Goal: Information Seeking & Learning: Learn about a topic

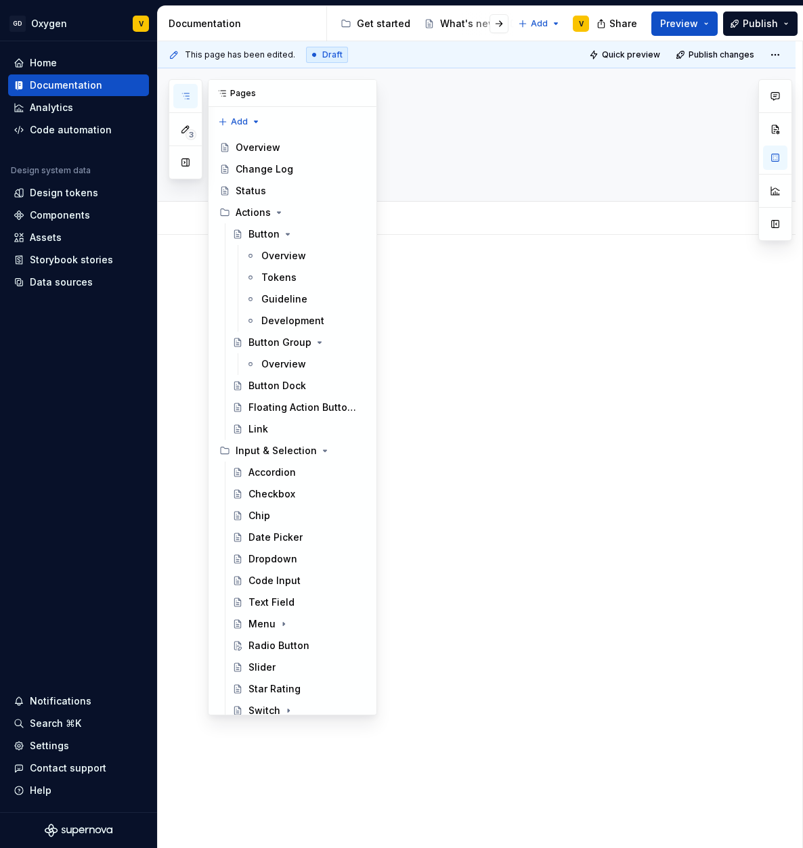
click at [186, 87] on button "button" at bounding box center [185, 96] width 24 height 24
click at [265, 229] on div "Button" at bounding box center [263, 234] width 31 height 14
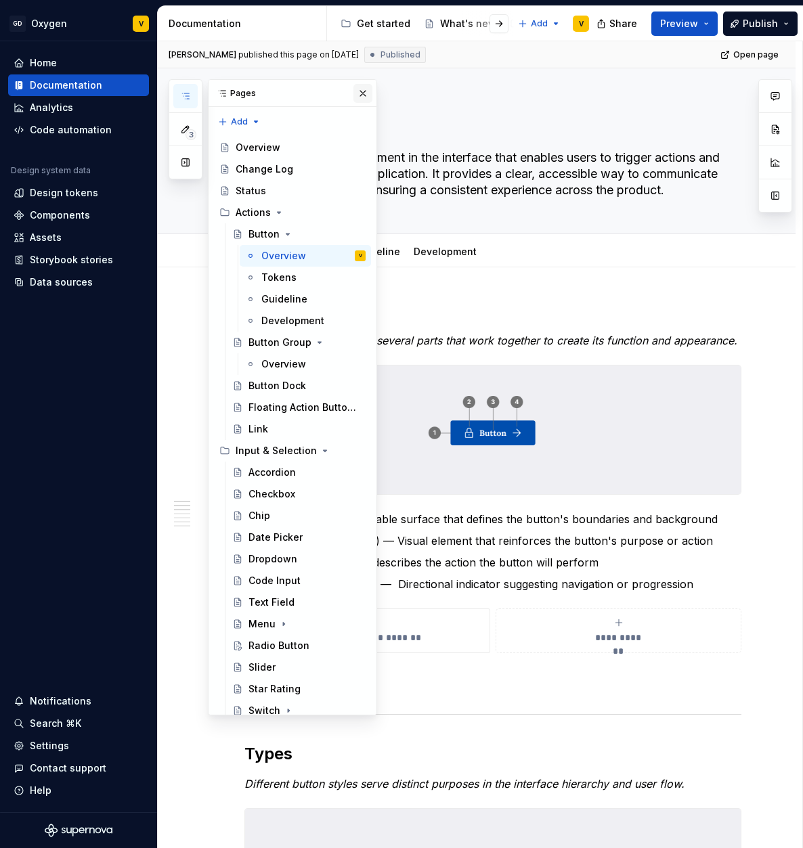
click at [359, 95] on button "button" at bounding box center [362, 93] width 19 height 19
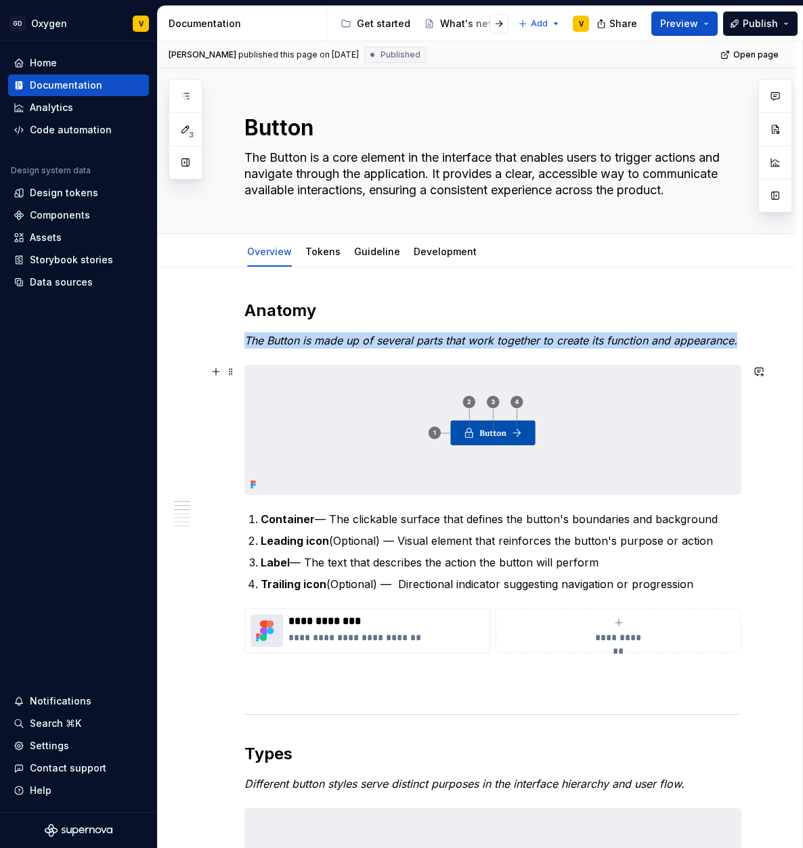
click at [472, 410] on img at bounding box center [492, 429] width 495 height 129
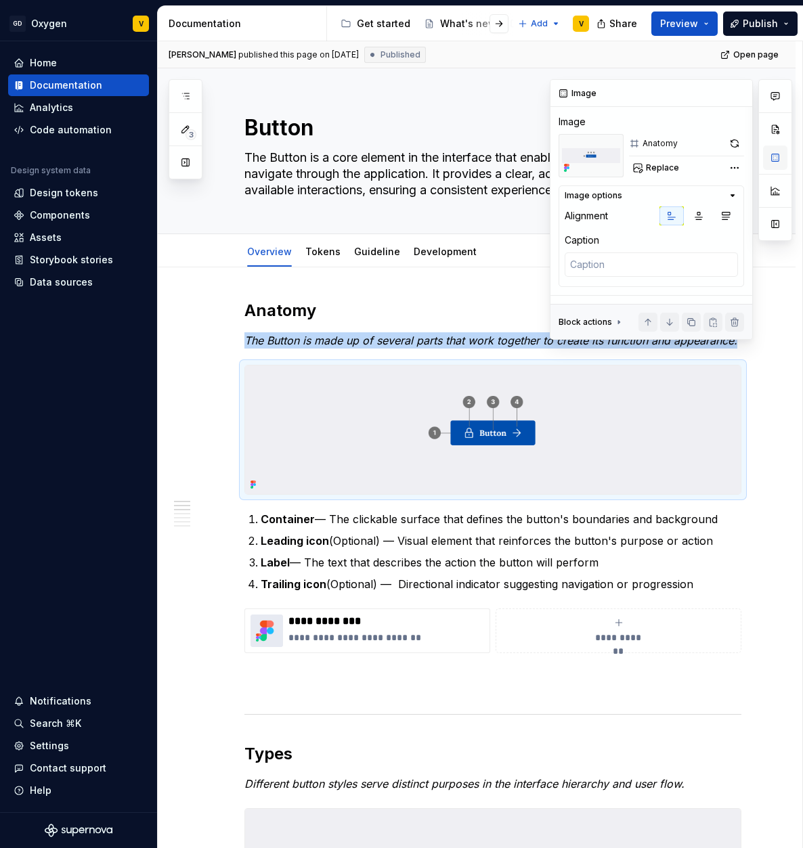
click at [773, 154] on button "button" at bounding box center [775, 157] width 24 height 24
click at [654, 166] on span "Replace" at bounding box center [662, 167] width 33 height 11
type textarea "*"
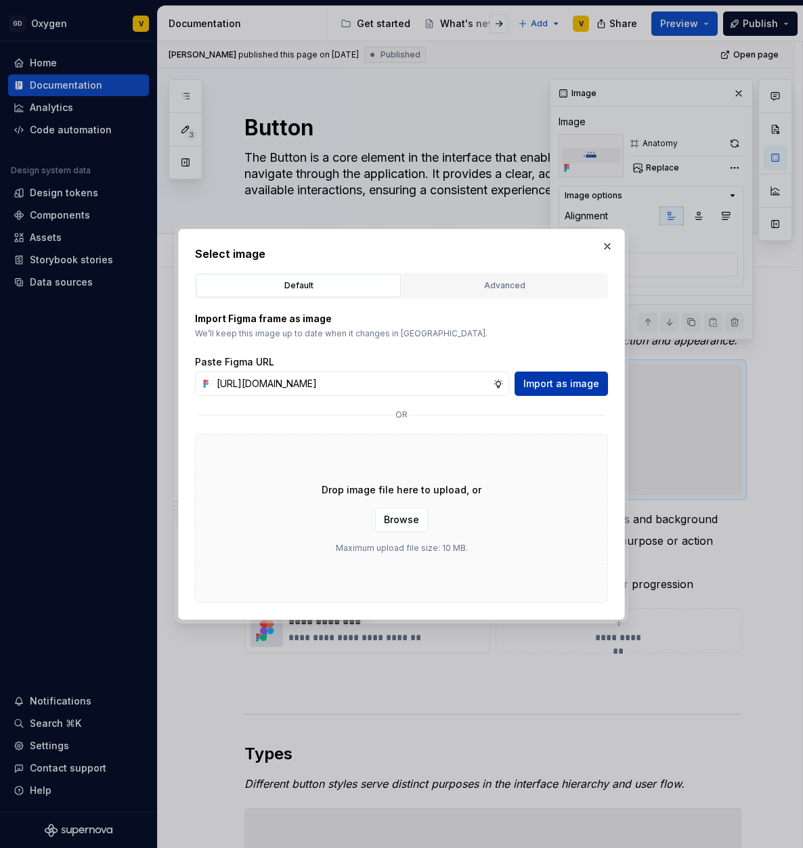
scroll to position [0, 484]
type input "[URL][DOMAIN_NAME]"
click at [577, 382] on span "Import as image" at bounding box center [561, 384] width 76 height 14
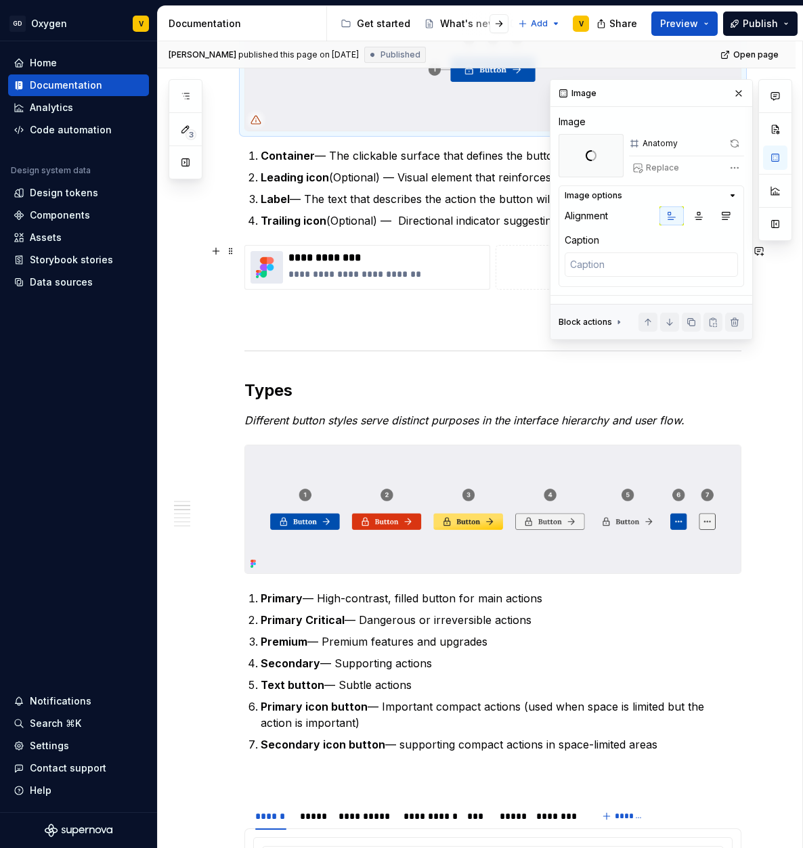
scroll to position [445, 0]
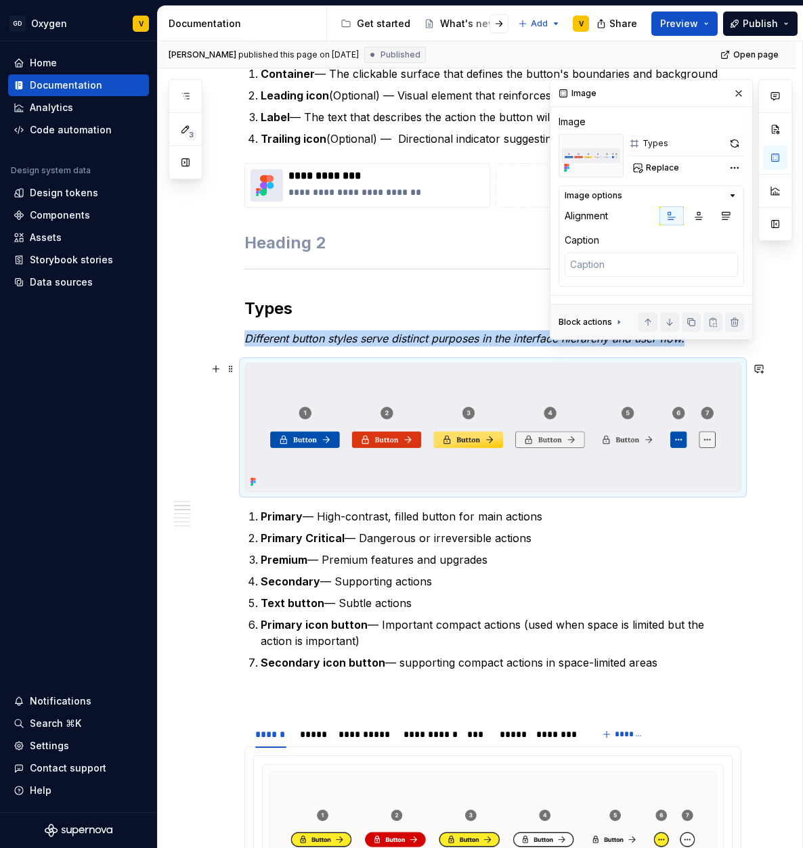
click at [456, 436] on img at bounding box center [492, 427] width 495 height 129
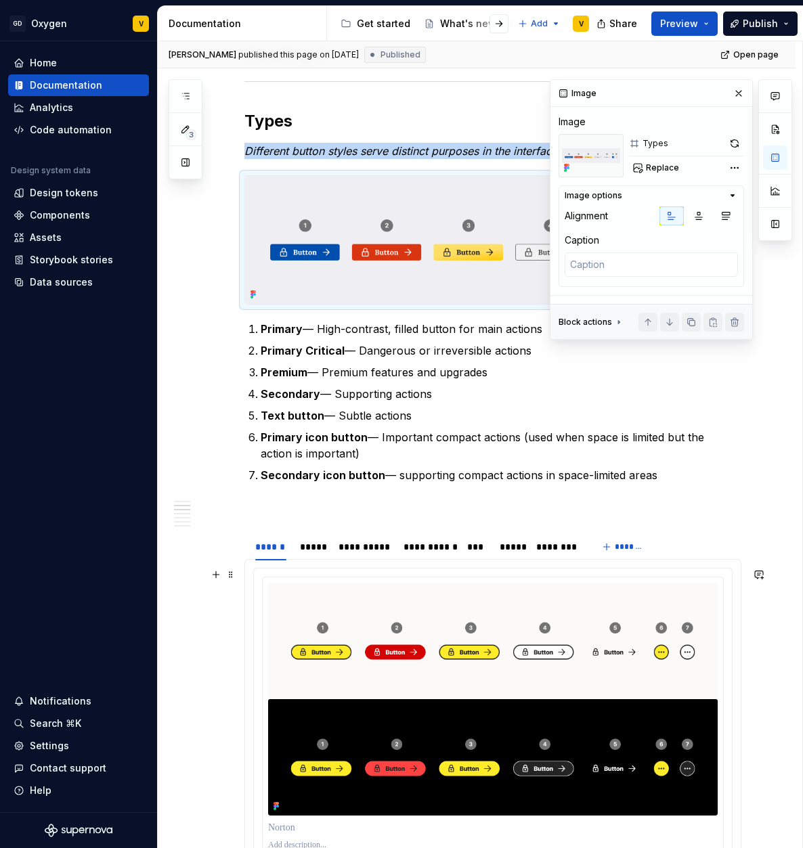
scroll to position [585, 0]
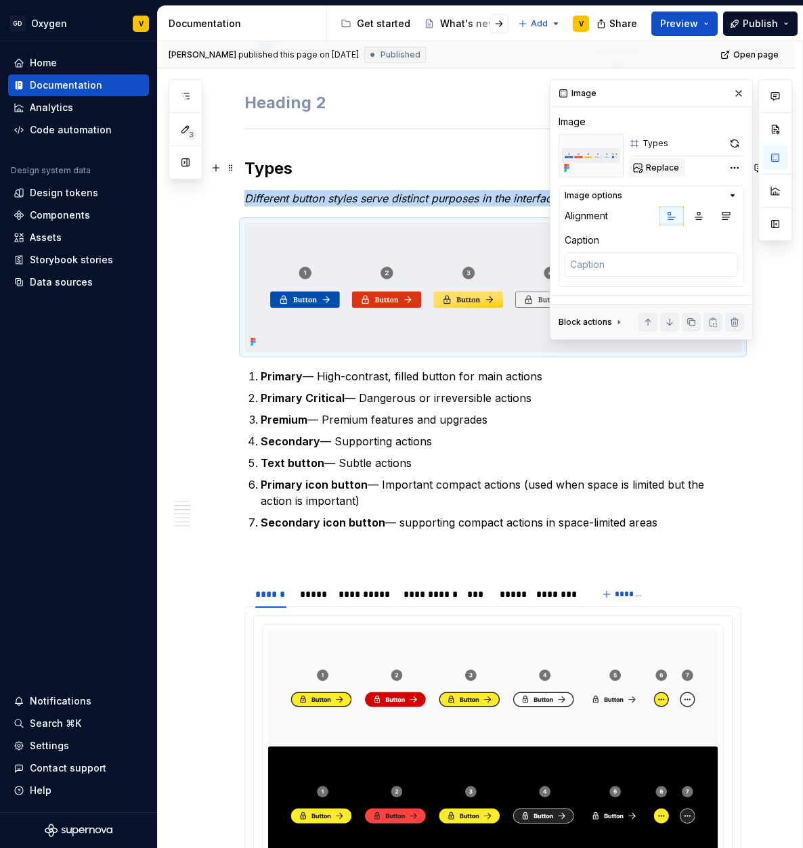
click at [650, 170] on span "Replace" at bounding box center [662, 167] width 33 height 11
type textarea "*"
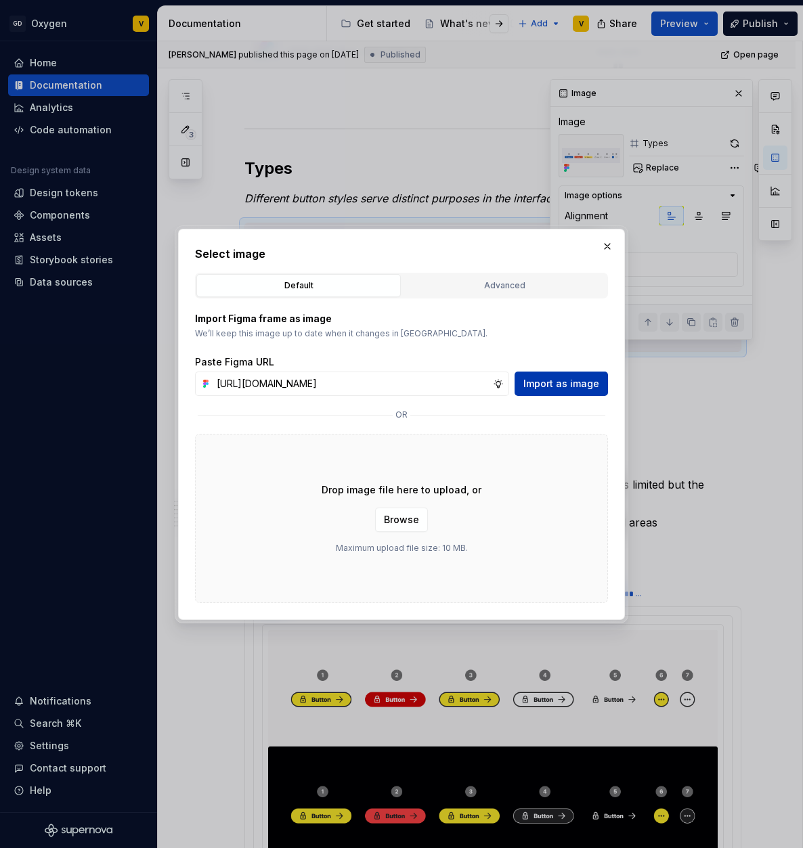
scroll to position [0, 479]
type input "[URL][DOMAIN_NAME]"
click at [548, 388] on span "Import as image" at bounding box center [561, 384] width 76 height 14
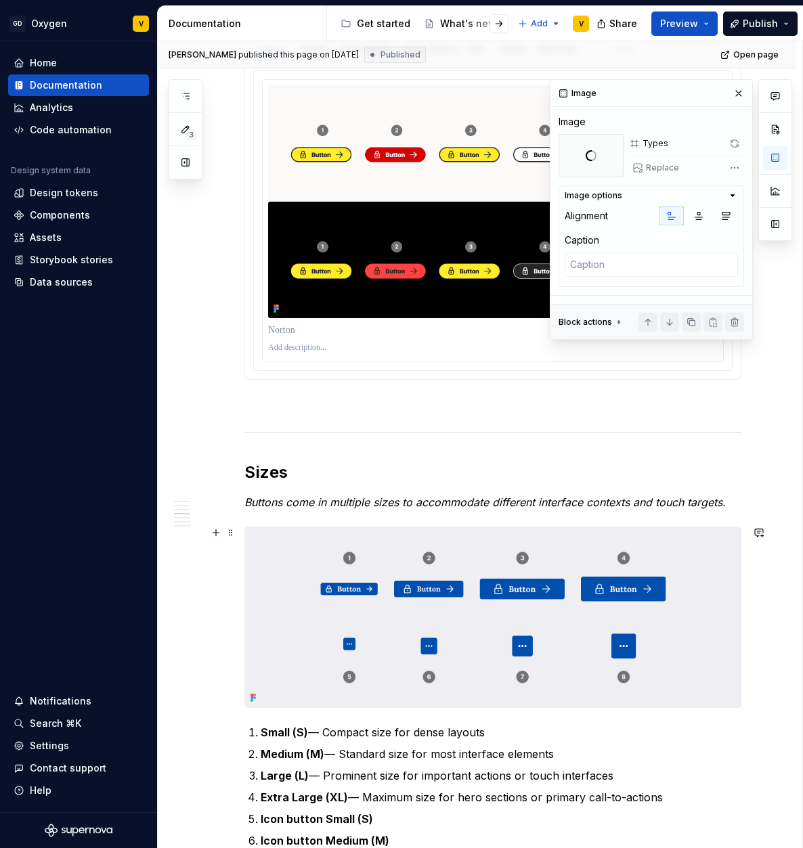
scroll to position [1133, 0]
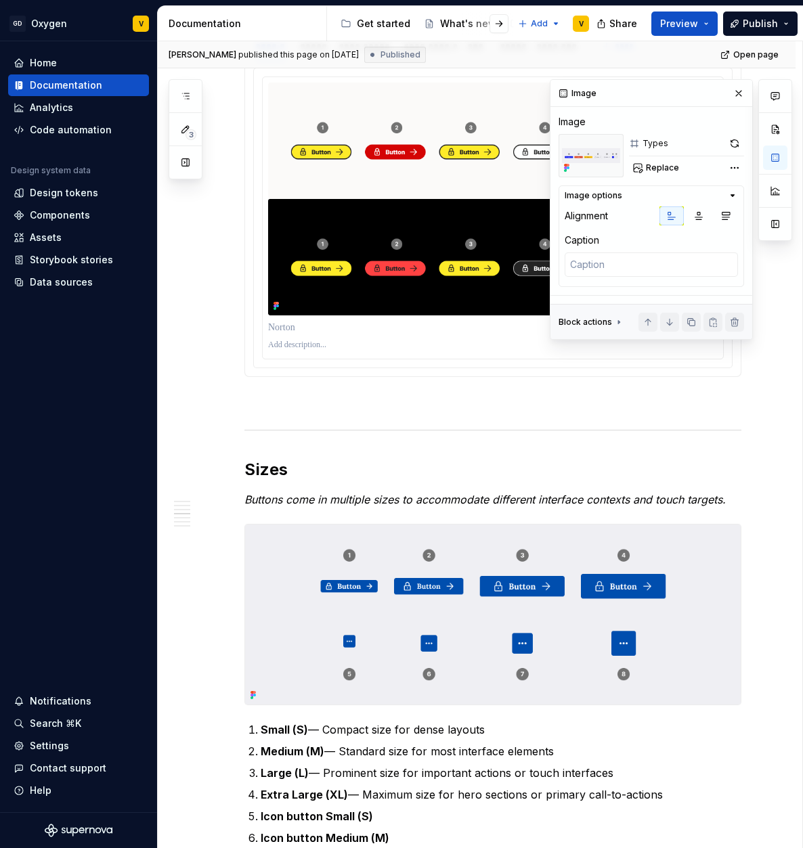
click at [441, 637] on img at bounding box center [492, 613] width 495 height 179
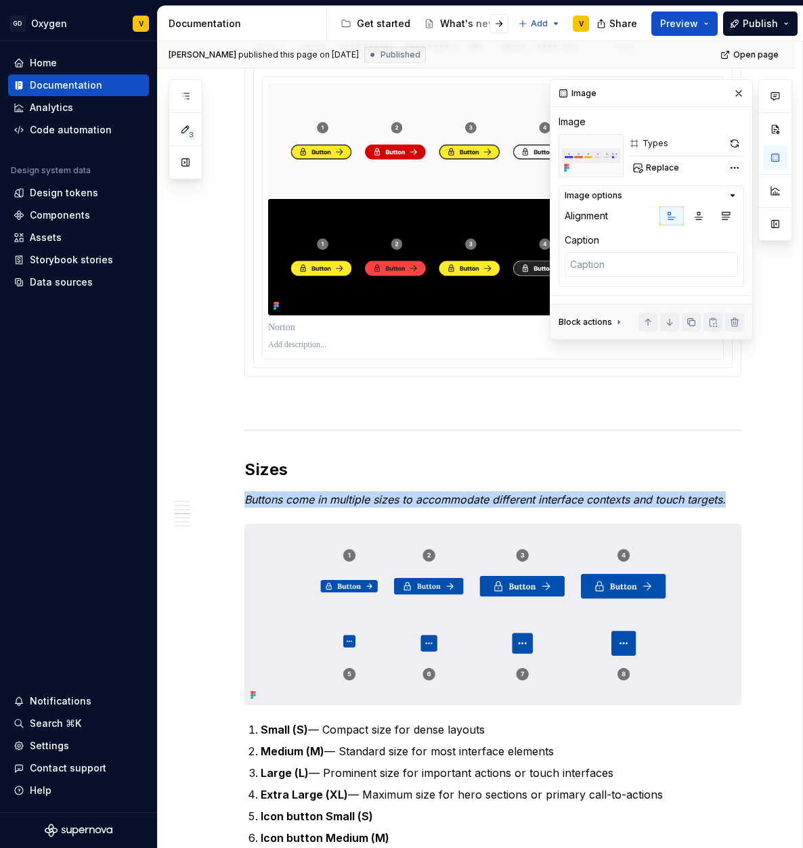
click at [441, 637] on img at bounding box center [492, 613] width 495 height 179
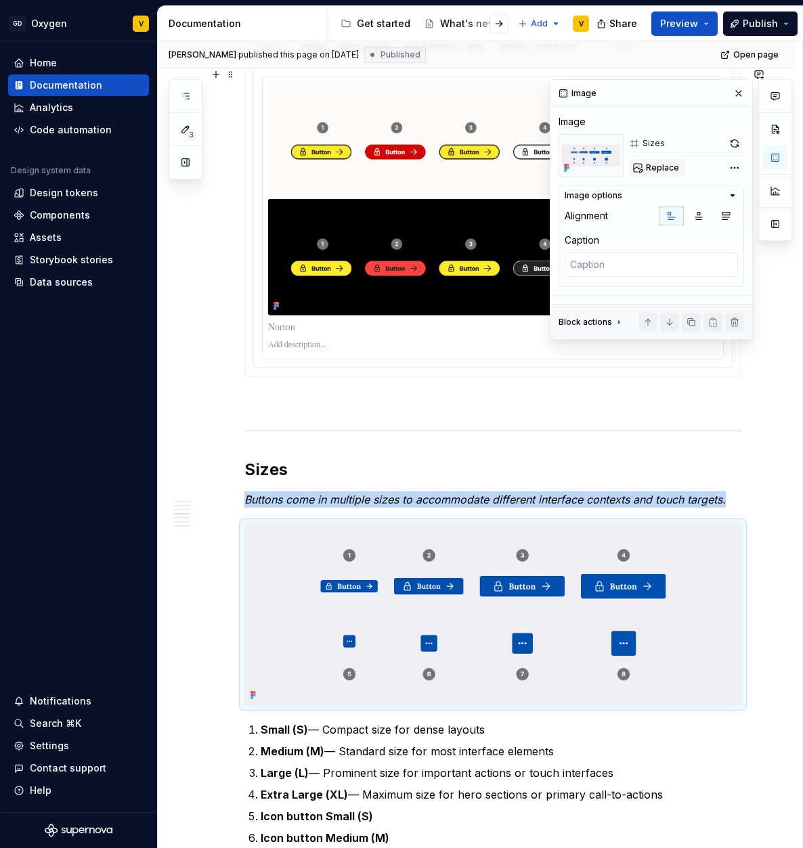
click at [654, 172] on span "Replace" at bounding box center [662, 167] width 33 height 11
type textarea "*"
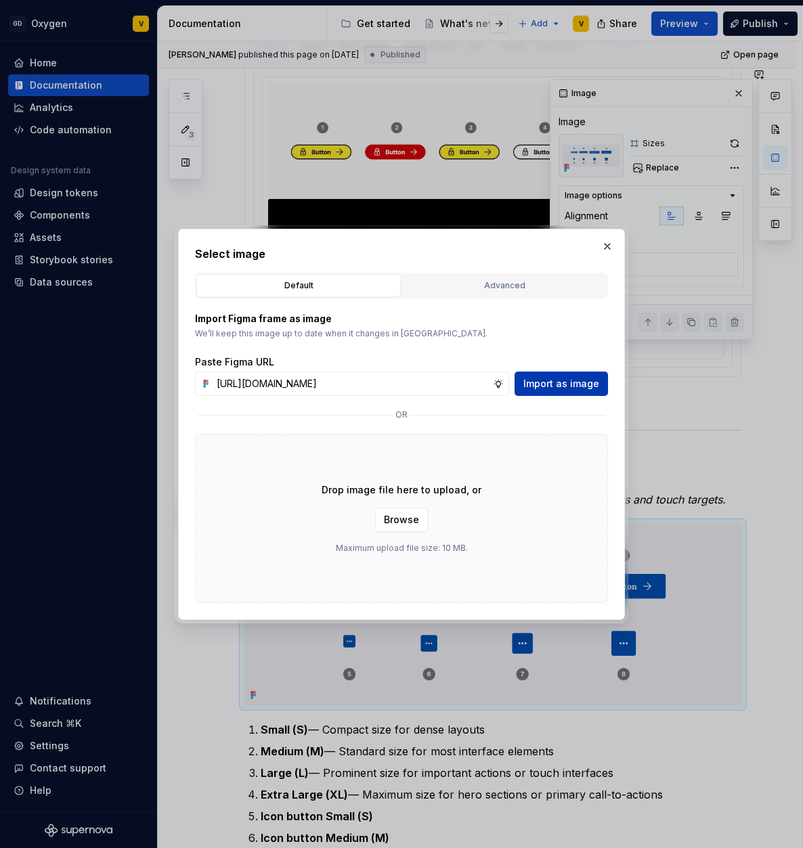
scroll to position [0, 484]
type input "[URL][DOMAIN_NAME]"
click at [569, 384] on span "Import as image" at bounding box center [561, 384] width 76 height 14
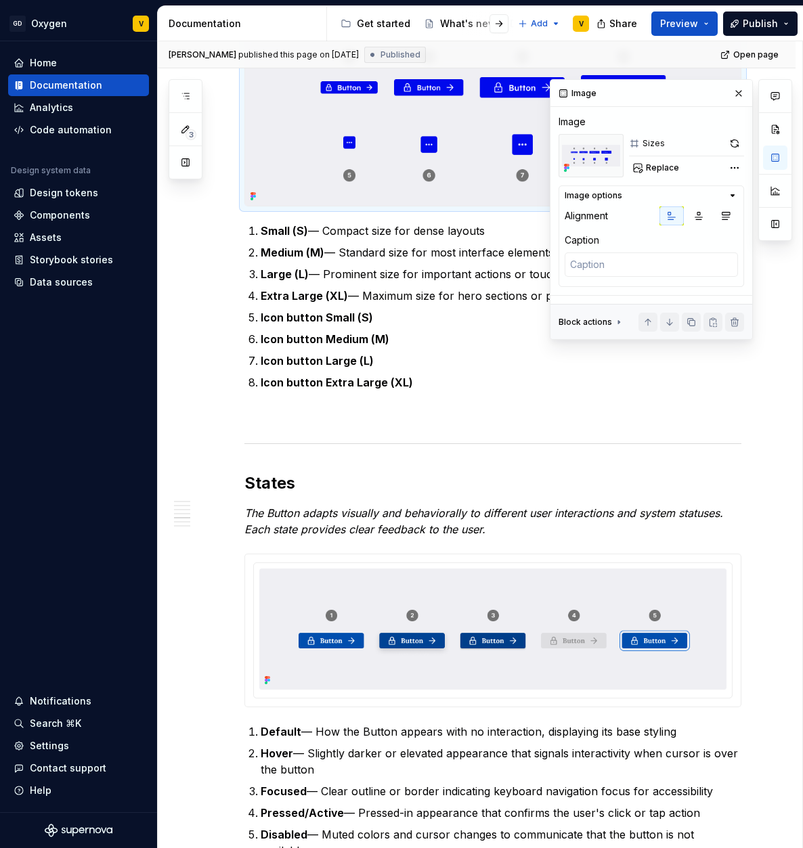
scroll to position [1633, 0]
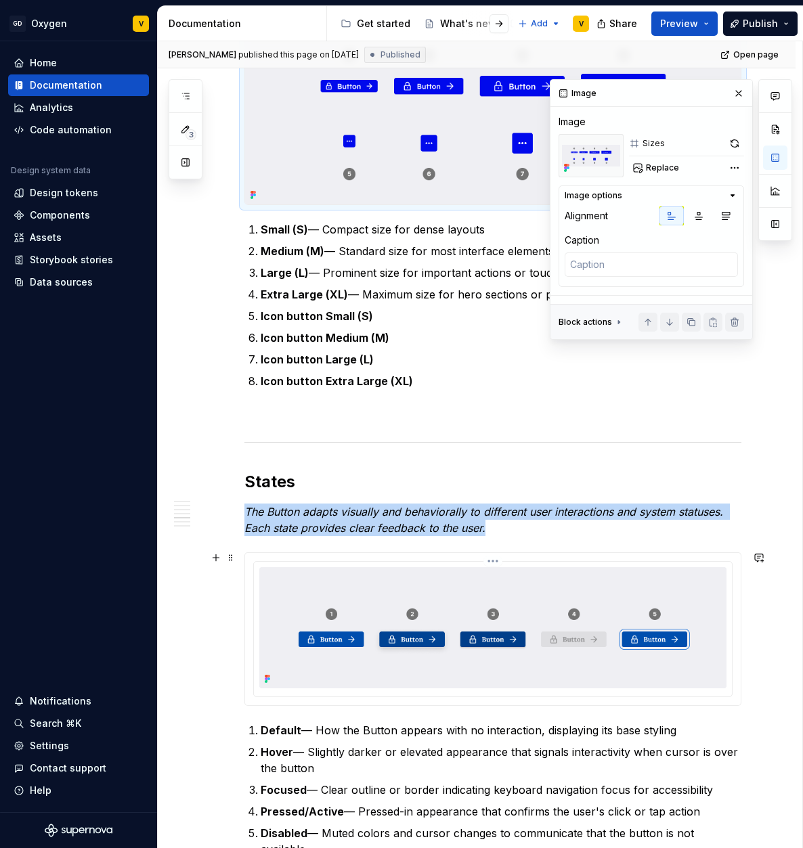
click at [310, 613] on img at bounding box center [492, 627] width 467 height 121
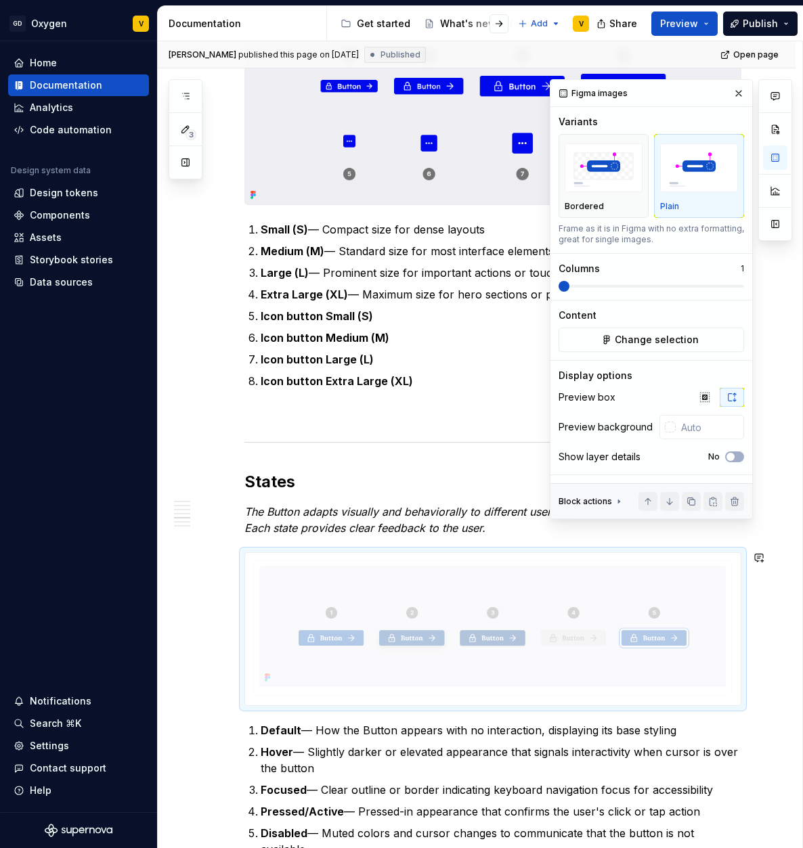
drag, startPoint x: 316, startPoint y: 621, endPoint x: 317, endPoint y: 628, distance: 6.9
click at [317, 629] on body "GD Oxygen V Home Documentation Analytics Code automation Design system data Des…" at bounding box center [401, 424] width 803 height 848
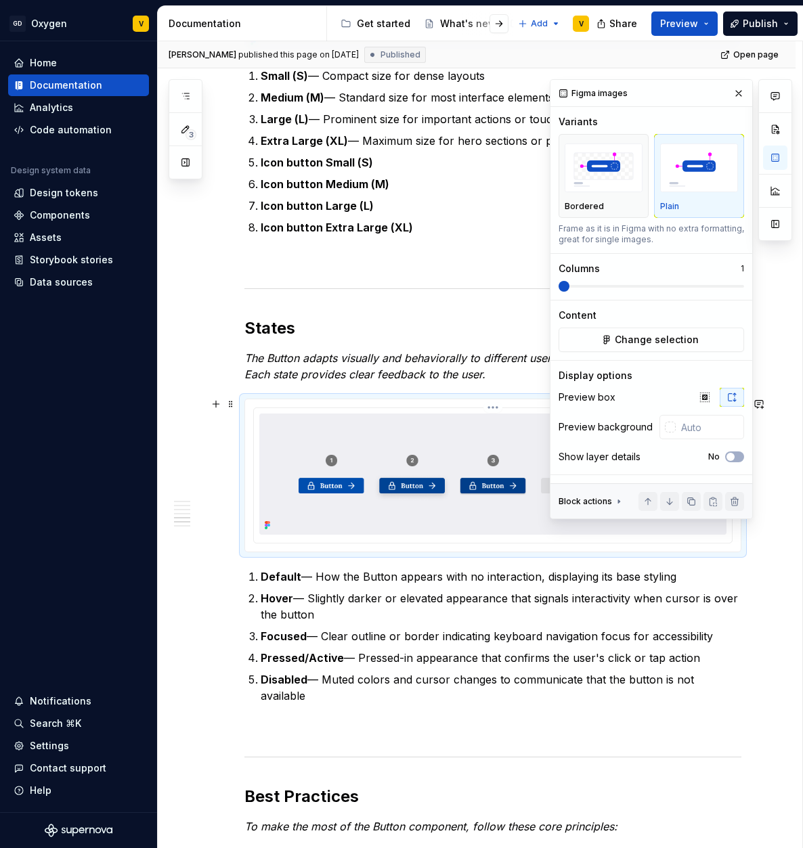
scroll to position [1778, 0]
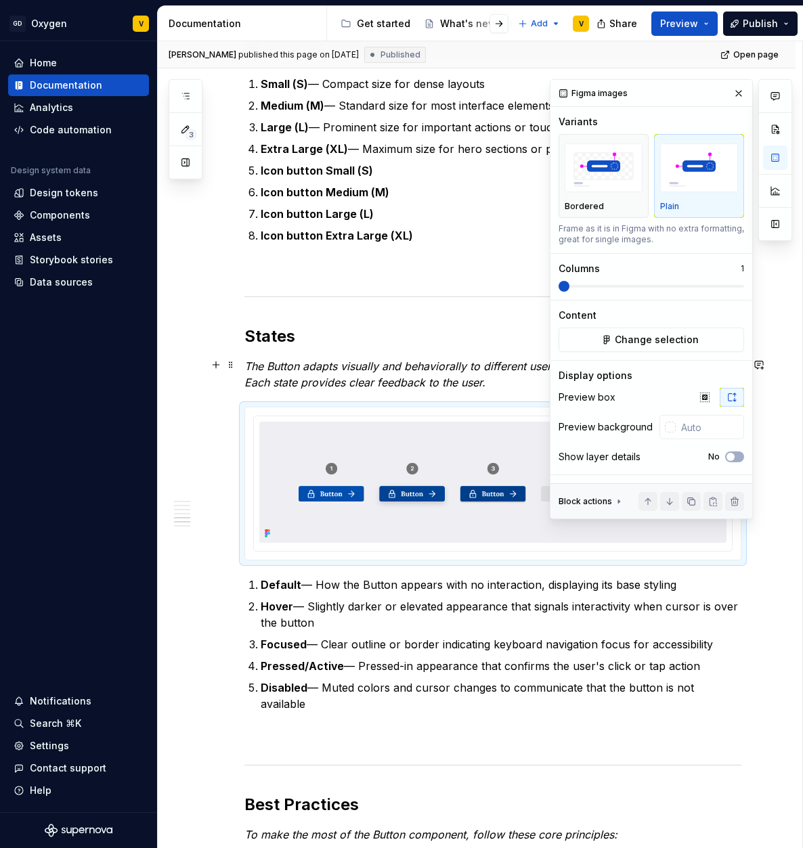
click at [495, 387] on p "The Button adapts visually and behaviorally to different user interactions and …" at bounding box center [492, 374] width 497 height 32
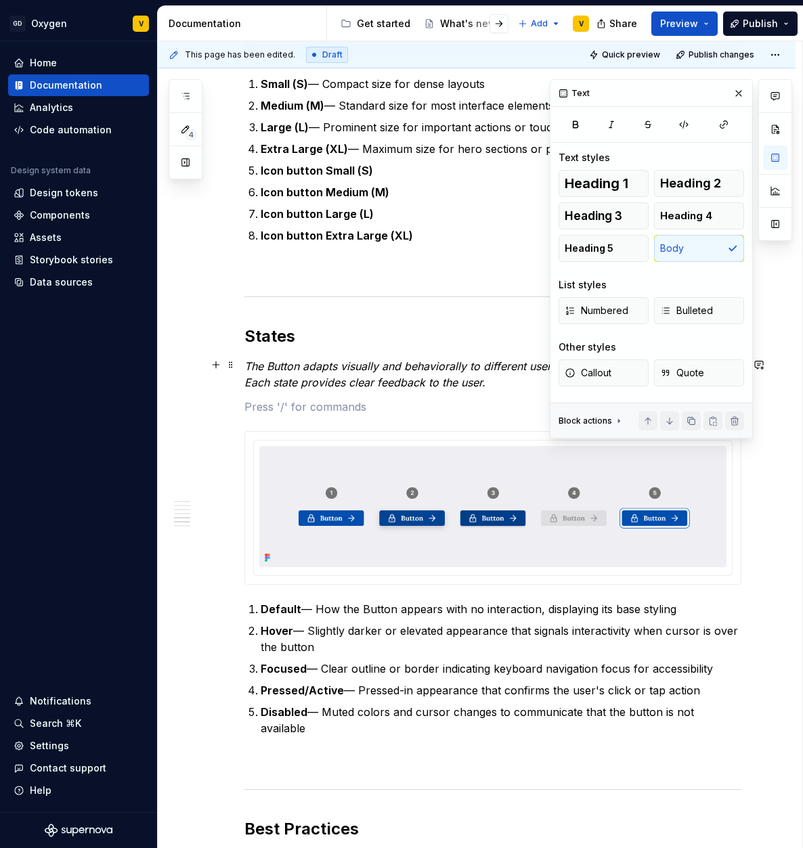
type textarea "*"
click at [212, 405] on button "button" at bounding box center [215, 405] width 19 height 19
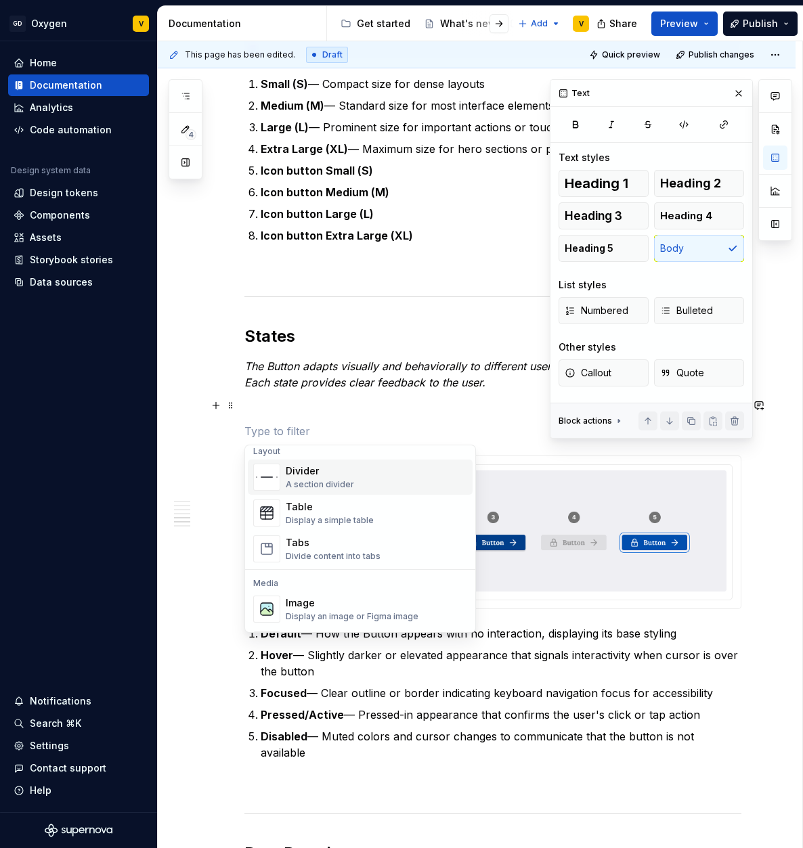
scroll to position [453, 0]
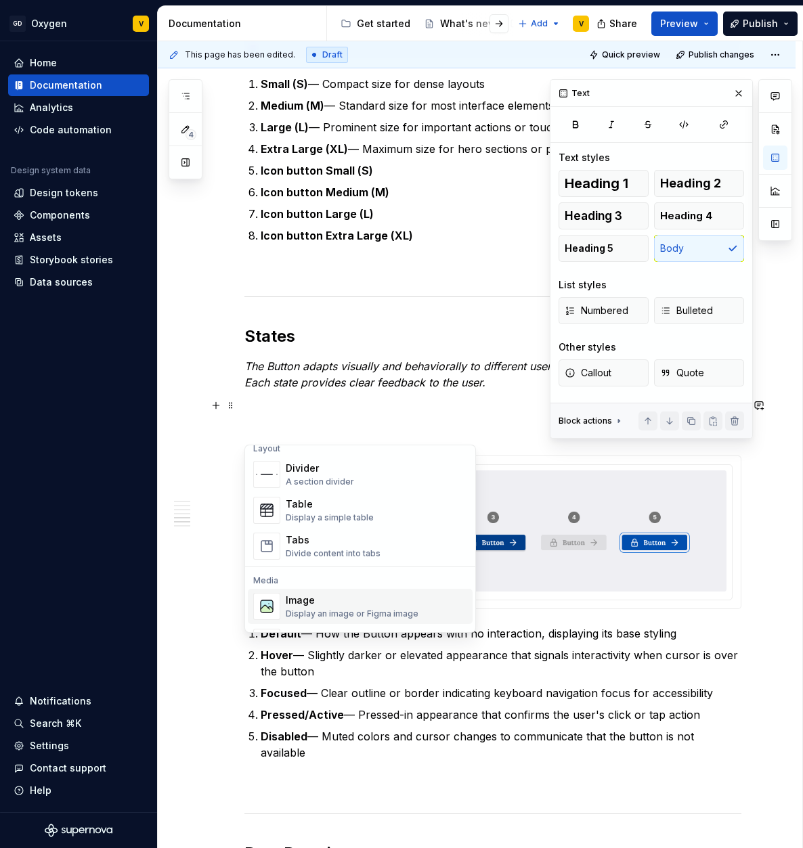
click at [364, 602] on div "Image" at bounding box center [352, 600] width 133 height 14
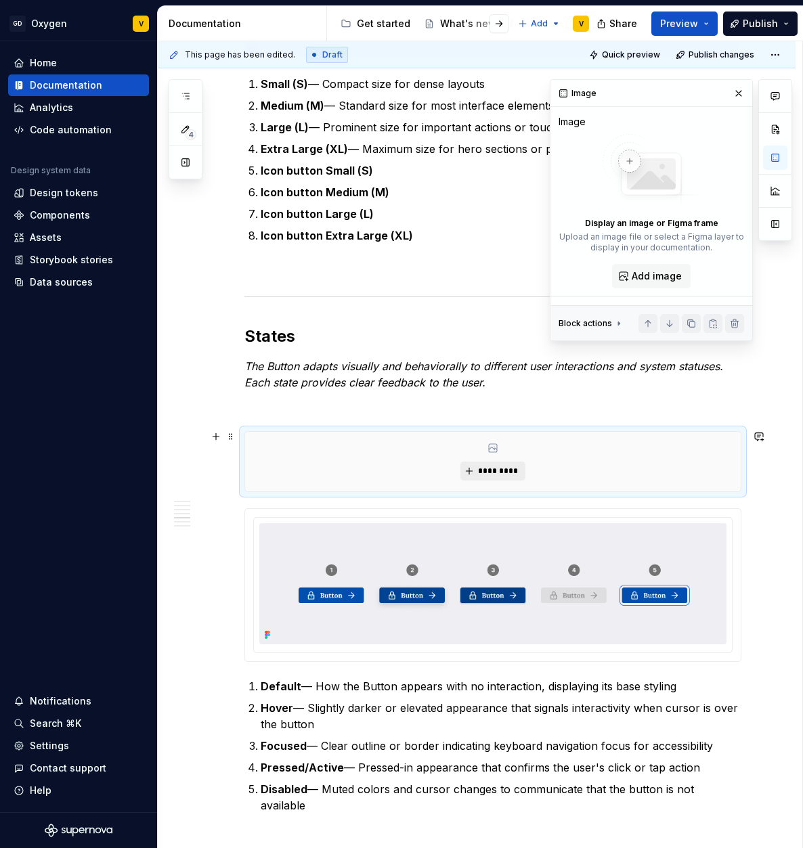
click at [481, 466] on span "*********" at bounding box center [497, 471] width 41 height 11
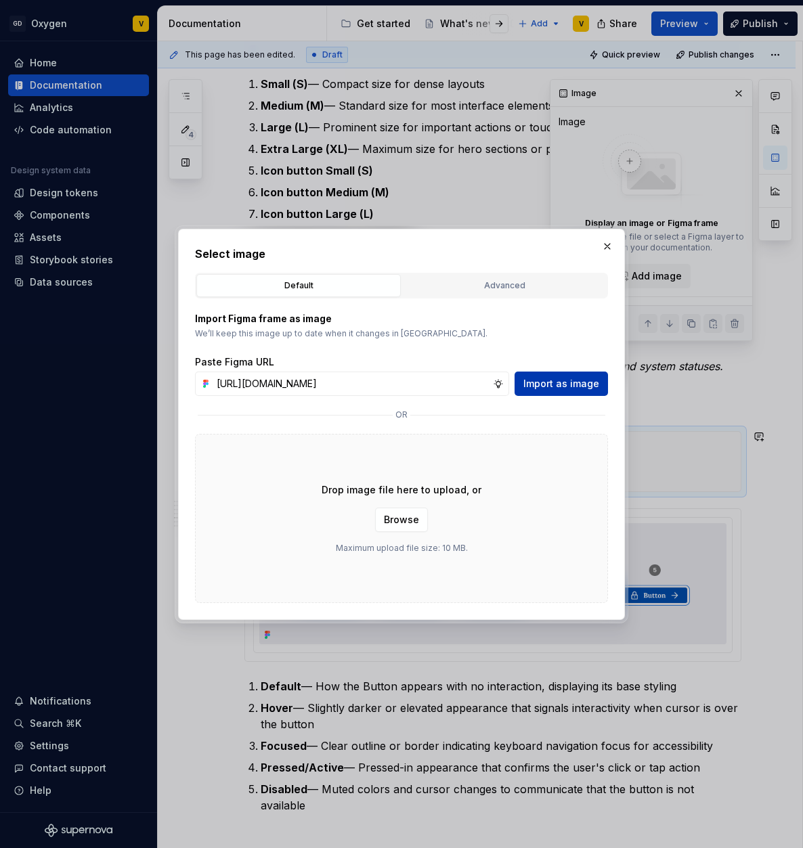
scroll to position [0, 482]
type input "[URL][DOMAIN_NAME]"
click at [556, 386] on span "Import as image" at bounding box center [561, 384] width 76 height 14
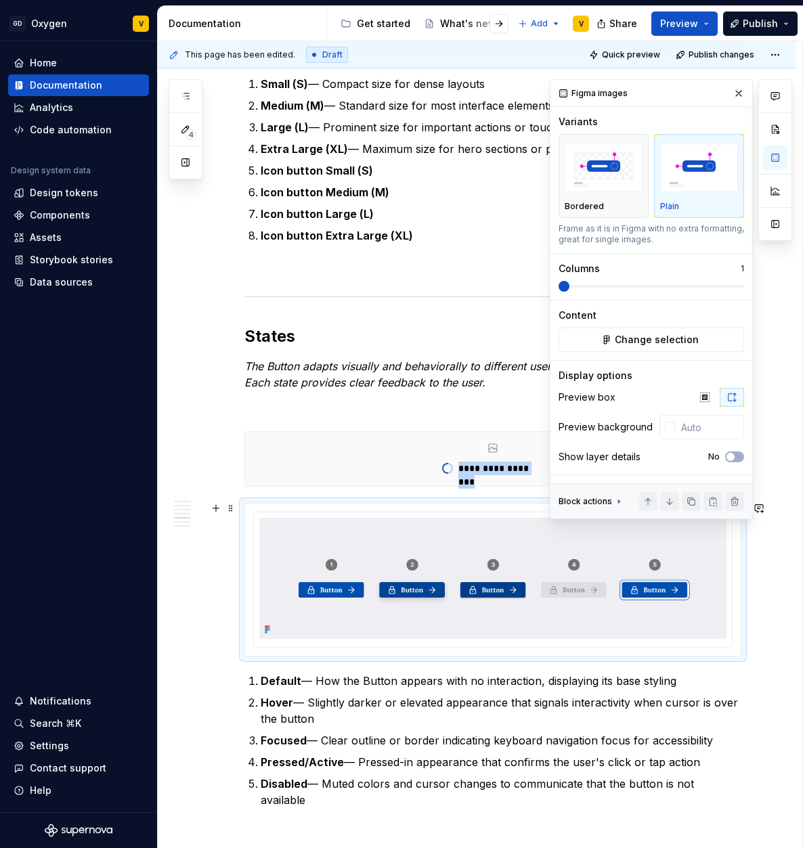
click at [734, 574] on div at bounding box center [492, 580] width 497 height 154
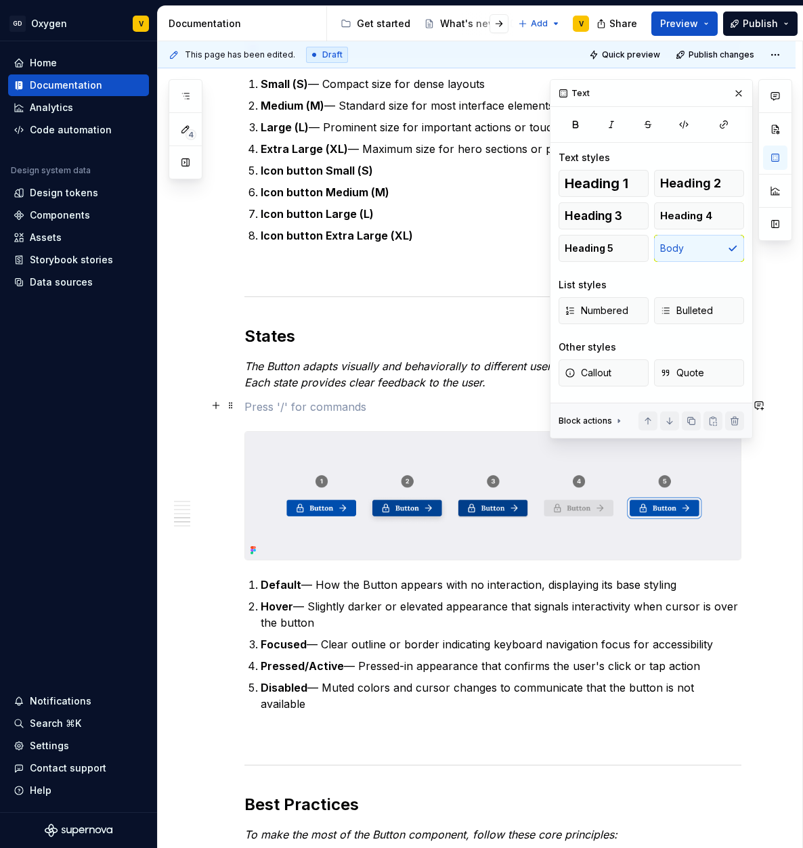
click at [277, 411] on p at bounding box center [492, 407] width 497 height 16
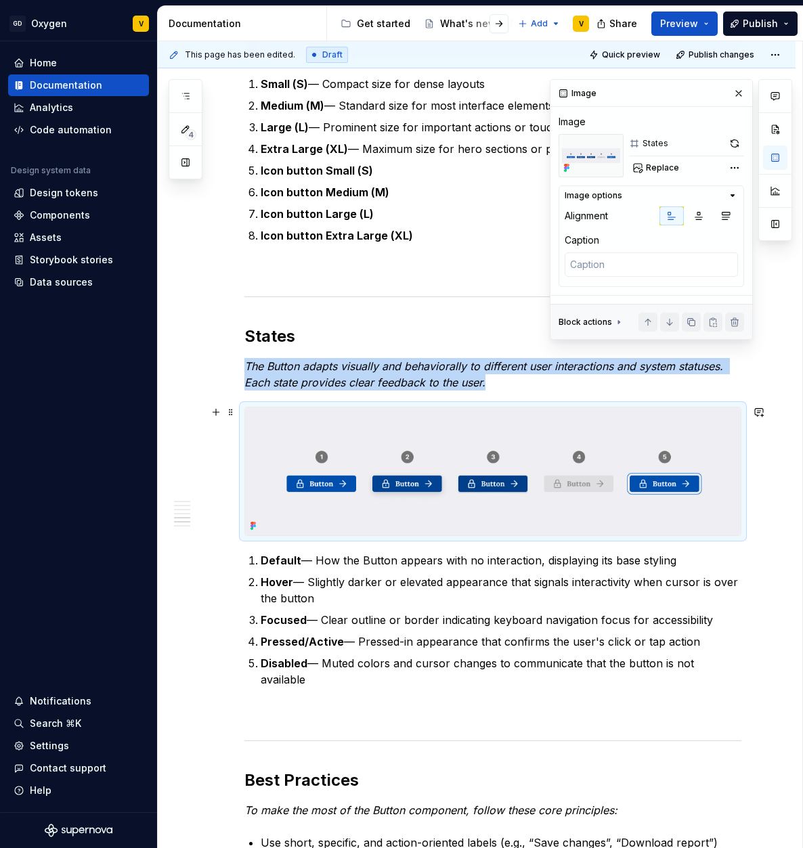
click at [365, 482] on img at bounding box center [492, 471] width 495 height 129
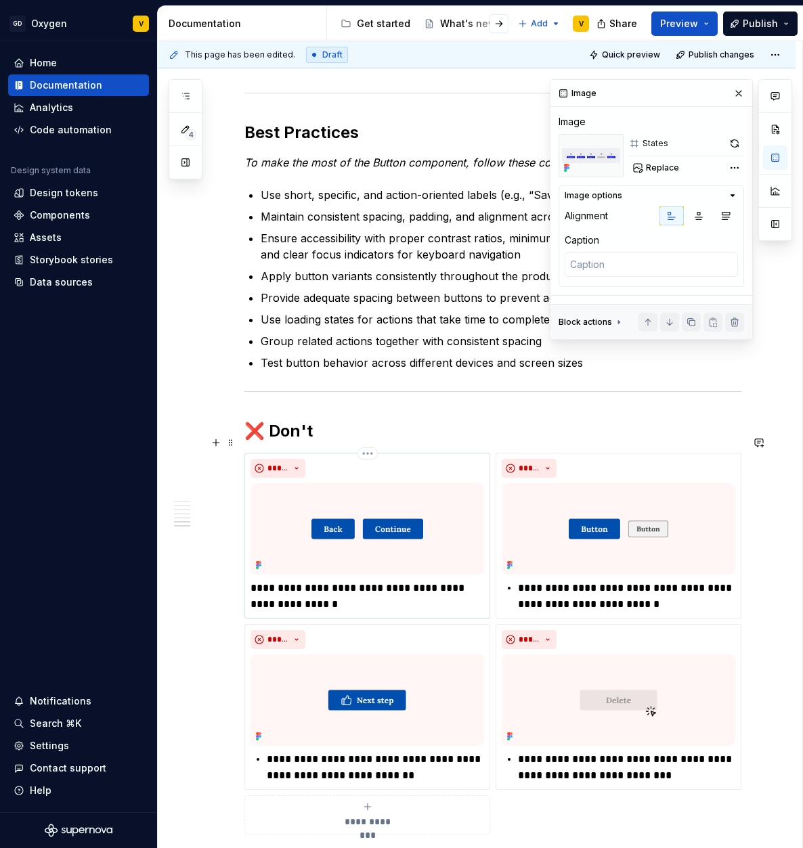
scroll to position [2476, 0]
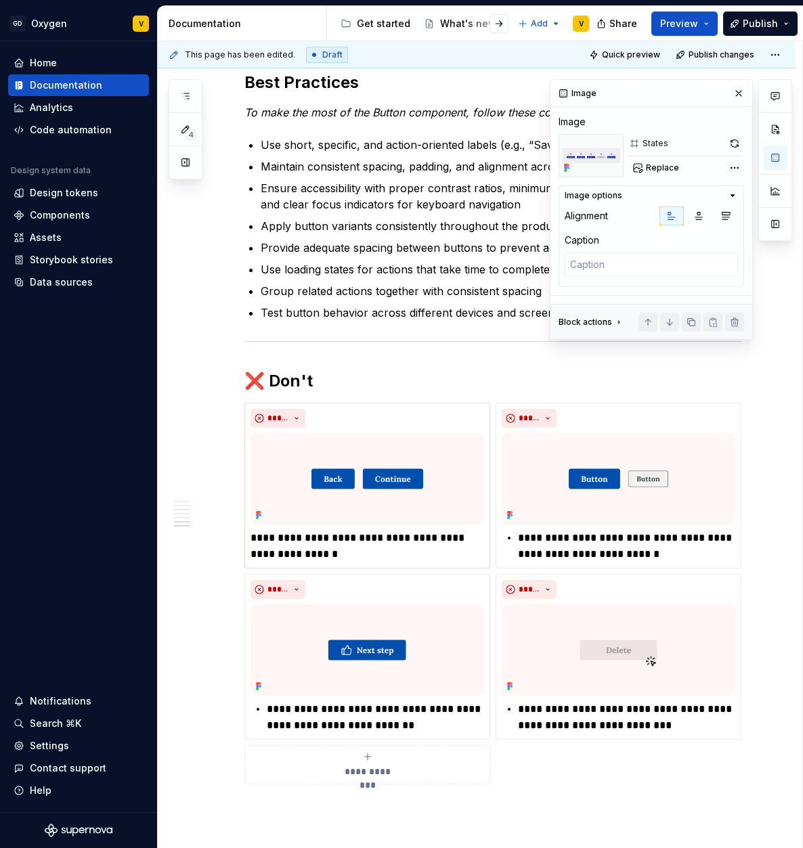
click at [354, 468] on img at bounding box center [366, 478] width 233 height 91
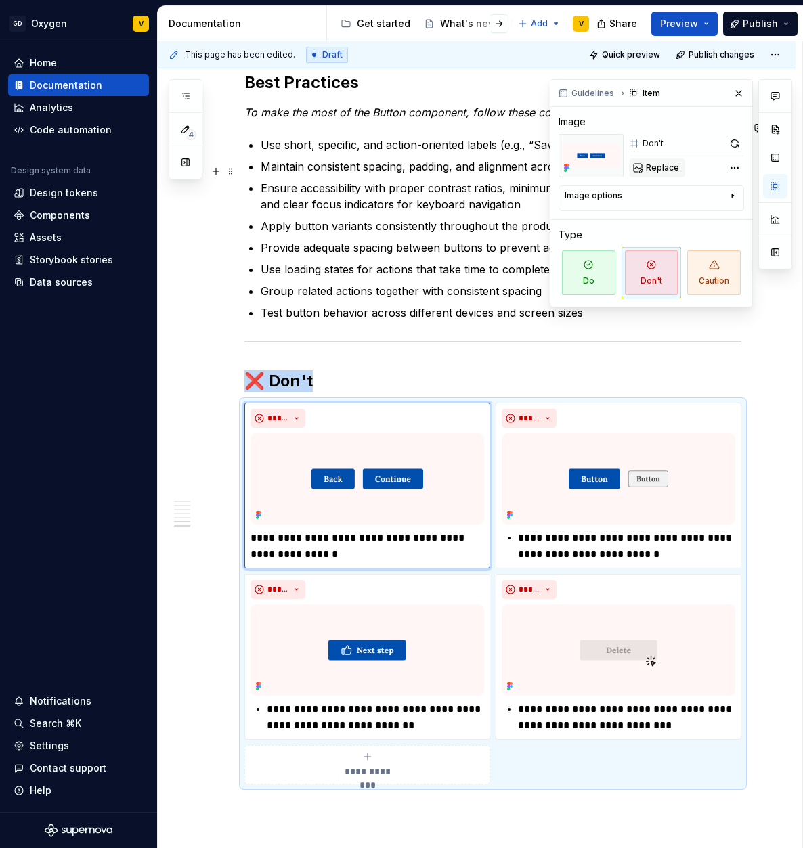
click at [654, 173] on button "Replace" at bounding box center [657, 167] width 56 height 19
type textarea "*"
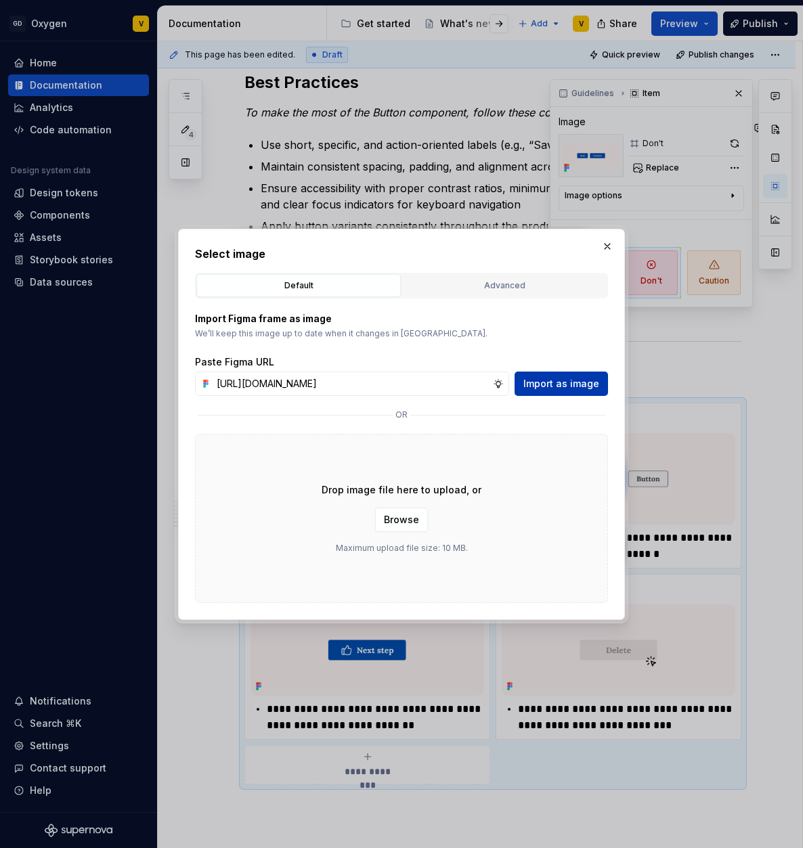
scroll to position [0, 481]
type input "[URL][DOMAIN_NAME]"
click at [555, 378] on span "Import as image" at bounding box center [561, 384] width 76 height 14
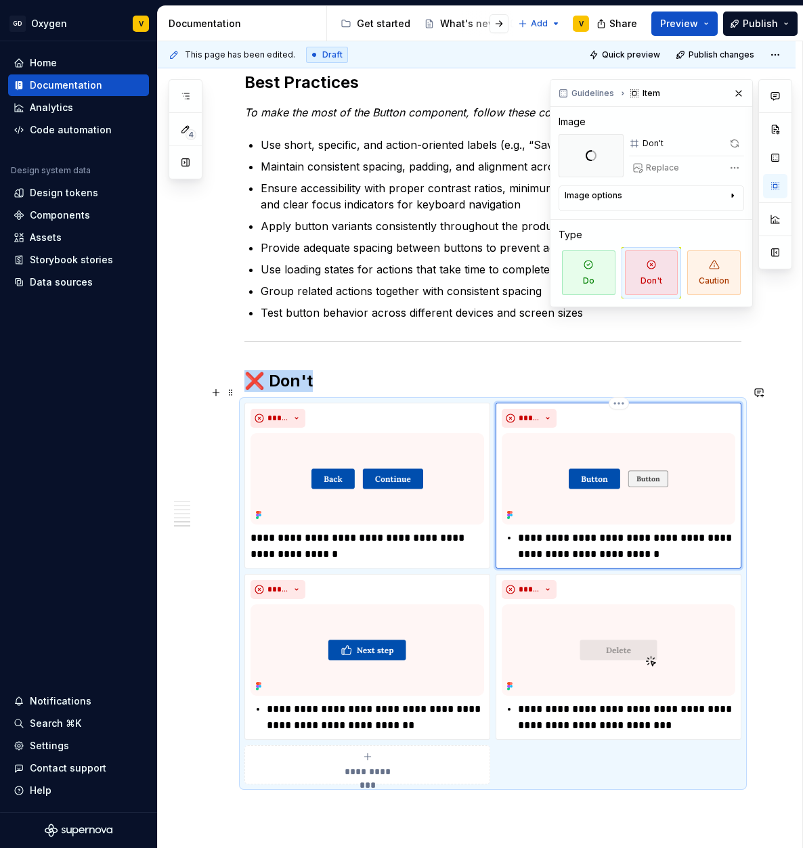
click at [613, 457] on img at bounding box center [617, 478] width 233 height 91
click at [600, 477] on img at bounding box center [617, 478] width 233 height 91
click at [668, 168] on span "Replace" at bounding box center [662, 167] width 33 height 11
type textarea "*"
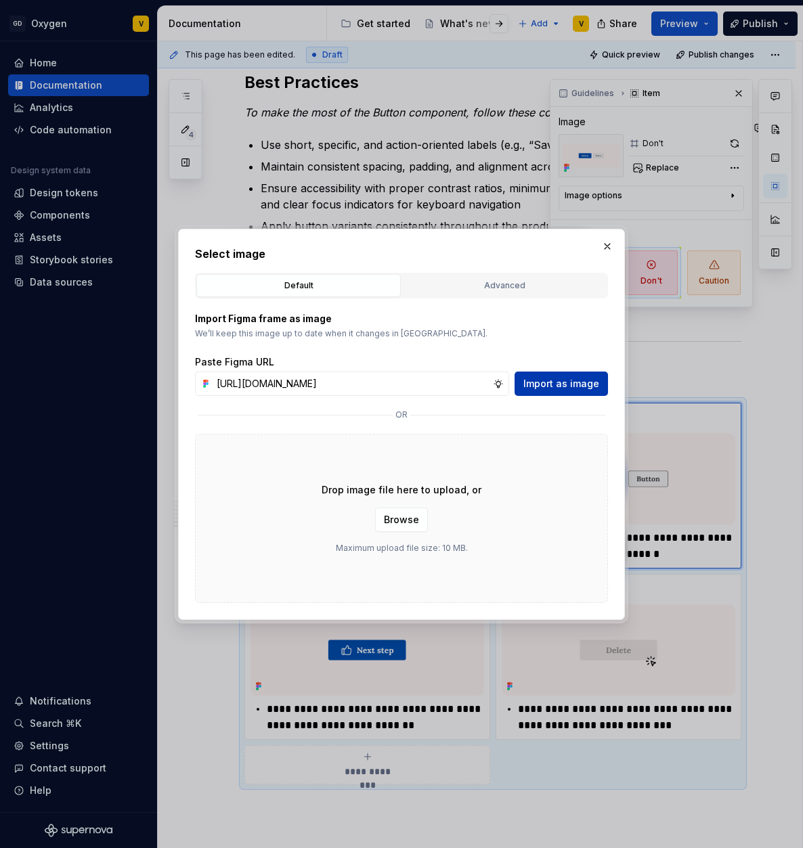
scroll to position [0, 483]
type input "[URL][DOMAIN_NAME]"
click at [568, 390] on button "Import as image" at bounding box center [560, 384] width 93 height 24
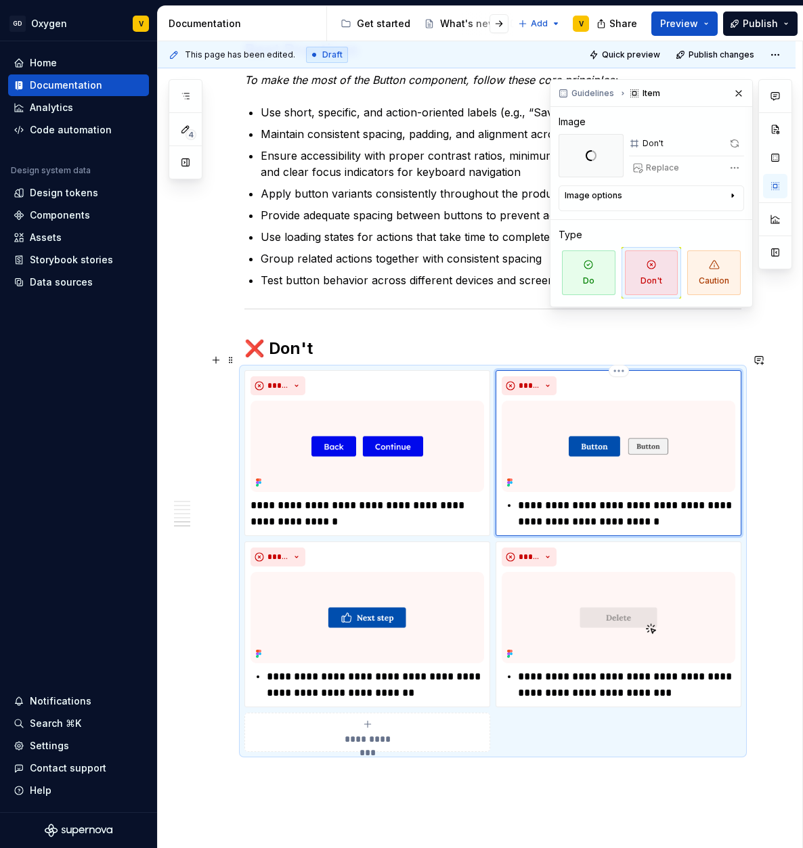
scroll to position [2634, 0]
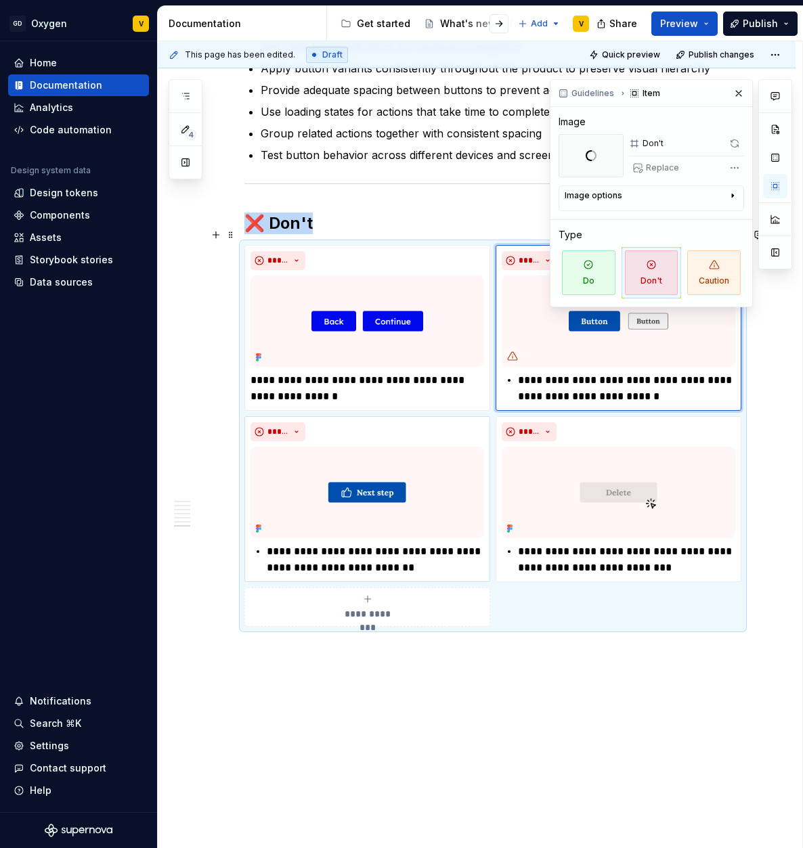
click at [350, 472] on img at bounding box center [366, 492] width 233 height 91
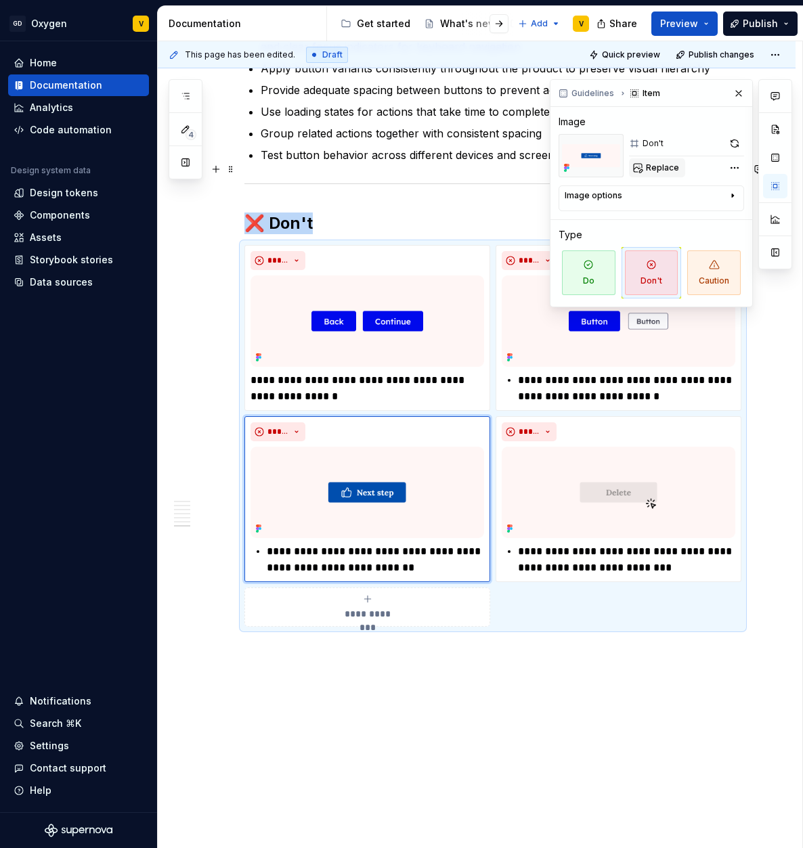
click at [654, 168] on span "Replace" at bounding box center [662, 167] width 33 height 11
type textarea "*"
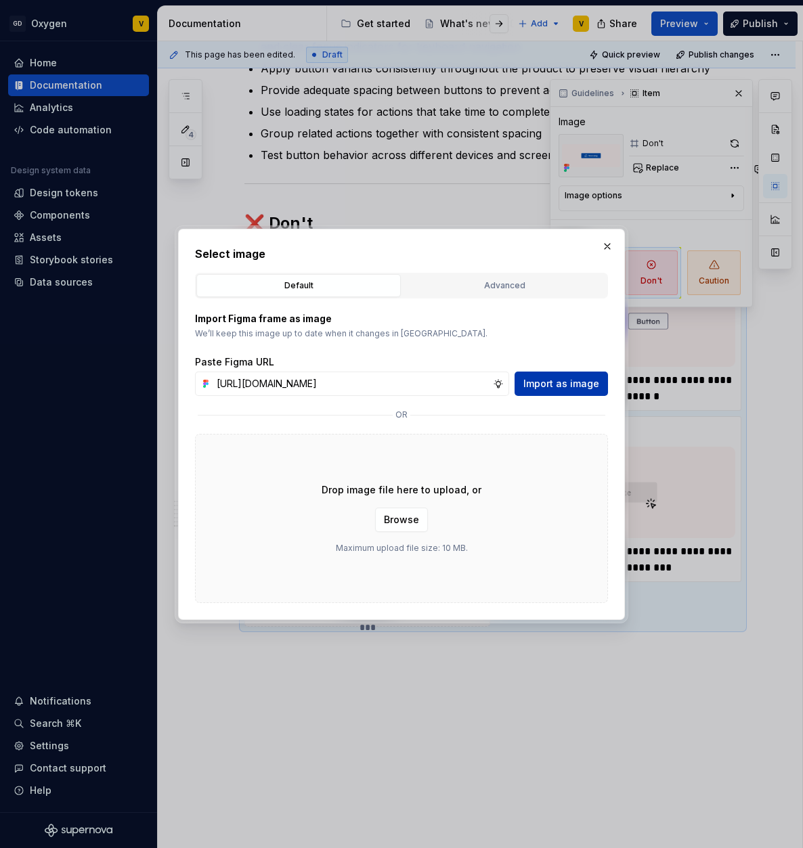
scroll to position [0, 483]
type input "[URL][DOMAIN_NAME]"
click at [554, 386] on span "Import as image" at bounding box center [561, 384] width 76 height 14
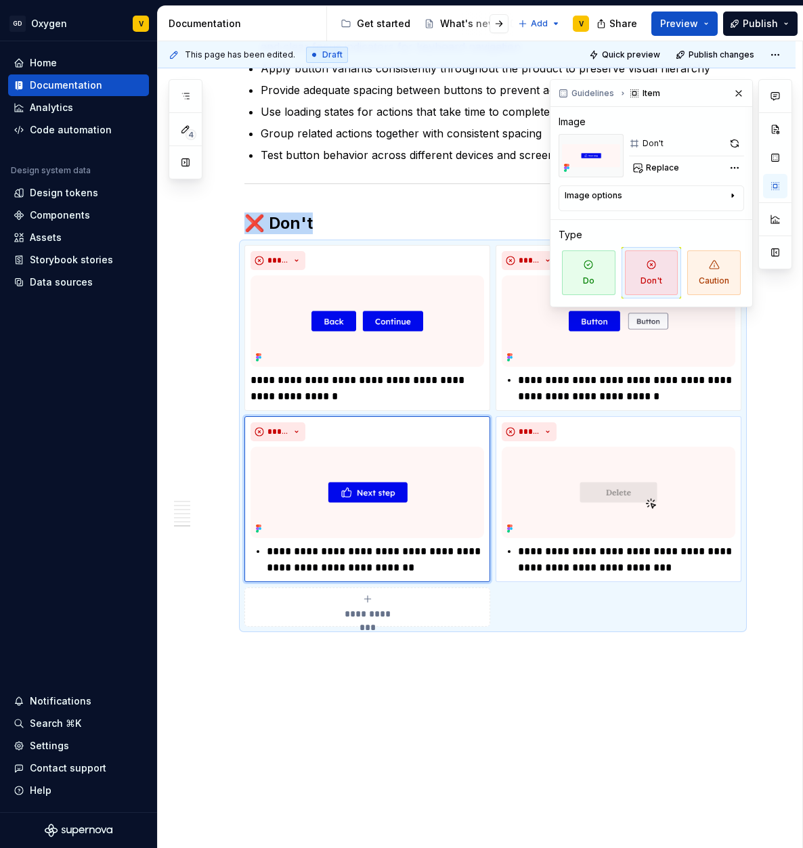
click at [587, 496] on img at bounding box center [617, 492] width 233 height 91
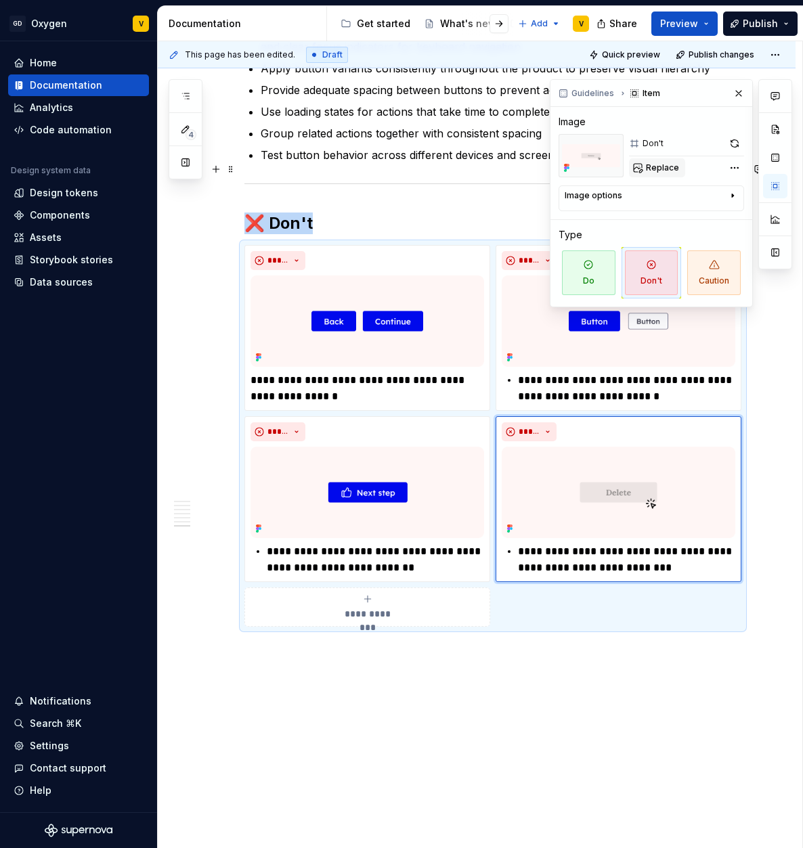
click at [665, 166] on span "Replace" at bounding box center [662, 167] width 33 height 11
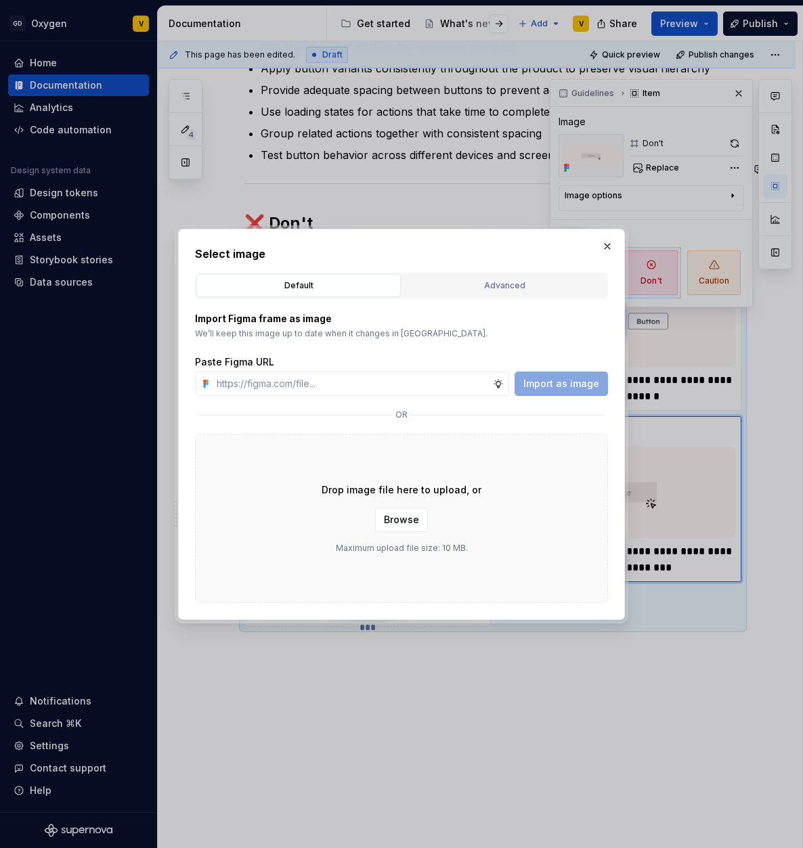
type textarea "*"
type input "[URL][DOMAIN_NAME]"
type textarea "*"
type input "[URL][DOMAIN_NAME]"
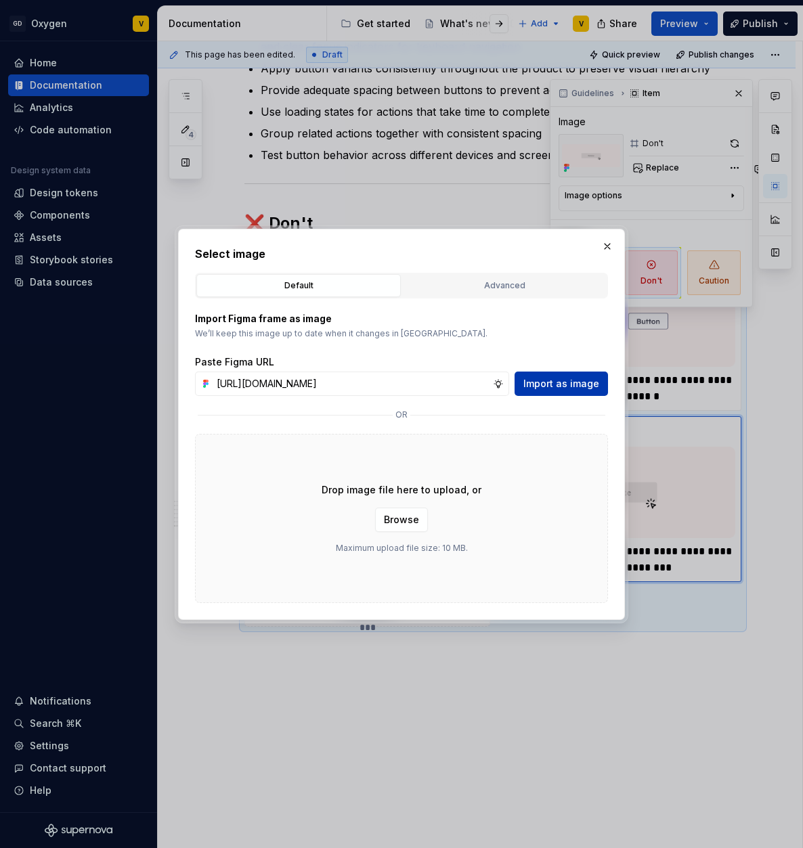
scroll to position [0, 0]
click at [546, 386] on span "Import as image" at bounding box center [561, 384] width 76 height 14
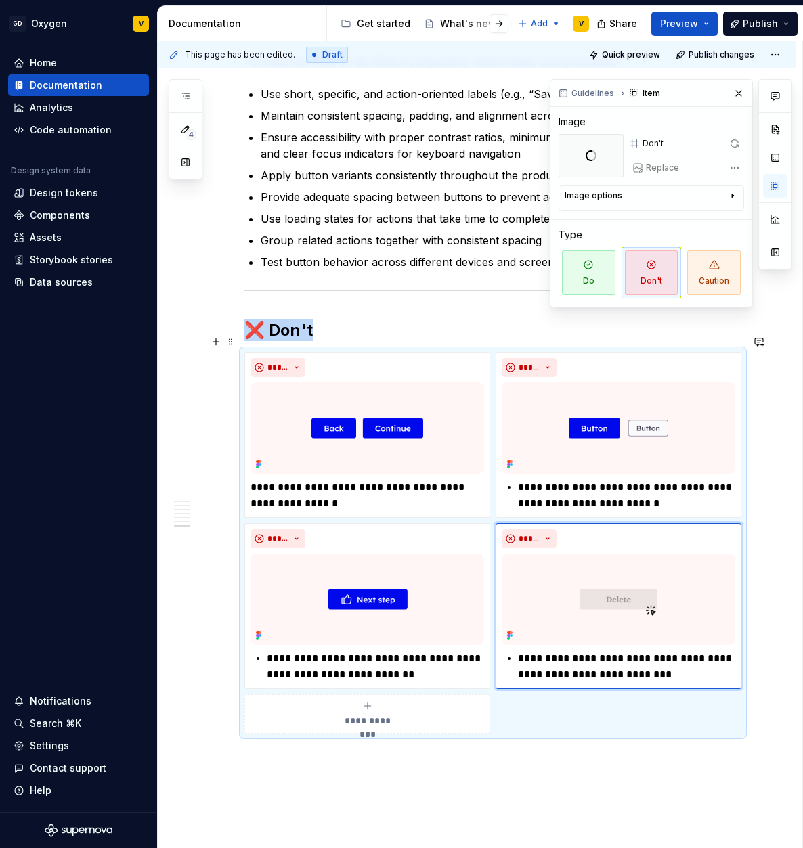
scroll to position [2526, 0]
click at [743, 92] on button "button" at bounding box center [738, 93] width 19 height 19
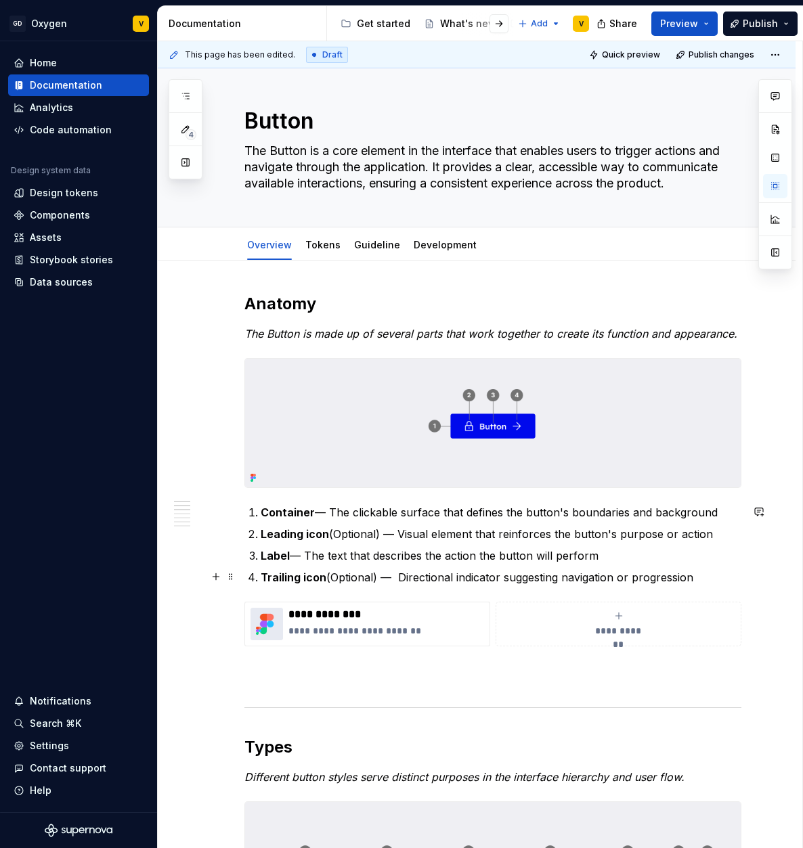
scroll to position [0, 0]
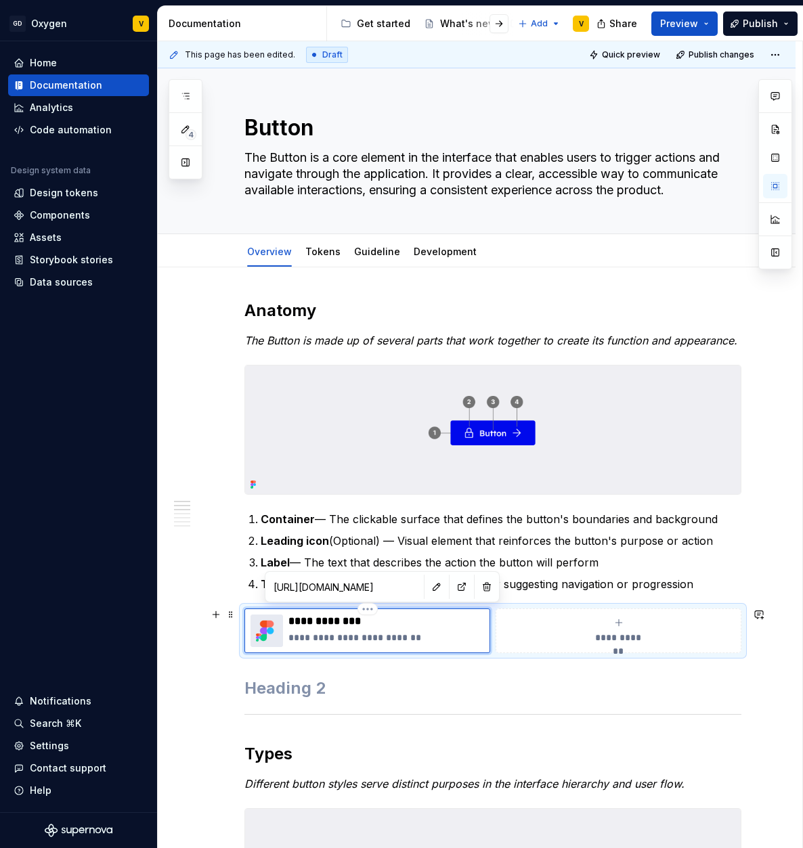
click at [307, 629] on div "**********" at bounding box center [386, 630] width 196 height 32
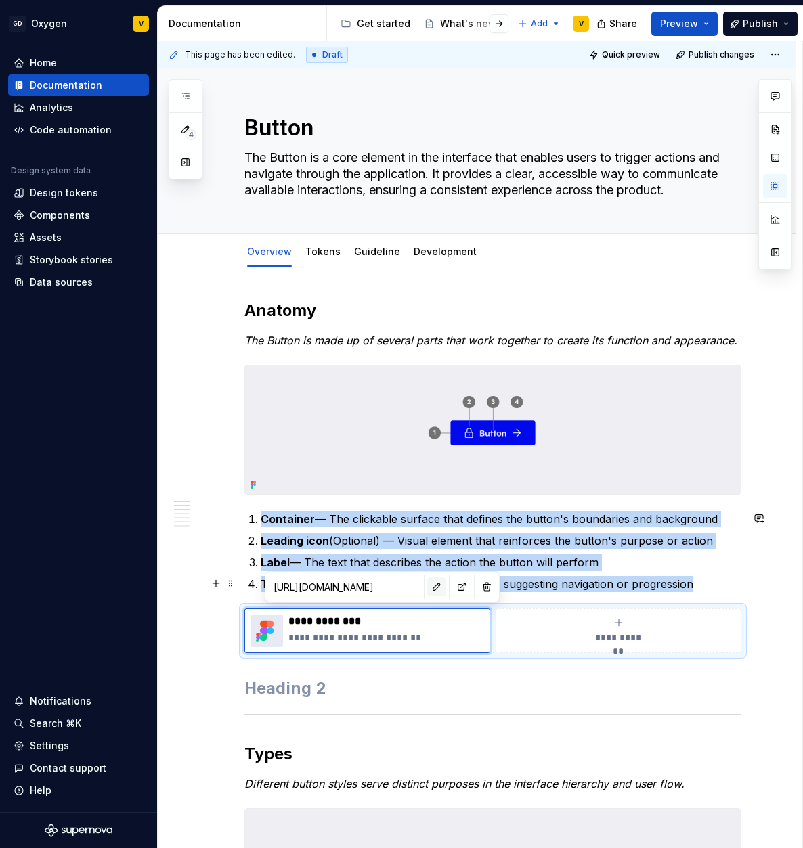
click at [427, 583] on button "button" at bounding box center [436, 586] width 19 height 19
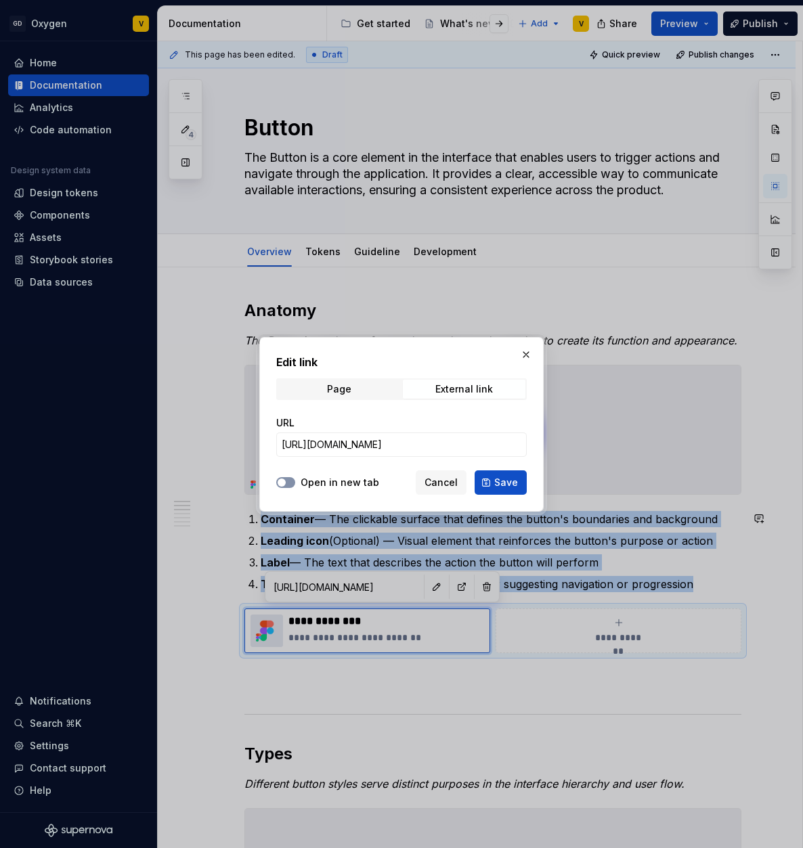
click at [292, 484] on button "Open in new tab" at bounding box center [285, 482] width 19 height 11
click at [527, 353] on button "button" at bounding box center [525, 354] width 19 height 19
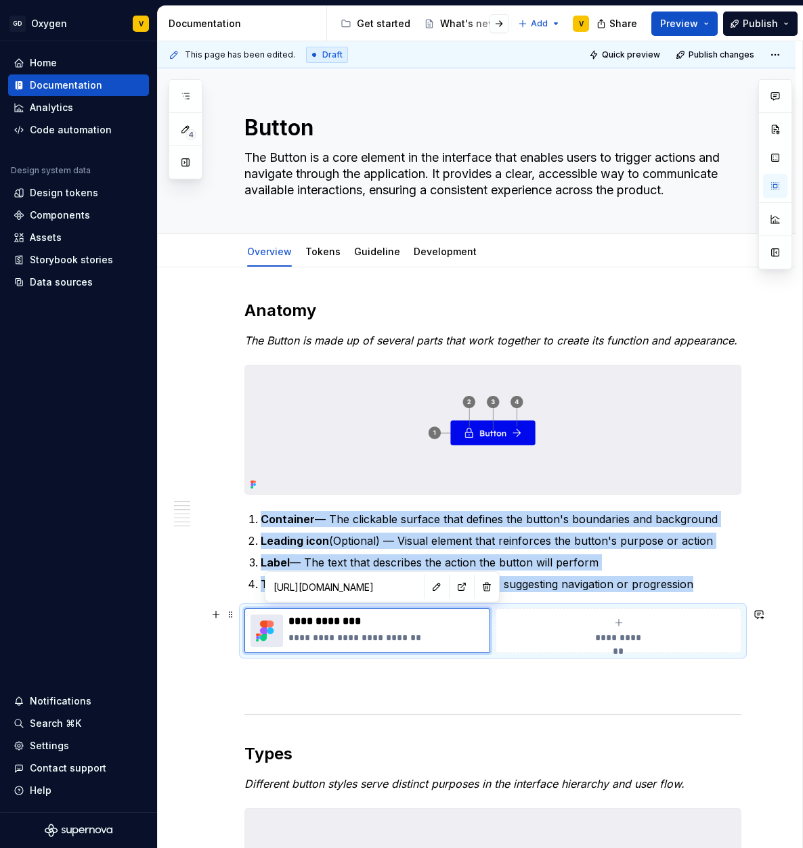
click at [762, 667] on div "**********" at bounding box center [480, 444] width 644 height 807
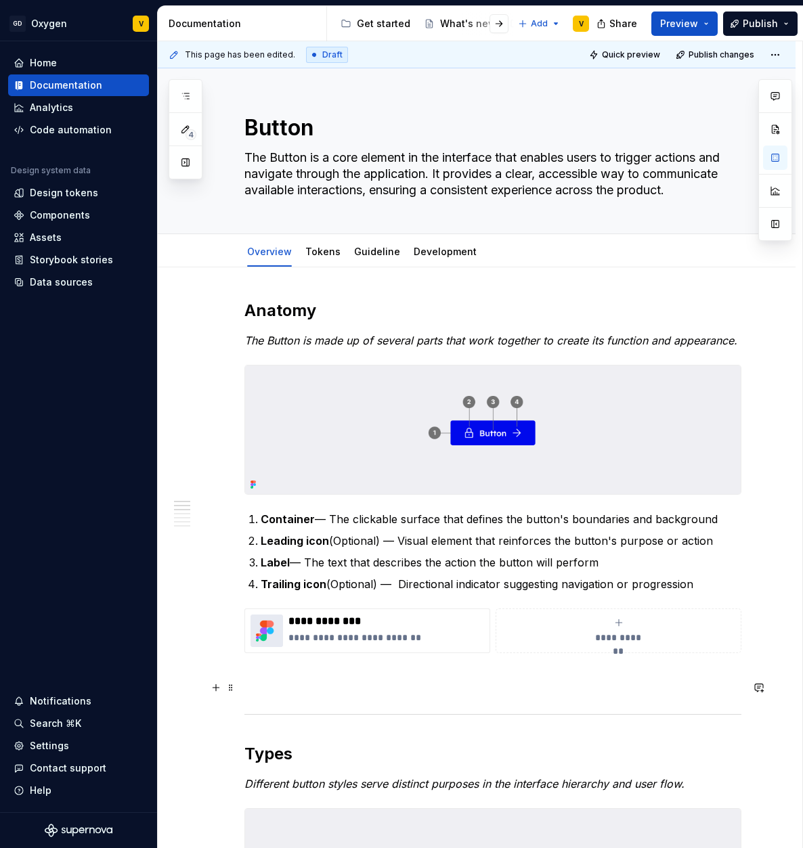
click at [314, 690] on h2 at bounding box center [492, 688] width 497 height 22
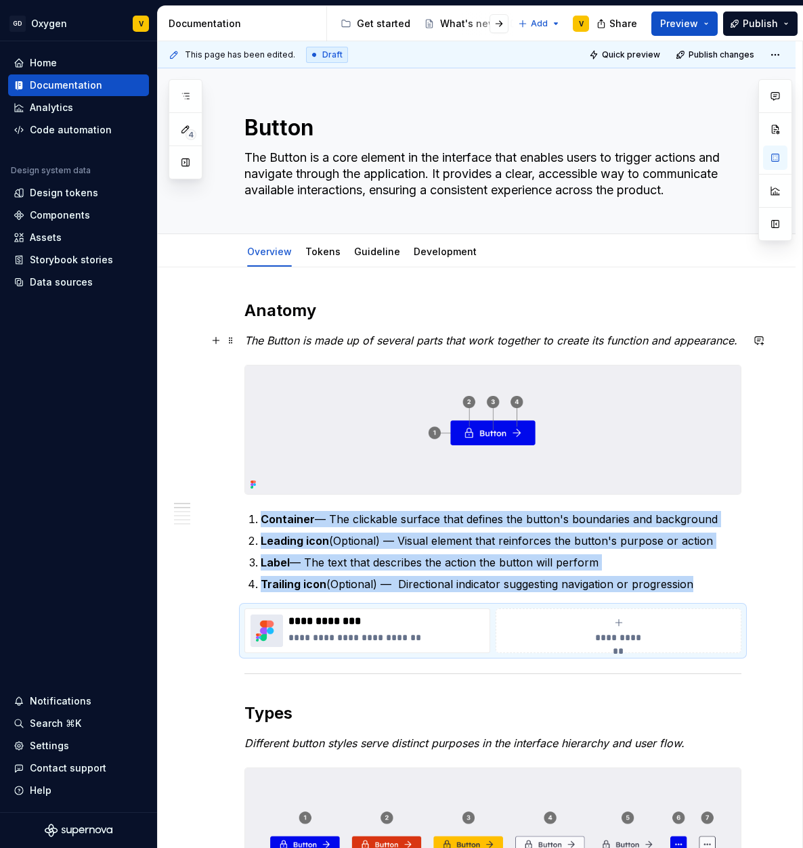
click at [424, 342] on em "The Button is made up of several parts that work together to create its functio…" at bounding box center [490, 341] width 493 height 14
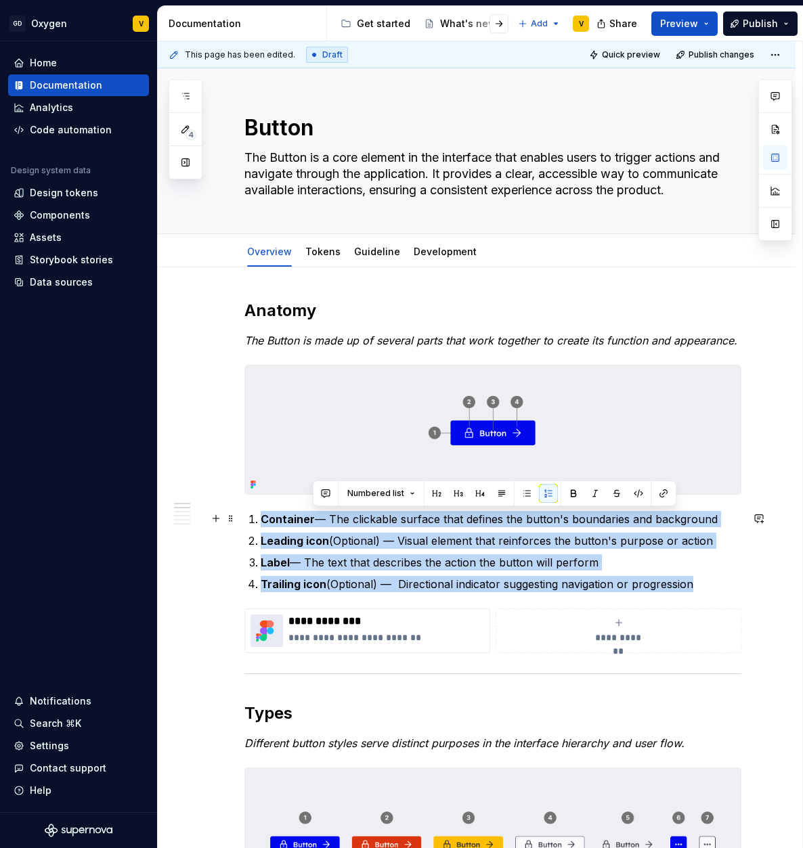
drag, startPoint x: 313, startPoint y: 519, endPoint x: 729, endPoint y: 524, distance: 416.9
click at [729, 524] on p "Container — The clickable surface that defines the button's boundaries and back…" at bounding box center [501, 519] width 480 height 16
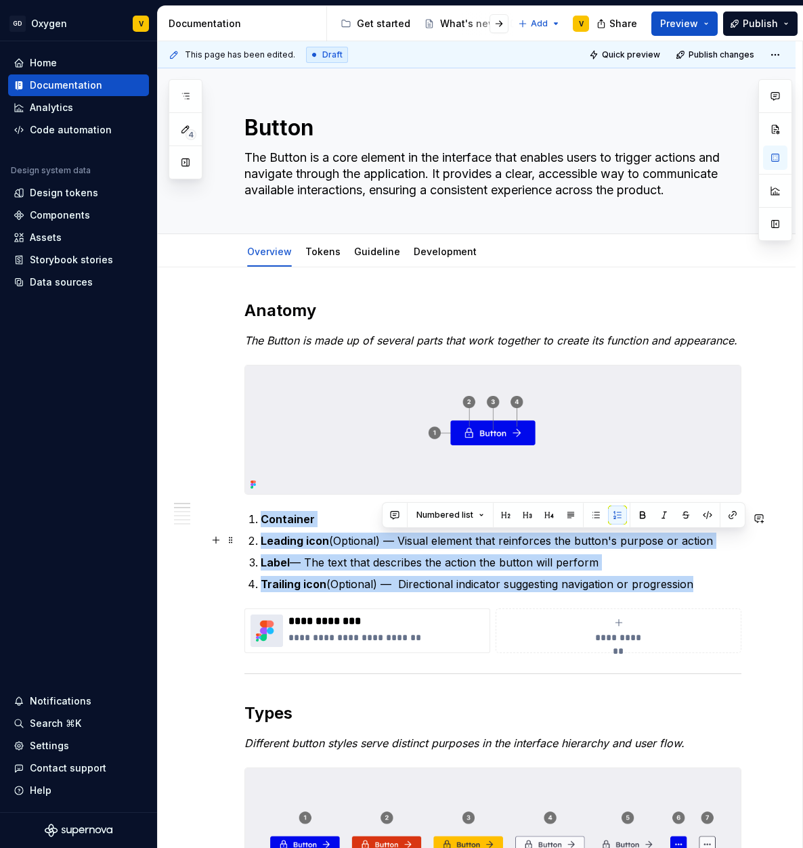
drag, startPoint x: 382, startPoint y: 541, endPoint x: 712, endPoint y: 547, distance: 330.3
click at [712, 547] on p "Leading icon (Optional) — Visual element that reinforces the button's purpose o…" at bounding box center [501, 541] width 480 height 16
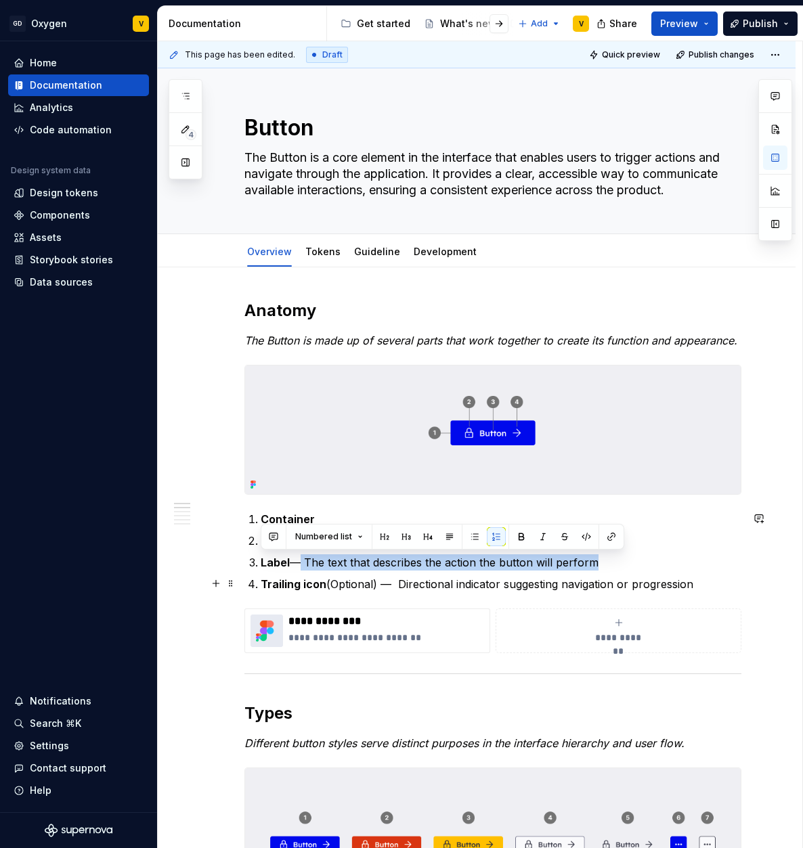
drag, startPoint x: 292, startPoint y: 563, endPoint x: 616, endPoint y: 573, distance: 325.0
click at [616, 573] on ol "Container Leading icon (Optional) Label — The text that describes the action th…" at bounding box center [501, 551] width 480 height 81
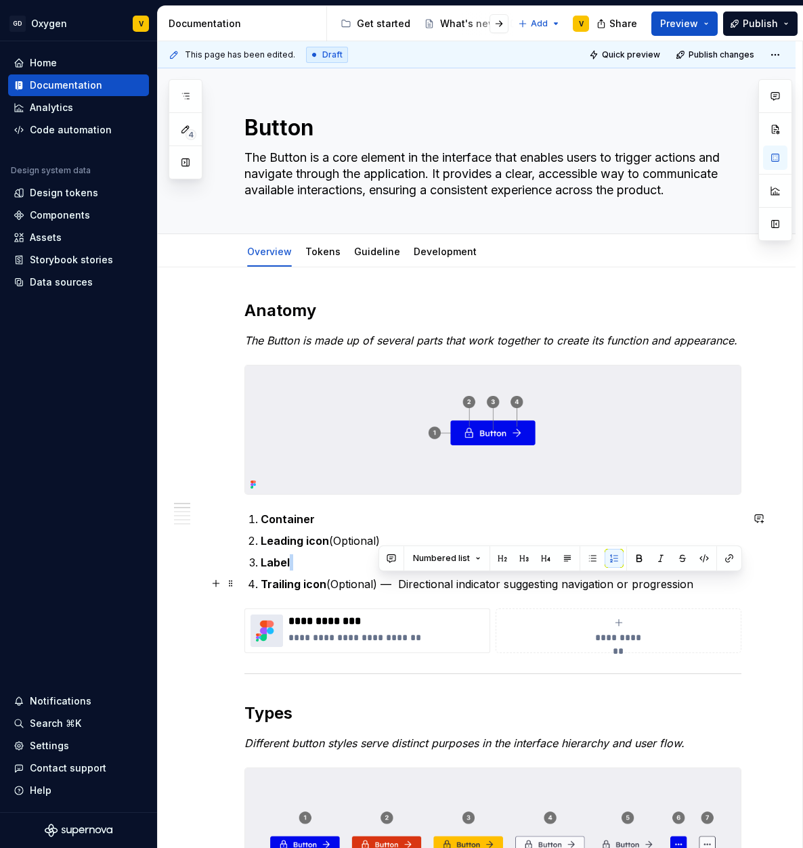
drag, startPoint x: 378, startPoint y: 586, endPoint x: 699, endPoint y: 587, distance: 320.8
click at [699, 587] on p "Trailing icon (Optional) — Directional indicator suggesting navigation or progr…" at bounding box center [501, 584] width 480 height 16
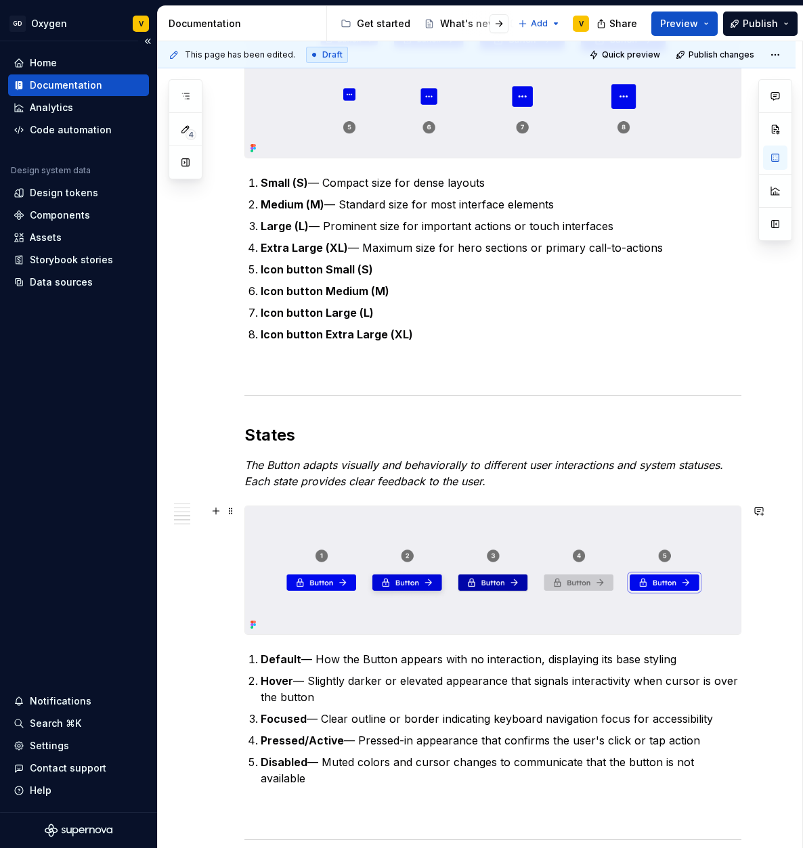
scroll to position [1575, 0]
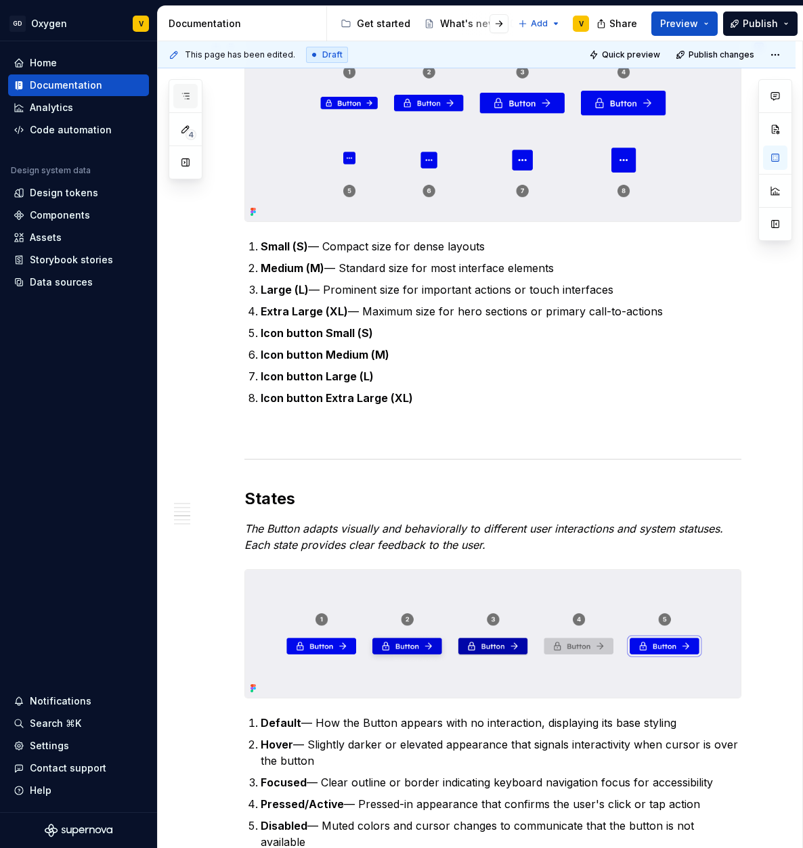
click at [192, 94] on button "button" at bounding box center [185, 96] width 24 height 24
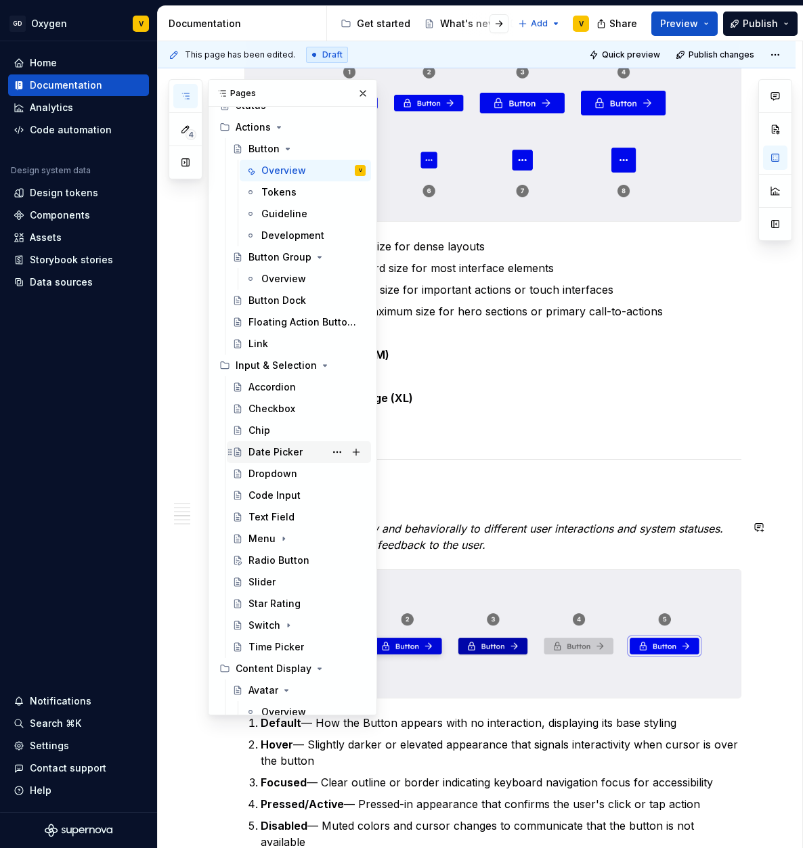
scroll to position [95, 0]
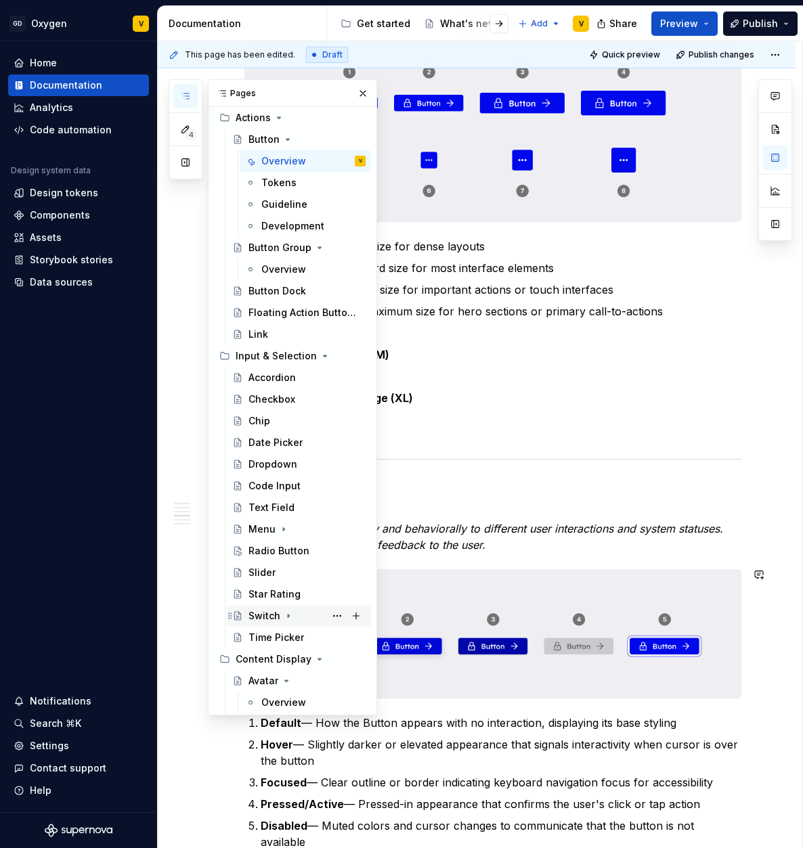
click at [271, 613] on div "Switch" at bounding box center [264, 616] width 32 height 14
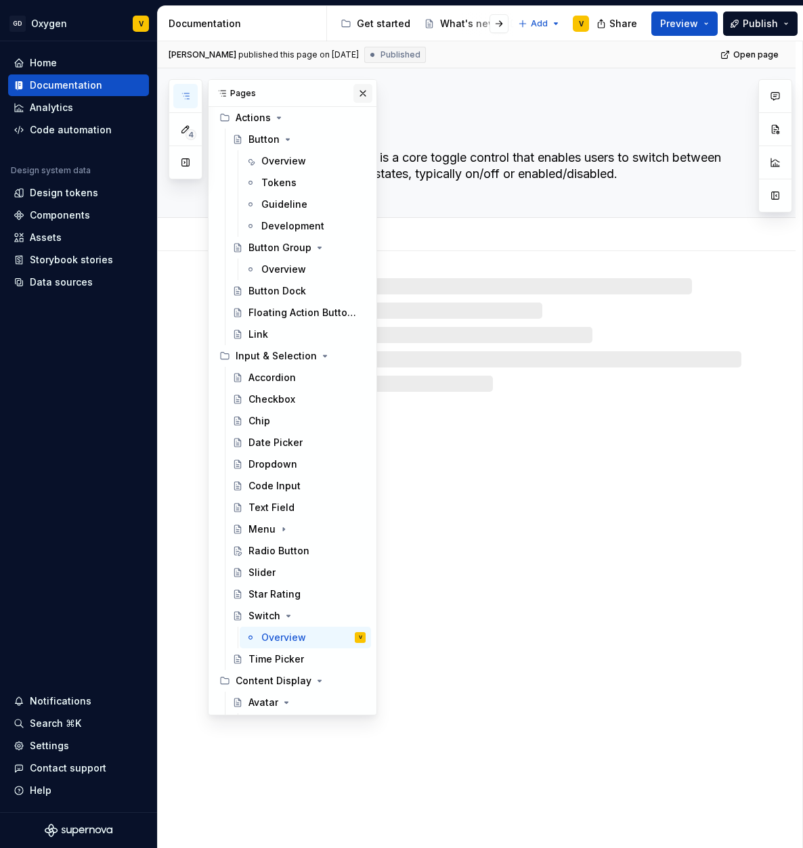
click at [357, 93] on button "button" at bounding box center [362, 93] width 19 height 19
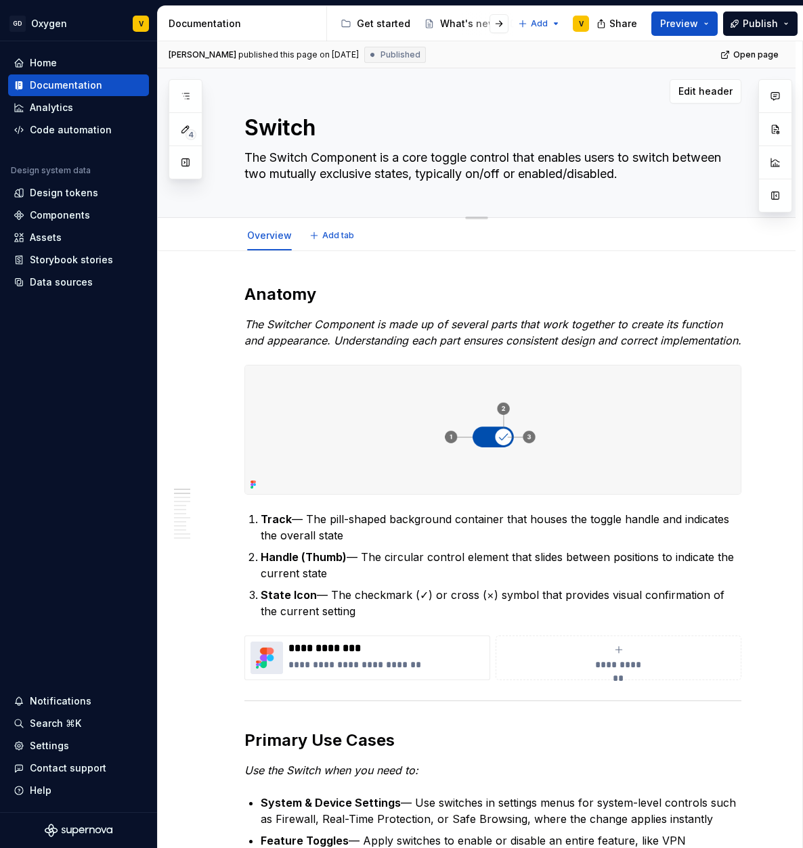
click at [337, 122] on textarea "Switch" at bounding box center [490, 128] width 497 height 32
click at [333, 127] on textarea "Switch" at bounding box center [490, 128] width 497 height 32
type textarea "*"
type textarea "Switch"
type textarea "*"
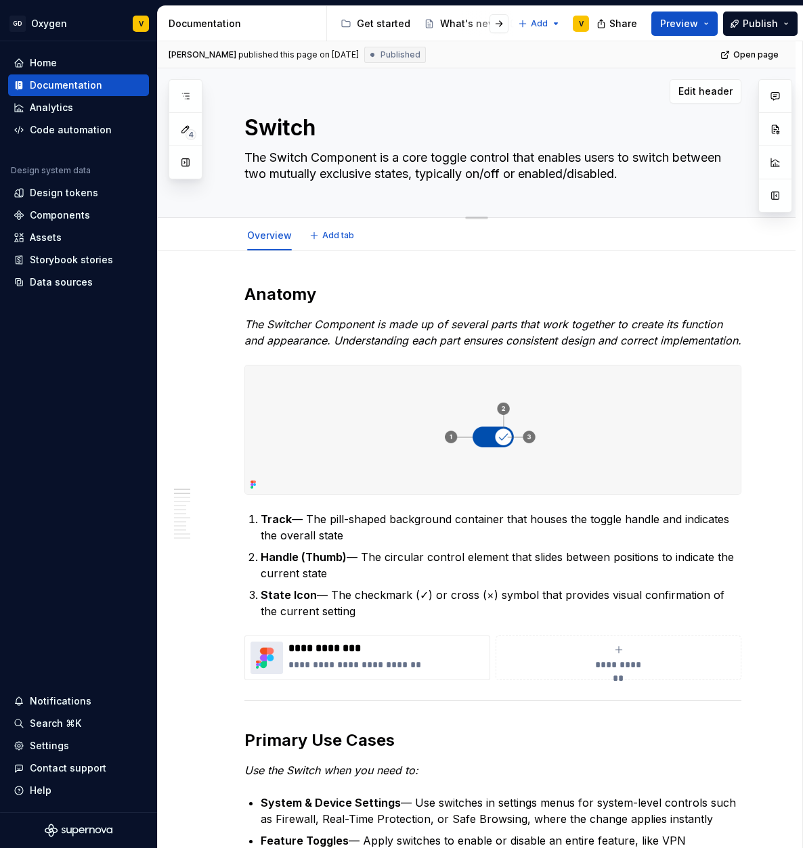
type textarea "Switch ("
type textarea "*"
type textarea "Switch (Е"
type textarea "*"
type textarea "Switch (Ещ"
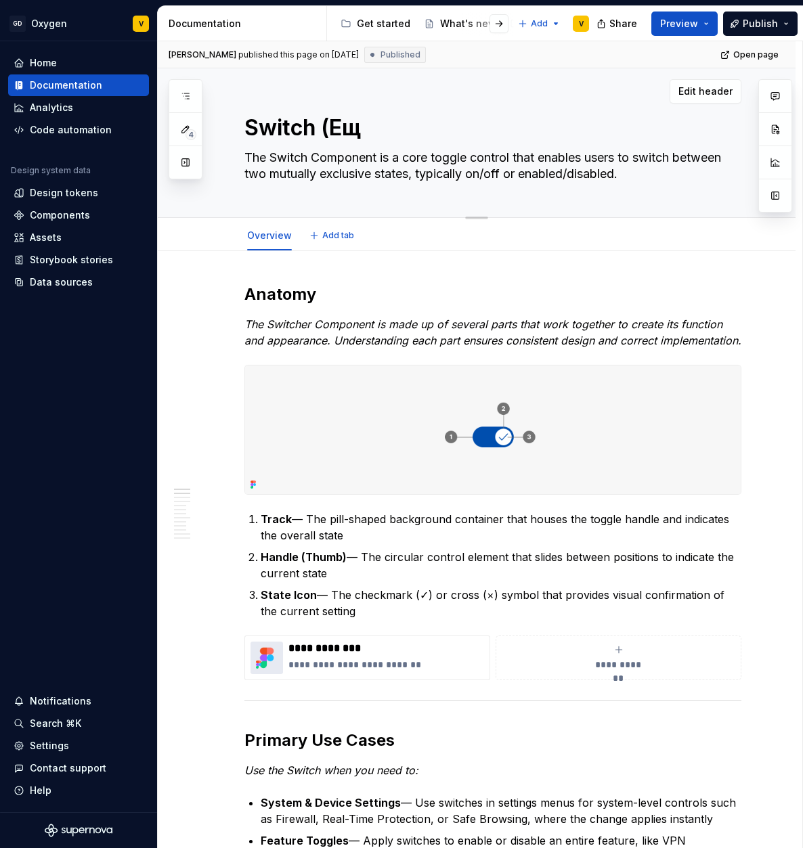
type textarea "*"
type textarea "Switch (Ещп"
type textarea "*"
type textarea "Switch (Ещпп"
type textarea "*"
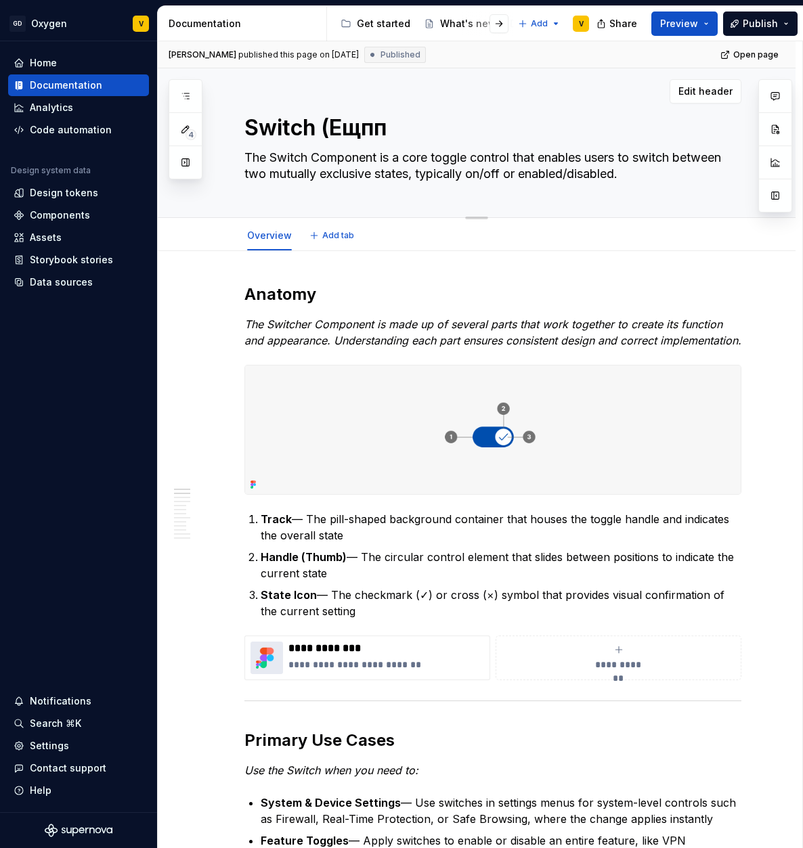
type textarea "Switch (Ещппд"
type textarea "*"
type textarea "Switch (Ещпп"
type textarea "*"
type textarea "Switch (Ещп"
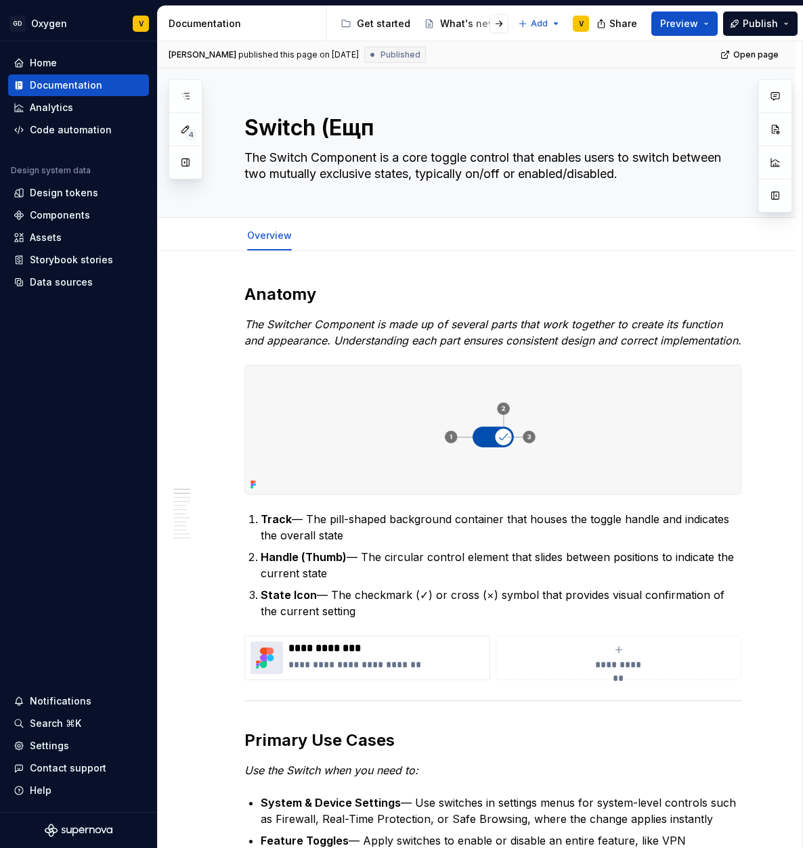
type textarea "*"
type textarea "Switch (Ещ"
type textarea "*"
type textarea "Switch (Е"
type textarea "*"
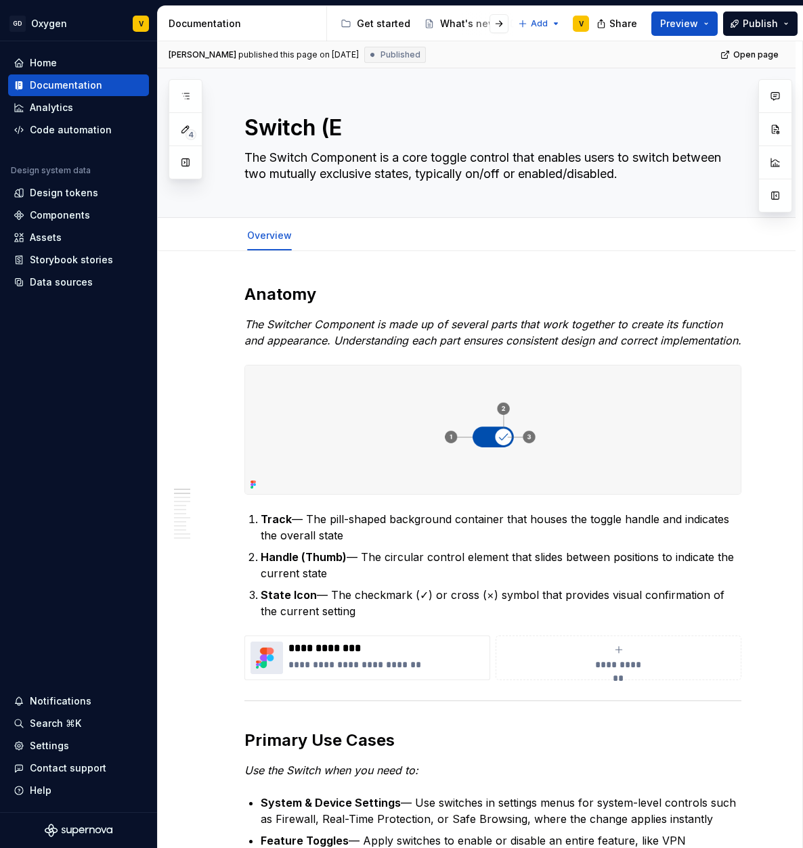
type textarea "Switch ("
type textarea "*"
type textarea "Switch (T"
type textarea "*"
type textarea "Switch (To"
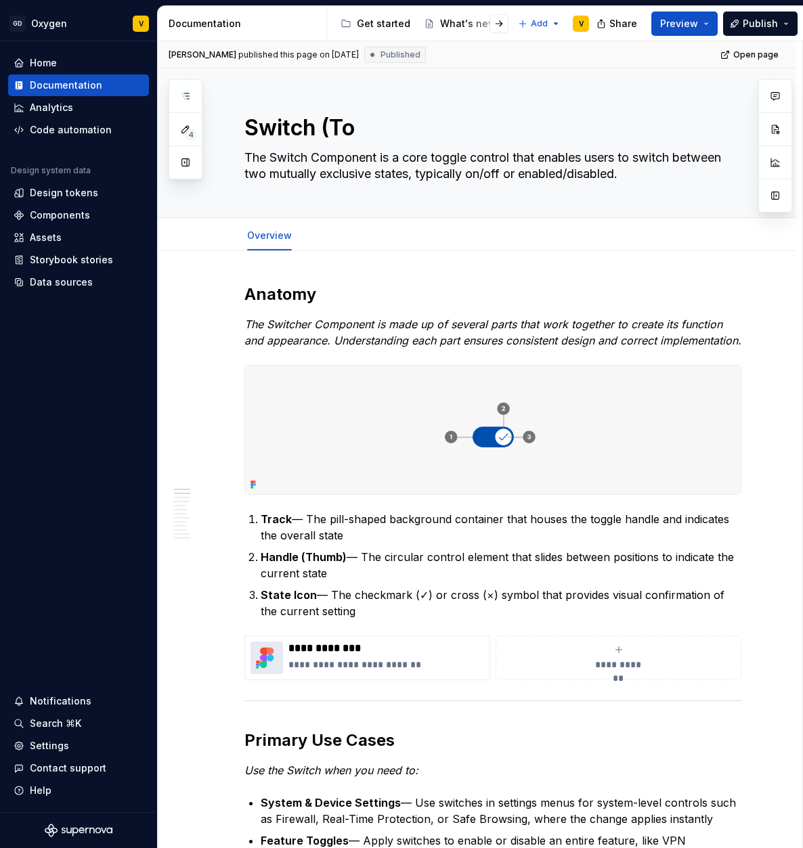
type textarea "*"
type textarea "Switch (Tog"
type textarea "*"
type textarea "Switch (Togg"
type textarea "*"
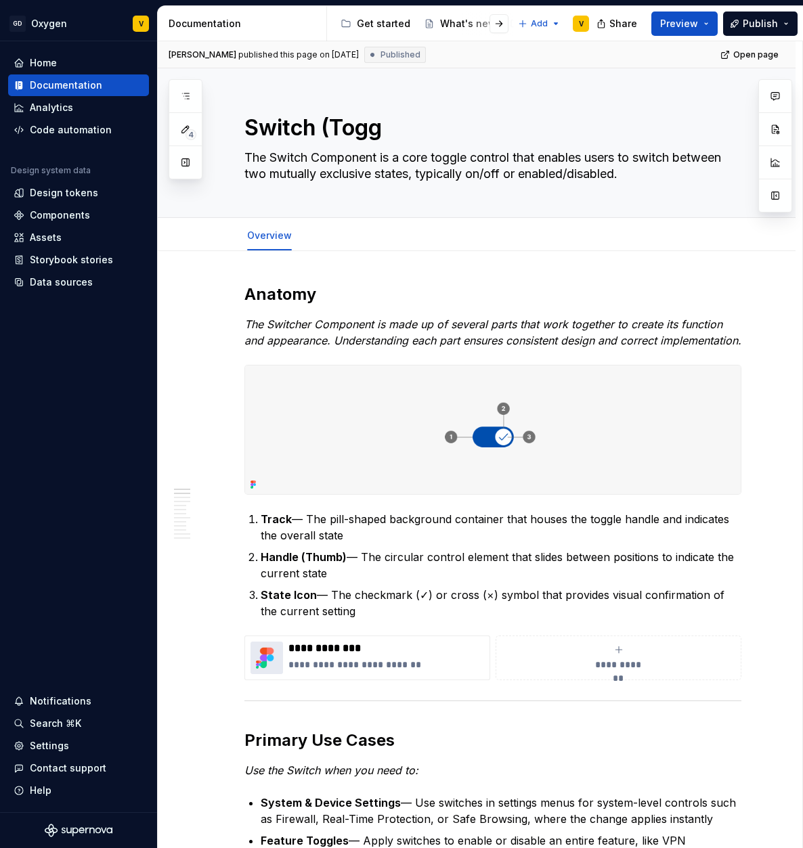
type textarea "Switch (Toggl"
type textarea "*"
type textarea "Switch (Toggle"
type textarea "*"
type textarea "Switch (Toggle)"
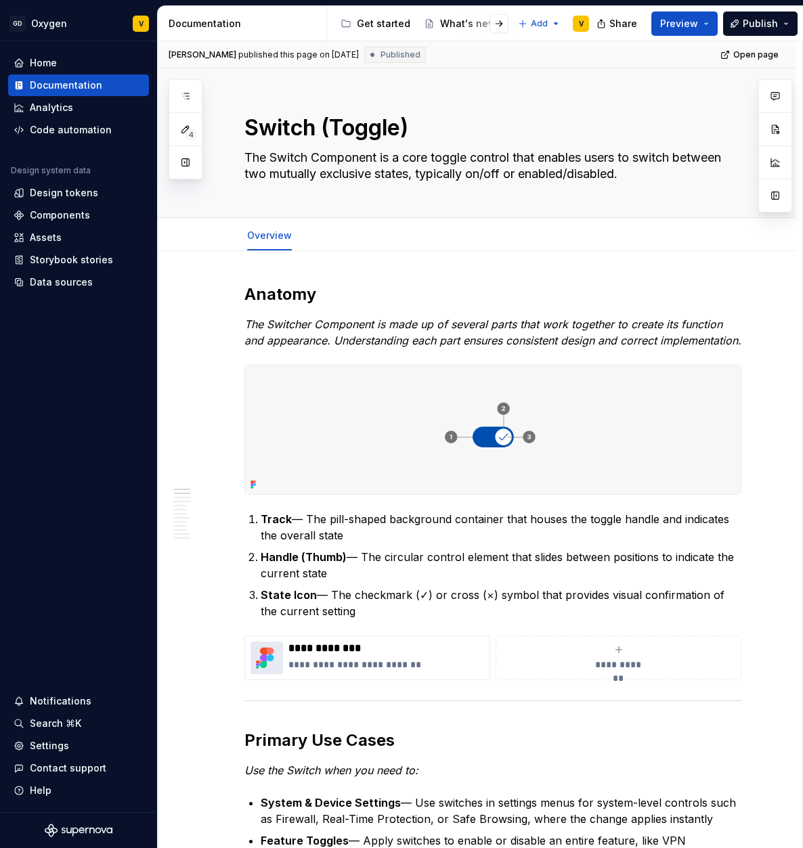
type textarea "*"
type textarea "Switch (Toggle)"
click at [477, 457] on img at bounding box center [492, 429] width 495 height 129
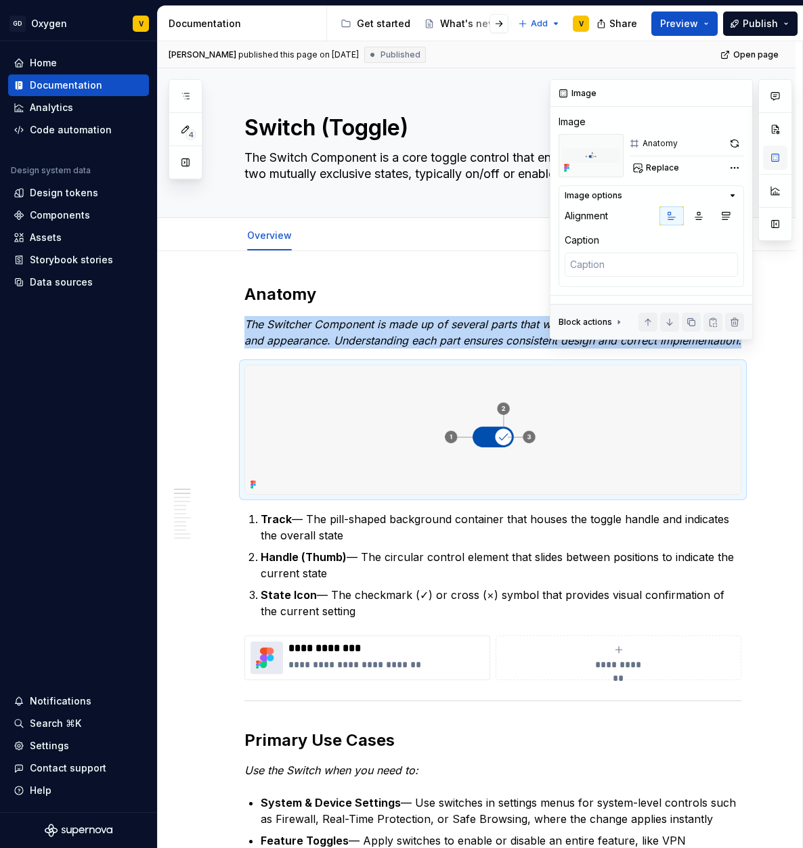
click at [773, 157] on button "button" at bounding box center [775, 157] width 24 height 24
click at [657, 170] on span "Replace" at bounding box center [662, 167] width 33 height 11
type textarea "*"
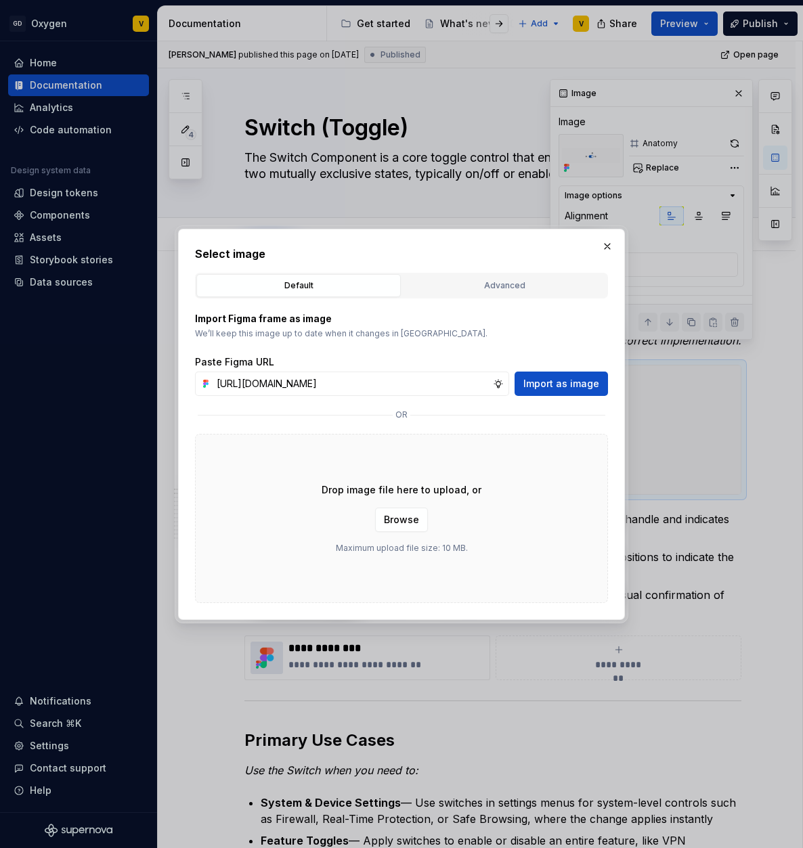
scroll to position [0, 484]
type input "[URL][DOMAIN_NAME]"
click at [569, 379] on span "Import as image" at bounding box center [561, 384] width 76 height 14
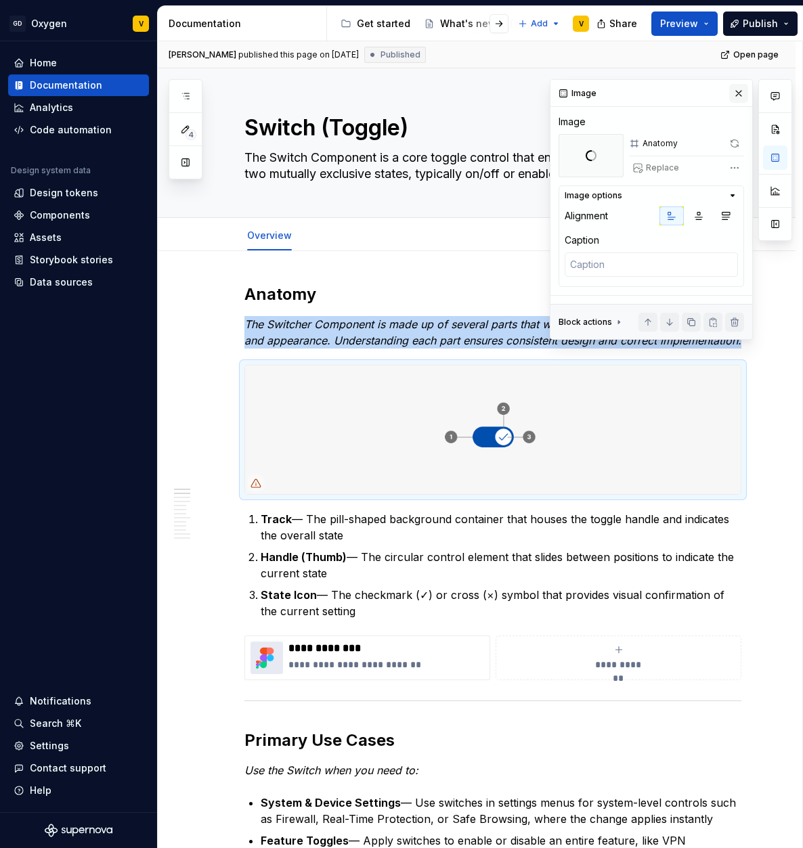
click at [735, 94] on button "button" at bounding box center [738, 93] width 19 height 19
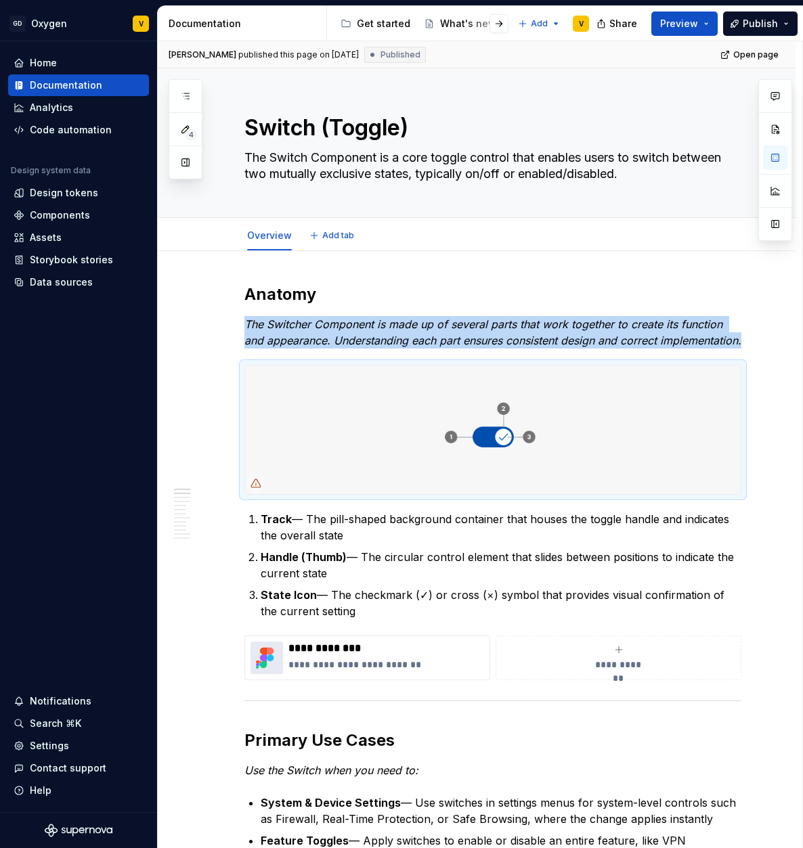
type textarea "*"
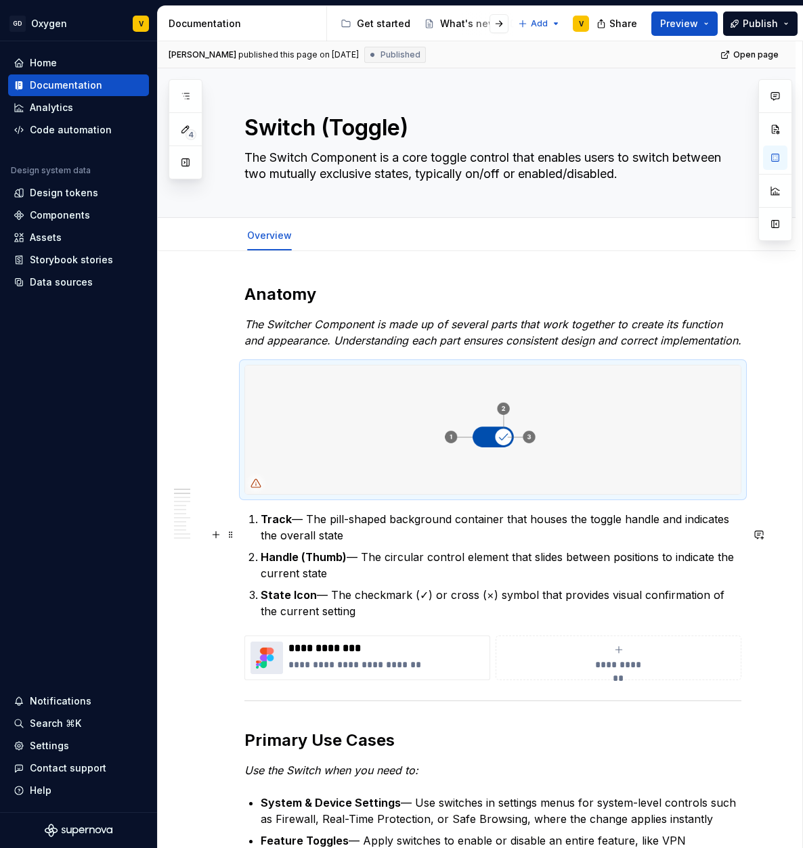
click at [331, 537] on p "Track — The pill-shaped background container that houses the toggle handle and …" at bounding box center [501, 527] width 480 height 32
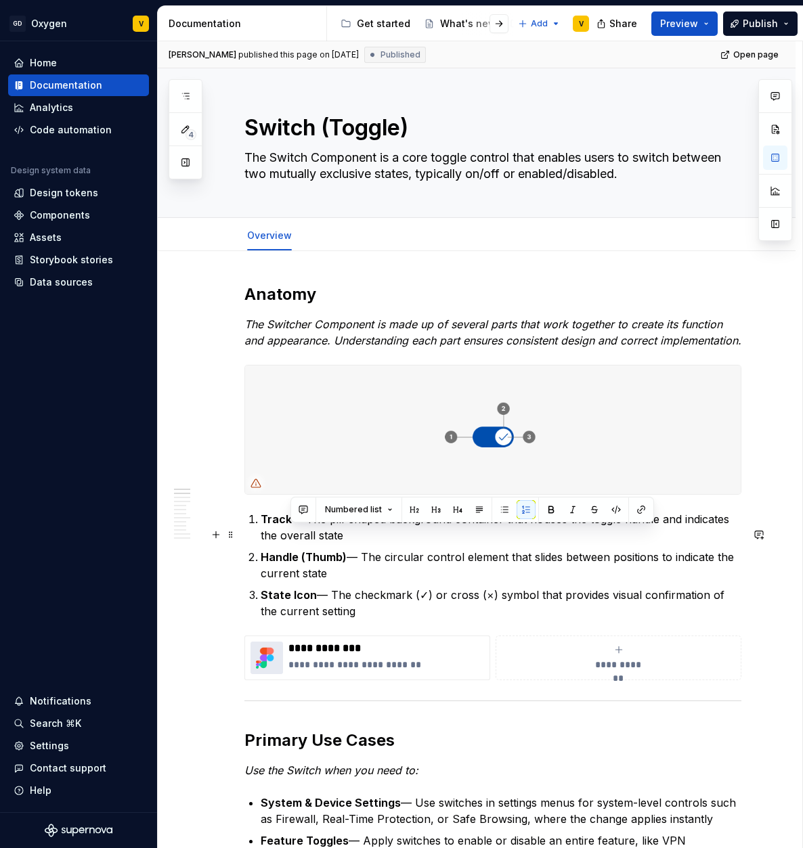
drag, startPoint x: 291, startPoint y: 536, endPoint x: 349, endPoint y: 554, distance: 60.8
click at [349, 543] on p "Track — The pill-shaped background container that houses the toggle handle and …" at bounding box center [501, 527] width 480 height 32
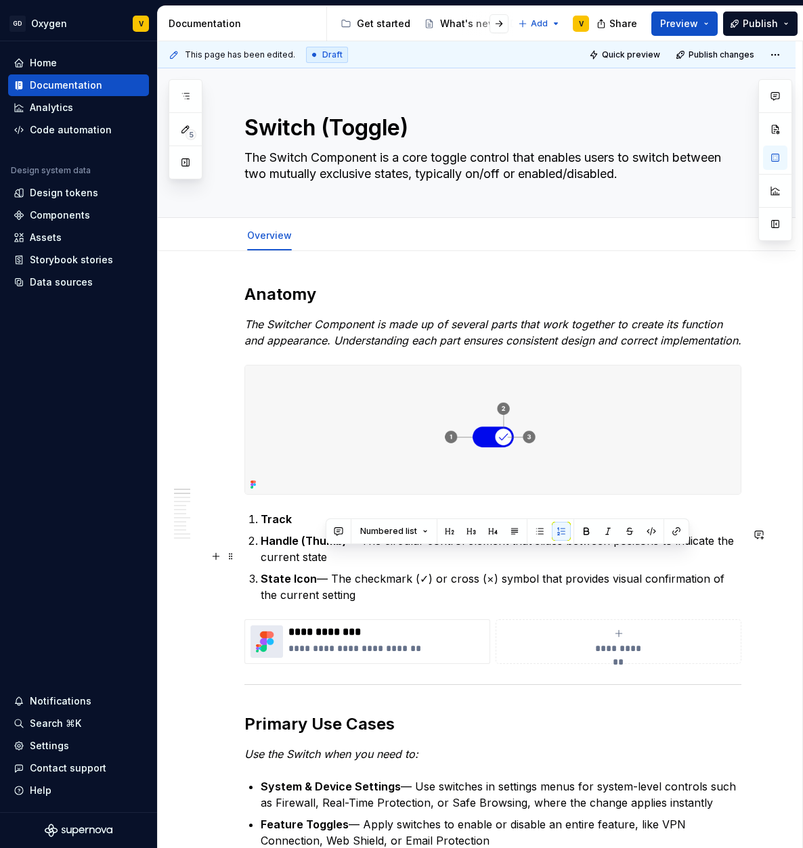
drag, startPoint x: 346, startPoint y: 554, endPoint x: 359, endPoint y: 566, distance: 17.7
click at [359, 565] on p "Handle (Thumb) — The circular control element that slides between positions to …" at bounding box center [501, 549] width 480 height 32
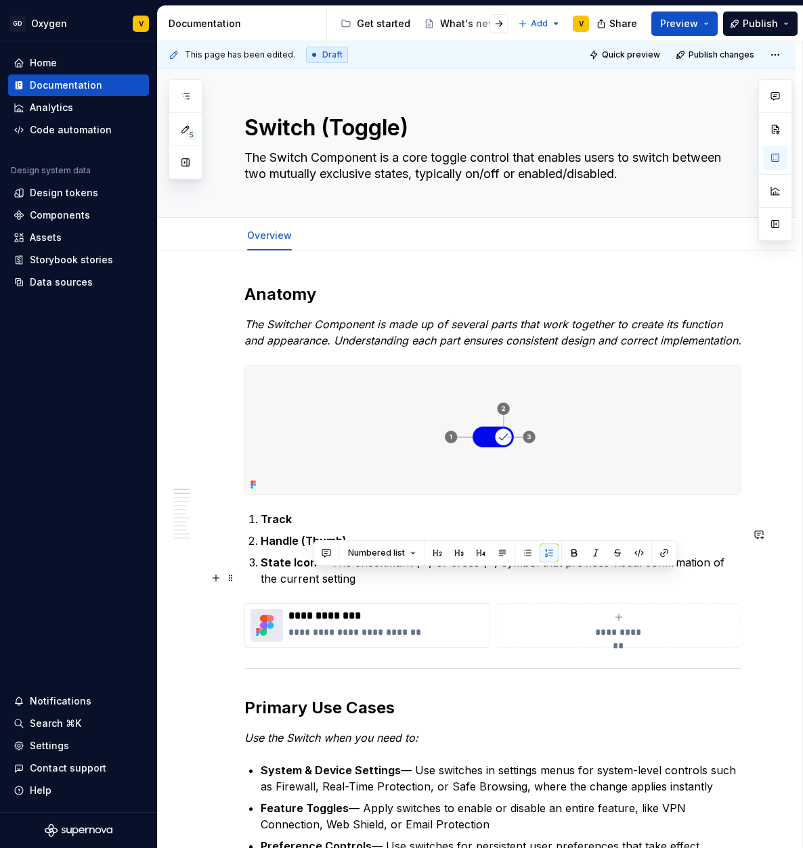
drag, startPoint x: 314, startPoint y: 579, endPoint x: 359, endPoint y: 593, distance: 47.5
click at [359, 587] on p "State Icon — The checkmark (✓) or cross (×) symbol that provides visual confirm…" at bounding box center [501, 570] width 480 height 32
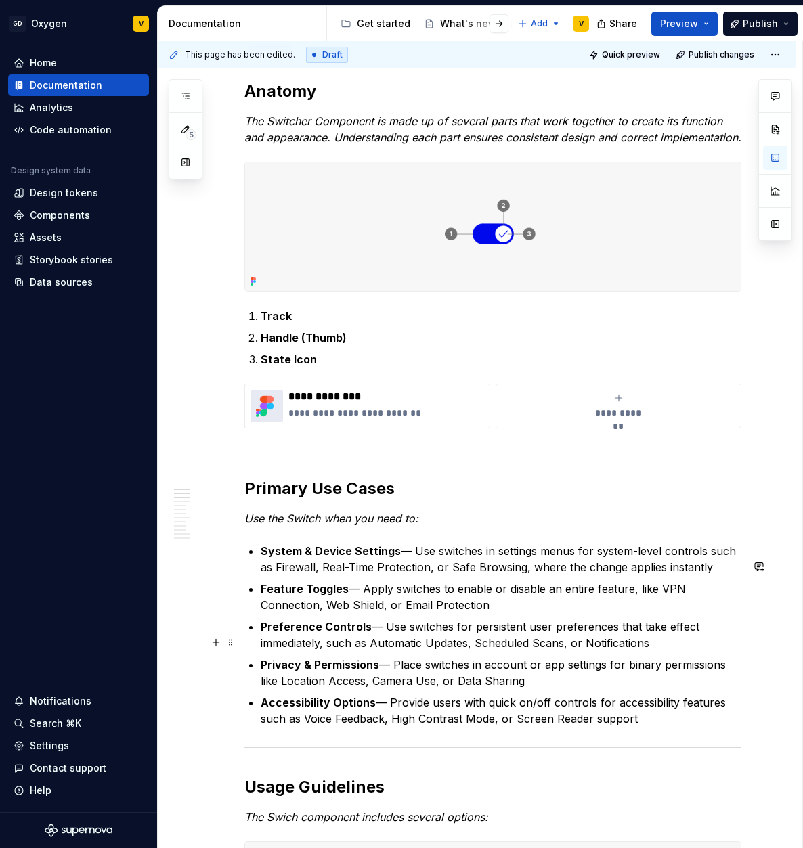
scroll to position [81, 0]
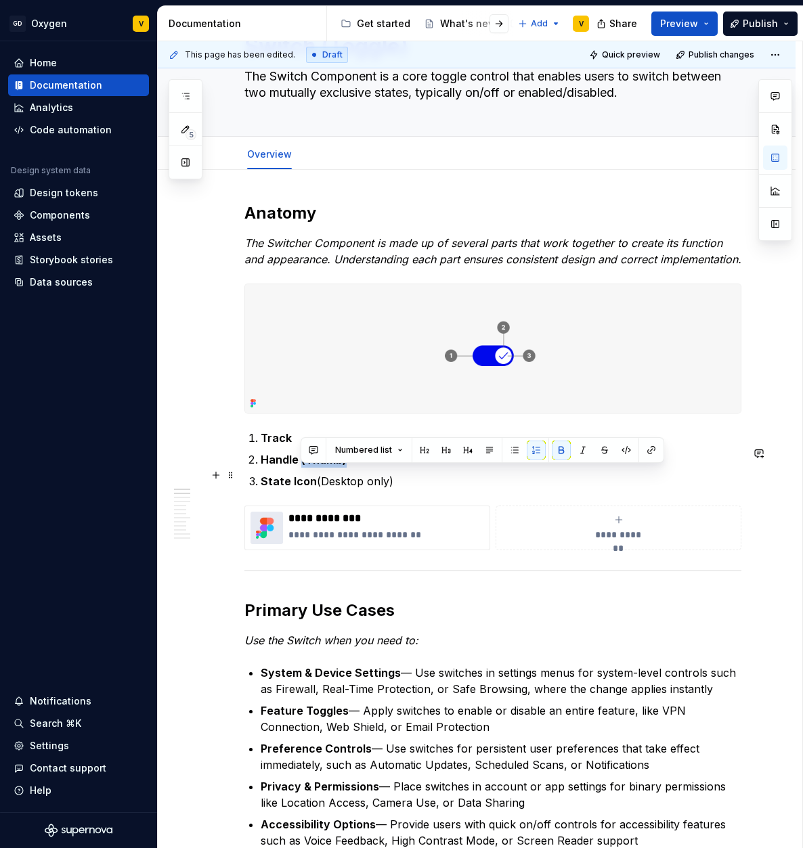
drag, startPoint x: 299, startPoint y: 476, endPoint x: 355, endPoint y: 476, distance: 55.5
click at [355, 468] on p "Handle (Thumb)" at bounding box center [501, 459] width 480 height 16
click at [561, 452] on button "button" at bounding box center [561, 450] width 19 height 19
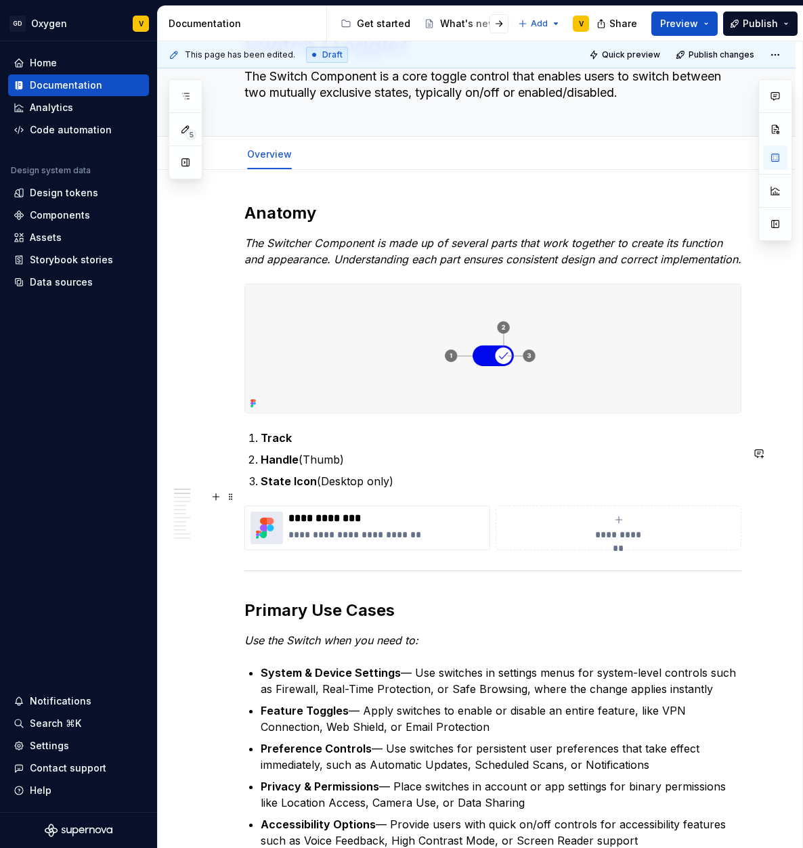
click at [447, 489] on p "State Icon (Desktop only)" at bounding box center [501, 481] width 480 height 16
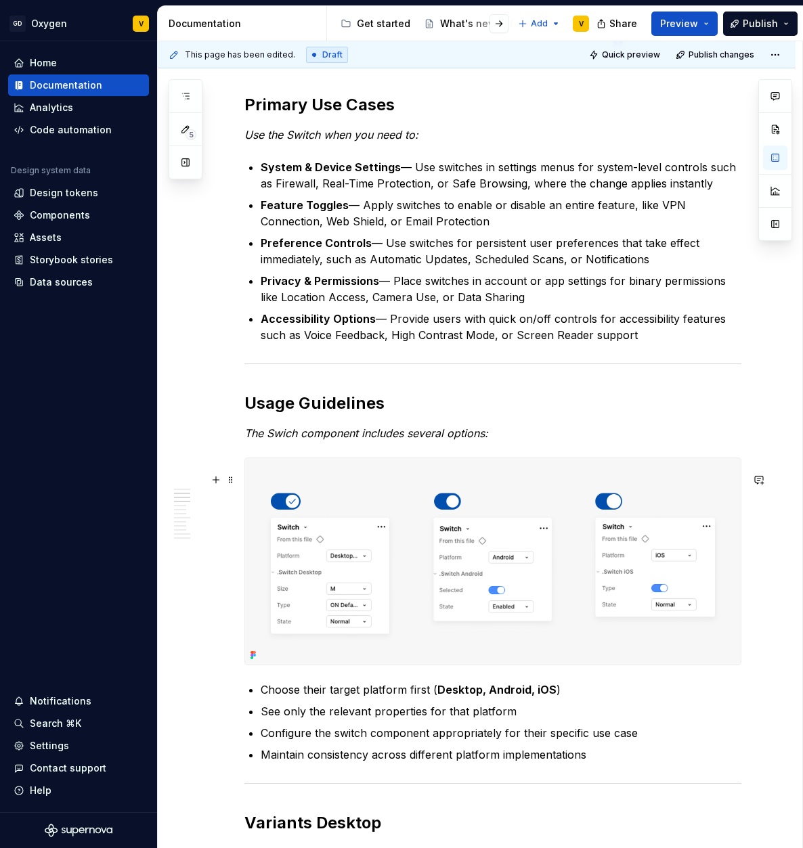
scroll to position [611, 0]
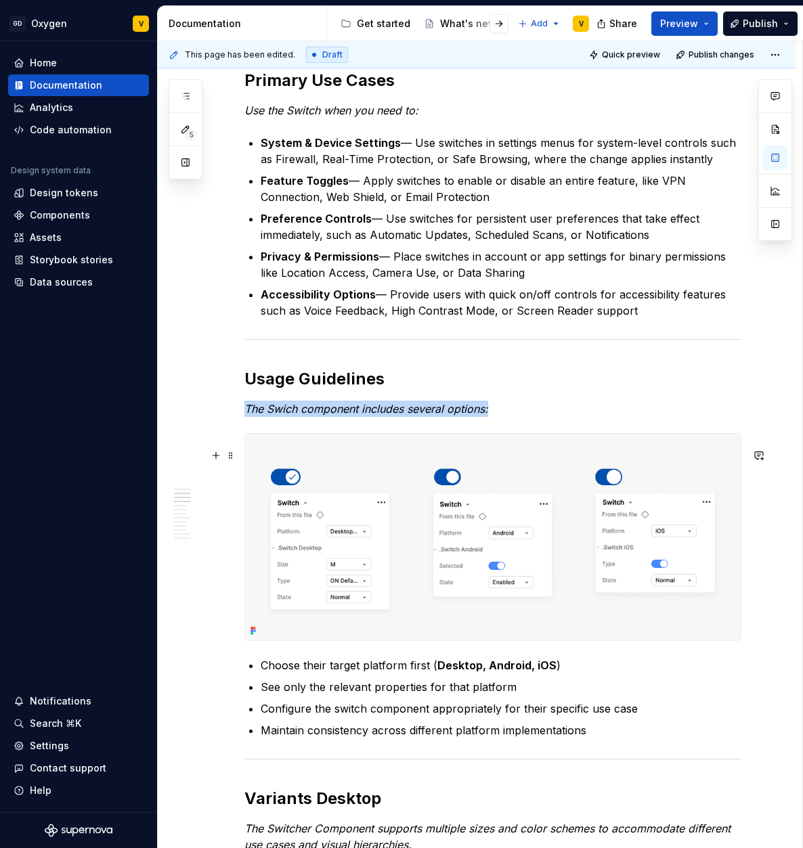
click at [437, 527] on img at bounding box center [492, 537] width 495 height 206
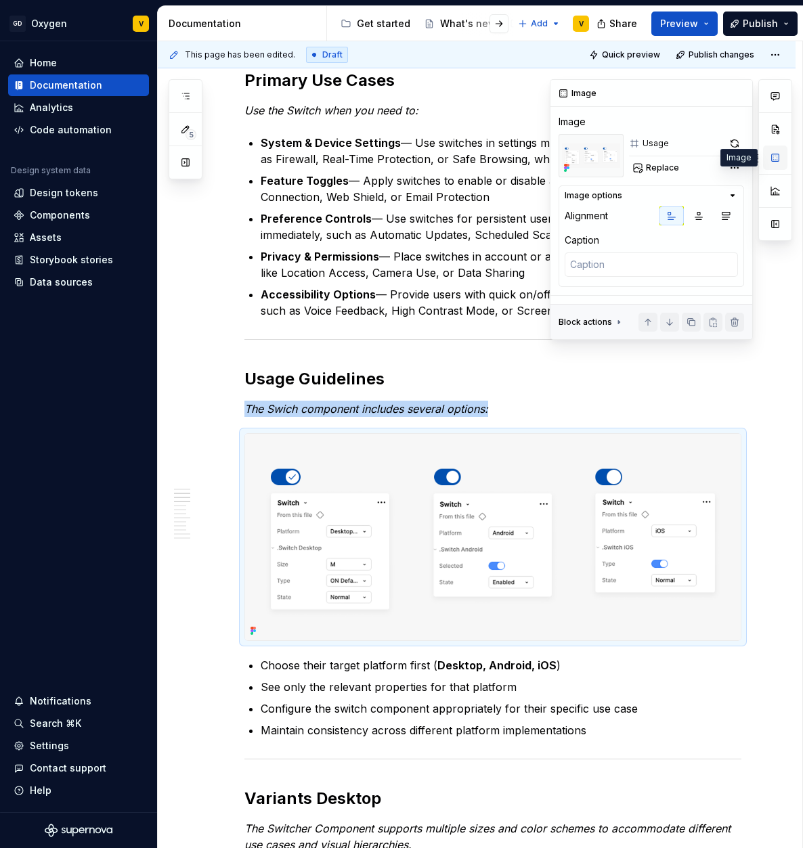
click at [774, 149] on button "button" at bounding box center [775, 157] width 24 height 24
click at [659, 161] on button "Replace" at bounding box center [657, 167] width 56 height 19
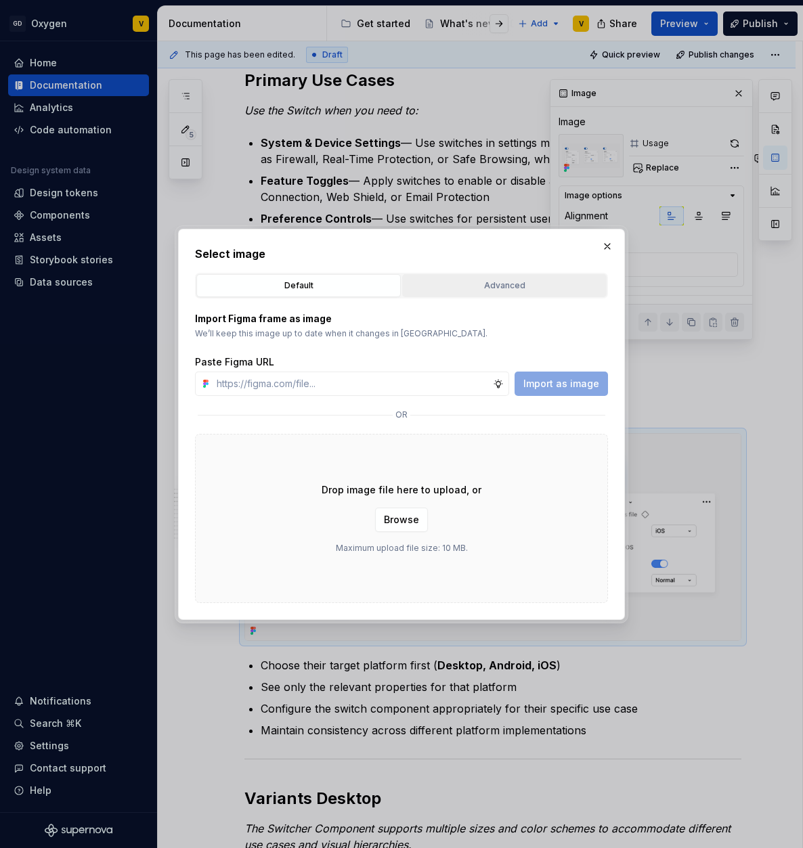
type textarea "*"
type input "[URL][DOMAIN_NAME]"
click at [595, 382] on span "Import as image" at bounding box center [561, 384] width 76 height 14
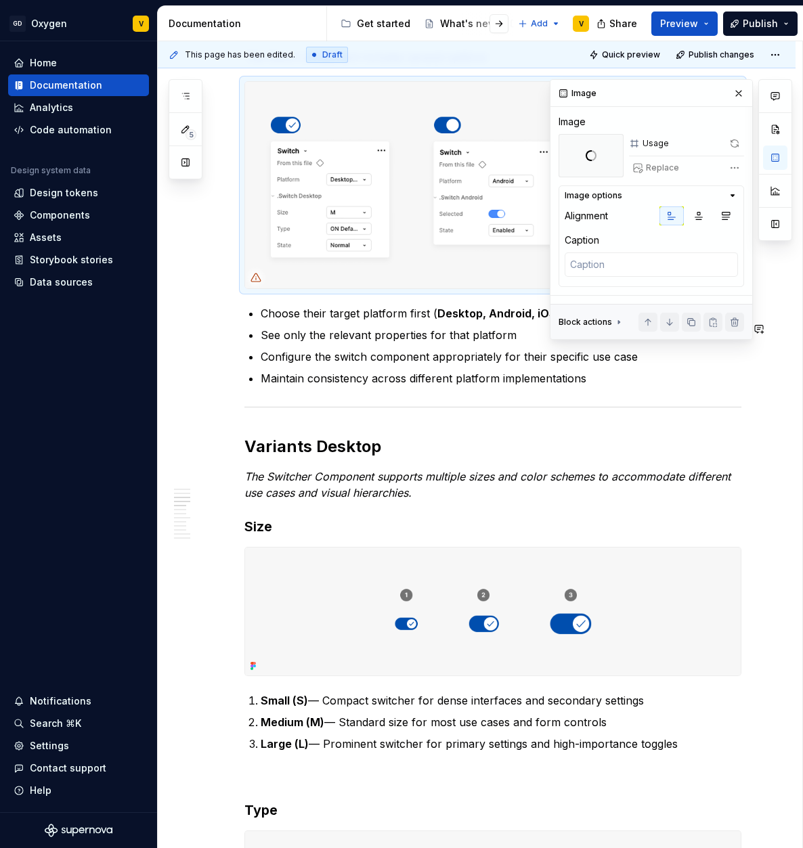
scroll to position [1139, 0]
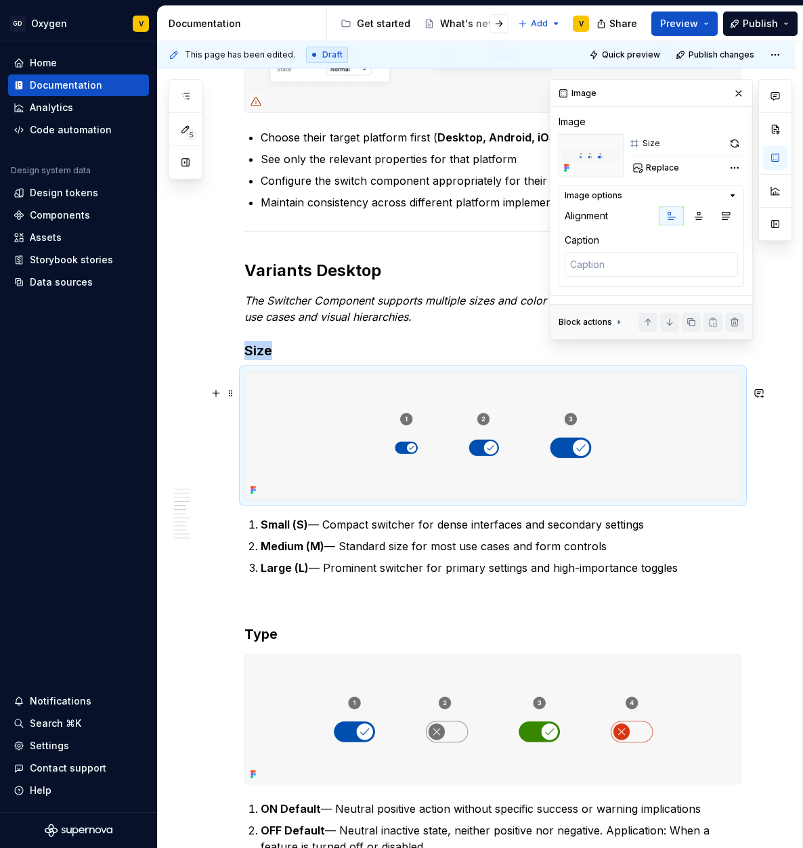
click at [489, 474] on img at bounding box center [492, 436] width 495 height 129
click at [646, 166] on span "Replace" at bounding box center [662, 167] width 33 height 11
type textarea "*"
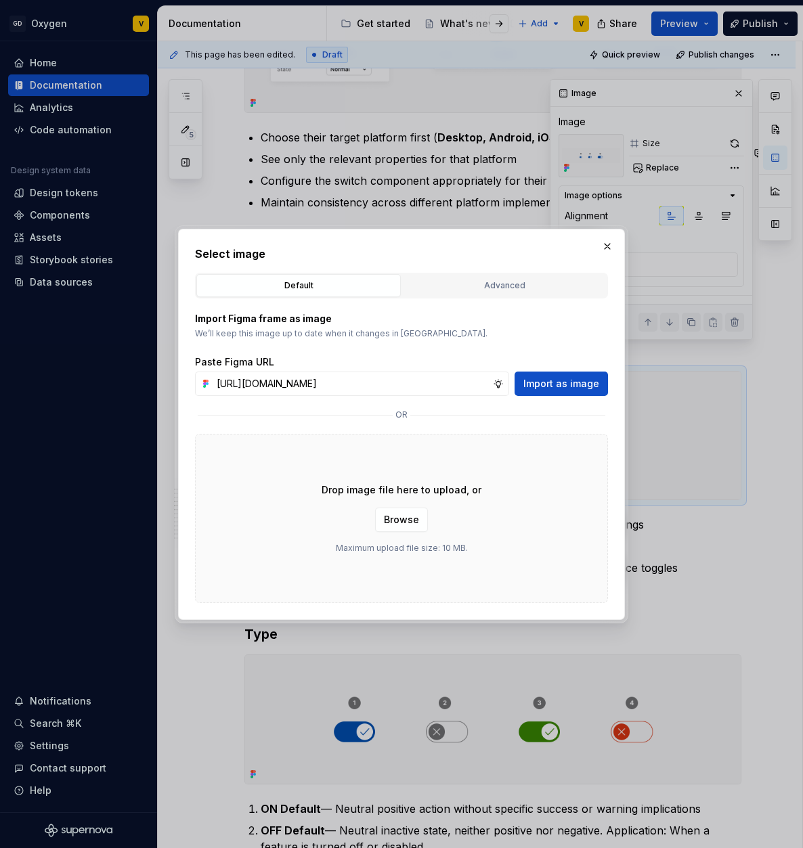
scroll to position [0, 484]
type input "[URL][DOMAIN_NAME]"
click at [567, 382] on span "Import as image" at bounding box center [561, 384] width 76 height 14
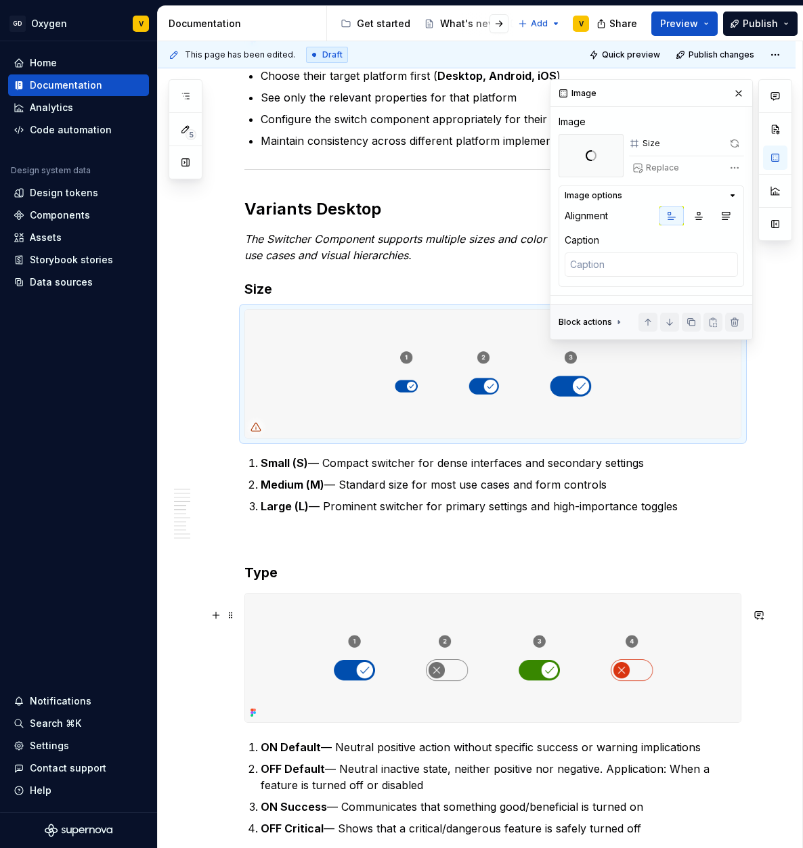
scroll to position [1223, 0]
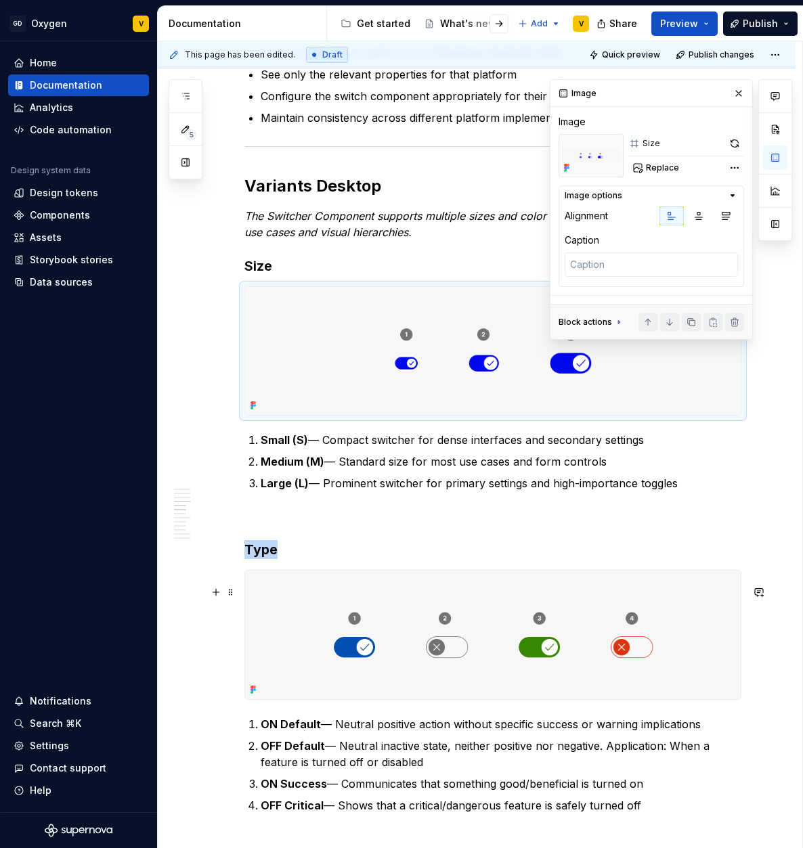
click at [520, 654] on img at bounding box center [492, 634] width 495 height 129
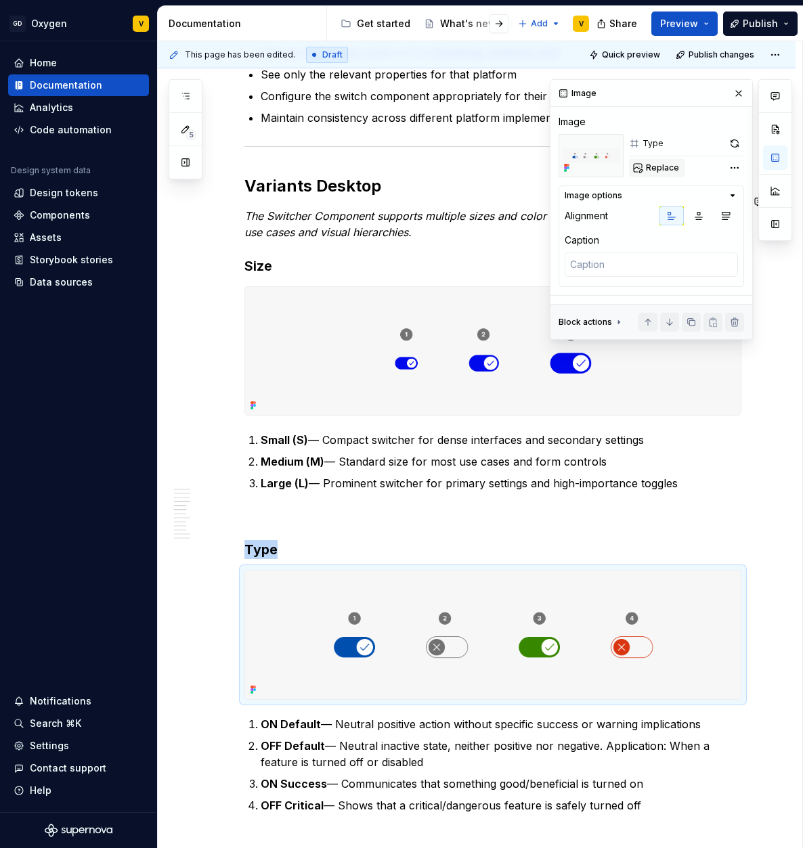
click at [646, 172] on span "Replace" at bounding box center [662, 167] width 33 height 11
type textarea "*"
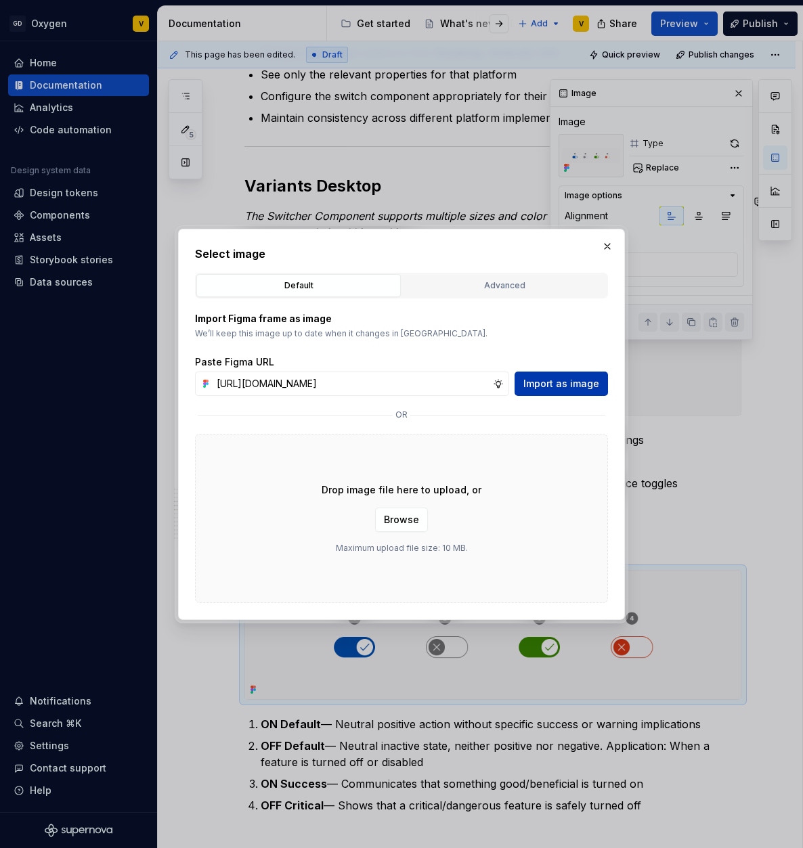
scroll to position [0, 485]
type input "[URL][DOMAIN_NAME]"
click at [579, 382] on span "Import as image" at bounding box center [561, 384] width 76 height 14
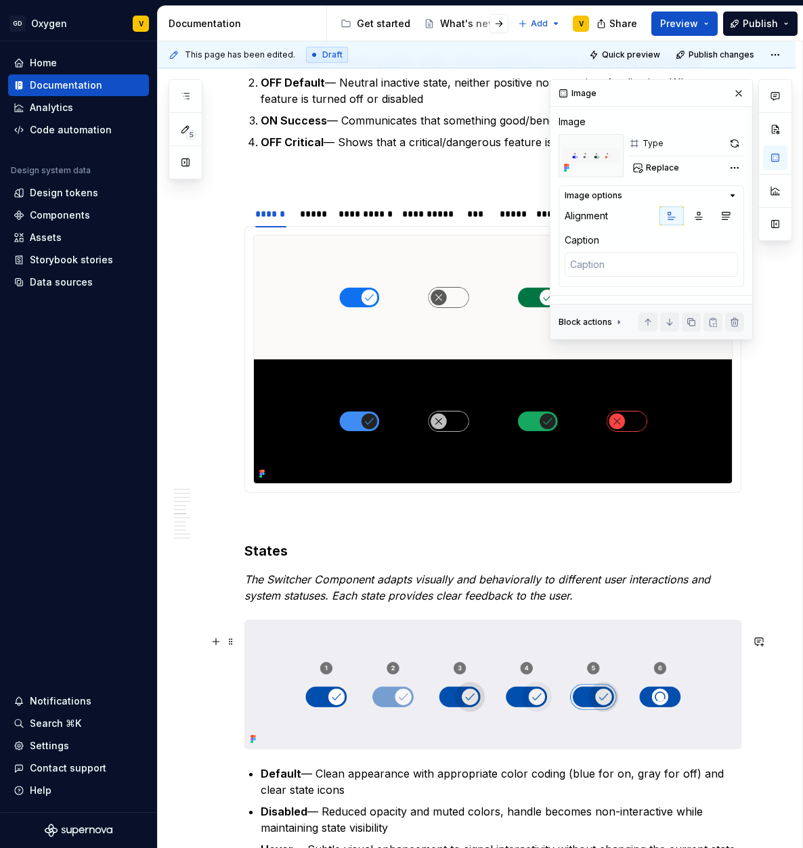
scroll to position [2069, 0]
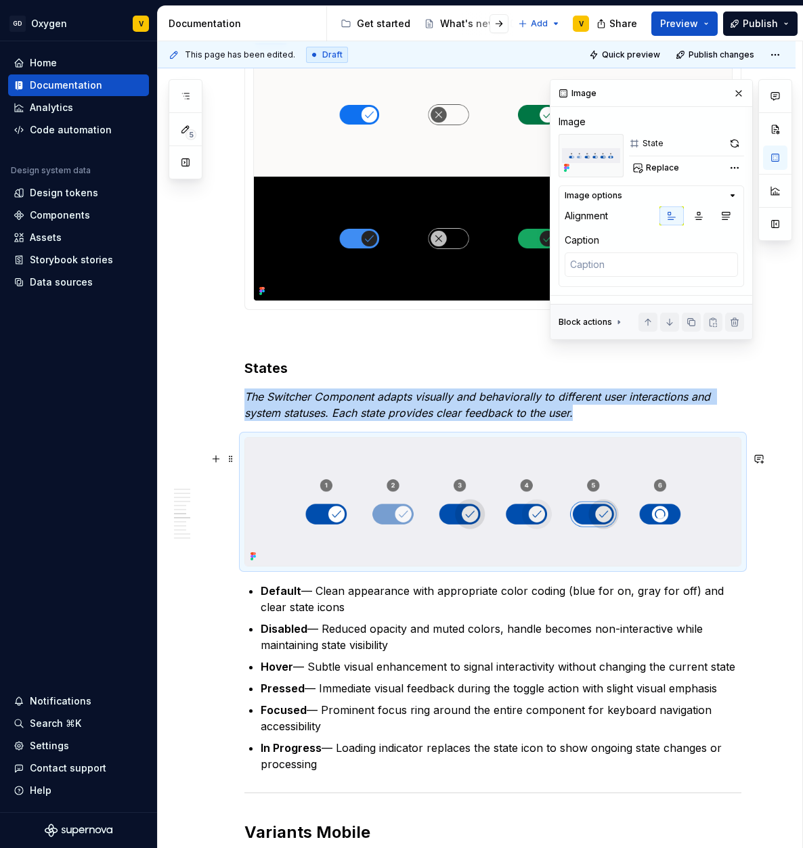
click at [447, 521] on img at bounding box center [492, 502] width 495 height 129
click at [650, 172] on span "Replace" at bounding box center [662, 167] width 33 height 11
type textarea "*"
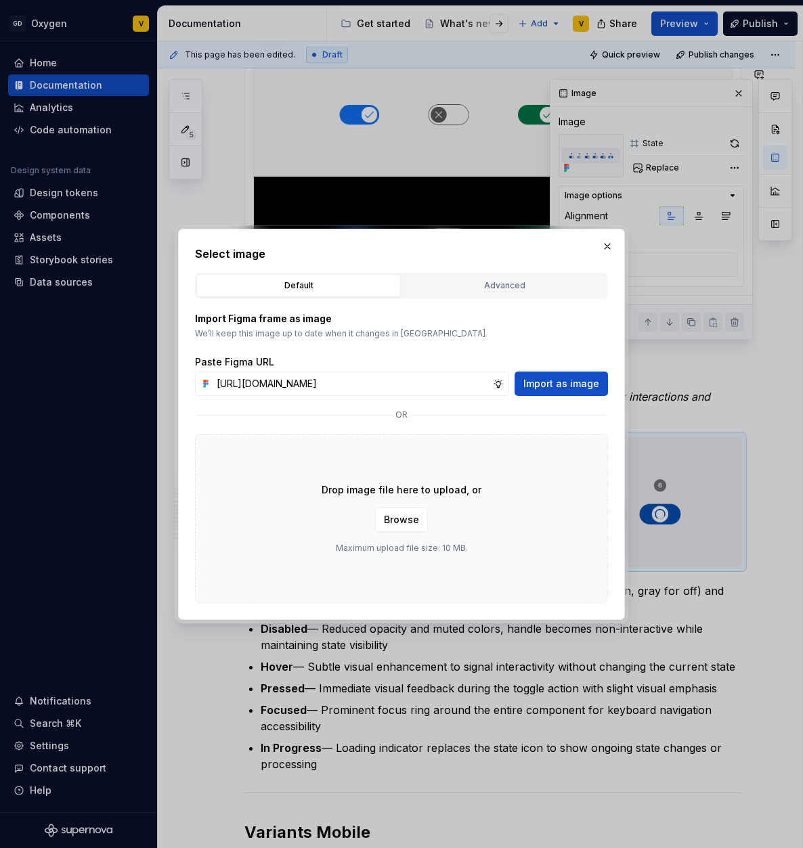
scroll to position [0, 485]
type input "[URL][DOMAIN_NAME]"
click at [579, 380] on span "Import as image" at bounding box center [561, 384] width 76 height 14
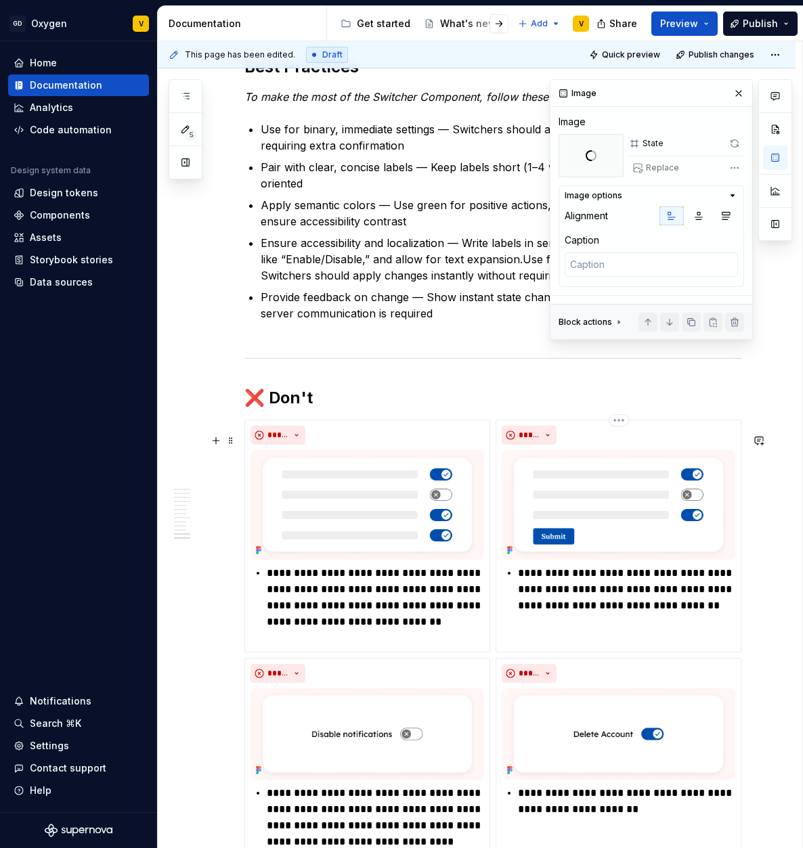
scroll to position [4084, 0]
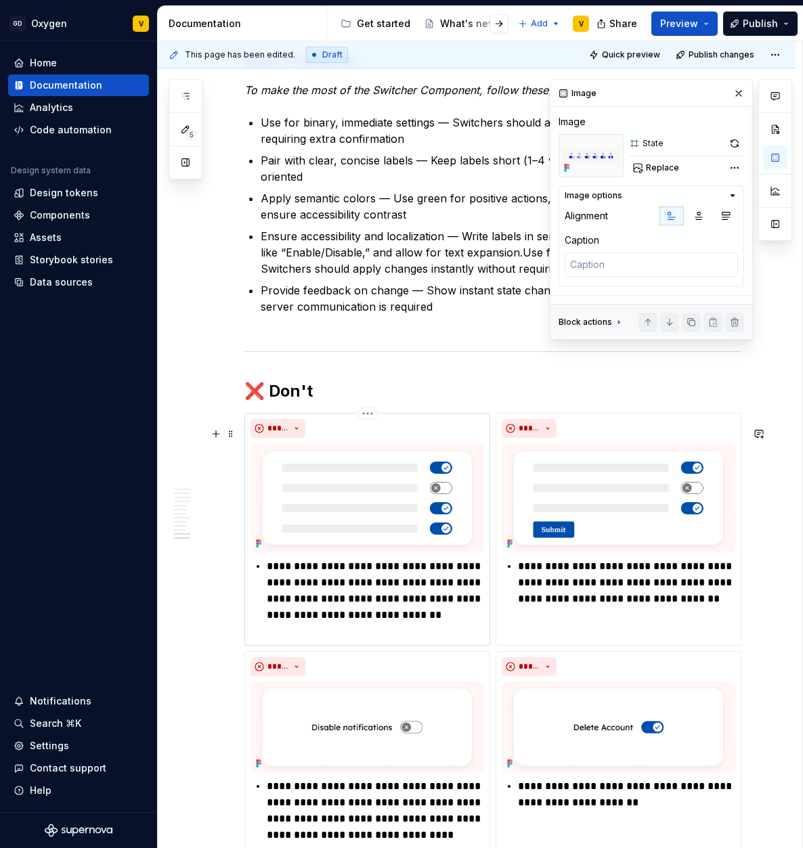
click at [436, 613] on p "**********" at bounding box center [375, 598] width 217 height 81
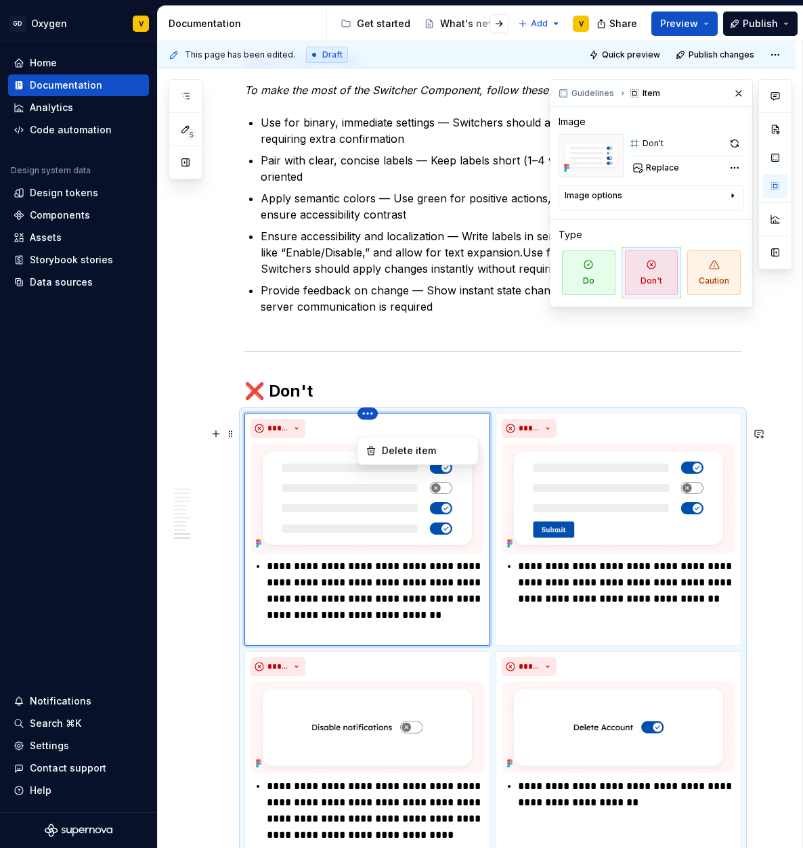
click at [371, 426] on html "GD Oxygen V Home Documentation Analytics Code automation Design system data Des…" at bounding box center [401, 424] width 803 height 848
click at [415, 455] on div "Delete item" at bounding box center [426, 451] width 88 height 14
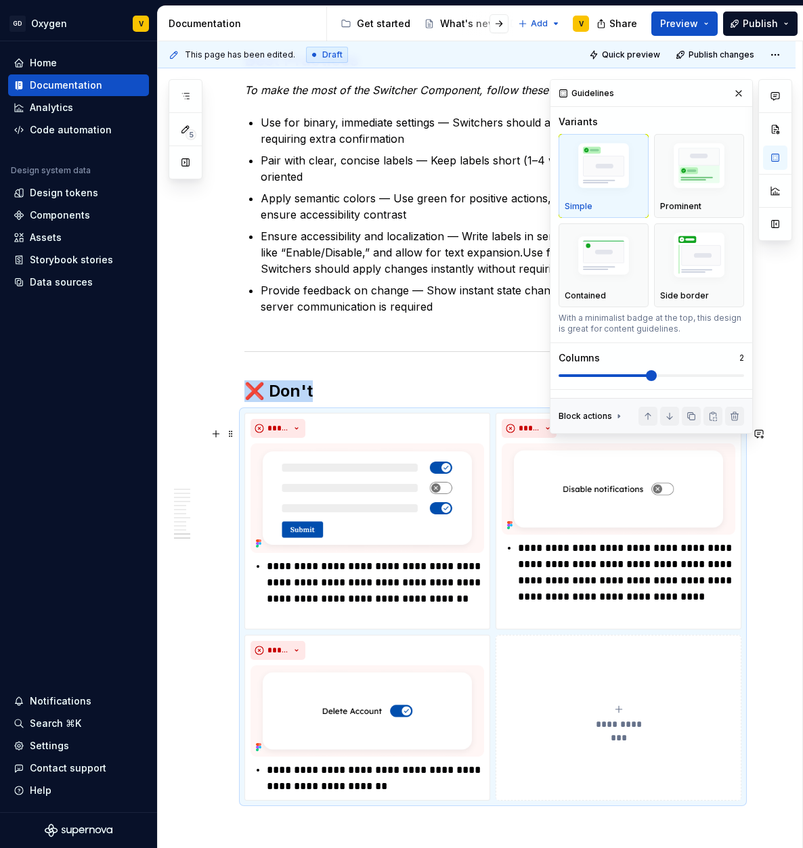
click at [736, 91] on button "button" at bounding box center [738, 93] width 19 height 19
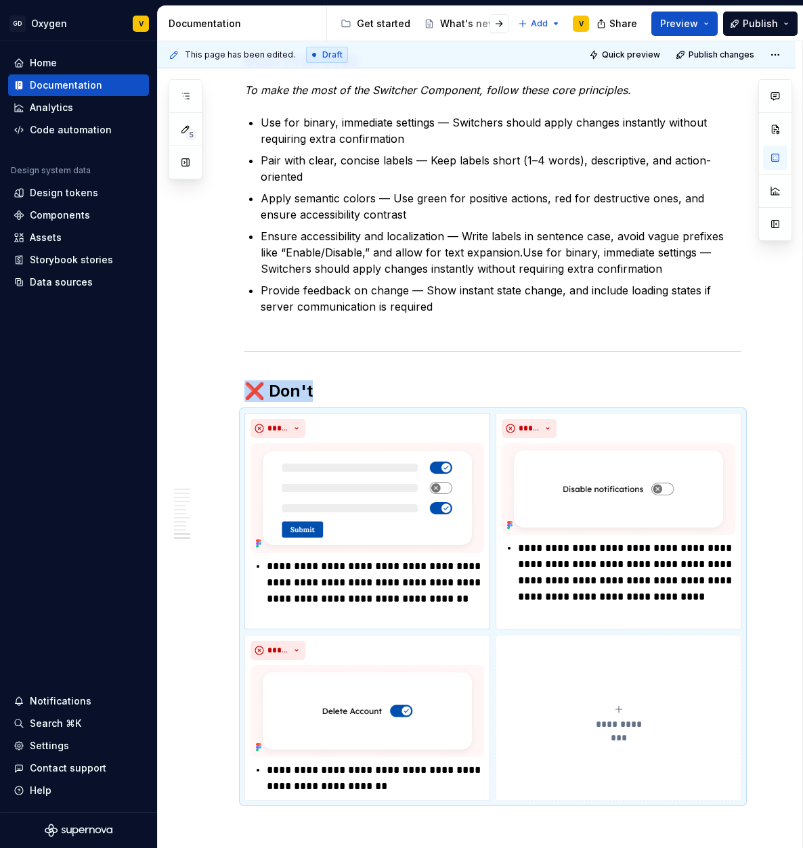
click at [432, 503] on img at bounding box center [366, 498] width 233 height 110
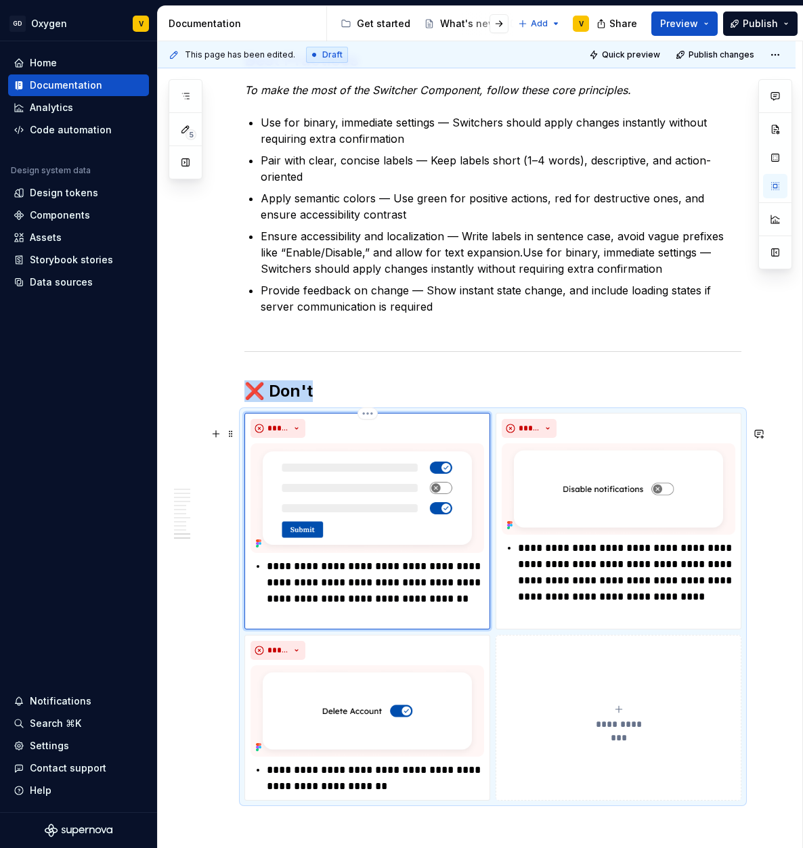
click at [432, 503] on img at bounding box center [366, 498] width 233 height 110
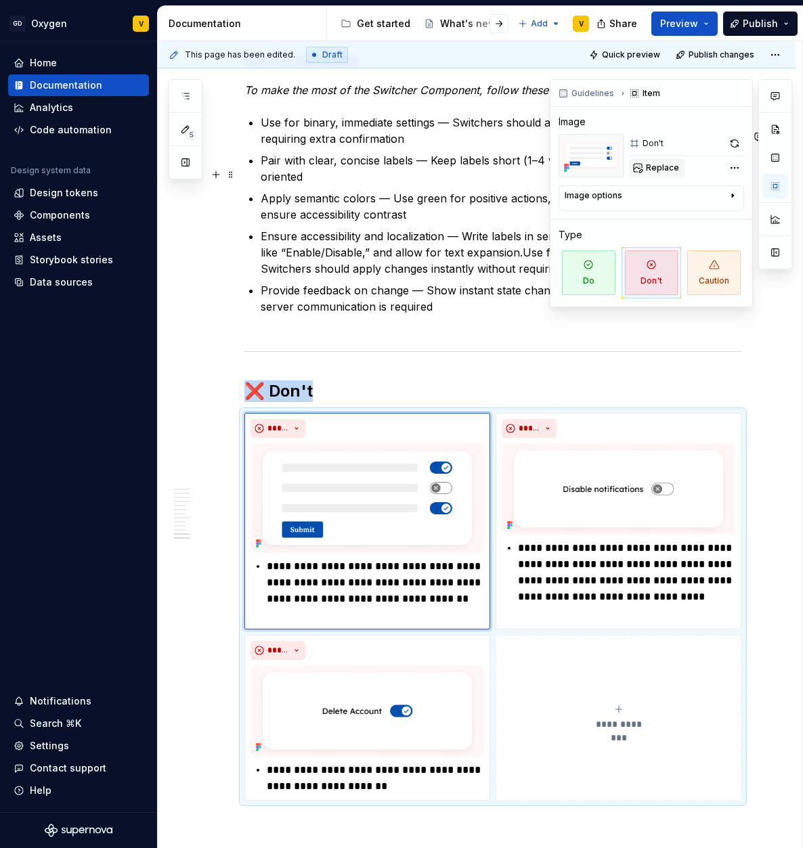
click at [660, 163] on span "Replace" at bounding box center [662, 167] width 33 height 11
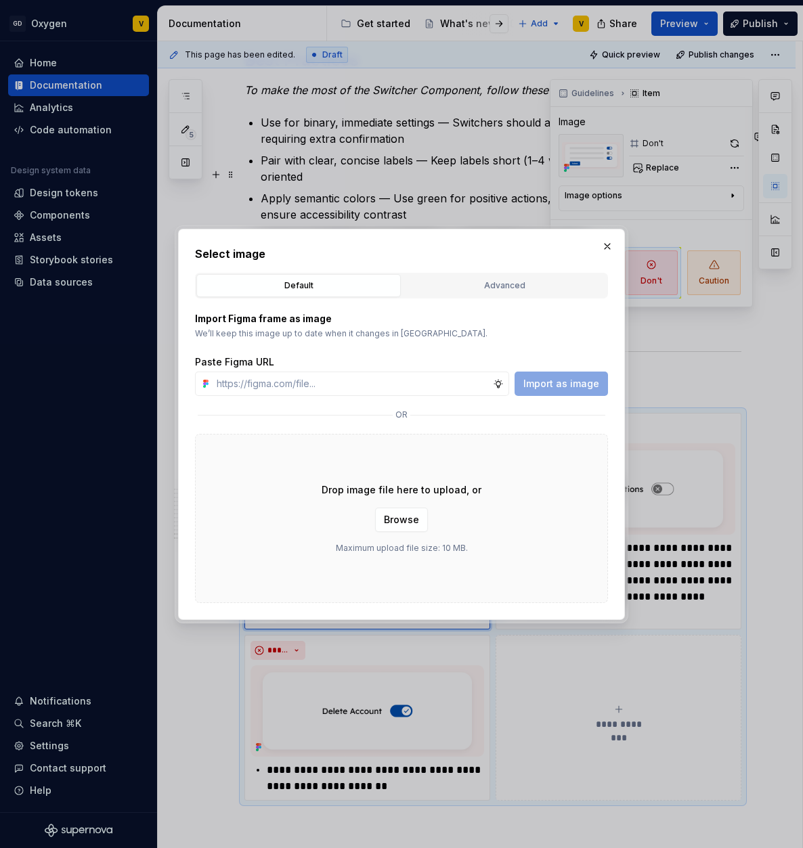
type textarea "*"
type input "[URL][DOMAIN_NAME]"
type textarea "*"
type input "[URL][DOMAIN_NAME]"
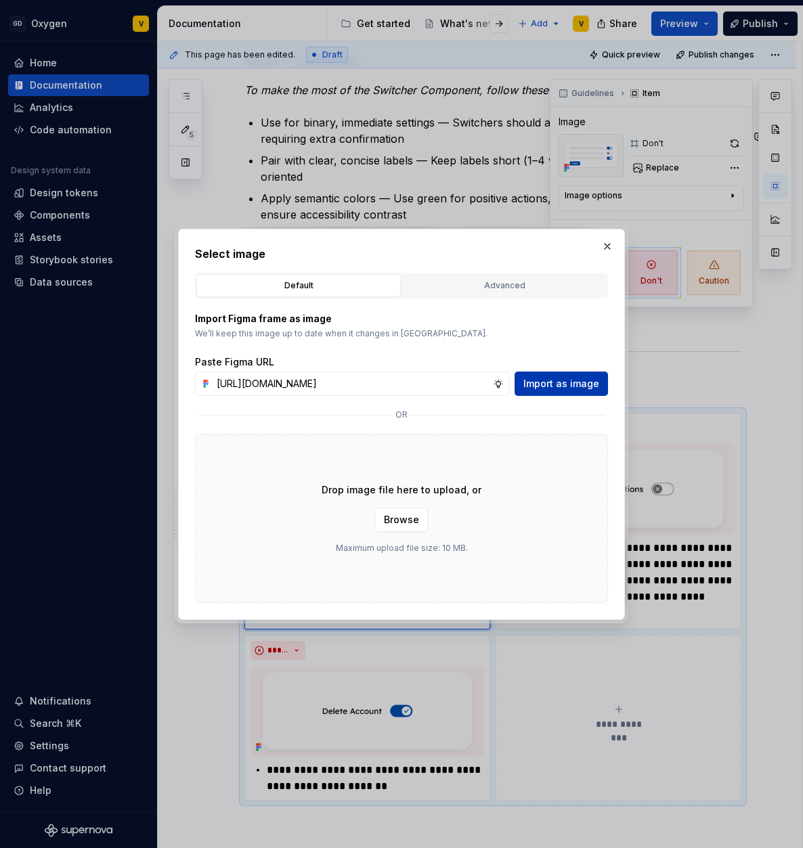
scroll to position [0, 0]
click at [573, 384] on span "Import as image" at bounding box center [561, 384] width 76 height 14
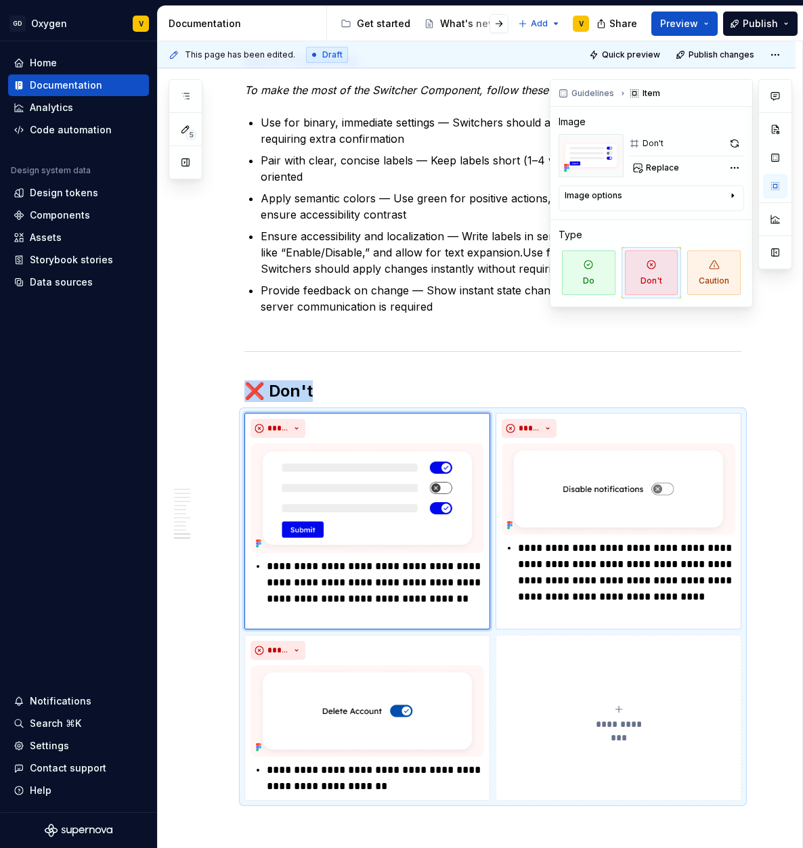
click at [645, 492] on img at bounding box center [617, 488] width 233 height 91
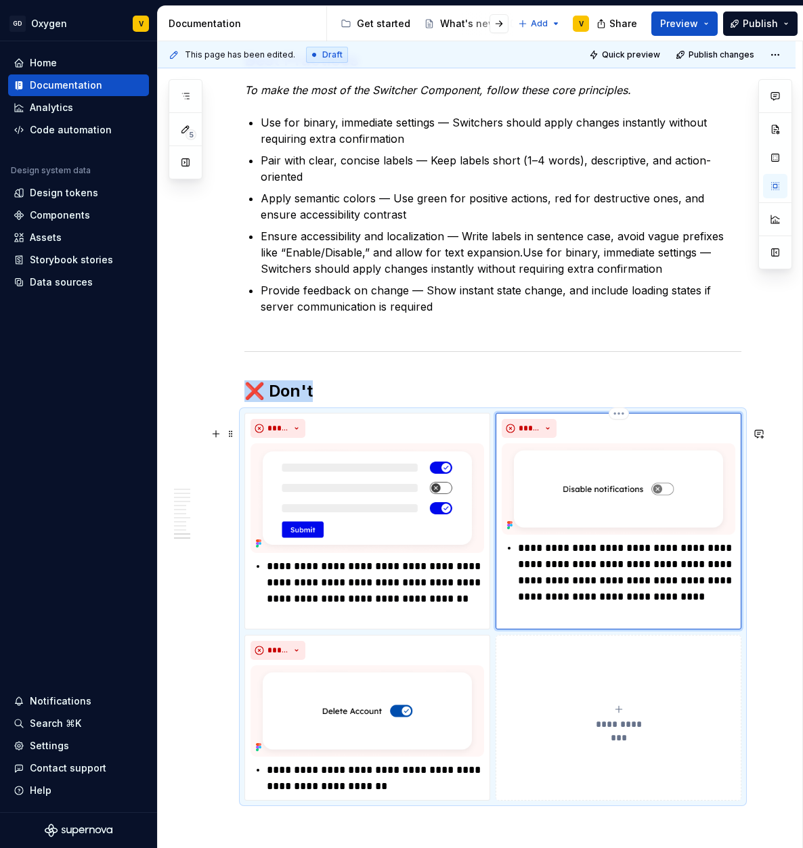
click at [641, 497] on img at bounding box center [617, 488] width 233 height 91
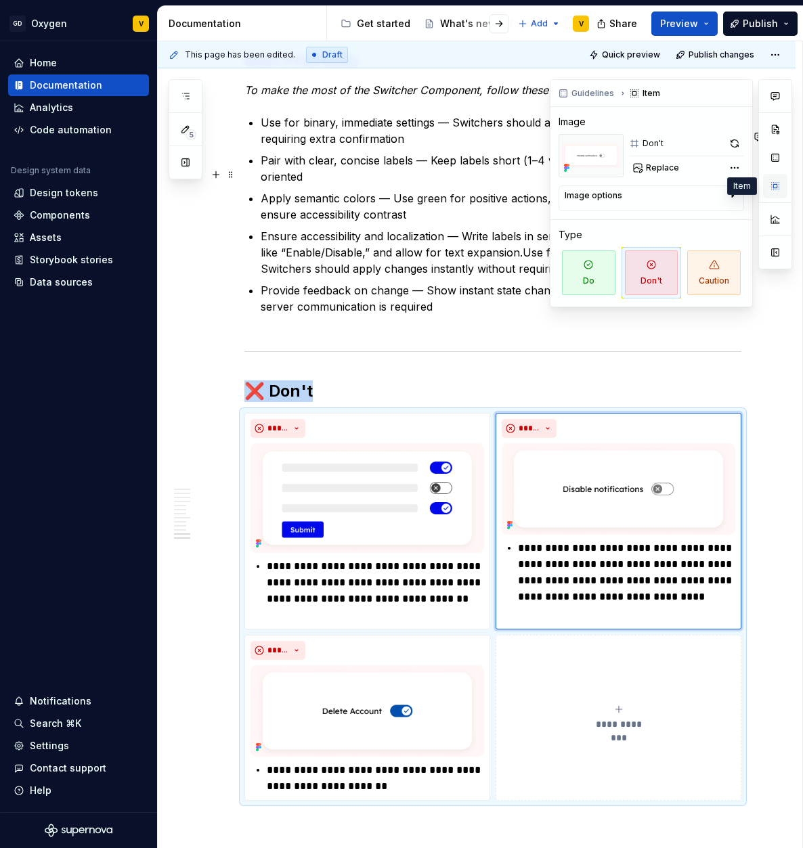
click at [766, 185] on button "button" at bounding box center [775, 186] width 24 height 24
click at [658, 168] on span "Replace" at bounding box center [662, 167] width 33 height 11
type textarea "*"
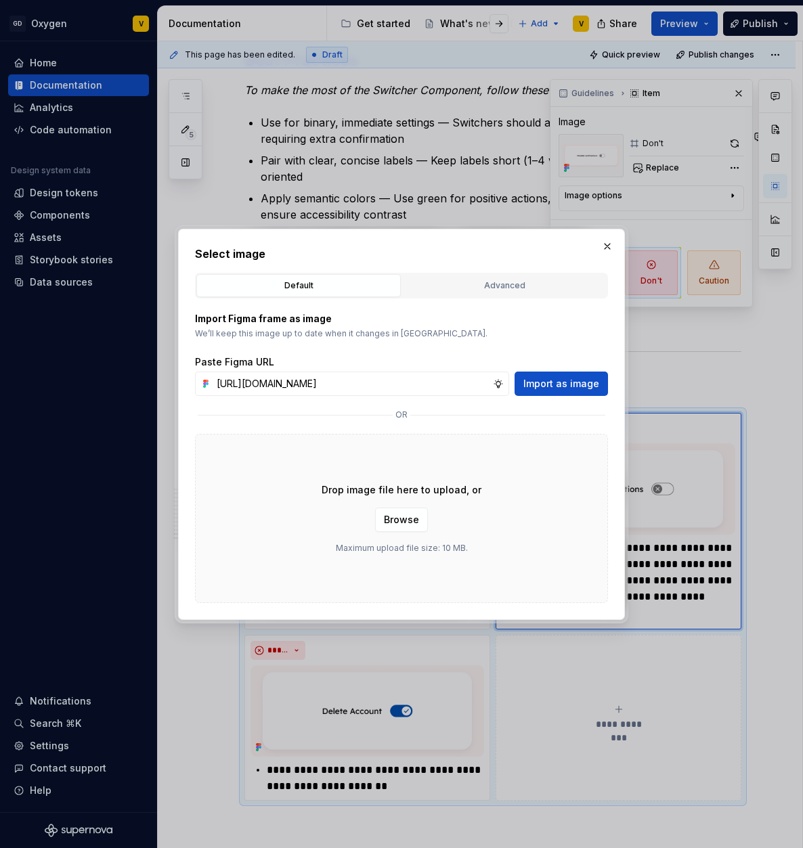
scroll to position [0, 485]
type input "[URL][DOMAIN_NAME]"
click at [582, 382] on span "Import as image" at bounding box center [561, 384] width 76 height 14
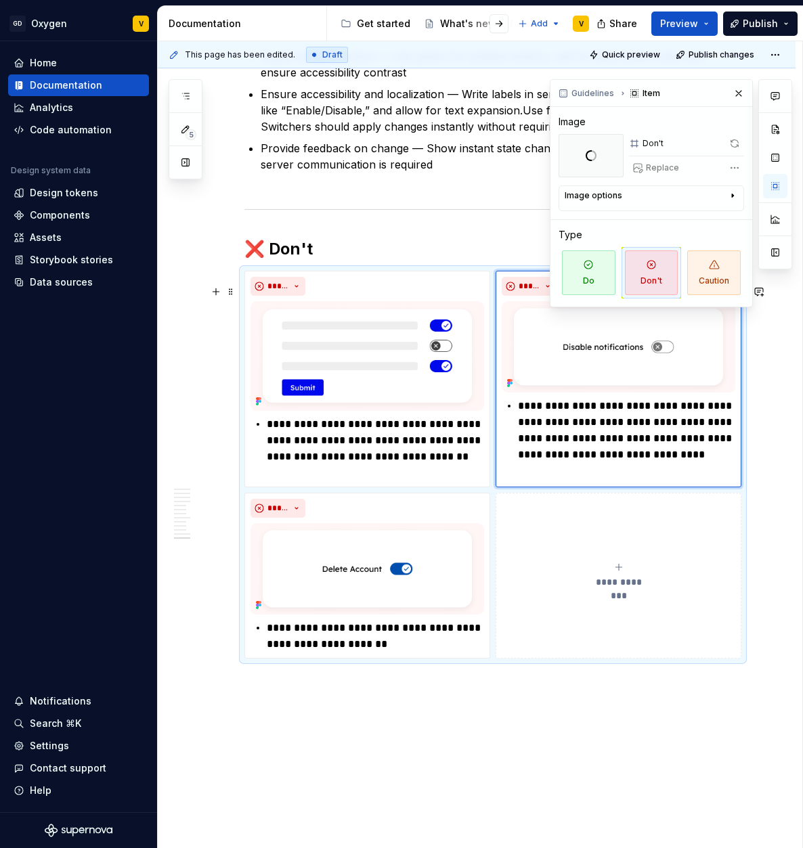
scroll to position [4259, 0]
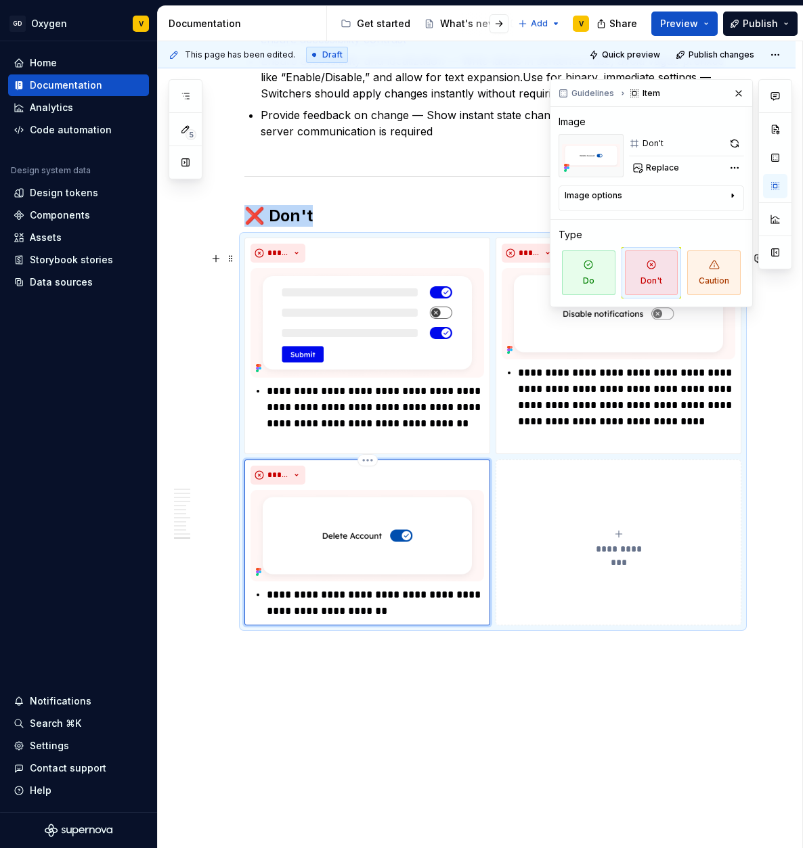
click at [422, 483] on div "*****" at bounding box center [366, 475] width 233 height 19
click at [370, 472] on html "GD Oxygen V Home Documentation Analytics Code automation Design system data Des…" at bounding box center [401, 424] width 803 height 848
click at [398, 504] on div "Delete item" at bounding box center [417, 498] width 115 height 22
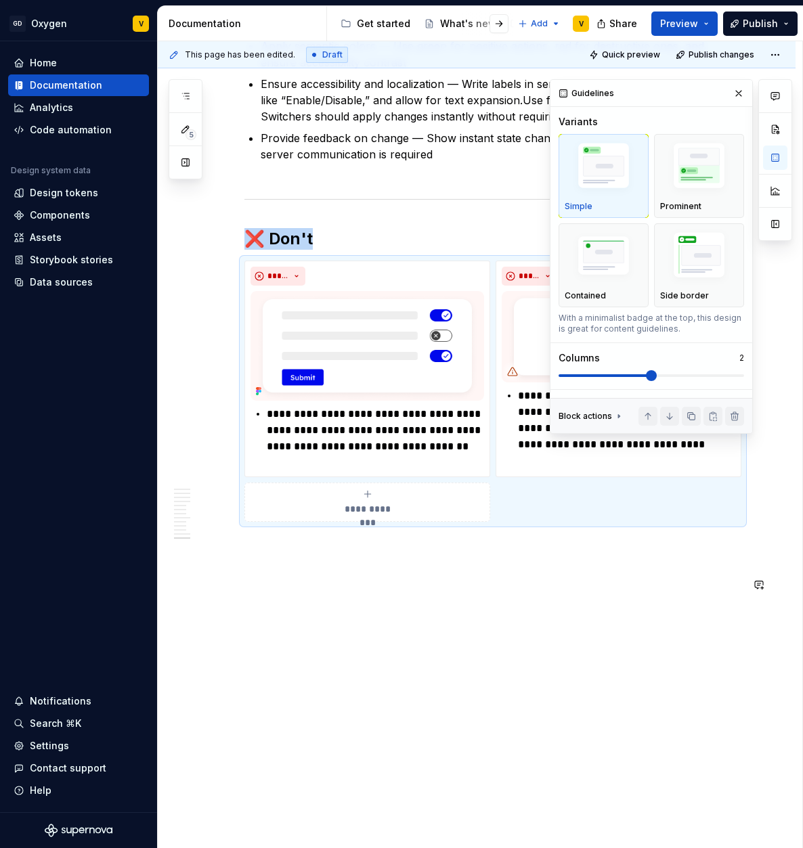
click at [738, 96] on button "button" at bounding box center [738, 93] width 19 height 19
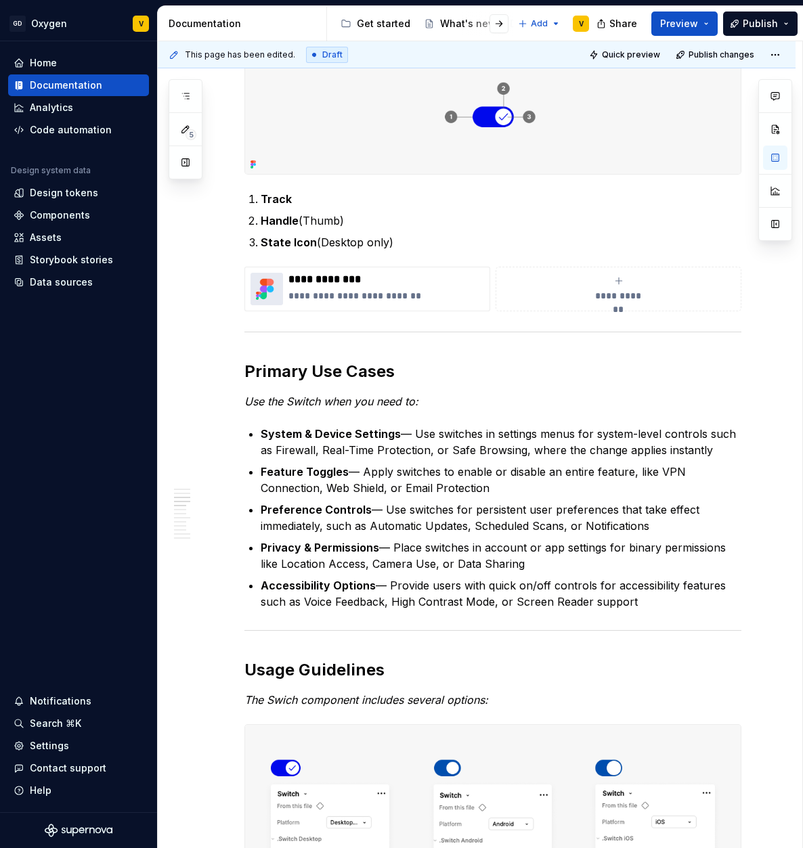
scroll to position [0, 0]
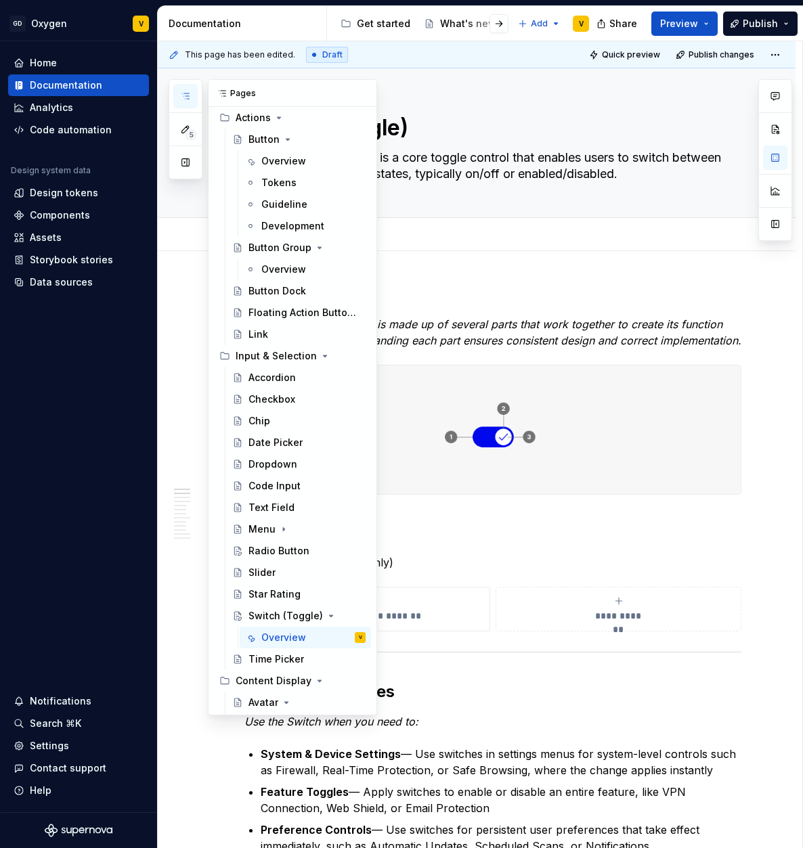
click at [188, 95] on icon "button" at bounding box center [185, 96] width 11 height 11
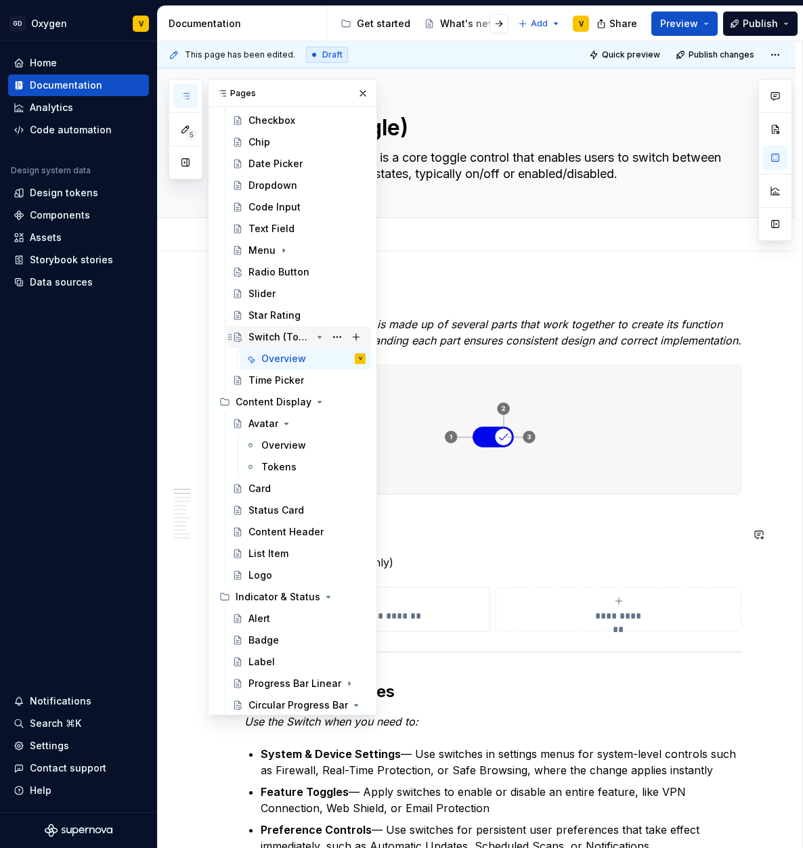
scroll to position [385, 0]
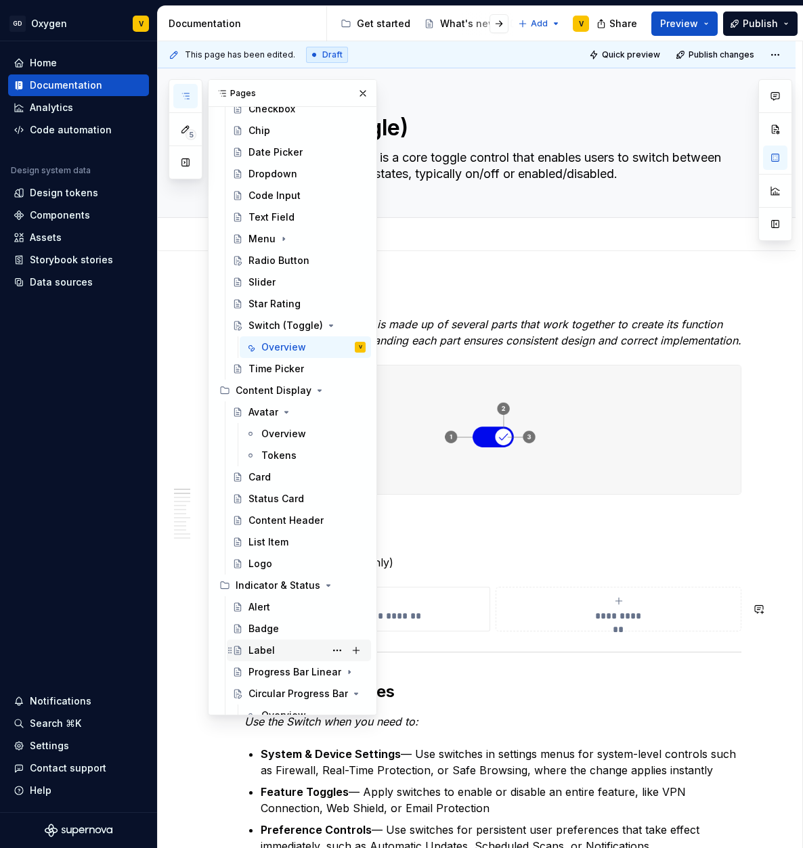
click at [275, 653] on div "Label" at bounding box center [306, 650] width 117 height 19
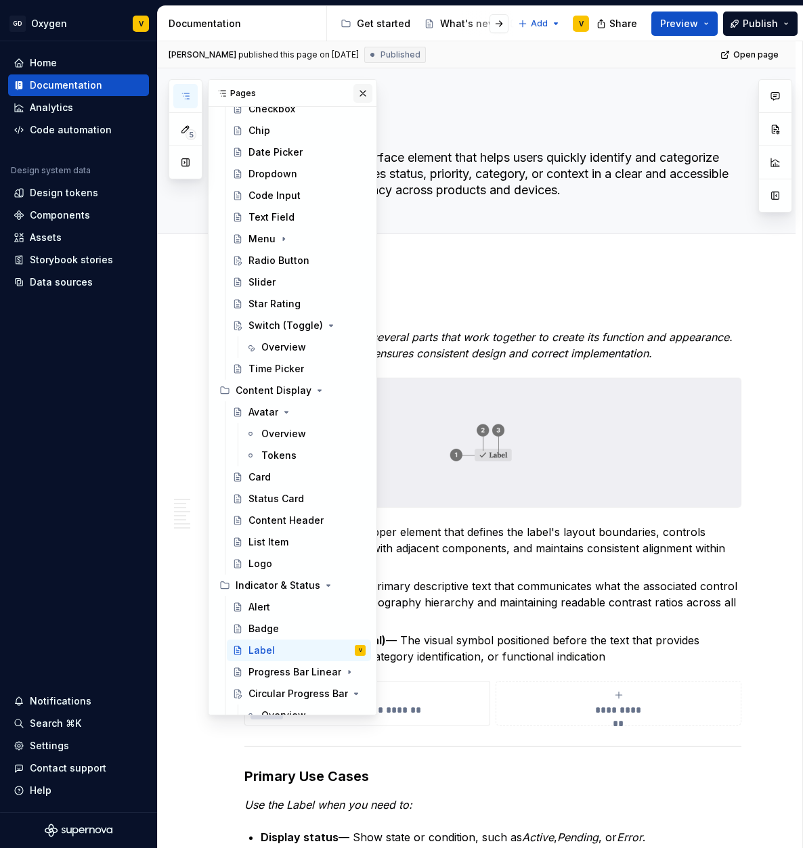
click at [356, 90] on button "button" at bounding box center [362, 93] width 19 height 19
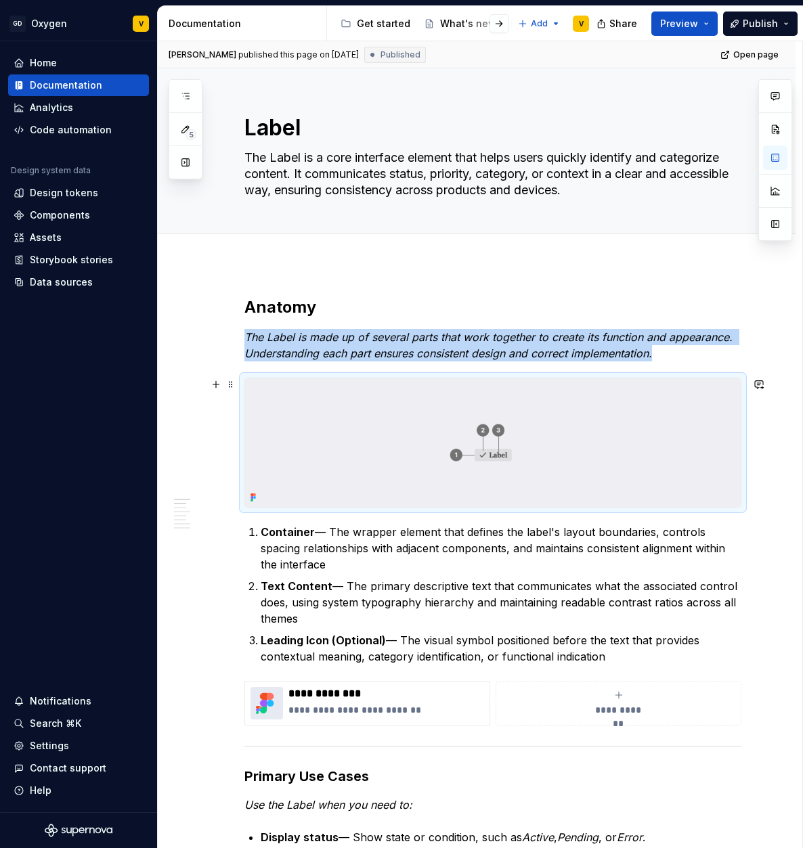
click at [468, 455] on img at bounding box center [492, 442] width 495 height 129
click at [552, 453] on img at bounding box center [492, 442] width 495 height 129
click at [553, 453] on img at bounding box center [492, 442] width 495 height 129
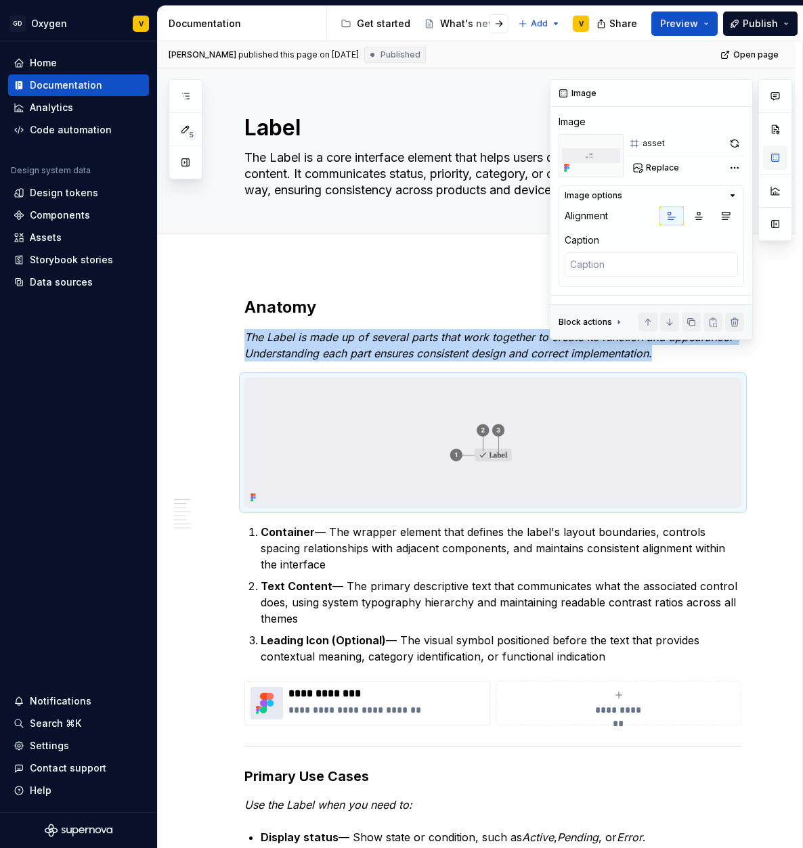
click at [775, 160] on button "button" at bounding box center [775, 157] width 24 height 24
click at [652, 163] on span "Replace" at bounding box center [662, 167] width 33 height 11
type textarea "*"
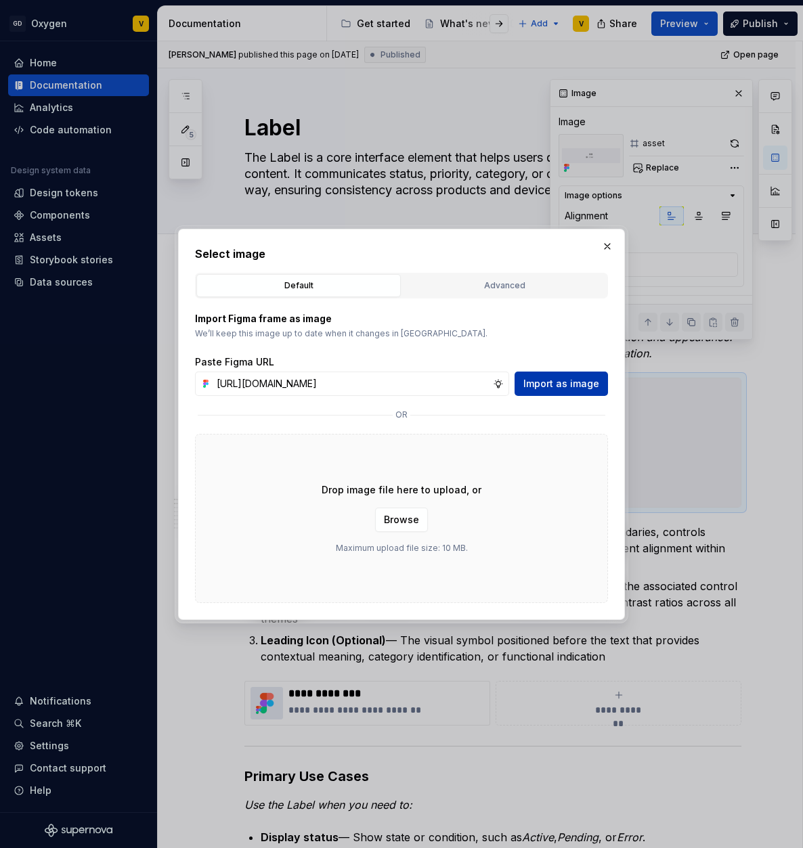
scroll to position [0, 479]
type input "[URL][DOMAIN_NAME]"
click at [558, 383] on span "Import as image" at bounding box center [561, 384] width 76 height 14
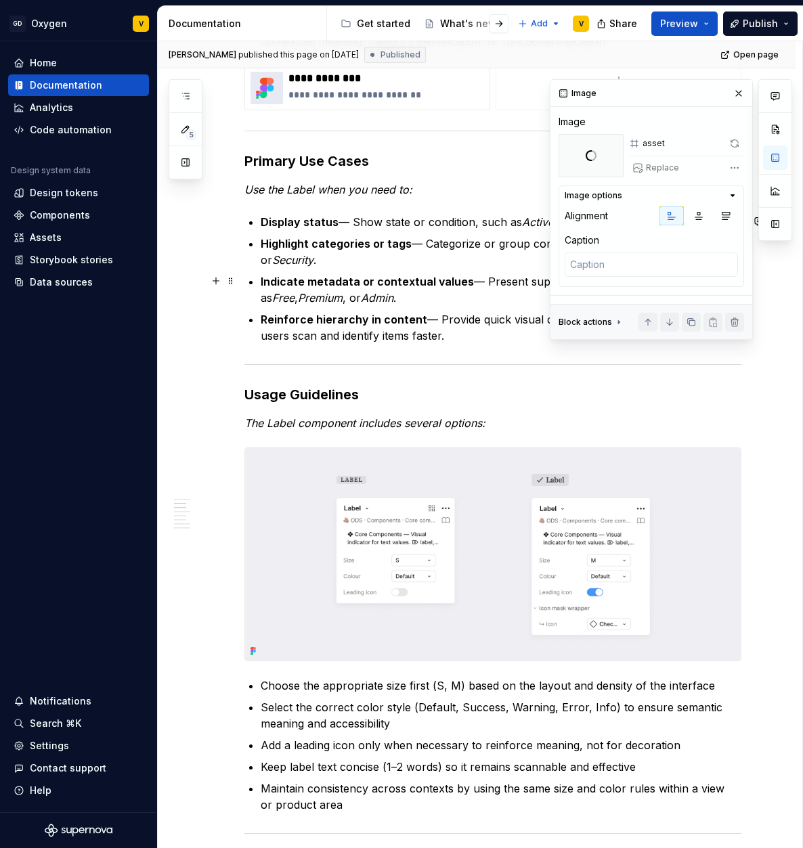
scroll to position [629, 0]
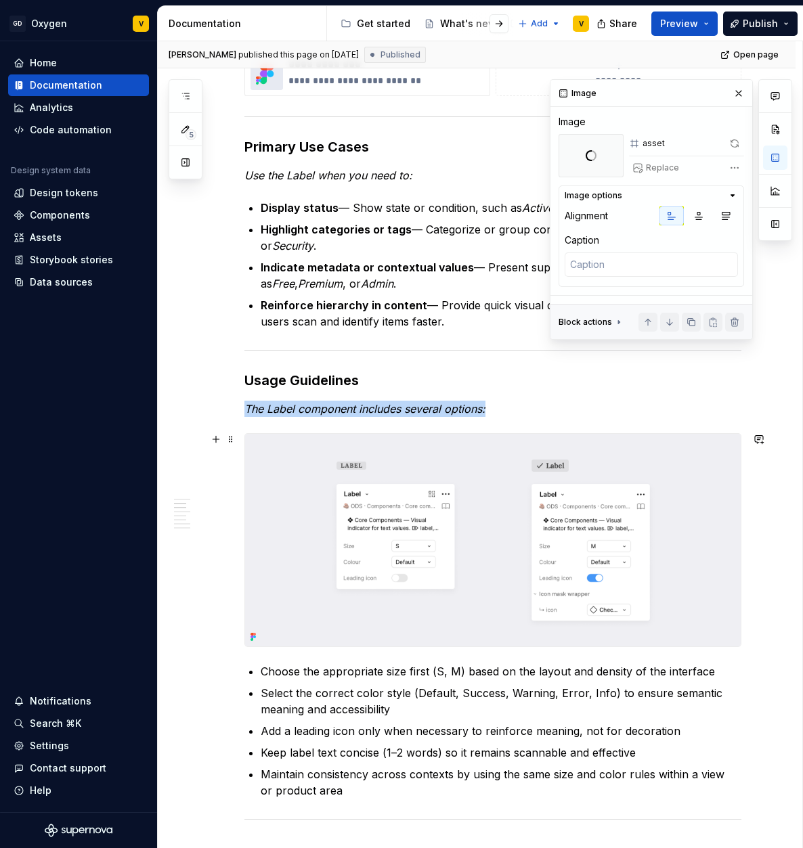
click at [466, 530] on img at bounding box center [492, 540] width 495 height 213
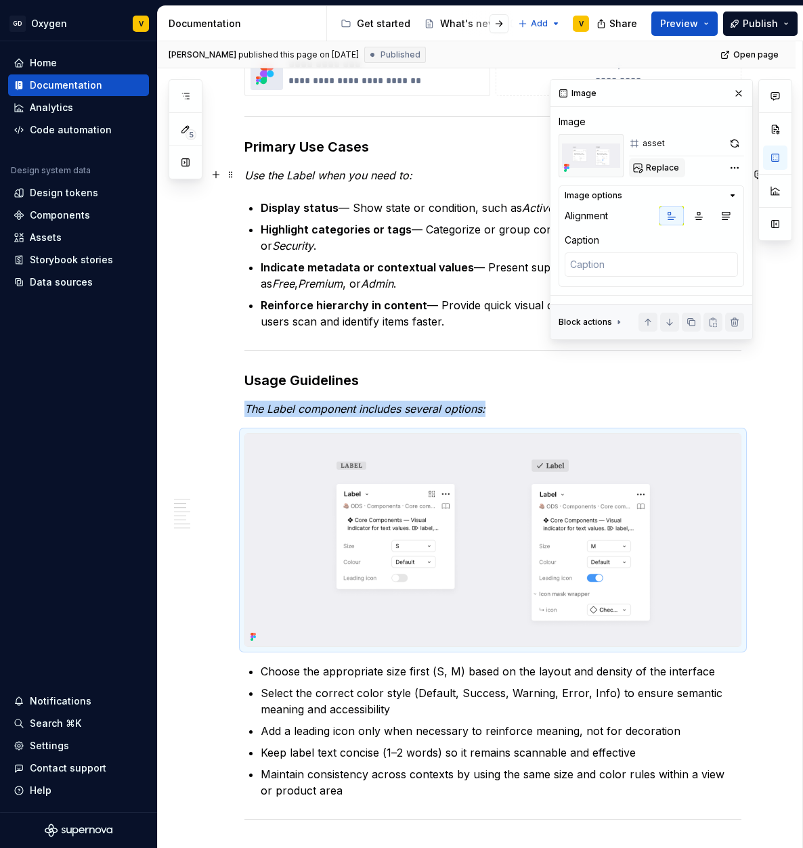
click at [671, 168] on span "Replace" at bounding box center [662, 167] width 33 height 11
type textarea "*"
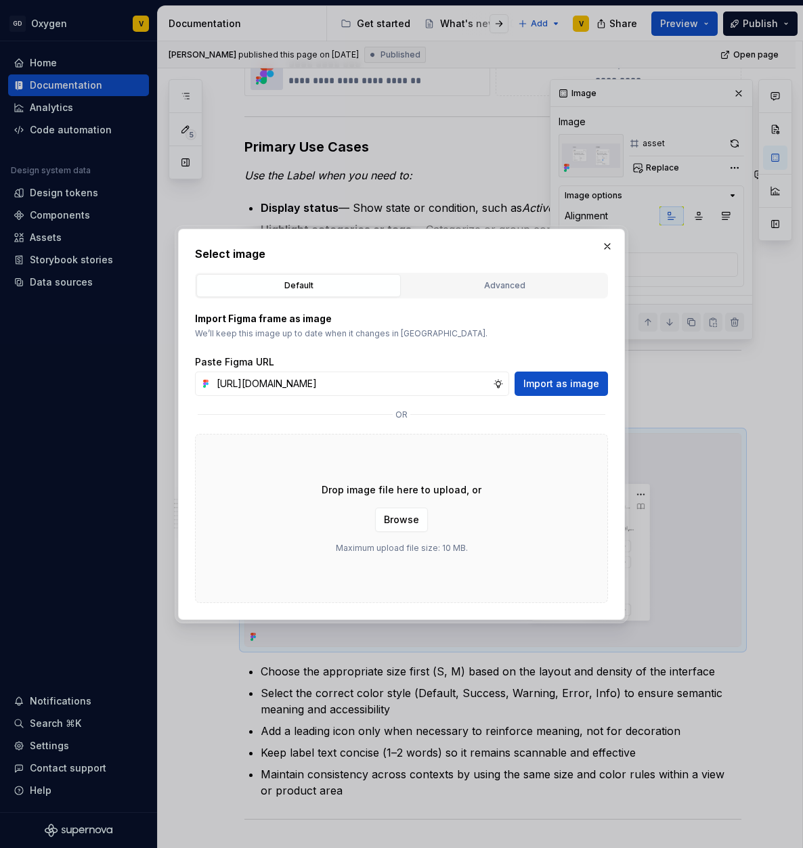
scroll to position [0, 485]
type input "[URL][DOMAIN_NAME]"
click at [574, 384] on span "Import as image" at bounding box center [561, 384] width 76 height 14
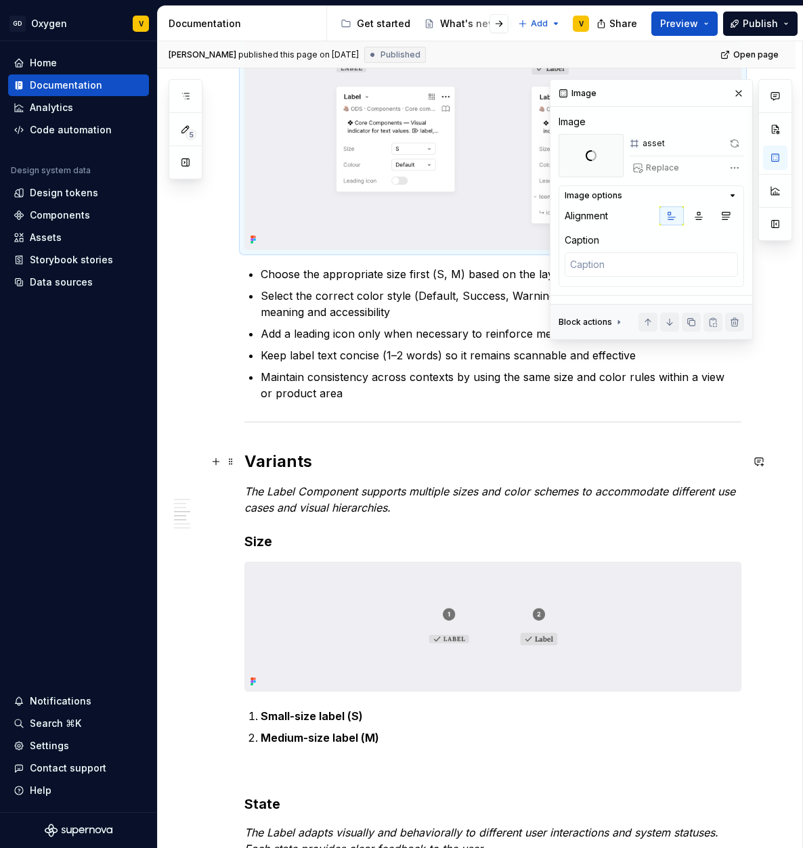
scroll to position [1020, 0]
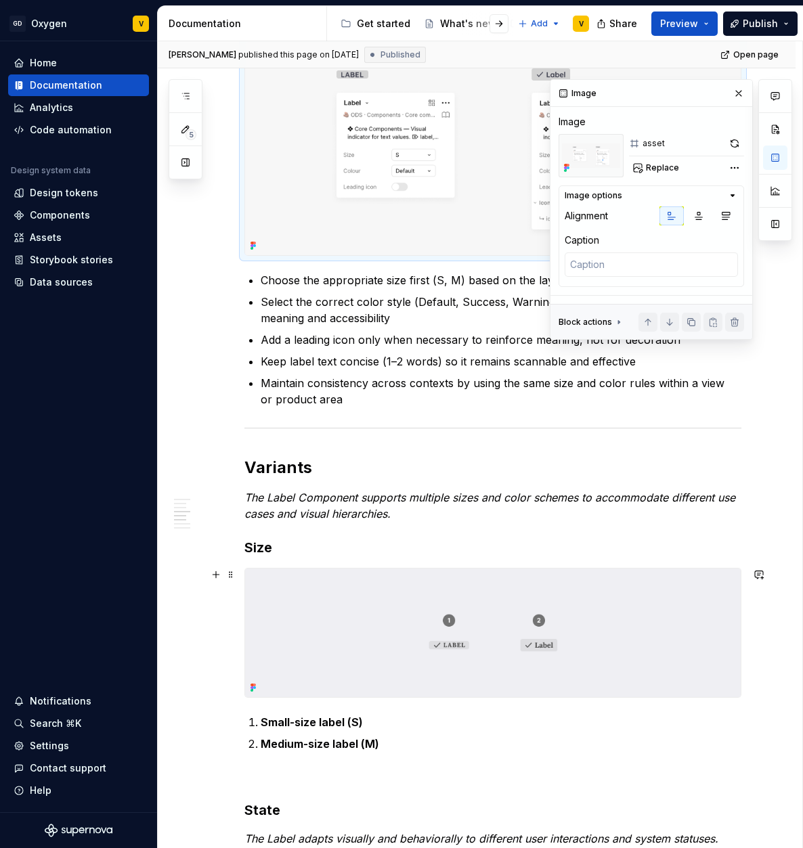
click at [532, 625] on img at bounding box center [492, 632] width 495 height 129
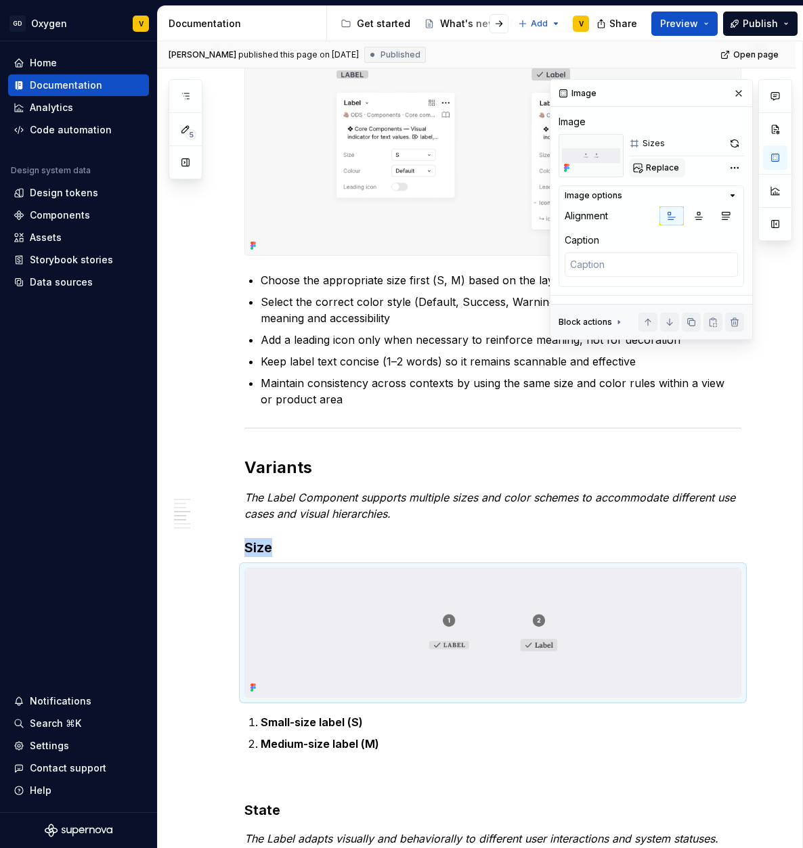
click at [650, 170] on span "Replace" at bounding box center [662, 167] width 33 height 11
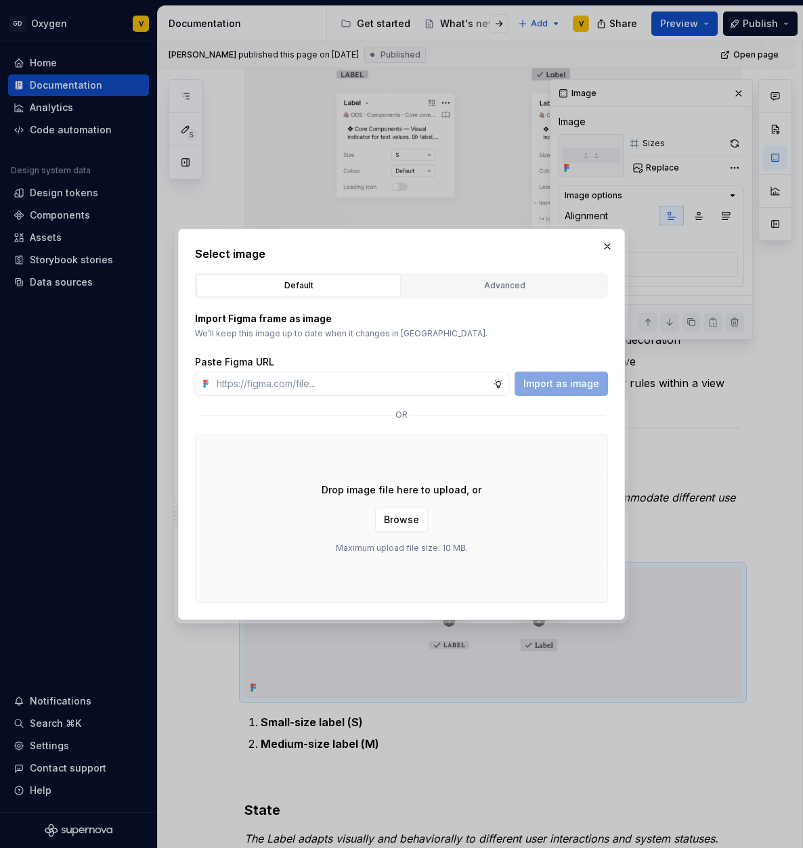
type textarea "*"
type input "[URL][DOMAIN_NAME]"
click at [575, 378] on span "Import as image" at bounding box center [561, 384] width 76 height 14
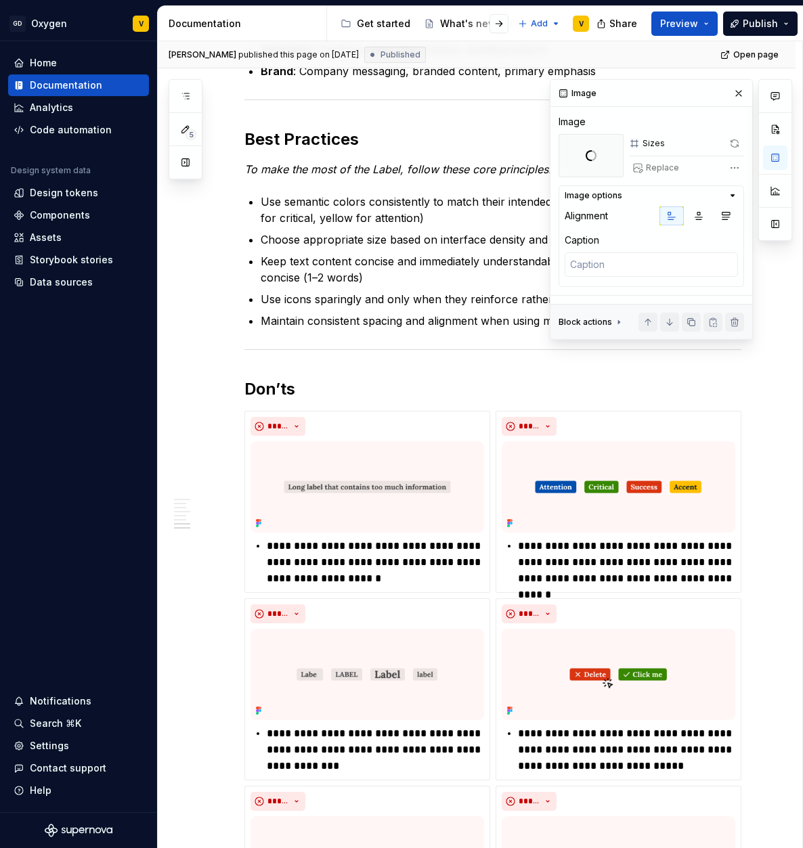
scroll to position [2294, 0]
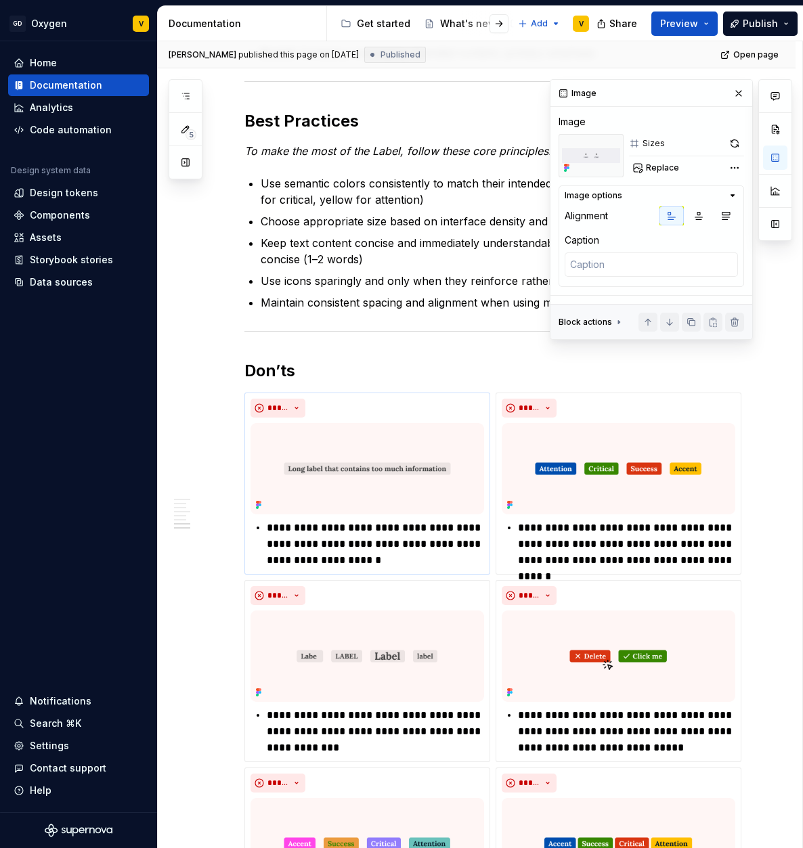
click at [385, 460] on img at bounding box center [366, 468] width 233 height 91
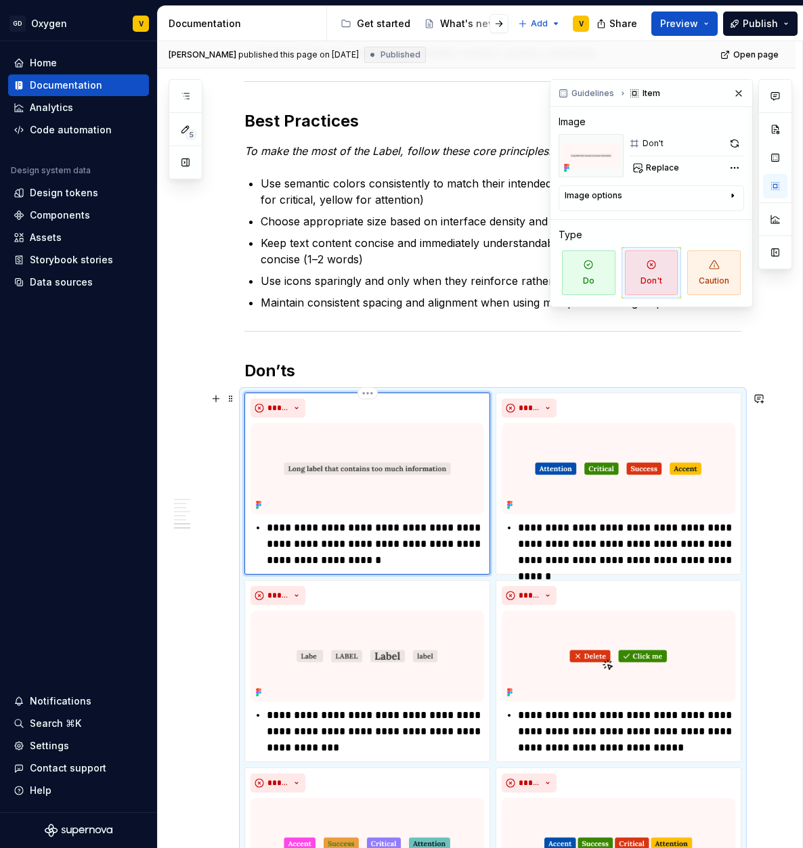
click at [385, 460] on img at bounding box center [366, 468] width 233 height 91
click at [650, 167] on span "Replace" at bounding box center [662, 167] width 33 height 11
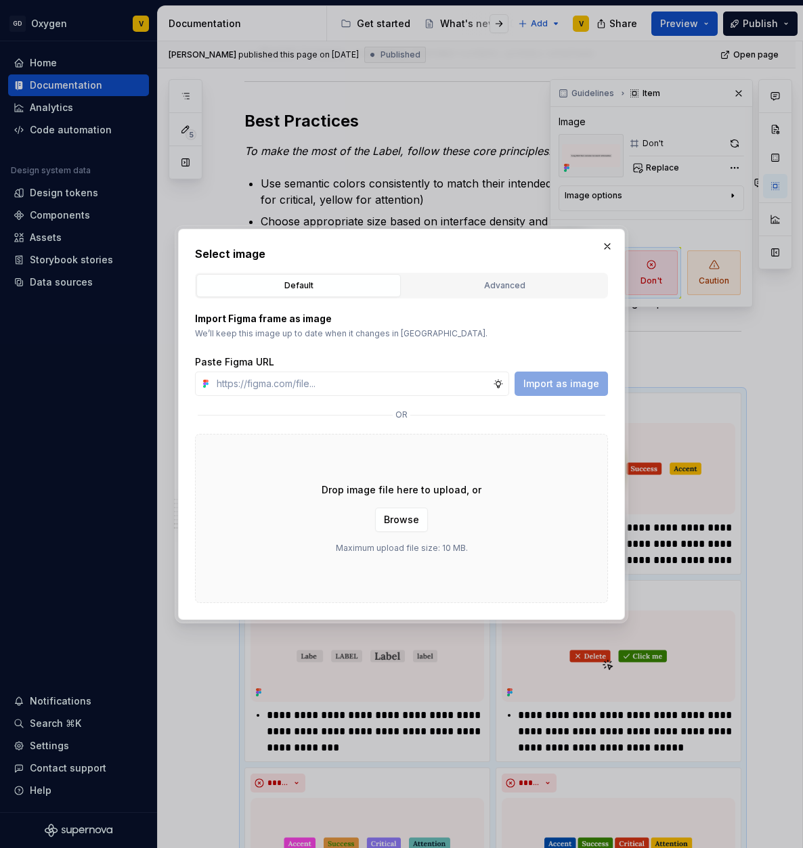
type textarea "*"
type input "[URL][DOMAIN_NAME]"
click at [540, 388] on span "Import as image" at bounding box center [561, 384] width 76 height 14
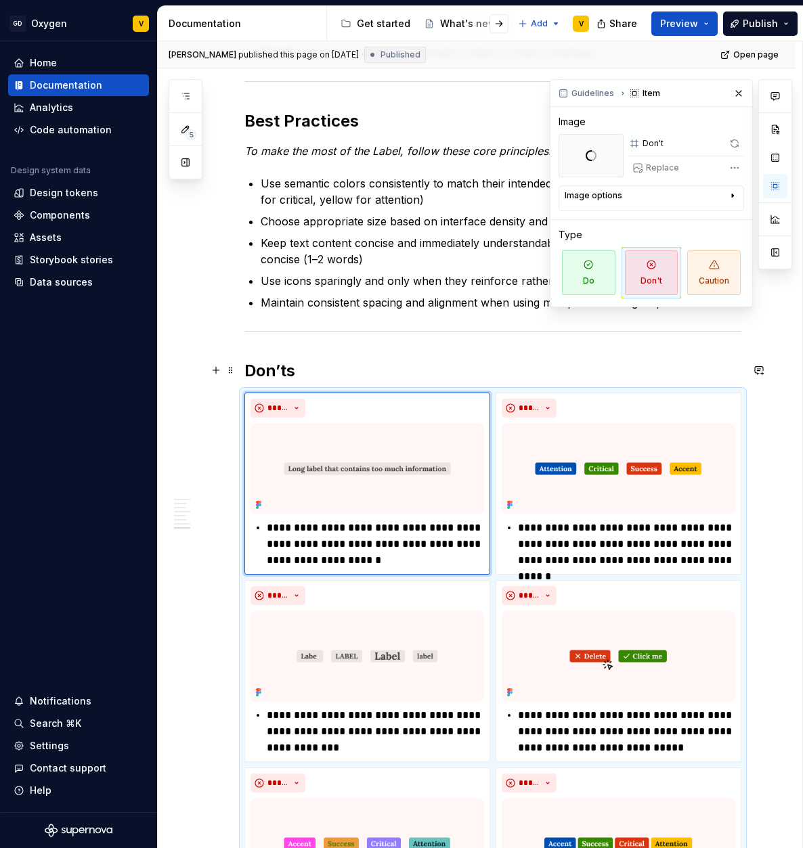
scroll to position [2458, 0]
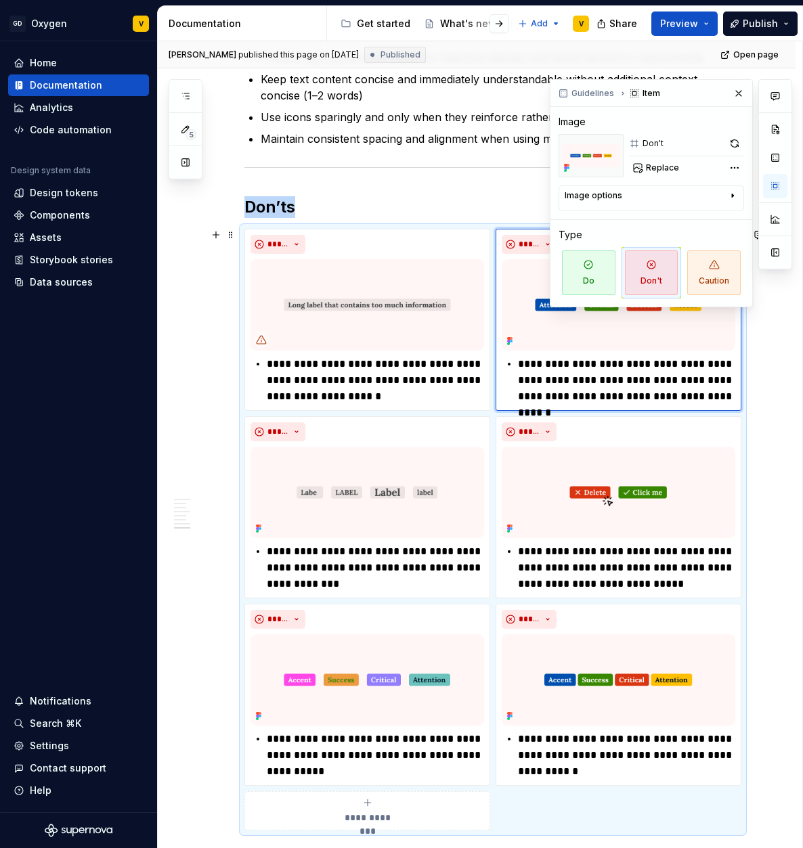
click at [571, 338] on img at bounding box center [617, 304] width 233 height 91
click at [655, 173] on button "Replace" at bounding box center [657, 167] width 56 height 19
type textarea "*"
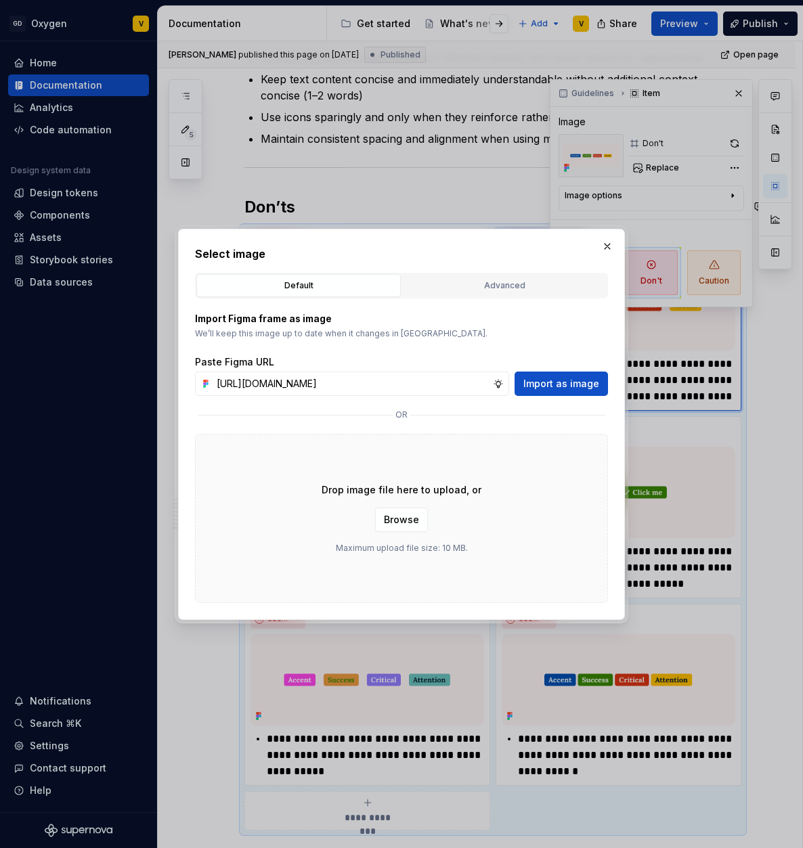
scroll to position [0, 480]
type input "[URL][DOMAIN_NAME]"
click at [549, 386] on span "Import as image" at bounding box center [561, 384] width 76 height 14
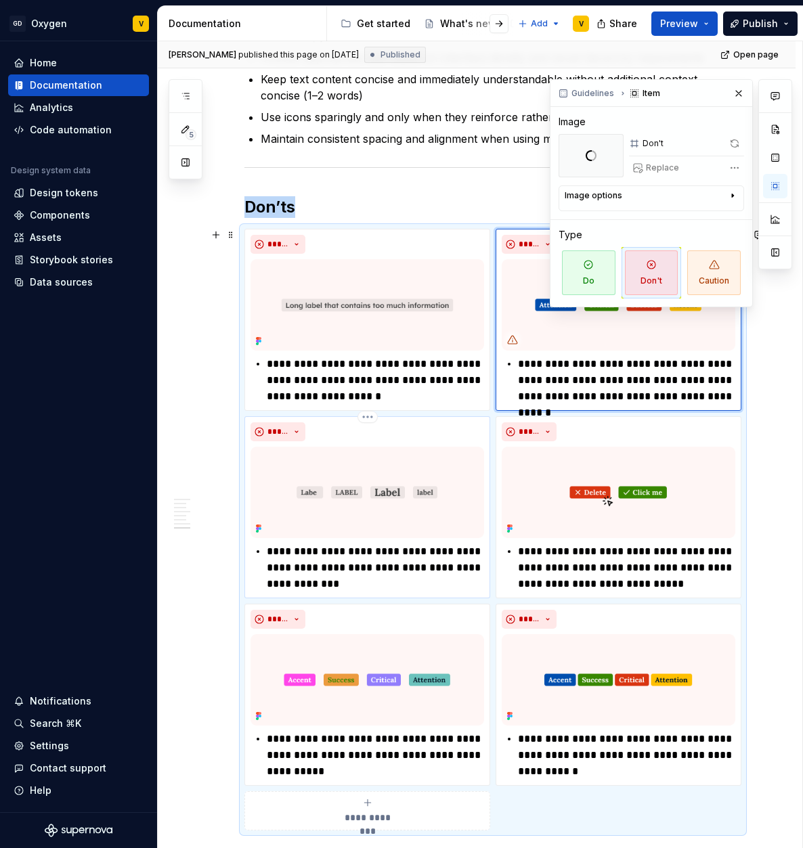
click at [353, 490] on img at bounding box center [366, 492] width 233 height 91
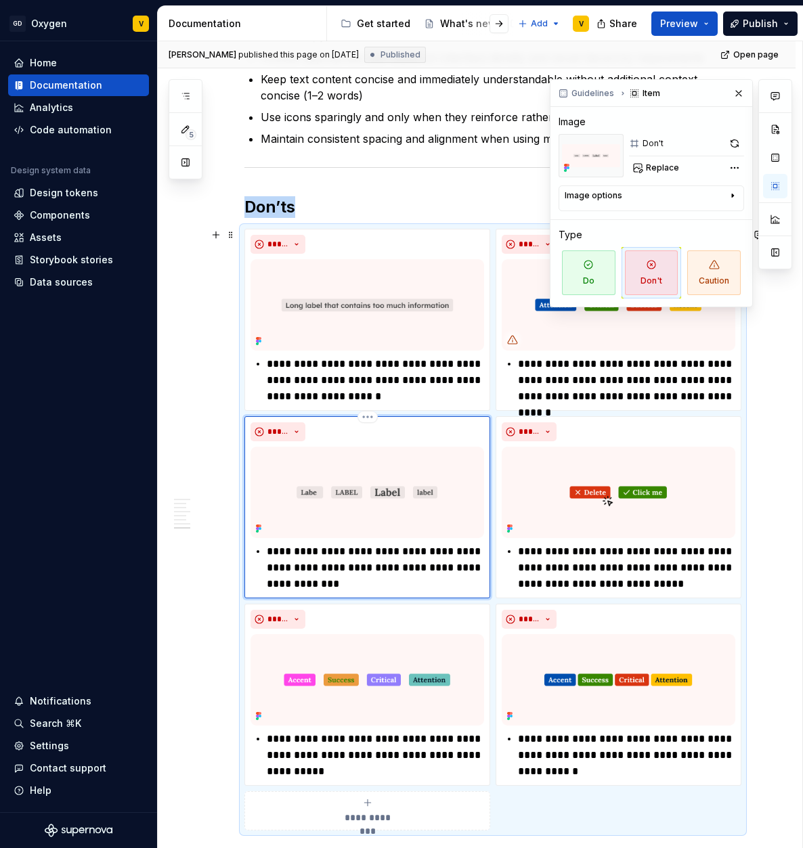
click at [353, 490] on img at bounding box center [366, 492] width 233 height 91
click at [665, 168] on span "Replace" at bounding box center [662, 167] width 33 height 11
type textarea "*"
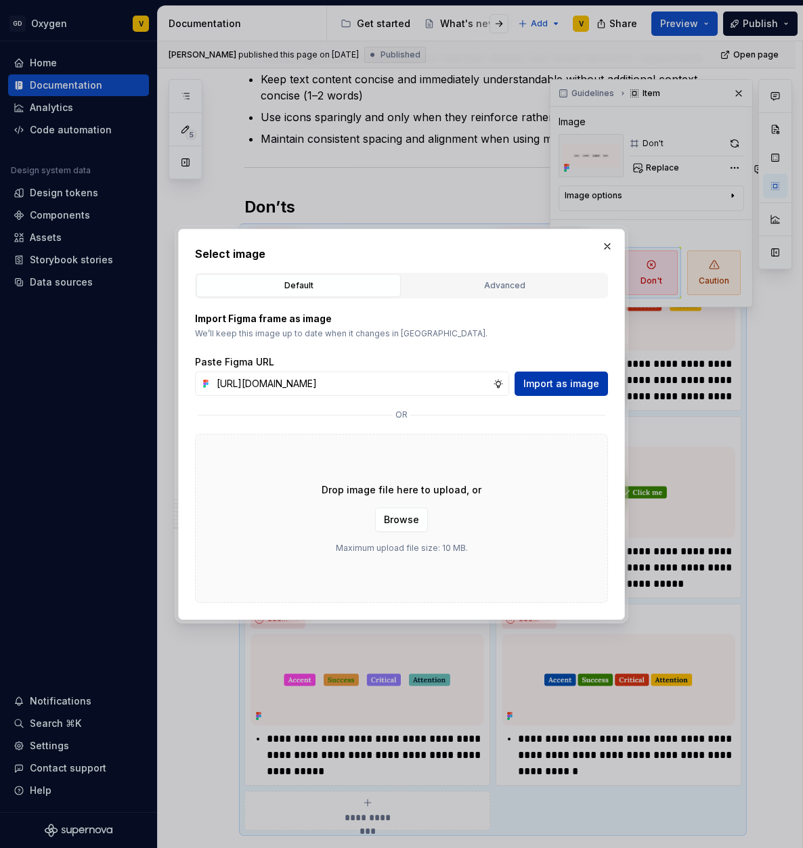
scroll to position [0, 478]
type input "[URL][DOMAIN_NAME]"
click at [560, 387] on span "Import as image" at bounding box center [561, 384] width 76 height 14
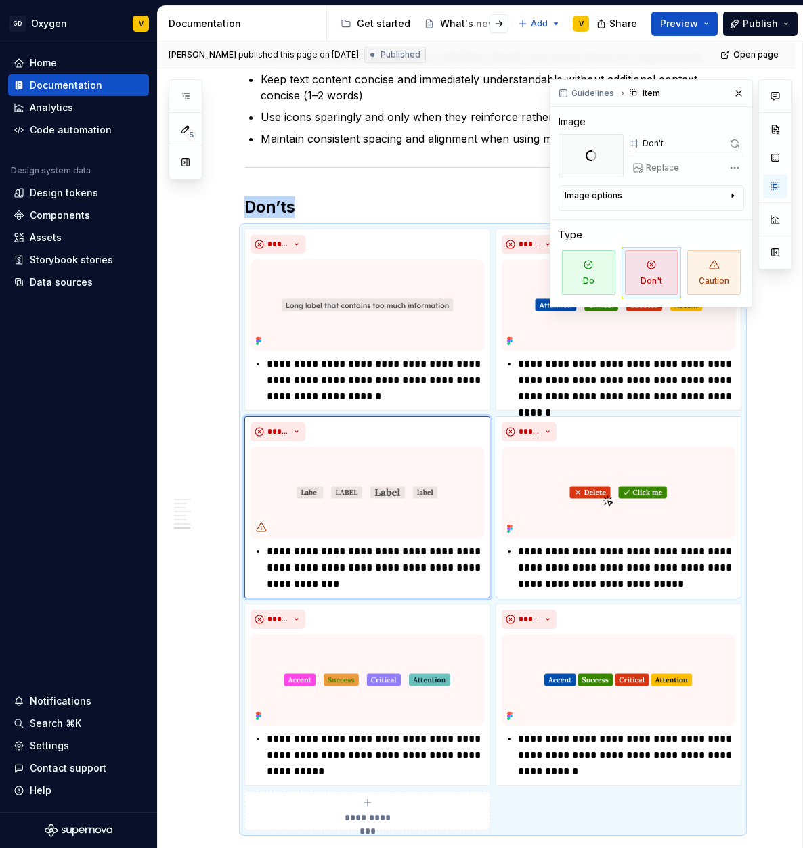
click at [568, 496] on img at bounding box center [617, 492] width 233 height 91
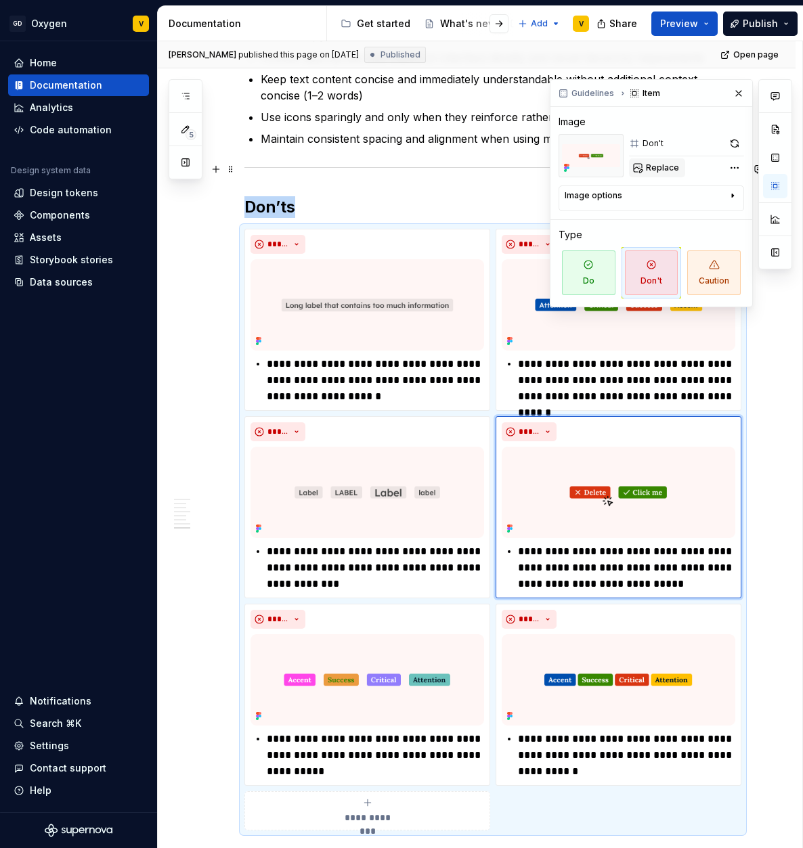
click at [650, 165] on span "Replace" at bounding box center [662, 167] width 33 height 11
type textarea "*"
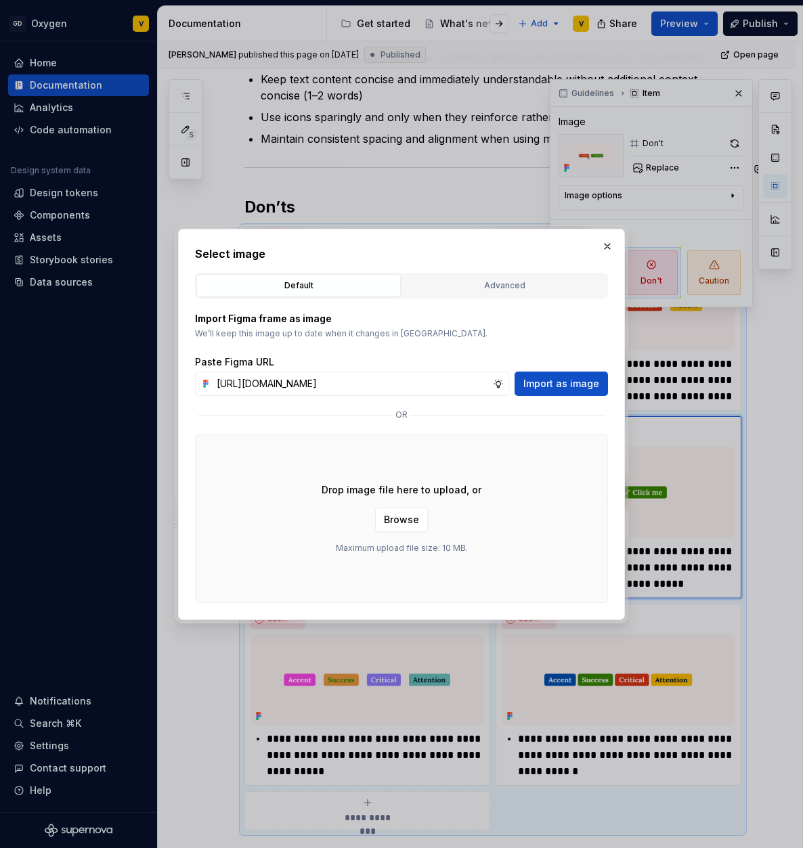
scroll to position [0, 478]
type input "[URL][DOMAIN_NAME]"
click at [545, 384] on span "Import as image" at bounding box center [561, 384] width 76 height 14
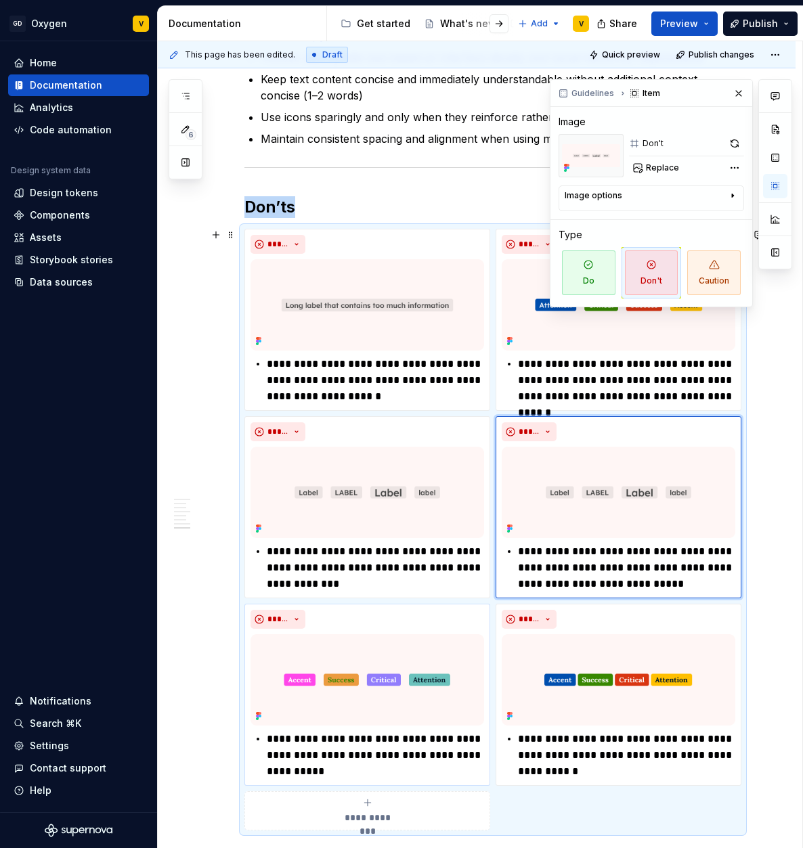
click at [407, 687] on img at bounding box center [366, 679] width 233 height 91
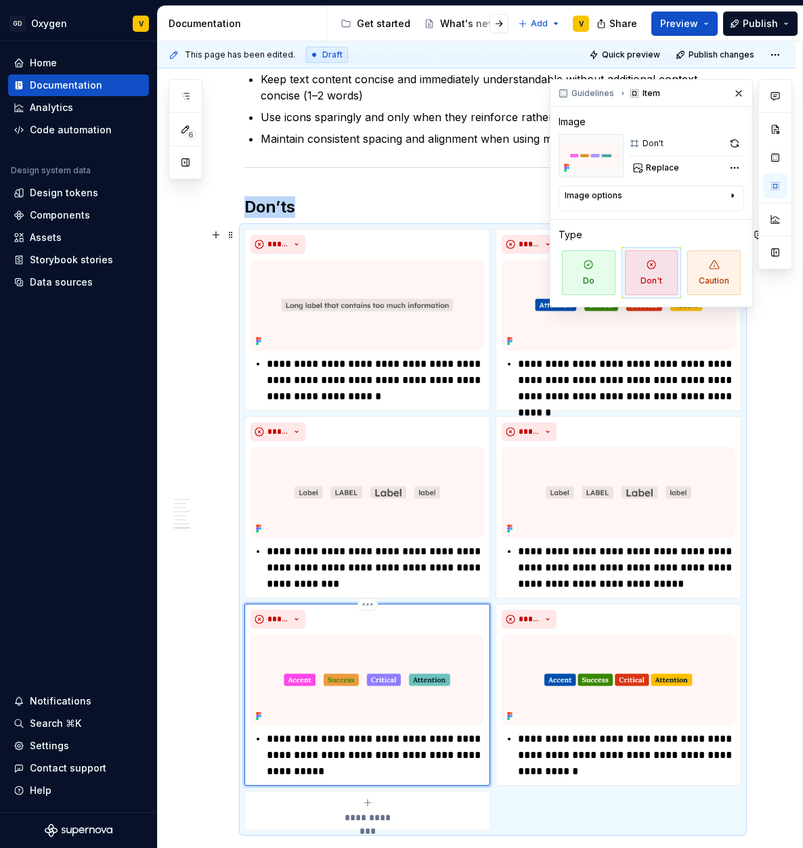
click at [407, 687] on img at bounding box center [366, 679] width 233 height 91
click at [344, 679] on img at bounding box center [366, 679] width 233 height 91
click at [662, 167] on span "Replace" at bounding box center [662, 167] width 33 height 11
type textarea "*"
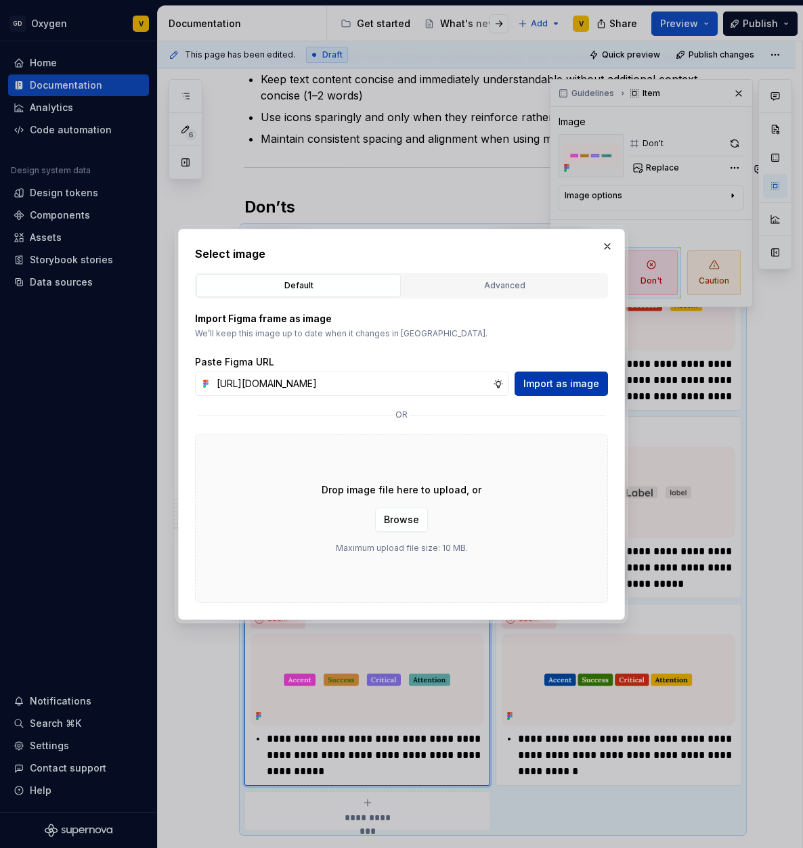
scroll to position [0, 480]
type input "[URL][DOMAIN_NAME]"
click at [558, 384] on span "Import as image" at bounding box center [561, 384] width 76 height 14
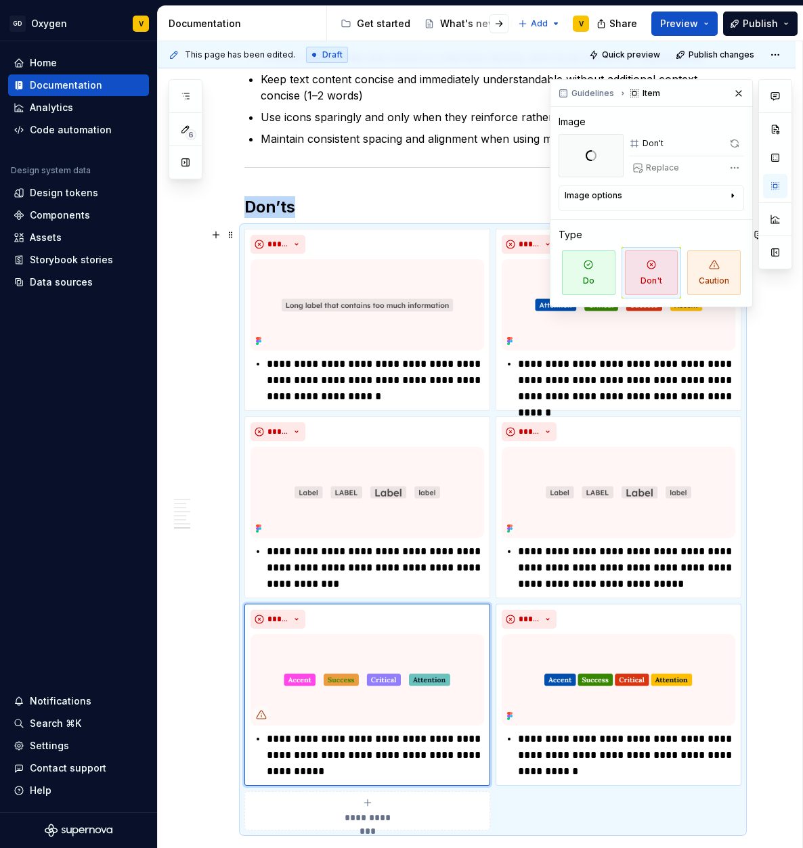
click at [602, 696] on img at bounding box center [617, 679] width 233 height 91
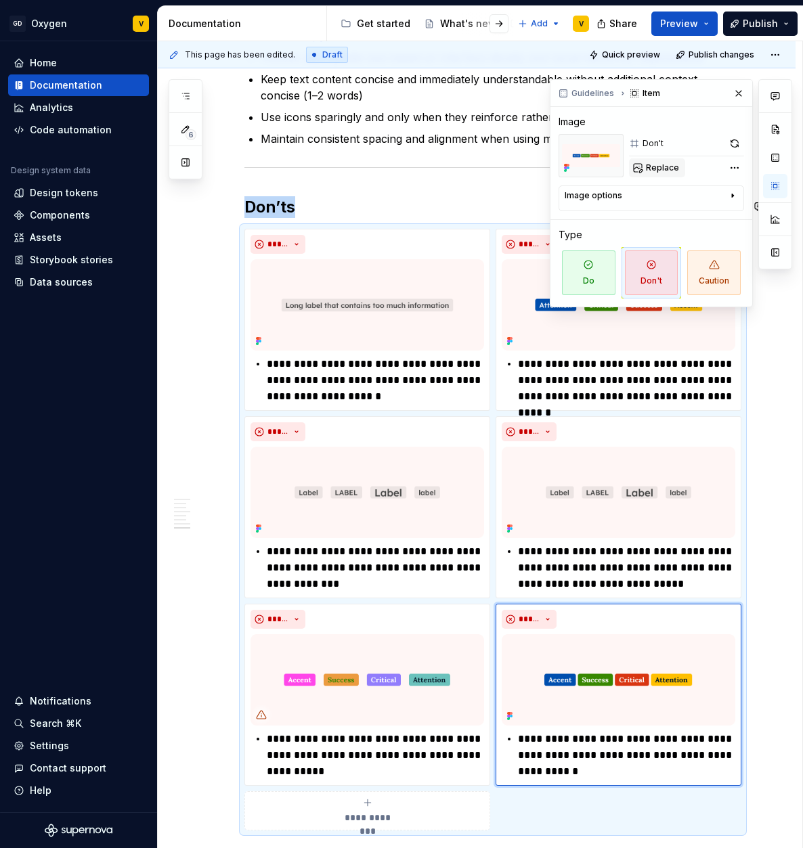
click at [655, 171] on span "Replace" at bounding box center [662, 167] width 33 height 11
type textarea "*"
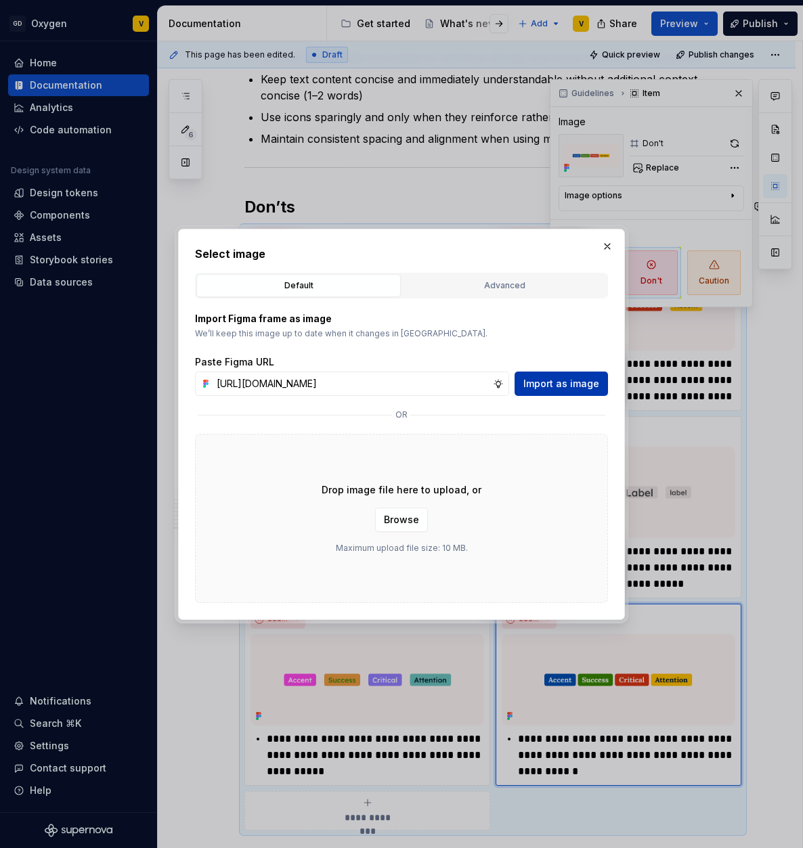
scroll to position [0, 479]
type input "[URL][DOMAIN_NAME]"
click at [545, 384] on span "Import as image" at bounding box center [561, 384] width 76 height 14
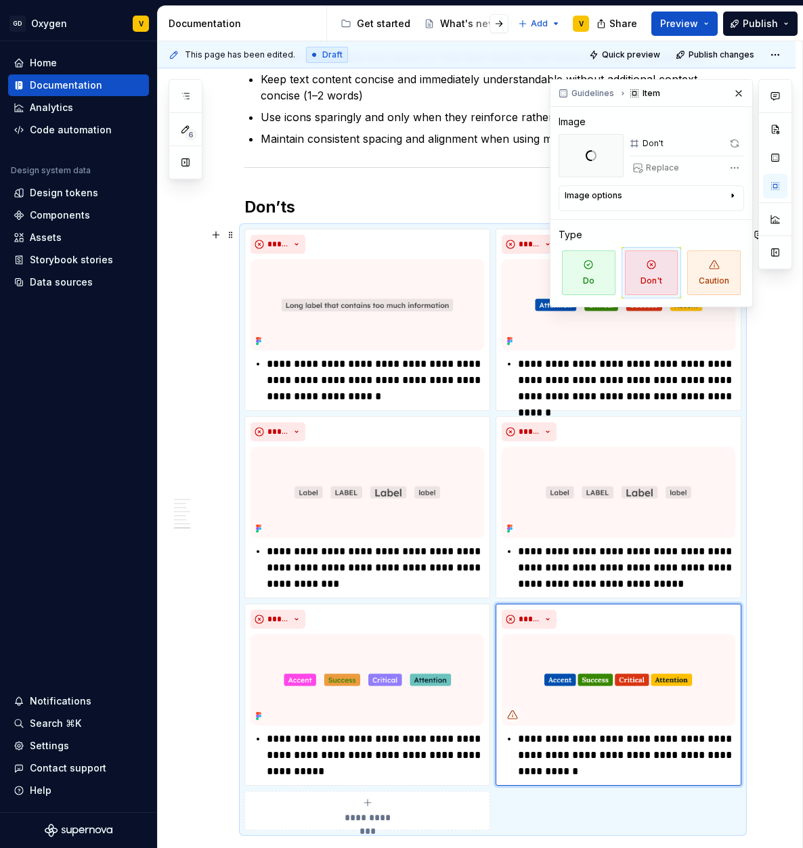
scroll to position [2741, 0]
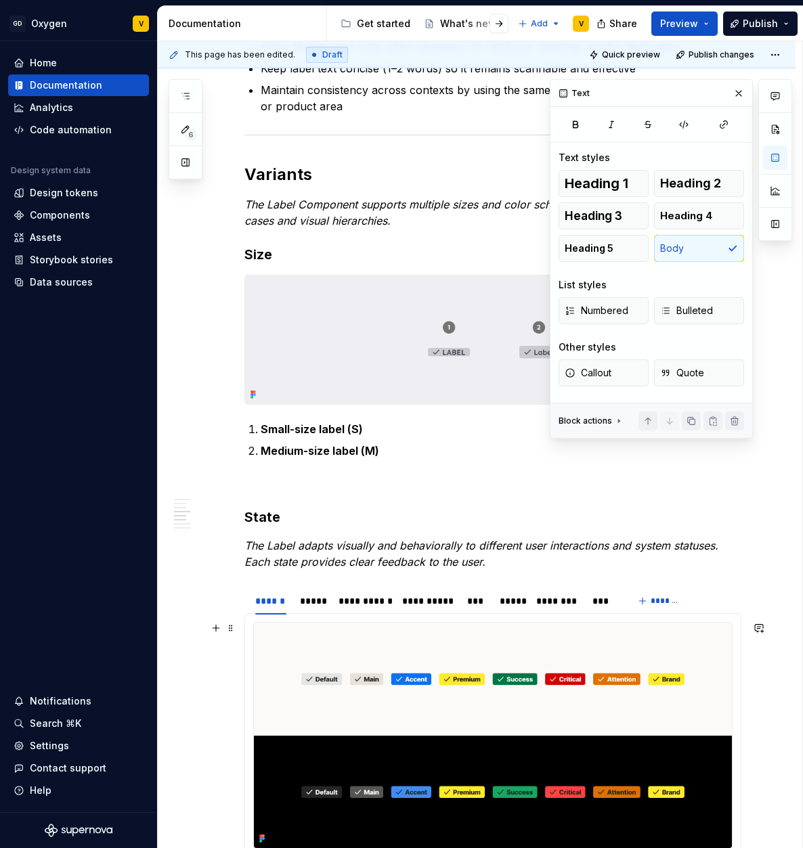
scroll to position [1257, 0]
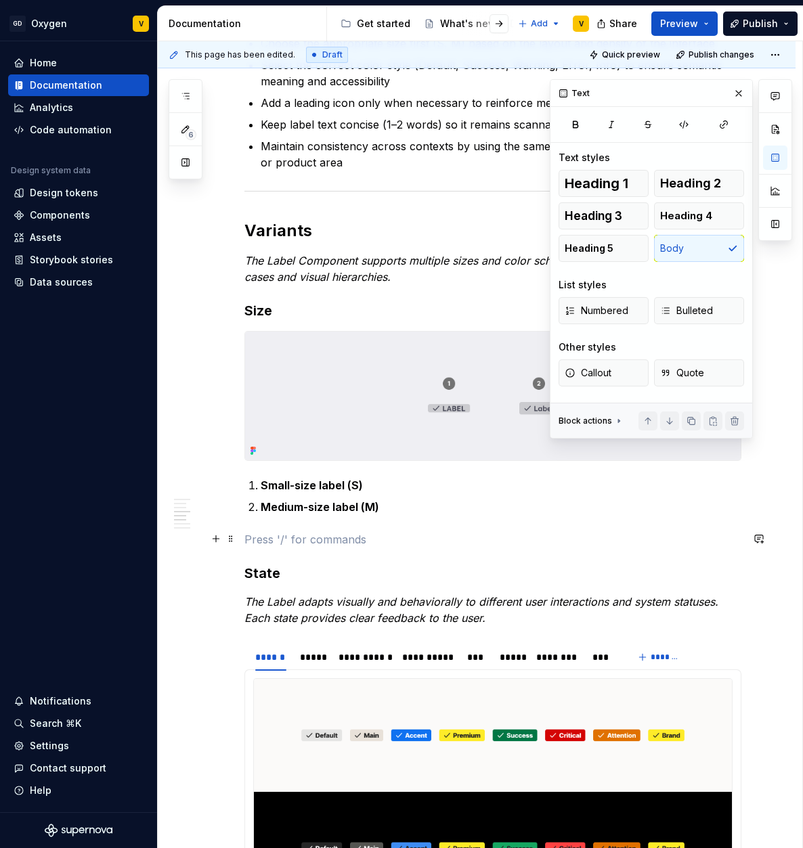
click at [673, 541] on p at bounding box center [492, 539] width 497 height 16
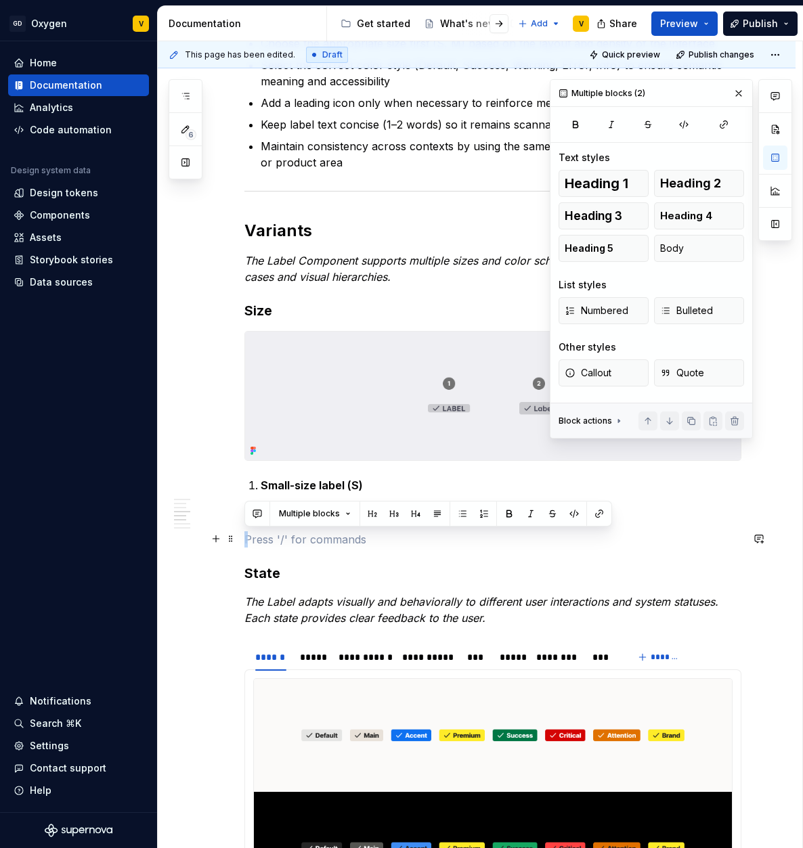
click at [673, 541] on p at bounding box center [492, 539] width 497 height 16
click at [745, 87] on button "button" at bounding box center [738, 93] width 19 height 19
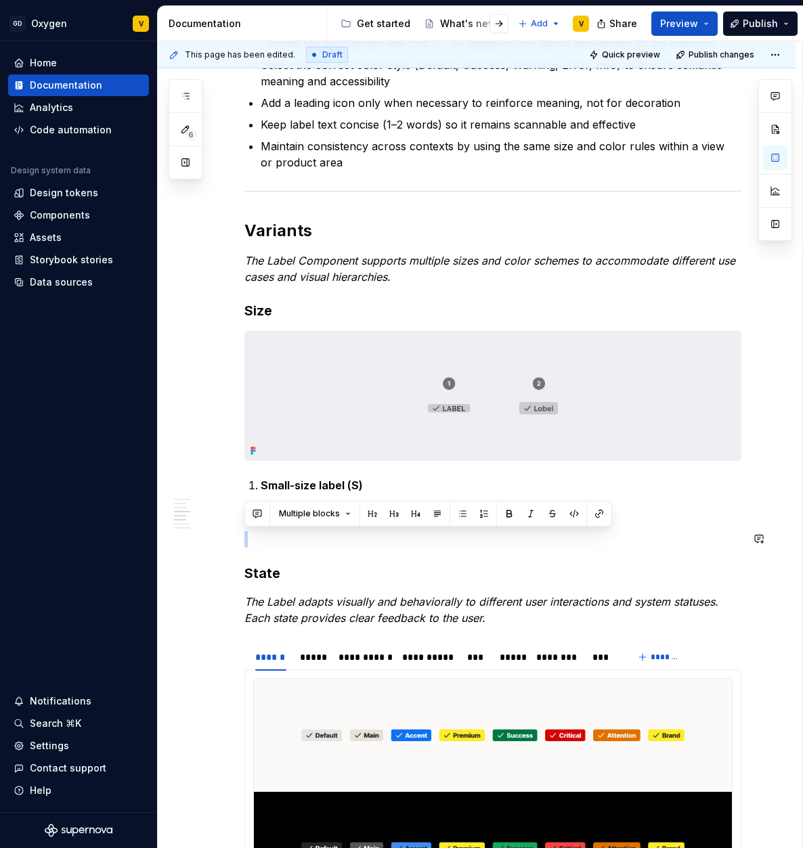
click at [447, 557] on div "**********" at bounding box center [492, 551] width 497 height 3024
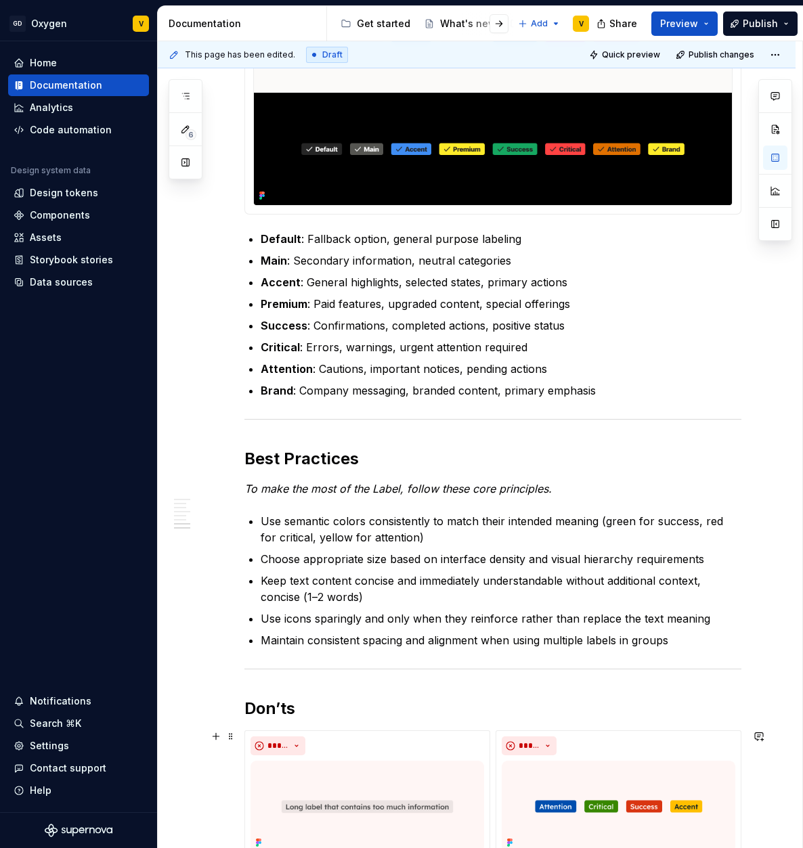
scroll to position [1834, 0]
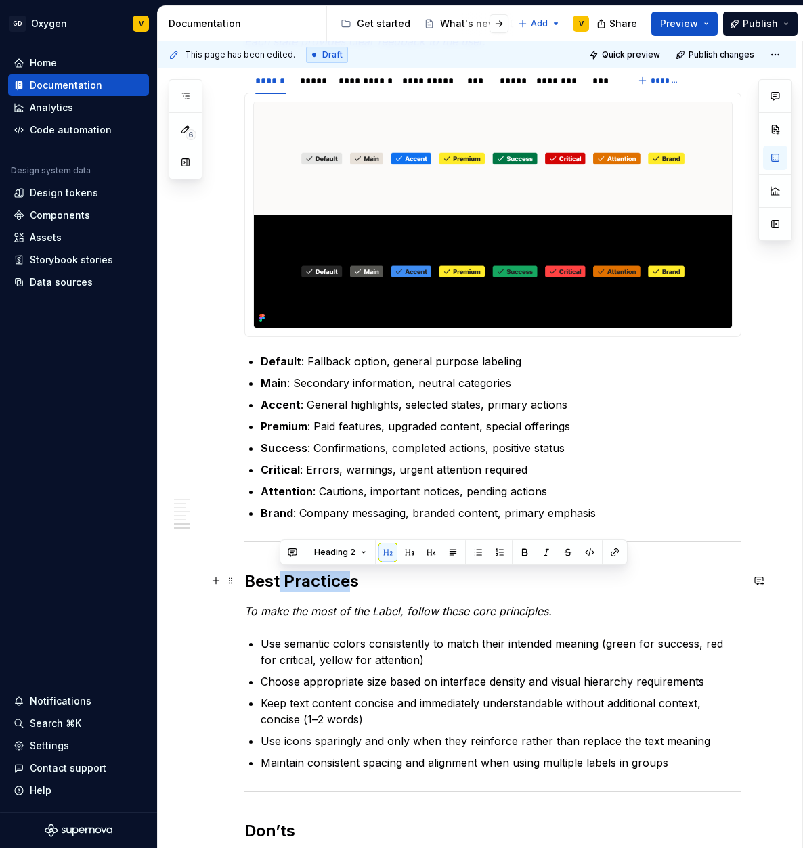
drag, startPoint x: 352, startPoint y: 582, endPoint x: 280, endPoint y: 582, distance: 71.7
click at [280, 582] on h2 "Best Practices" at bounding box center [492, 581] width 497 height 22
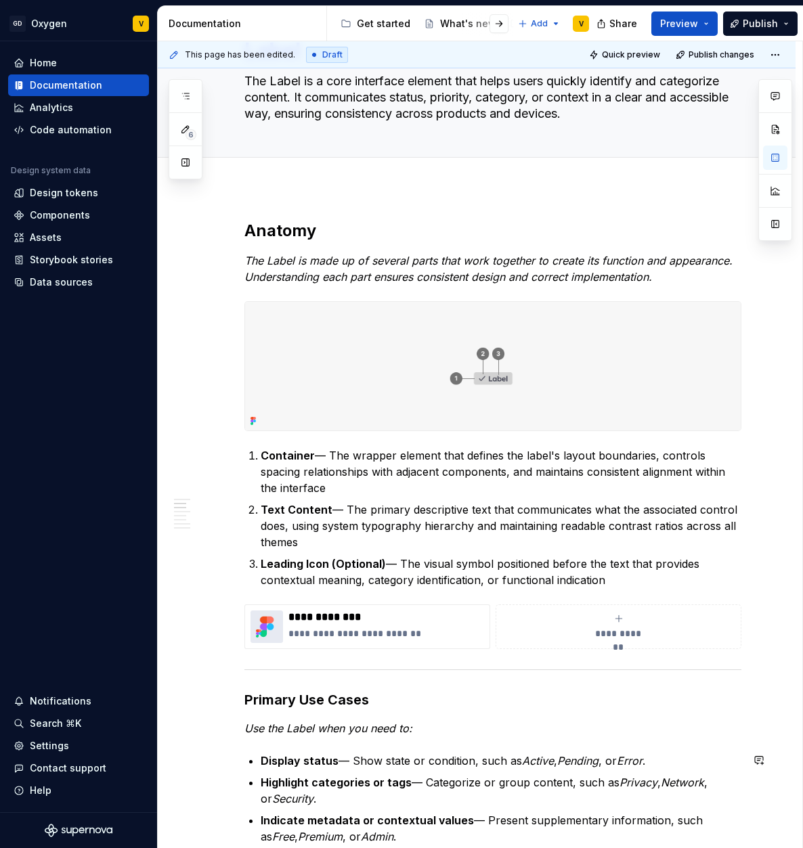
scroll to position [0, 0]
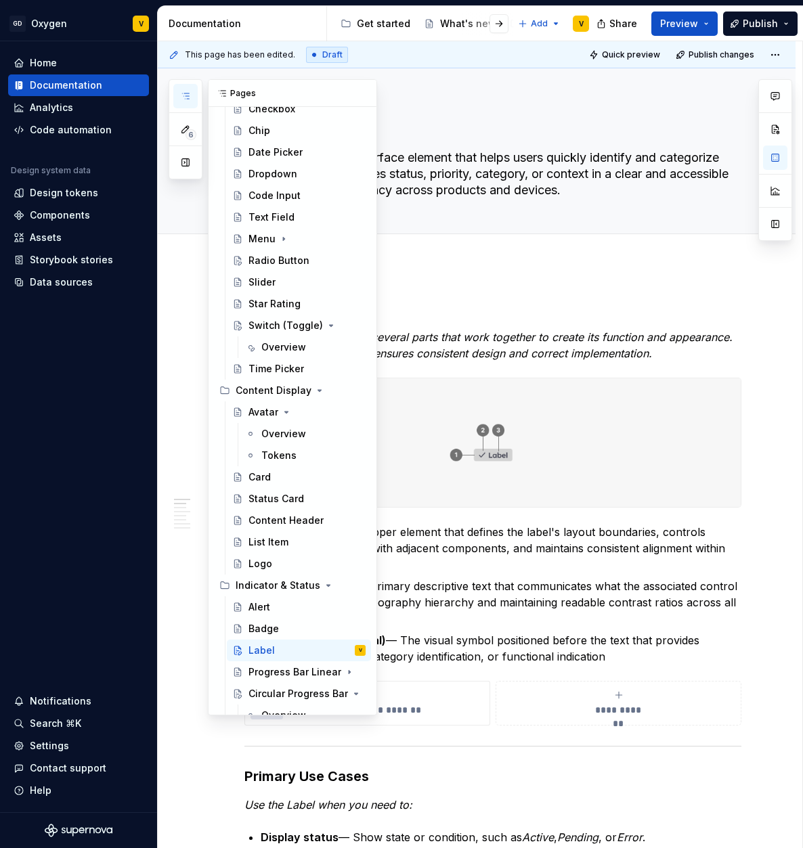
click at [183, 93] on icon "button" at bounding box center [185, 96] width 11 height 11
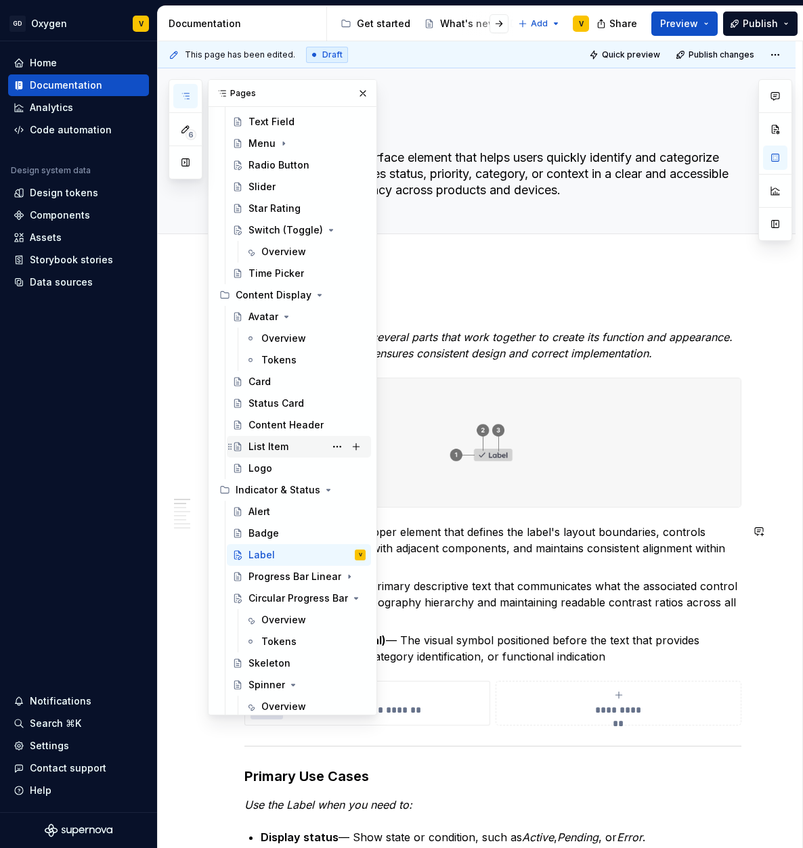
scroll to position [485, 0]
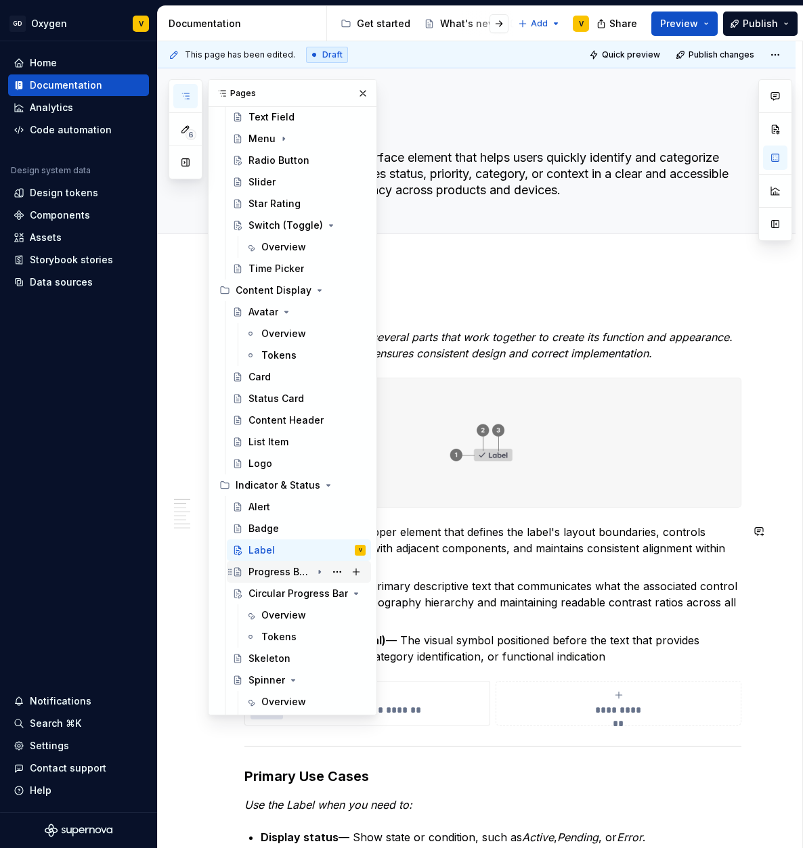
click at [281, 568] on div "Progress Bar Linear" at bounding box center [279, 572] width 63 height 14
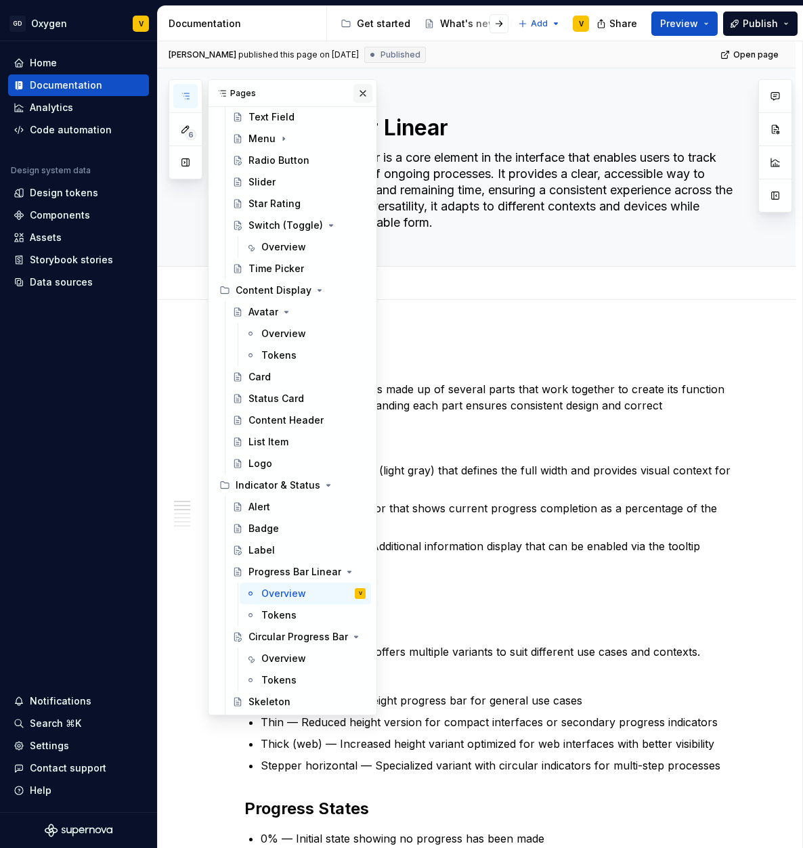
click at [355, 95] on button "button" at bounding box center [362, 93] width 19 height 19
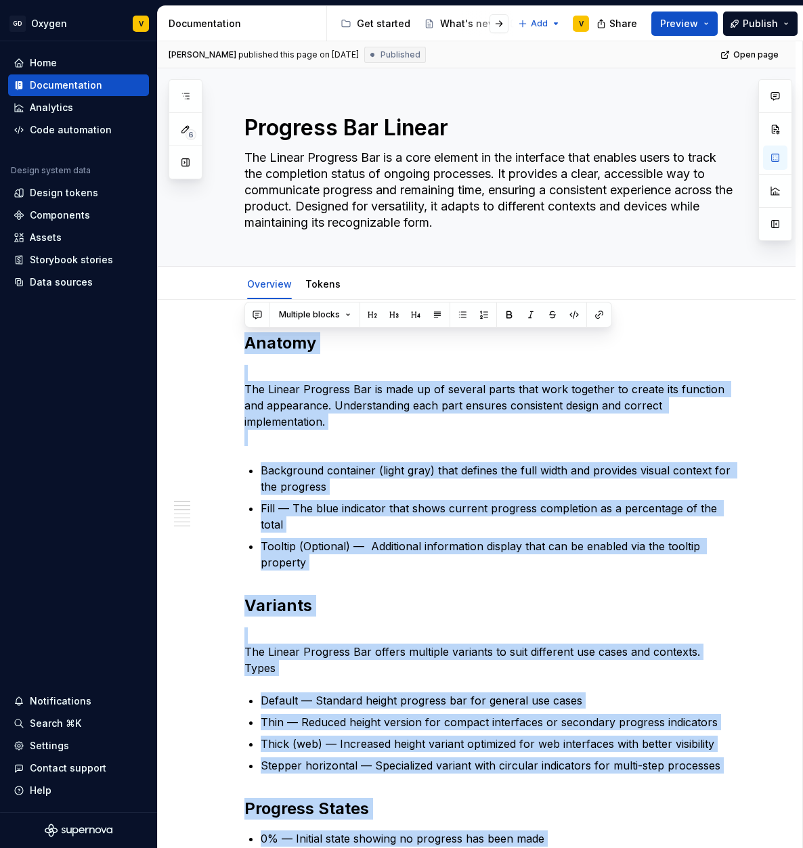
drag, startPoint x: 577, startPoint y: 561, endPoint x: 204, endPoint y: -76, distance: 737.9
click at [204, 0] on html "GD Oxygen V Home Documentation Analytics Code automation Design system data Des…" at bounding box center [401, 424] width 803 height 848
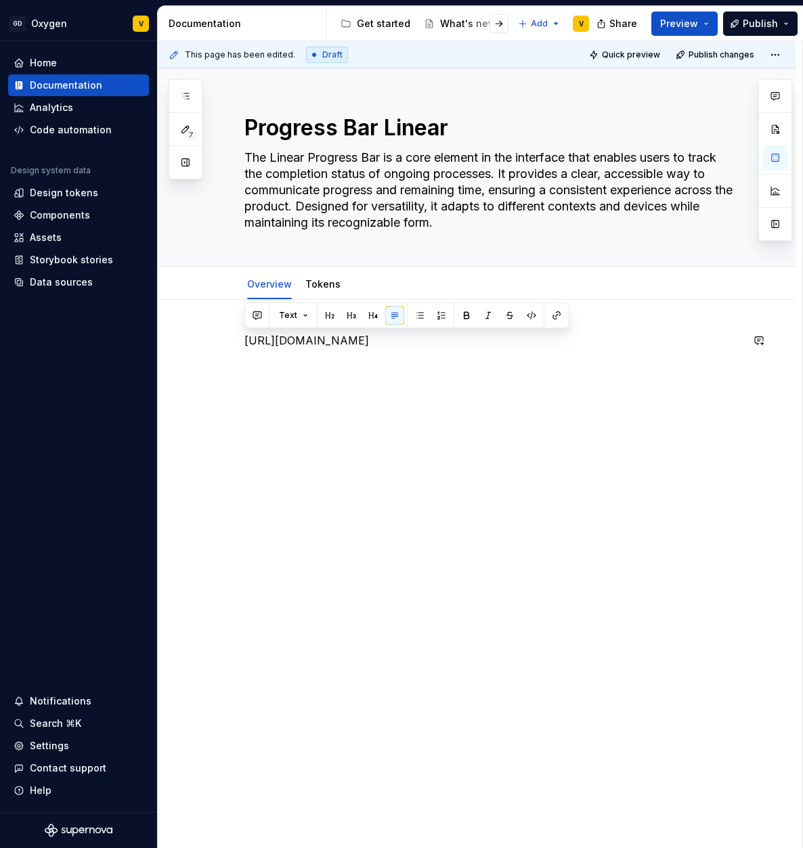
drag, startPoint x: 716, startPoint y: 340, endPoint x: 264, endPoint y: 324, distance: 452.3
click at [264, 324] on div "[URL][DOMAIN_NAME]" at bounding box center [476, 477] width 637 height 355
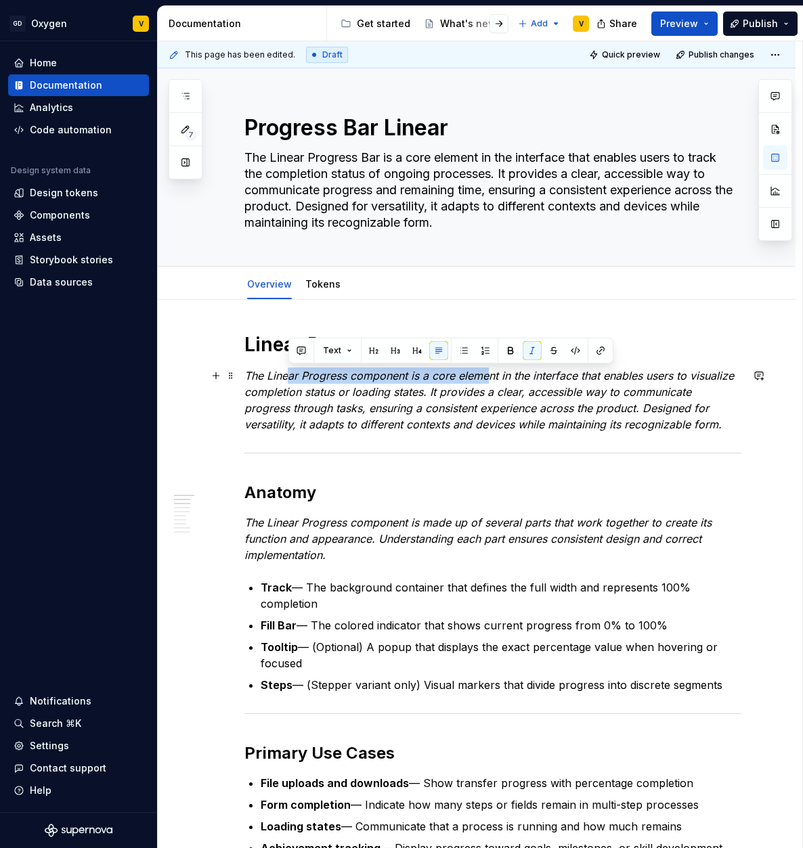
drag, startPoint x: 321, startPoint y: 375, endPoint x: 487, endPoint y: 376, distance: 166.5
click at [487, 376] on em "The Linear Progress component is a core element in the interface that enables u…" at bounding box center [490, 400] width 493 height 62
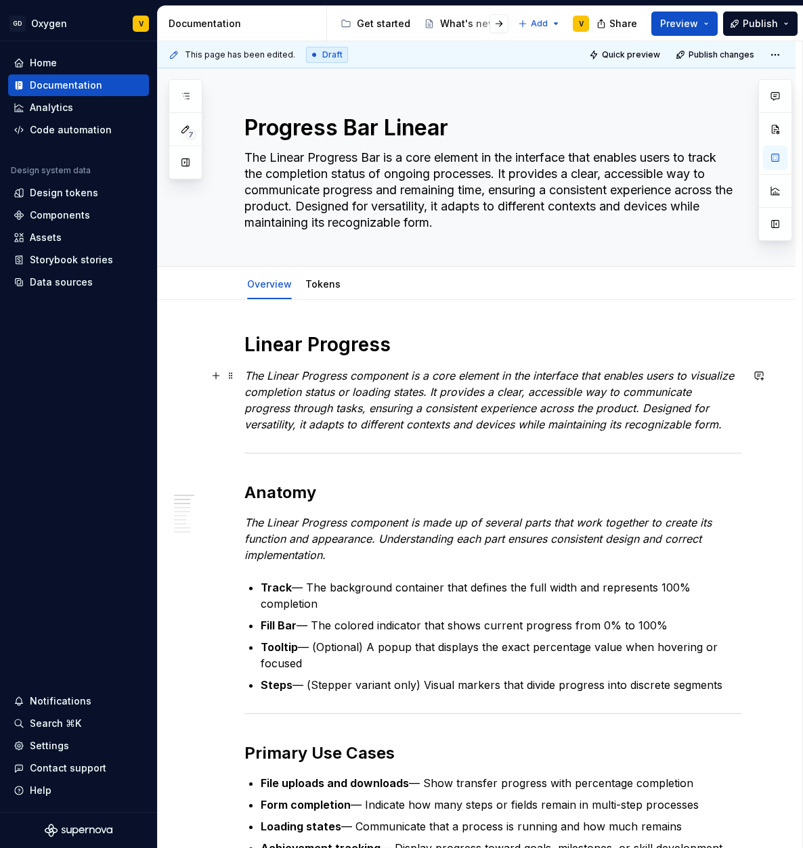
click at [486, 388] on em "The Linear Progress component is a core element in the interface that enables u…" at bounding box center [490, 400] width 493 height 62
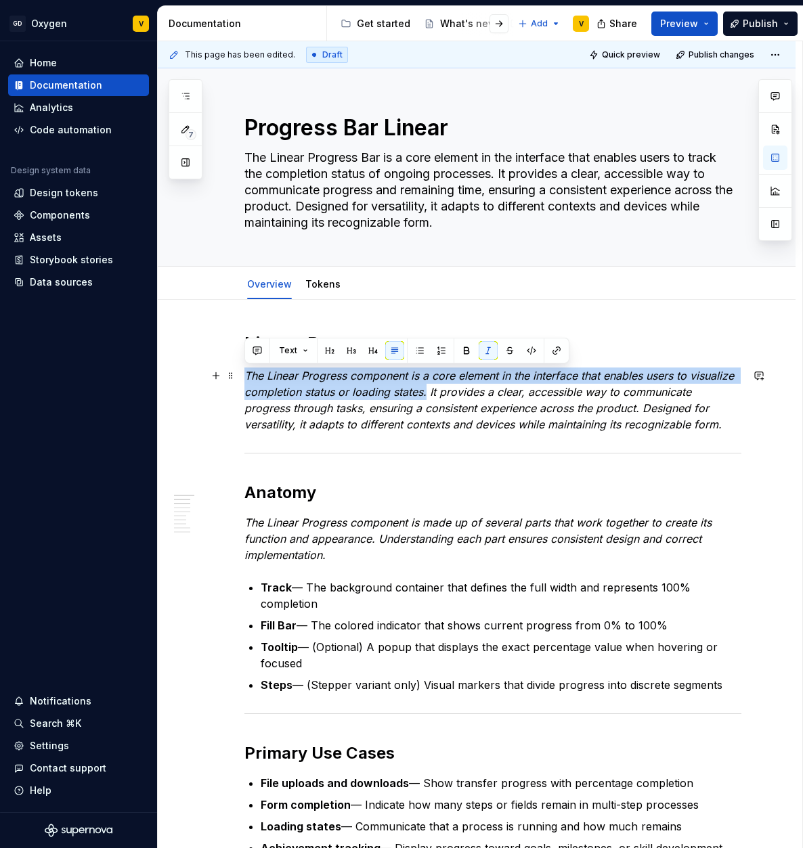
drag, startPoint x: 246, startPoint y: 376, endPoint x: 426, endPoint y: 391, distance: 180.7
click at [426, 391] on em "The Linear Progress component is a core element in the interface that enables u…" at bounding box center [490, 400] width 493 height 62
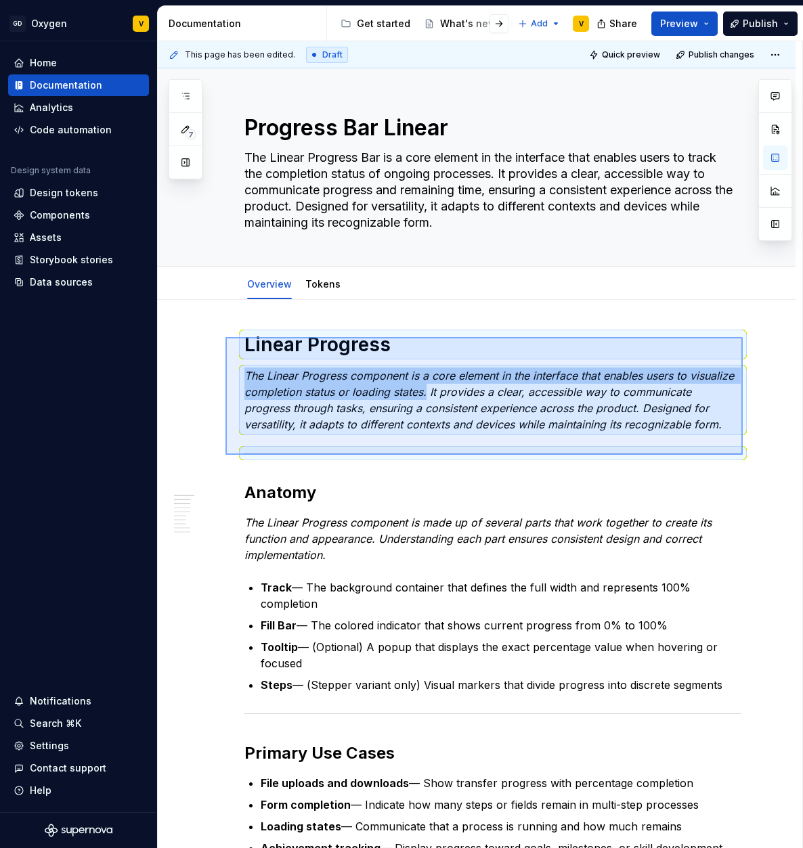
drag, startPoint x: 741, startPoint y: 455, endPoint x: 224, endPoint y: 338, distance: 529.9
click at [225, 338] on div "This page has been edited. Draft Quick preview Publish changes Progress Bar Lin…" at bounding box center [480, 444] width 644 height 807
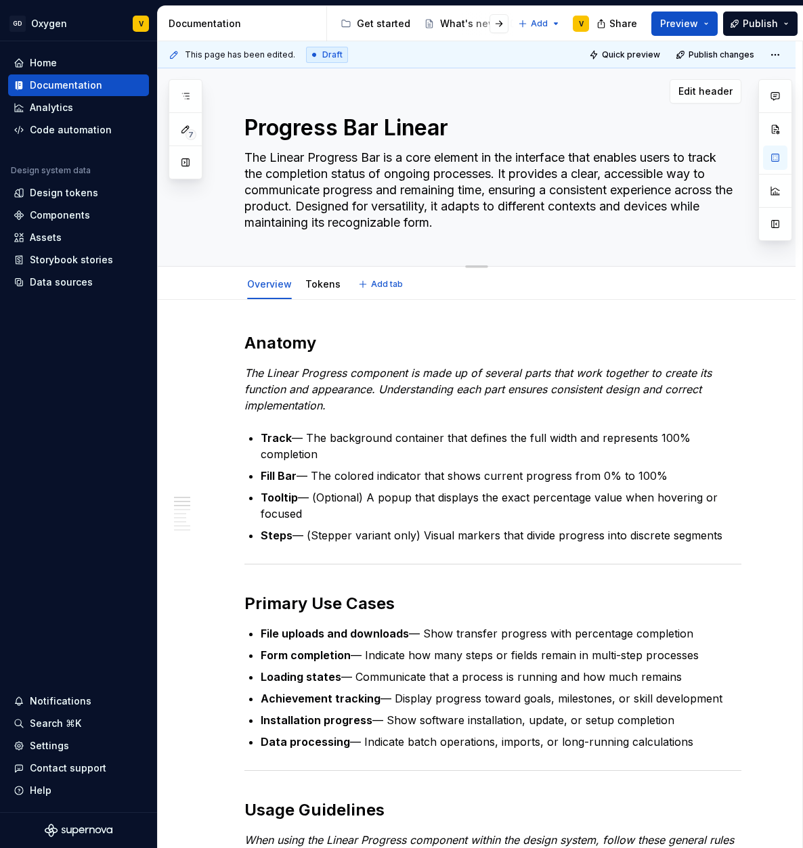
click at [459, 198] on textarea "The Linear Progress Bar is a core element in the interface that enables users t…" at bounding box center [490, 190] width 497 height 87
click at [355, 208] on textarea "The Linear Progress Bar is a core element in the interface that enables users t…" at bounding box center [490, 190] width 497 height 87
drag, startPoint x: 343, startPoint y: 212, endPoint x: 440, endPoint y: 225, distance: 97.6
click at [440, 225] on textarea "The Linear Progress Bar is a core element in the interface that enables users t…" at bounding box center [490, 190] width 497 height 87
type textarea "*"
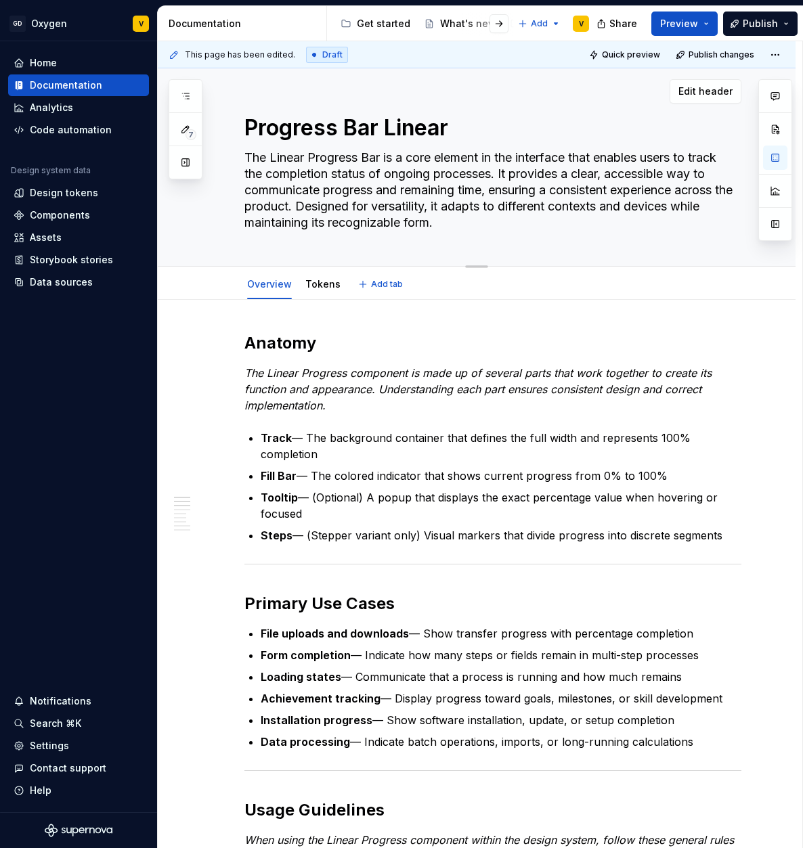
type textarea "The Linear Progress Bar is a core element in the interface that enables users t…"
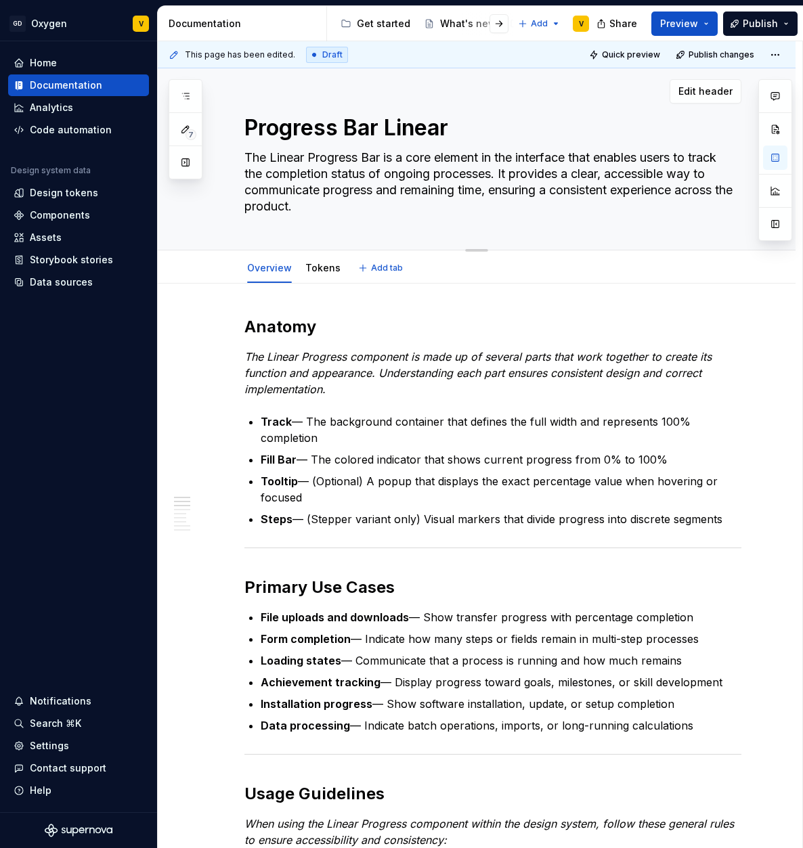
type textarea "*"
type textarea "The Linear Progress Bar is a core element in the interface that enables users t…"
drag, startPoint x: 505, startPoint y: 176, endPoint x: 540, endPoint y: 221, distance: 57.4
click at [540, 221] on div "Progress Bar Linear The Linear Progress Bar is a core element in the interface …" at bounding box center [492, 158] width 497 height 181
type textarea "*"
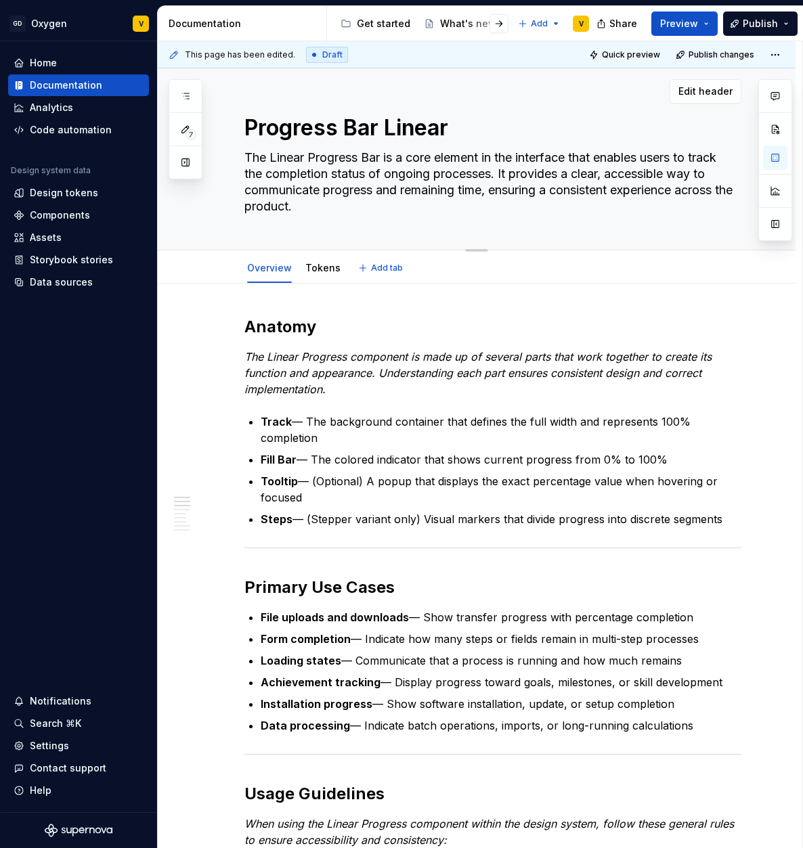
type textarea "The Linear Progress Bar is a core element in the interface that enables users t…"
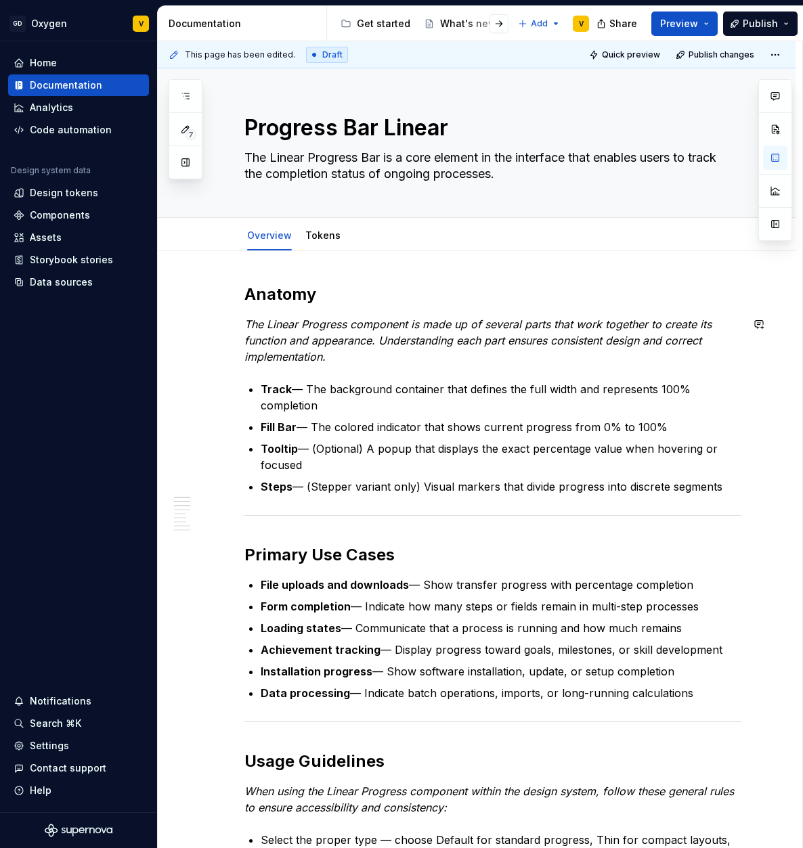
type textarea "*"
type textarea "The Linear Progress Bar is a core element in the interface that enables users t…"
click at [330, 357] on p "The Linear Progress component is made up of several parts that work together to…" at bounding box center [492, 340] width 497 height 49
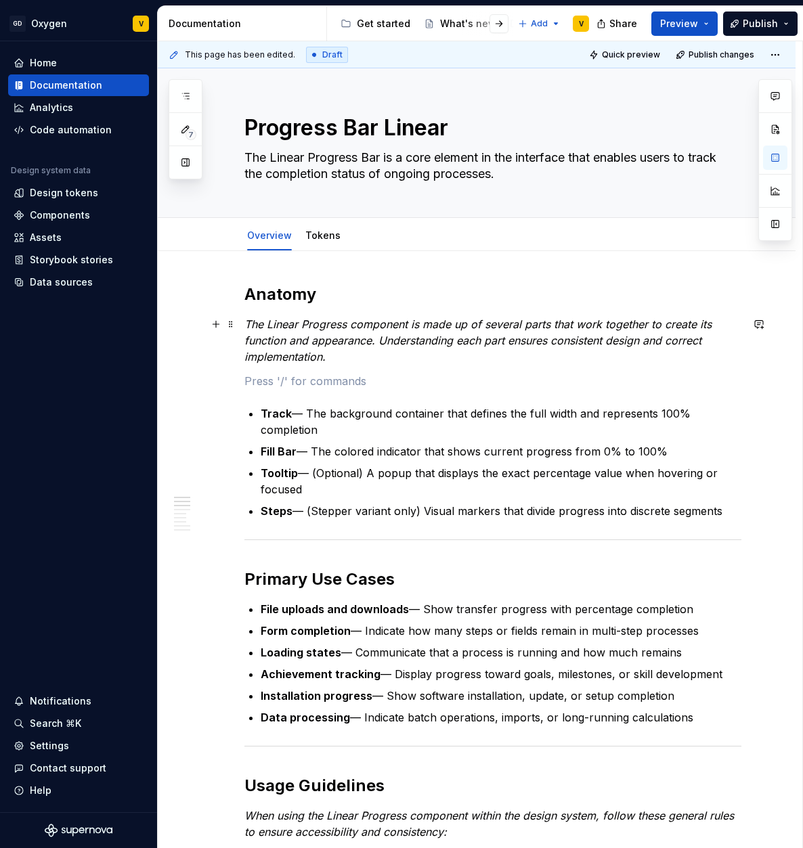
click at [244, 321] on div "This page has been edited. Draft Quick preview Publish changes Progress Bar Lin…" at bounding box center [480, 444] width 644 height 807
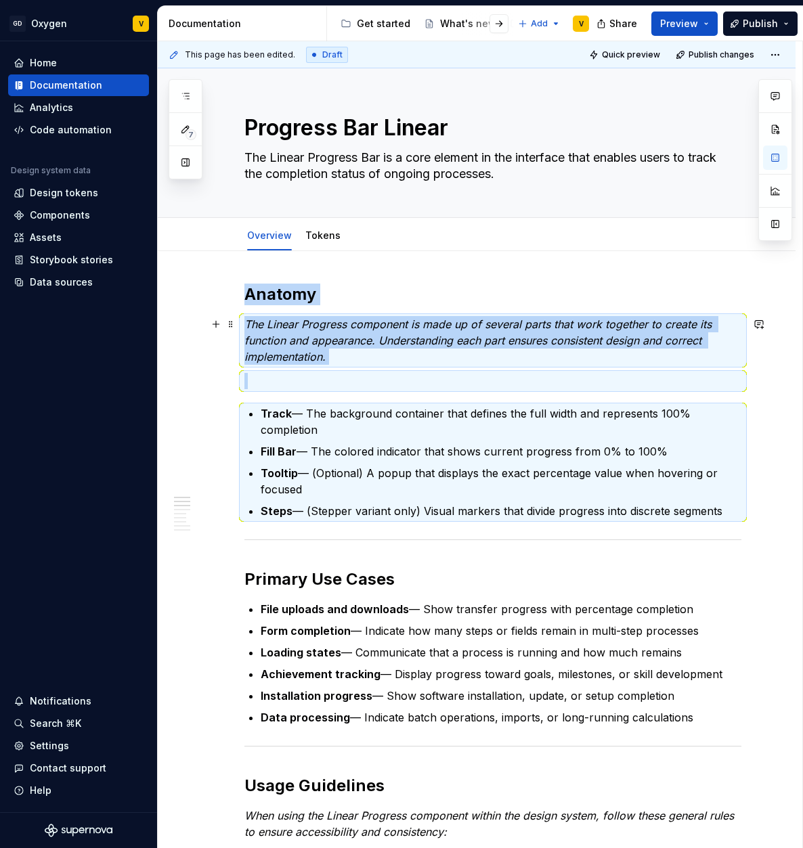
click at [279, 365] on p "The Linear Progress component is made up of several parts that work together to…" at bounding box center [492, 340] width 497 height 49
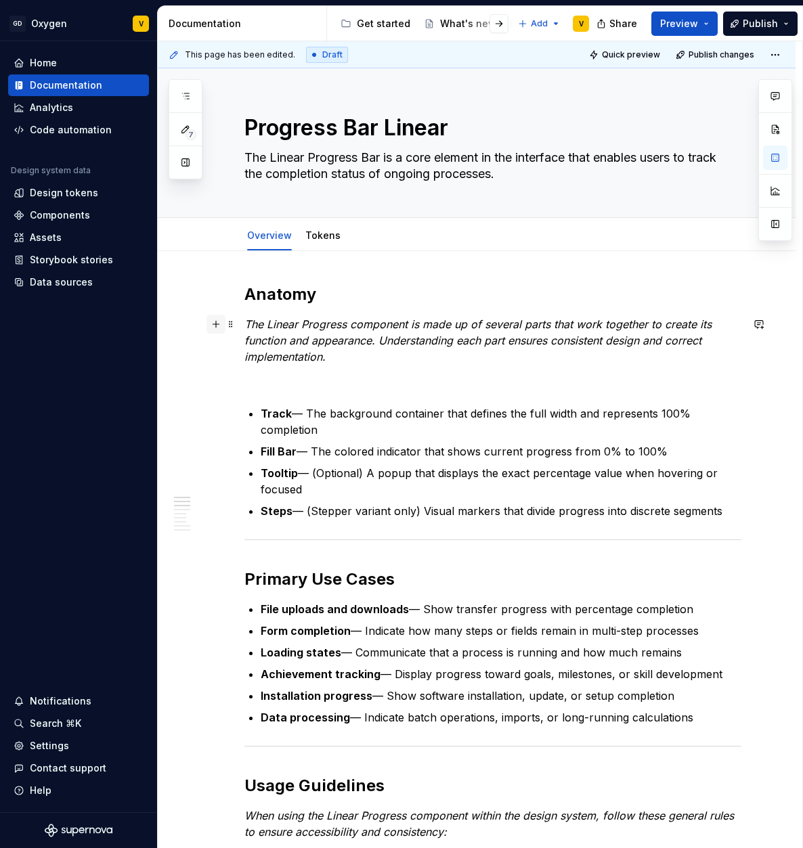
click at [217, 323] on button "button" at bounding box center [215, 324] width 19 height 19
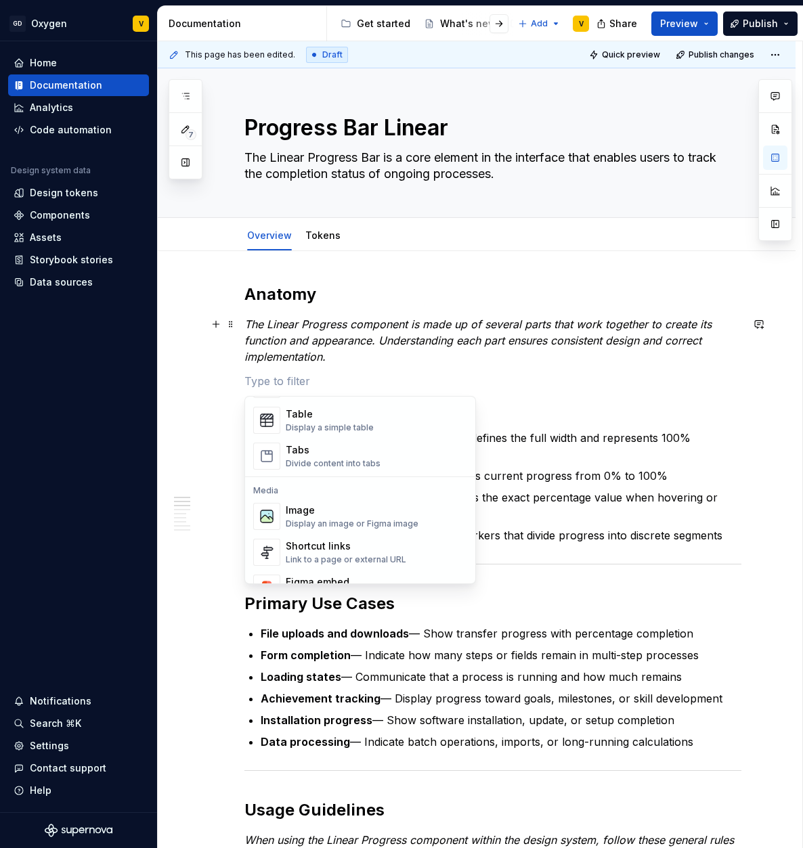
scroll to position [504, 0]
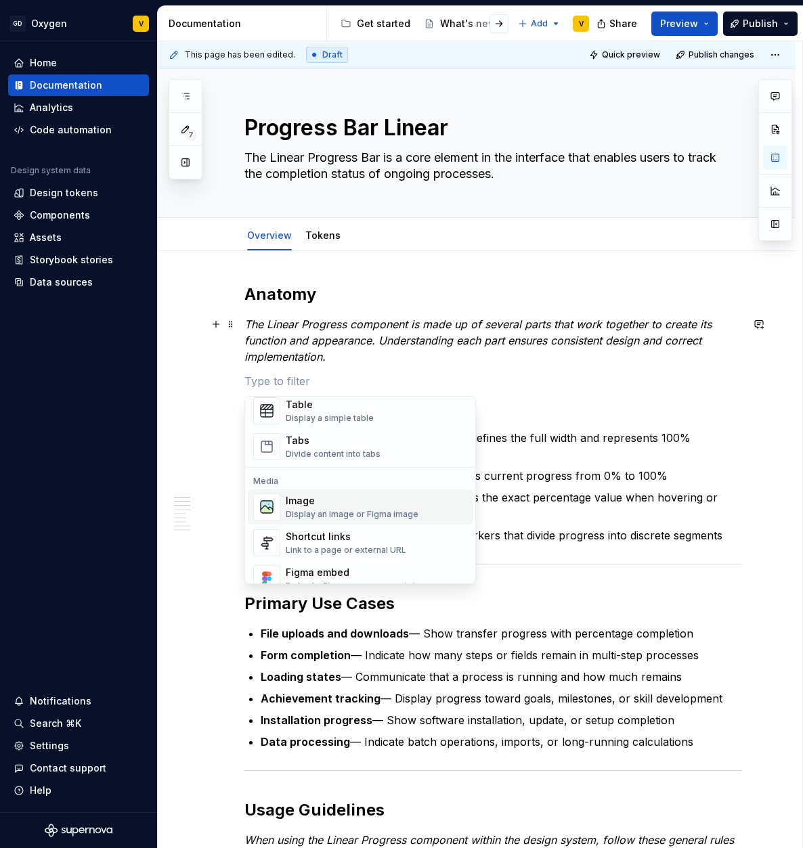
click at [359, 504] on div "Image" at bounding box center [352, 501] width 133 height 14
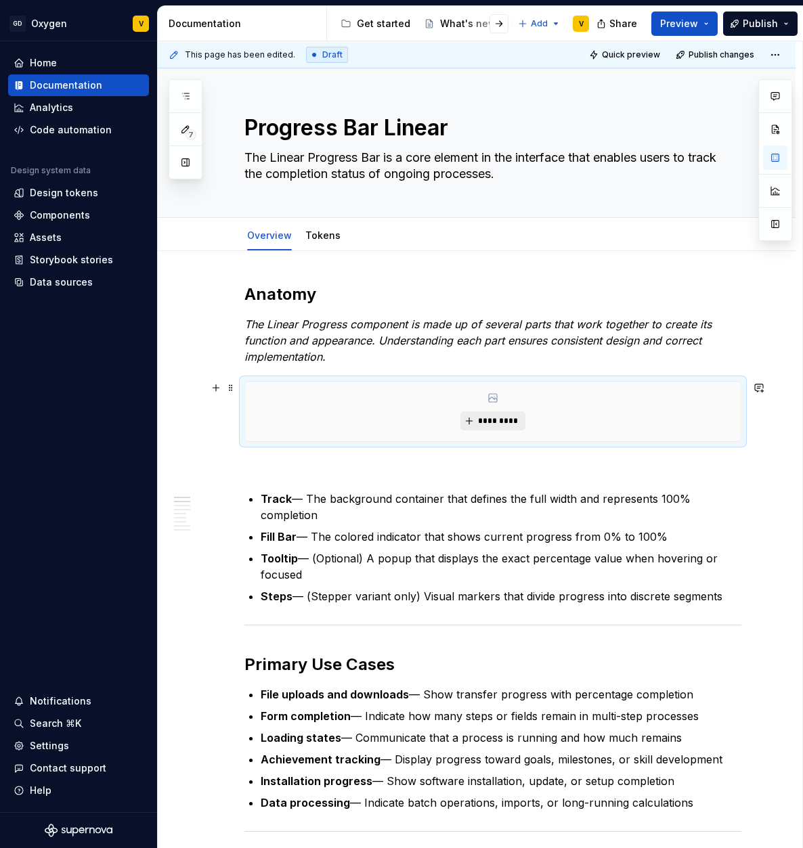
click at [476, 424] on button "*********" at bounding box center [492, 420] width 64 height 19
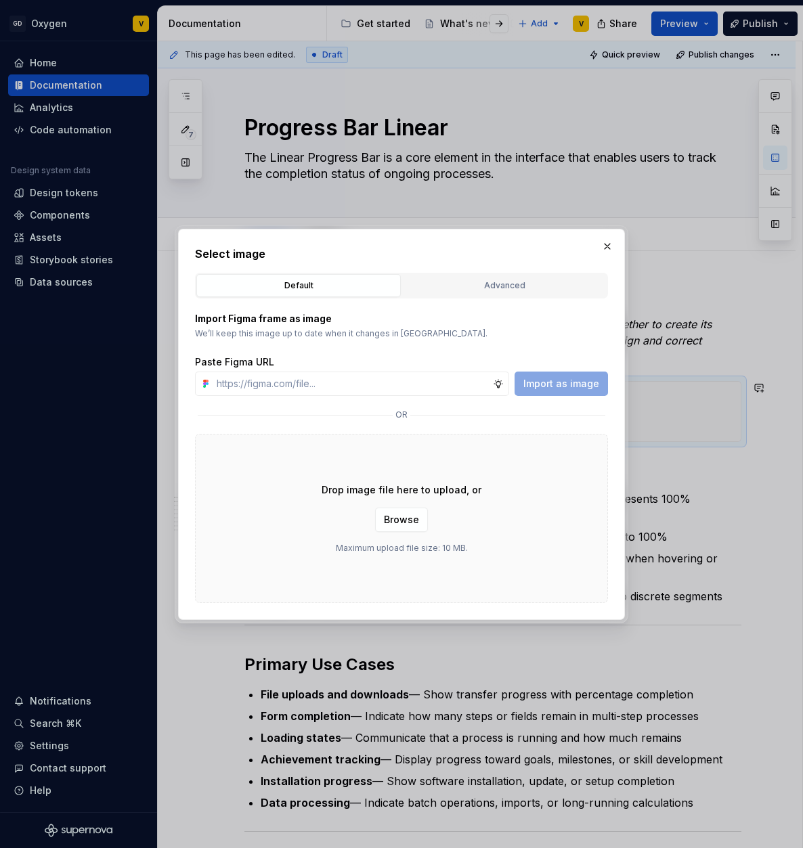
type textarea "*"
type input "[URL][DOMAIN_NAME]"
click at [534, 388] on span "Import as image" at bounding box center [561, 384] width 76 height 14
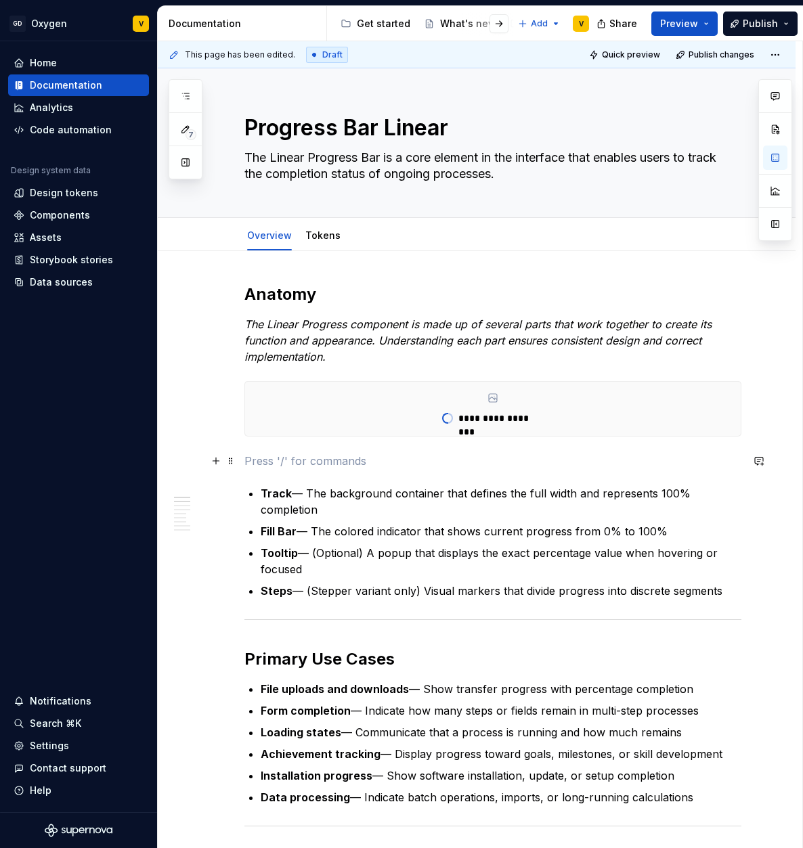
click at [291, 463] on p at bounding box center [492, 461] width 497 height 16
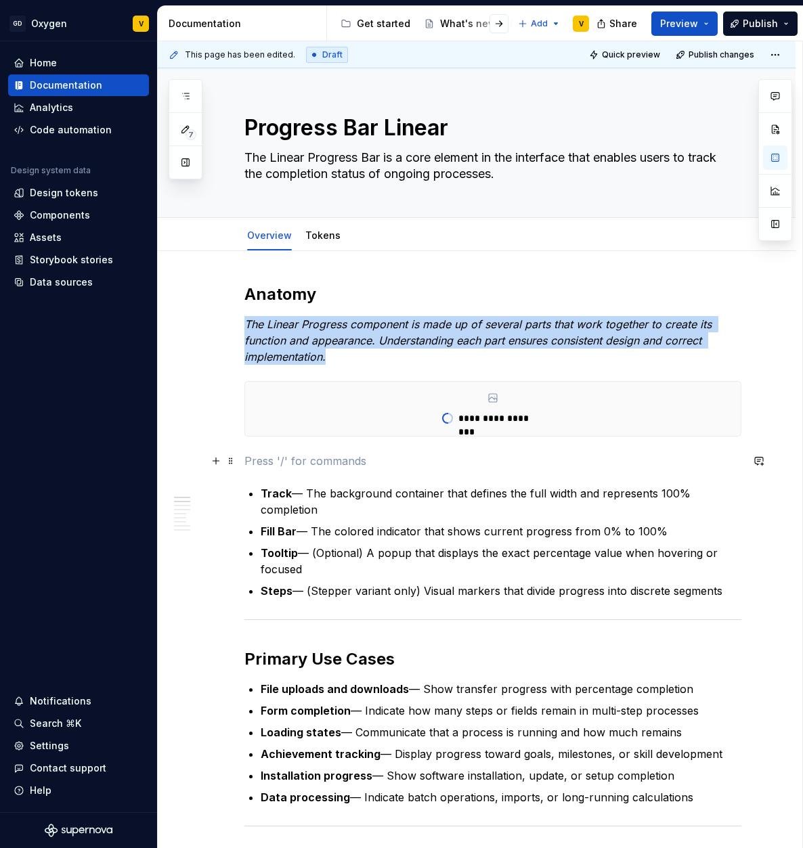
type textarea "*"
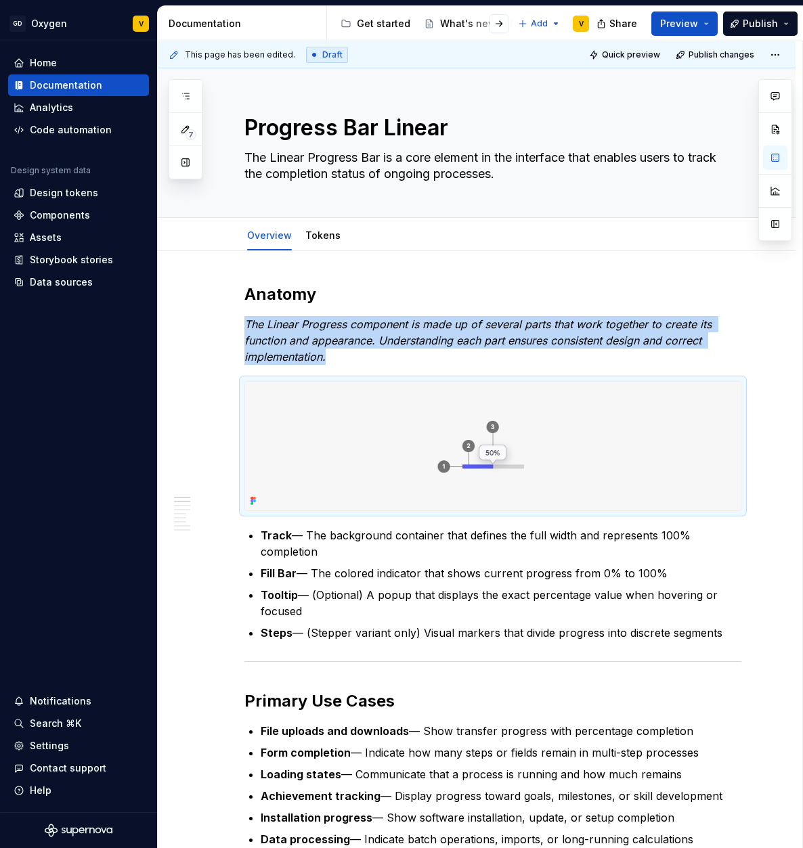
click at [349, 612] on p "Tooltip — (Optional) A popup that displays the exact percentage value when hove…" at bounding box center [501, 603] width 480 height 32
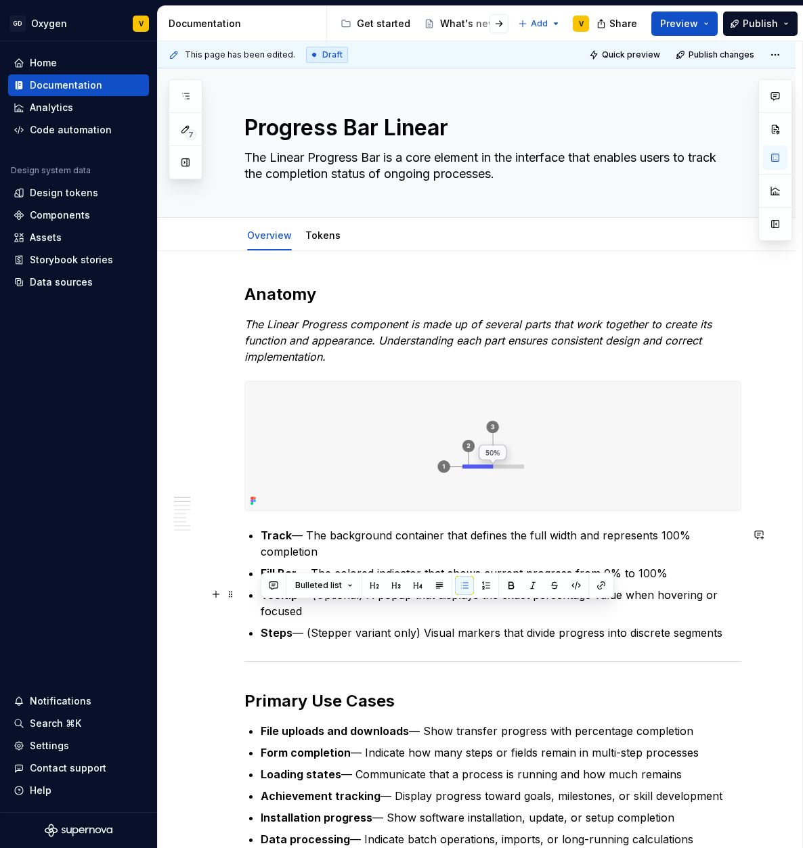
click at [309, 609] on p "Tooltip — (Optional) A popup that displays the exact percentage value when hove…" at bounding box center [501, 603] width 480 height 32
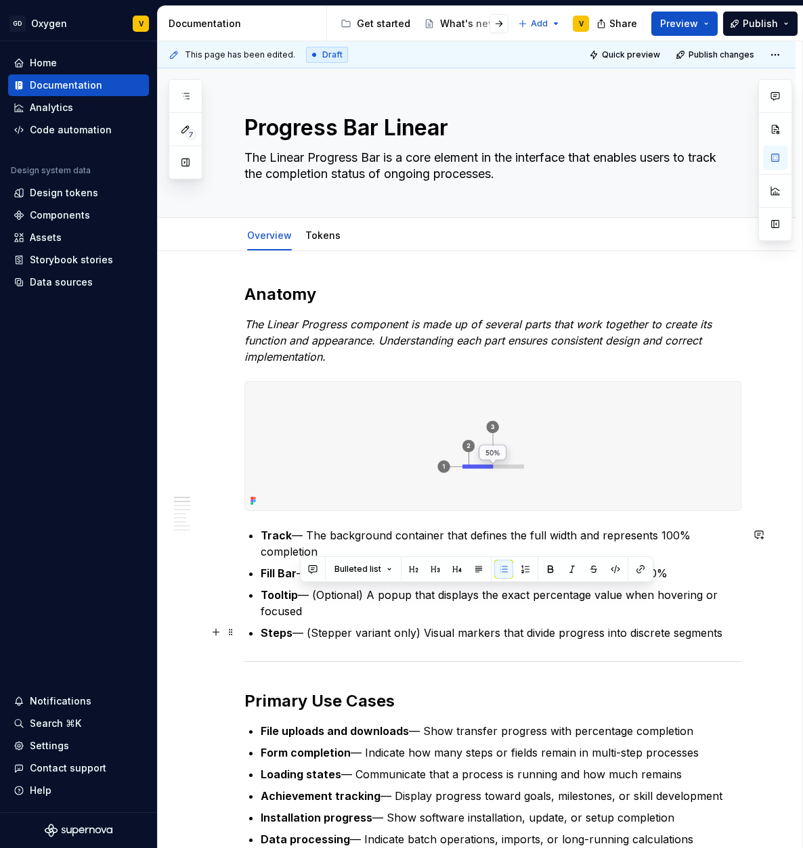
drag, startPoint x: 302, startPoint y: 591, endPoint x: 723, endPoint y: 638, distance: 424.2
click at [723, 638] on ul "Track — The background container that defines the full width and represents 100…" at bounding box center [501, 584] width 480 height 114
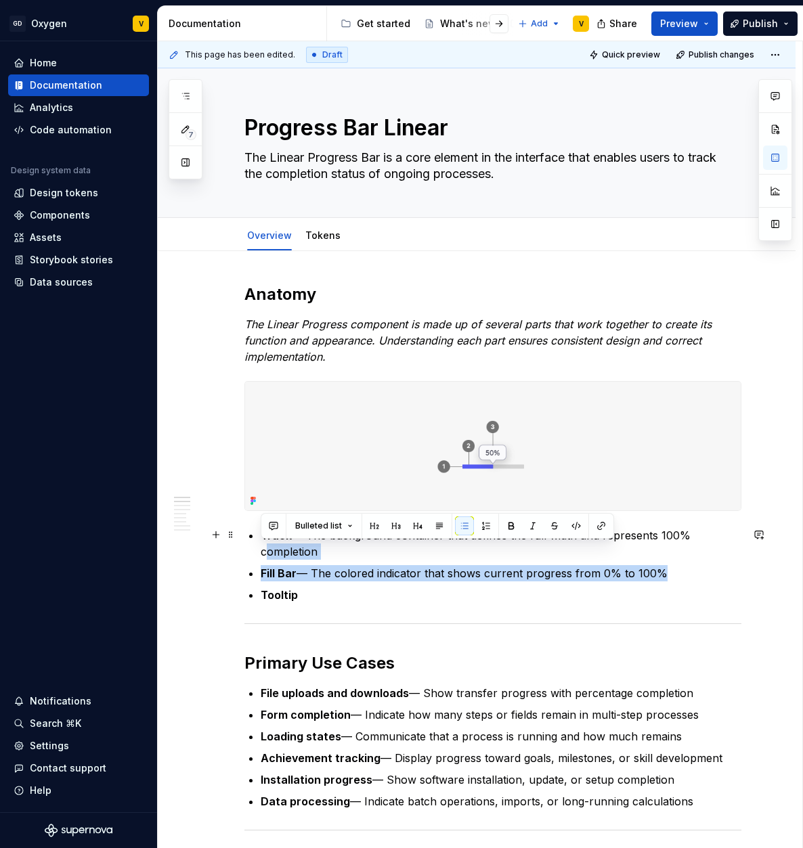
drag, startPoint x: 457, startPoint y: 582, endPoint x: 242, endPoint y: 545, distance: 217.6
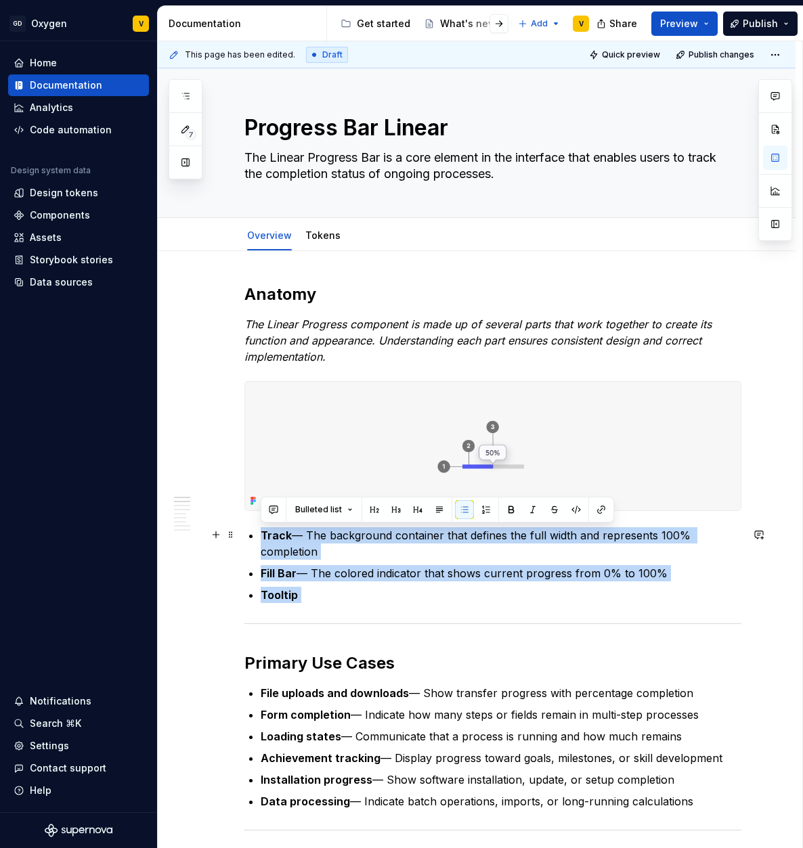
drag, startPoint x: 304, startPoint y: 591, endPoint x: 246, endPoint y: 535, distance: 81.4
click at [483, 507] on button "button" at bounding box center [485, 509] width 19 height 19
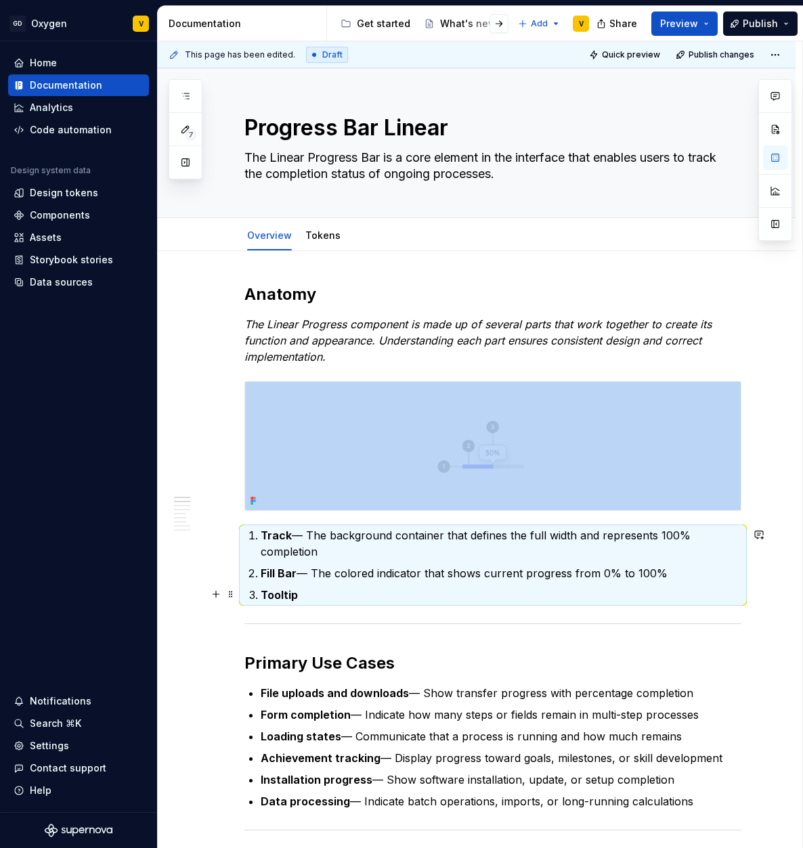
click at [348, 595] on p "Tooltip" at bounding box center [501, 595] width 480 height 16
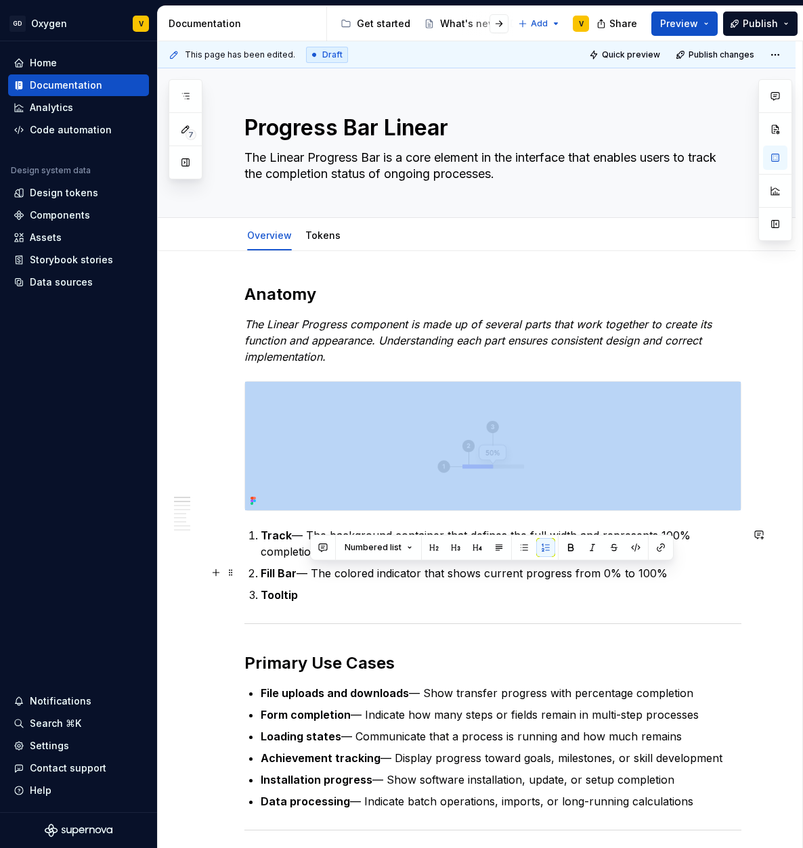
drag, startPoint x: 311, startPoint y: 571, endPoint x: 683, endPoint y: 572, distance: 372.2
click at [683, 572] on p "Fill Bar — The colored indicator that shows current progress from 0% to 100%" at bounding box center [501, 573] width 480 height 16
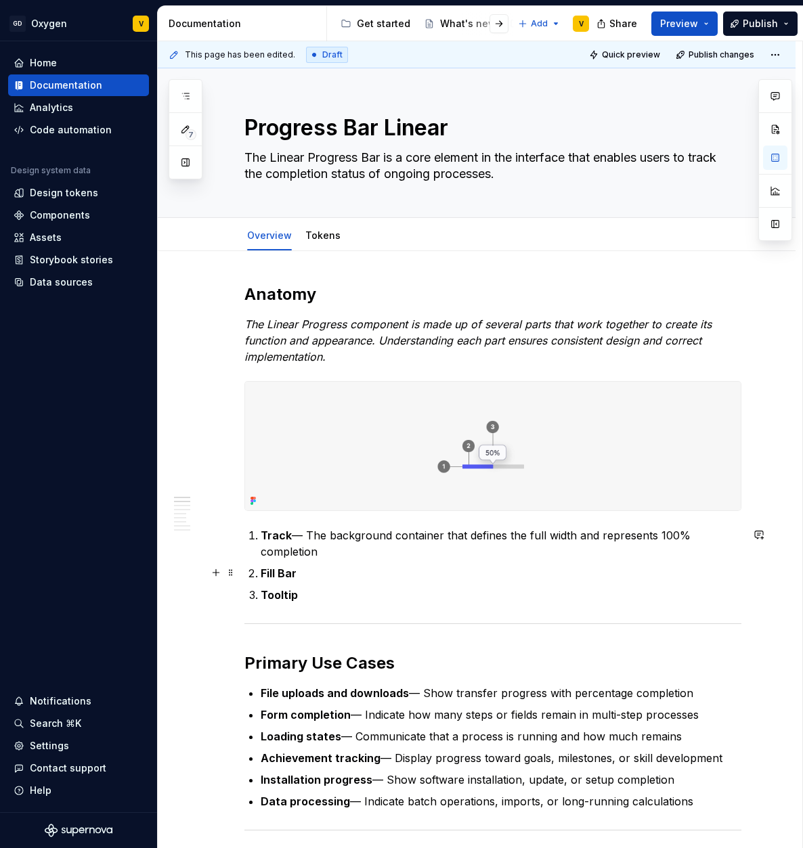
scroll to position [3, 0]
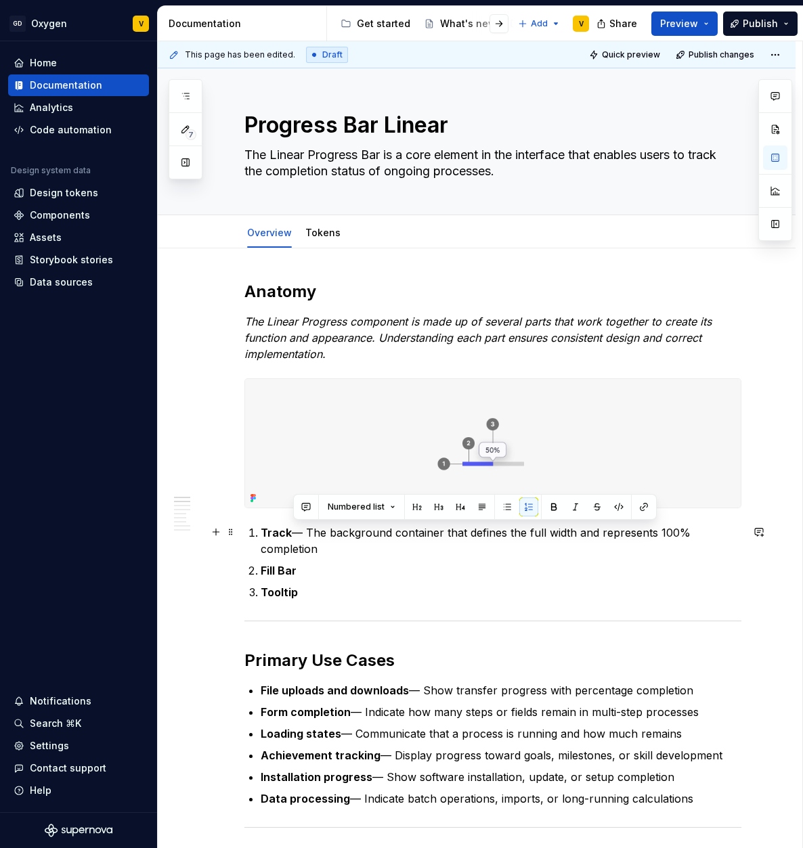
drag, startPoint x: 296, startPoint y: 532, endPoint x: 352, endPoint y: 548, distance: 57.8
click at [352, 548] on p "Track — The background container that defines the full width and represents 100…" at bounding box center [501, 540] width 480 height 32
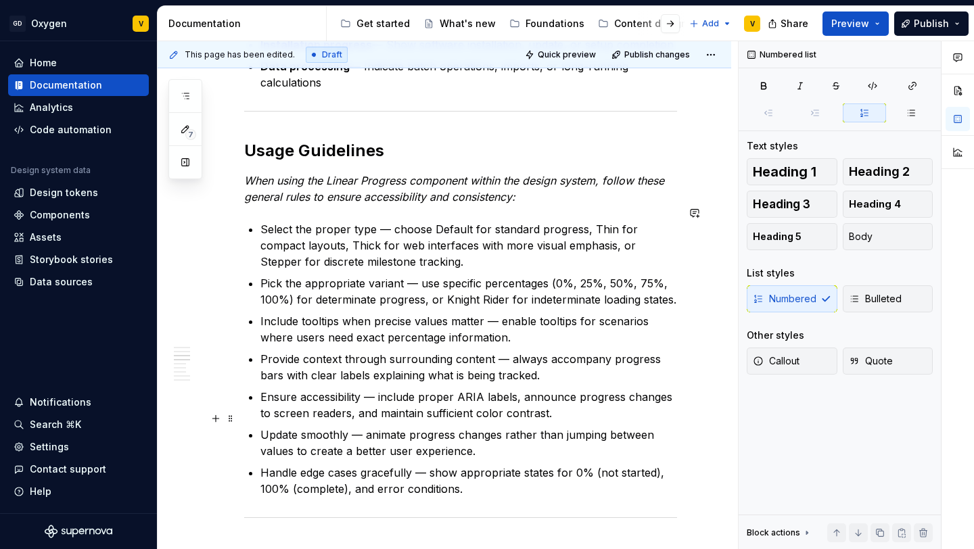
scroll to position [767, 0]
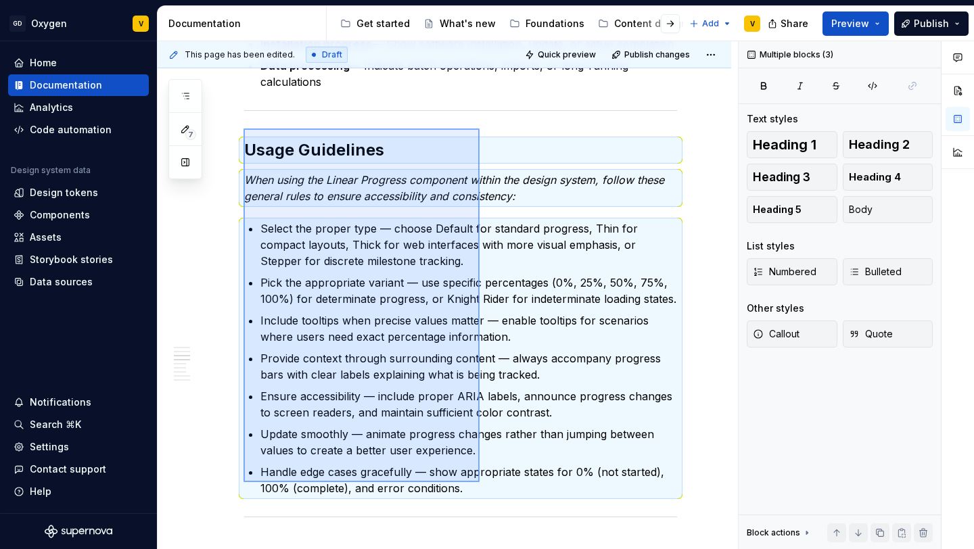
drag, startPoint x: 244, startPoint y: 129, endPoint x: 480, endPoint y: 482, distance: 425.5
click at [480, 482] on div "This page has been edited. Draft Quick preview Publish changes Progress Bar Lin…" at bounding box center [448, 295] width 581 height 509
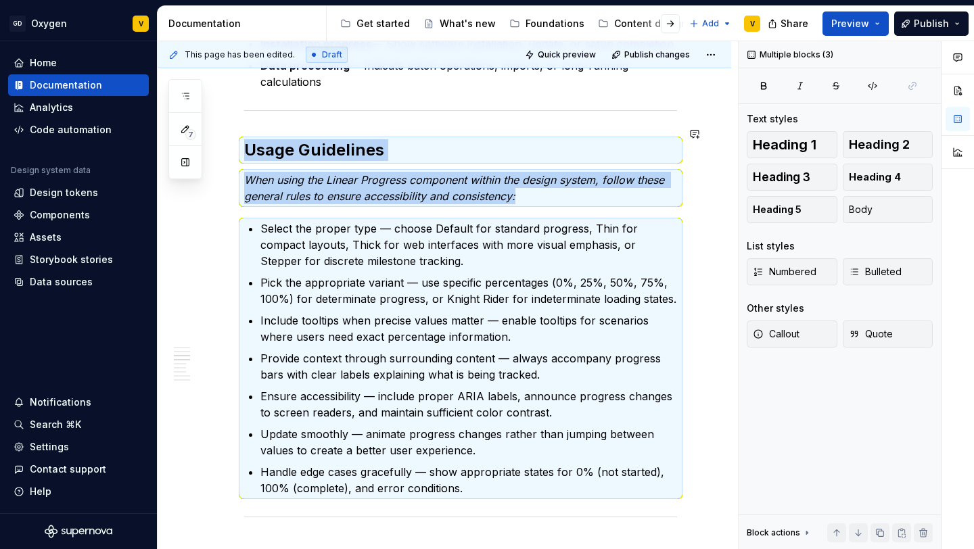
copy div "Usage Guidelines When using the Linear Progress component within the design sys…"
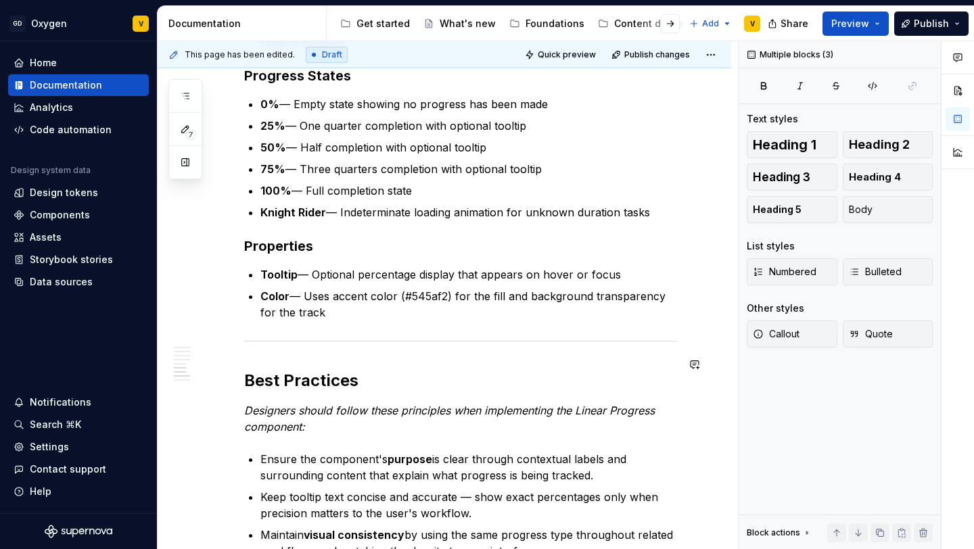
scroll to position [1525, 0]
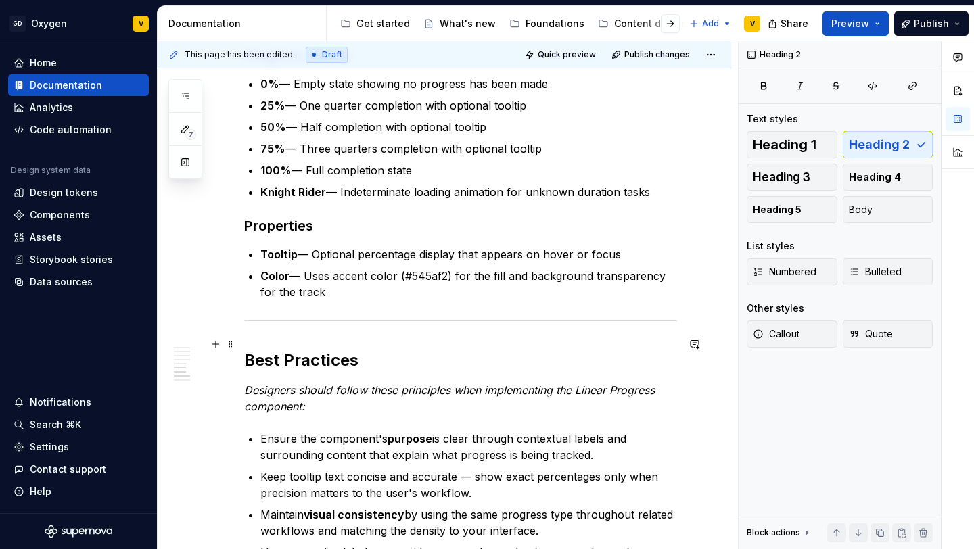
click at [248, 350] on h2 "Best Practices" at bounding box center [460, 361] width 433 height 22
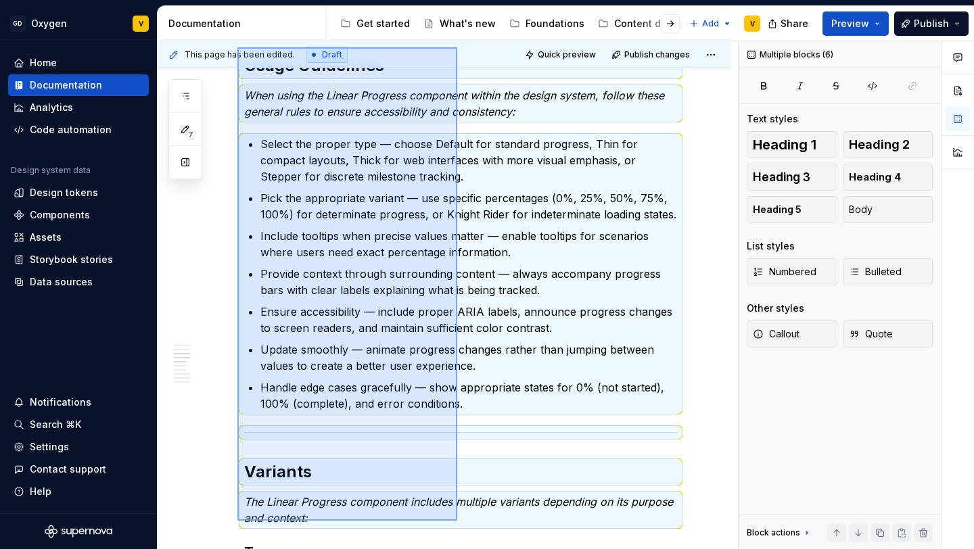
scroll to position [859, 0]
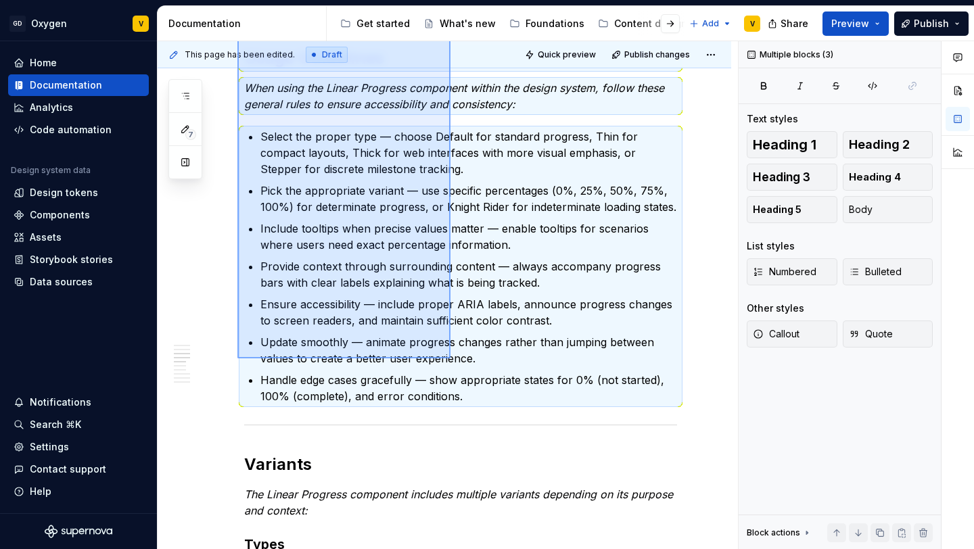
drag, startPoint x: 238, startPoint y: 194, endPoint x: 451, endPoint y: 359, distance: 269.2
click at [451, 359] on div "This page has been edited. Draft Quick preview Publish changes Progress Bar Lin…" at bounding box center [448, 295] width 581 height 509
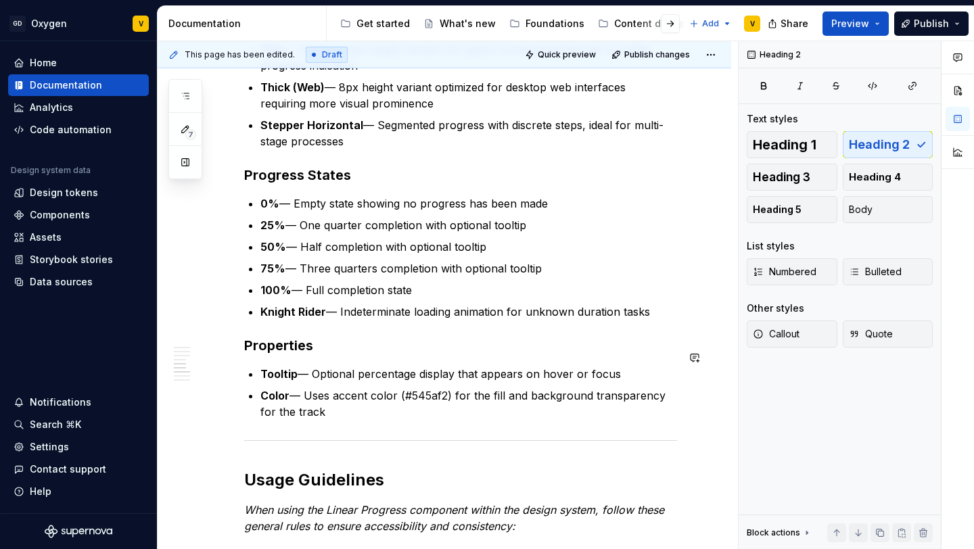
scroll to position [1001, 0]
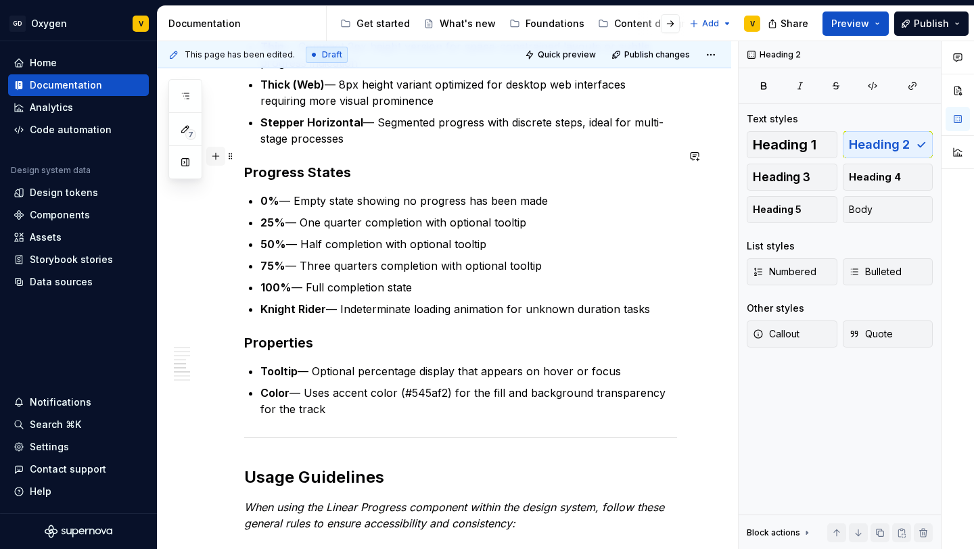
click at [217, 162] on button "button" at bounding box center [215, 156] width 19 height 19
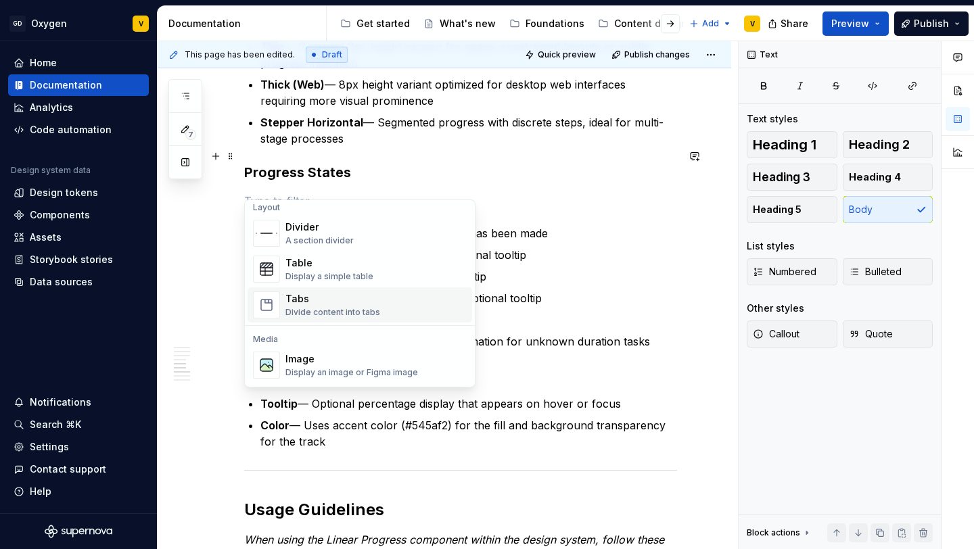
scroll to position [506, 0]
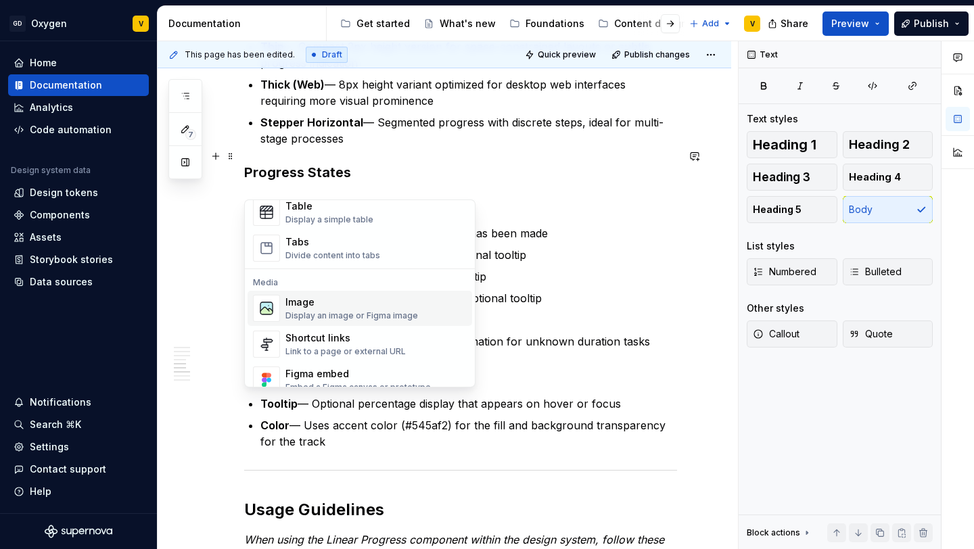
click at [302, 302] on div "Image" at bounding box center [352, 303] width 133 height 14
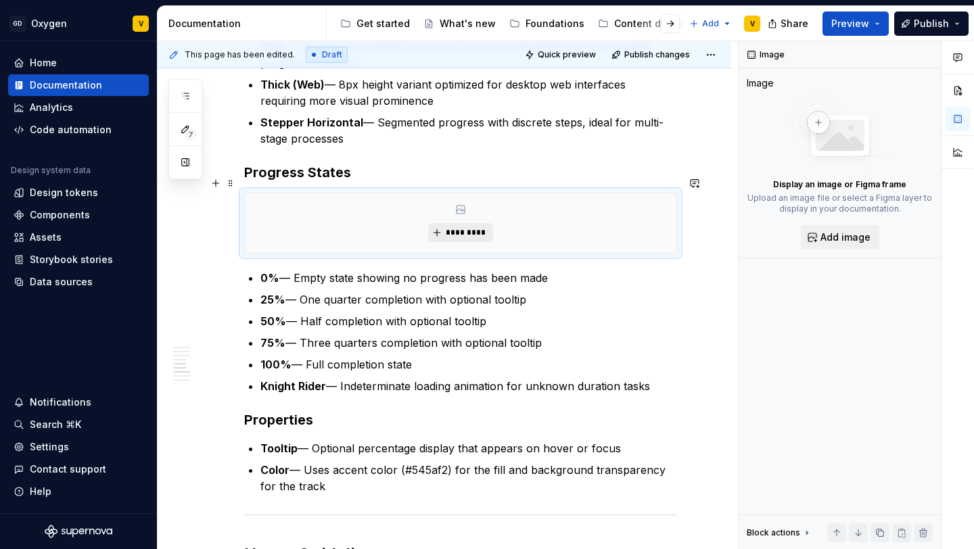
click at [465, 227] on span "*********" at bounding box center [465, 232] width 41 height 11
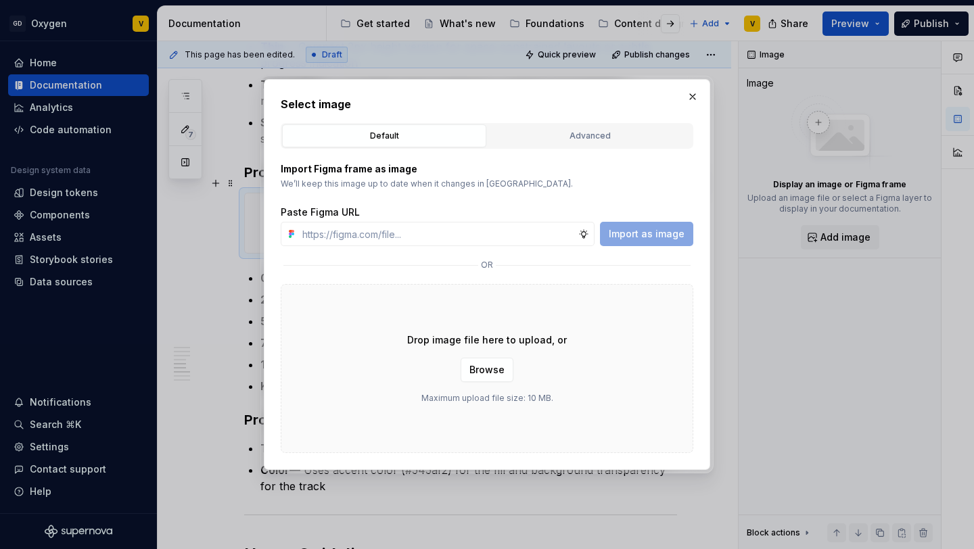
type textarea "*"
type input "[URL][DOMAIN_NAME]"
click at [636, 233] on span "Import as image" at bounding box center [647, 234] width 76 height 14
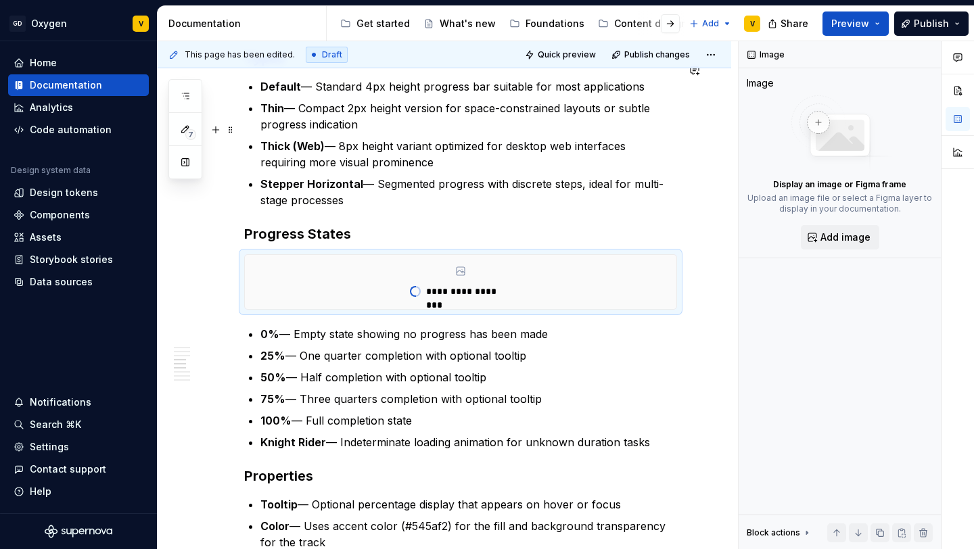
scroll to position [849, 0]
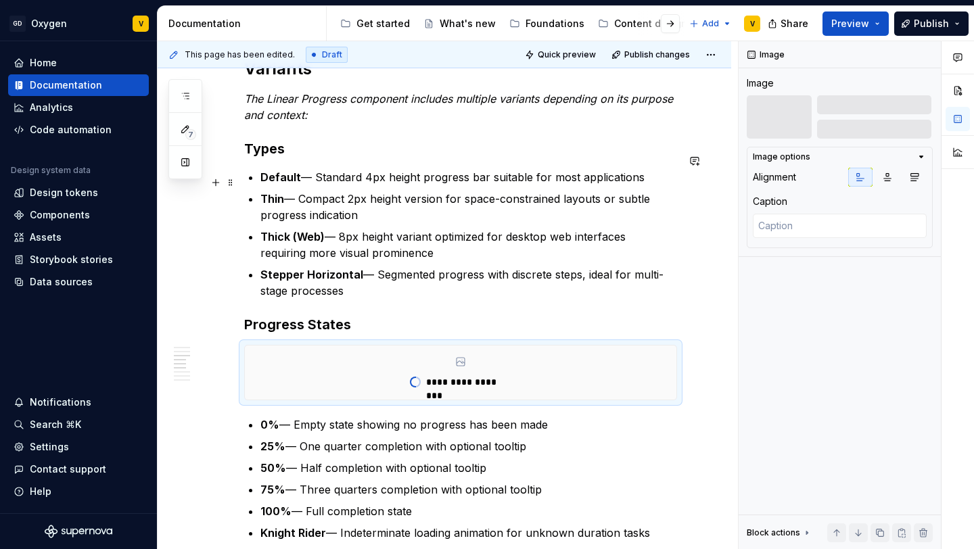
type textarea "*"
click at [213, 131] on button "button" at bounding box center [215, 132] width 19 height 19
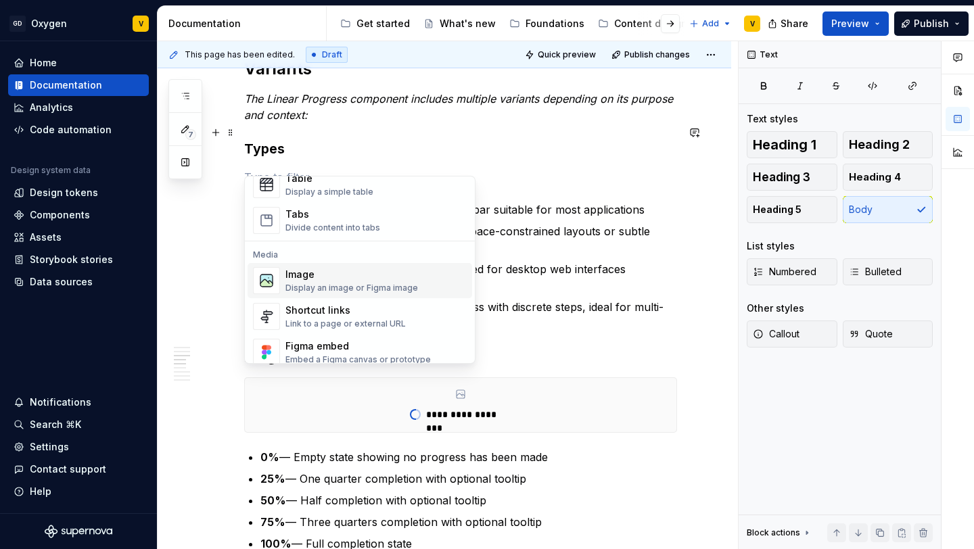
scroll to position [512, 0]
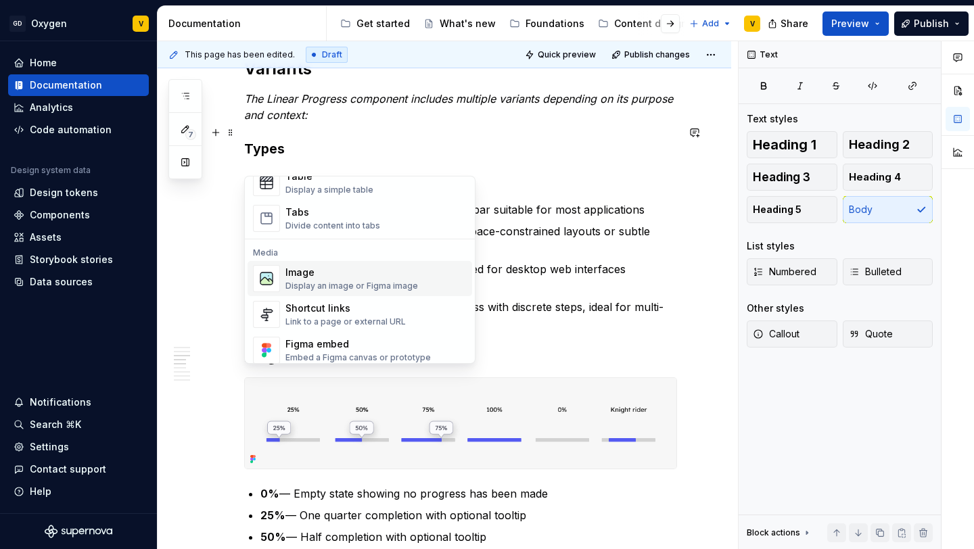
click at [312, 283] on div "Display an image or Figma image" at bounding box center [352, 286] width 133 height 11
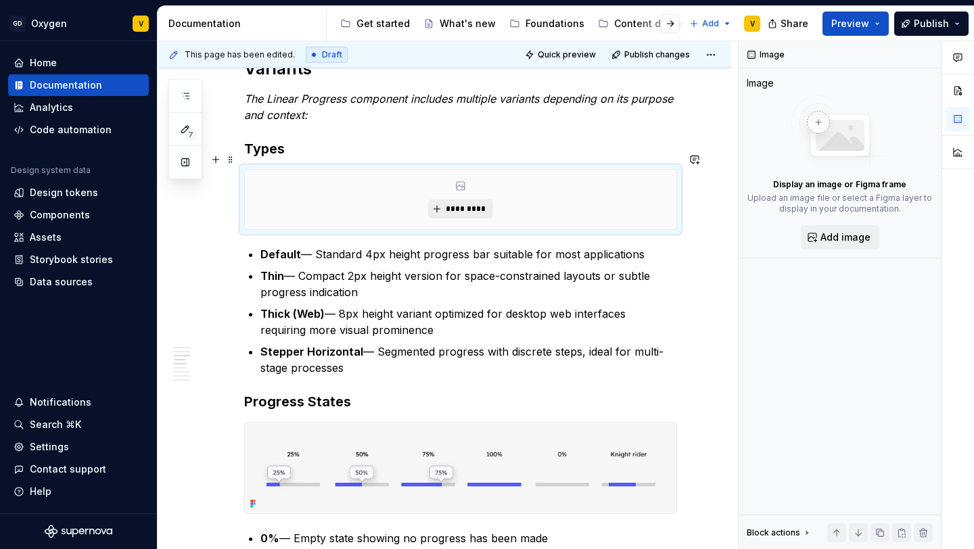
click at [447, 204] on span "*********" at bounding box center [465, 209] width 41 height 11
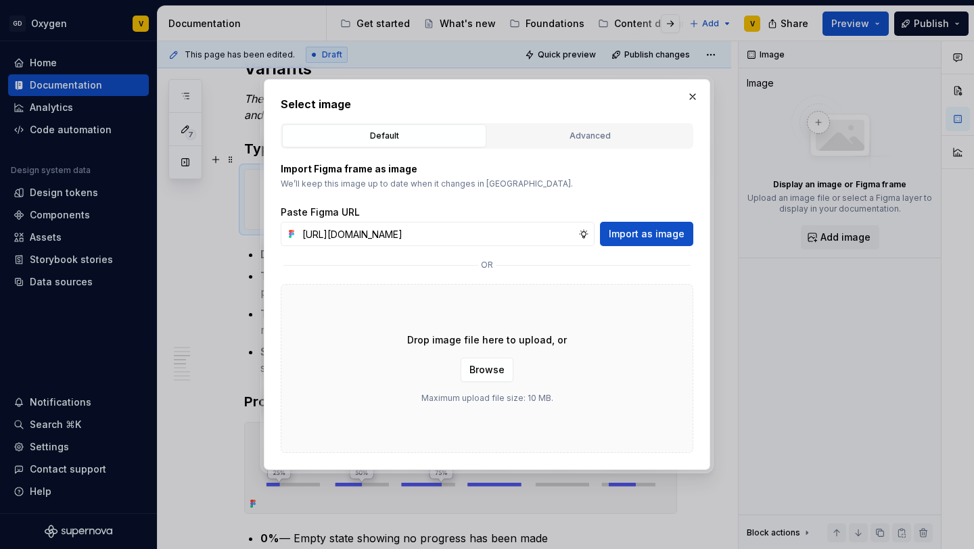
scroll to position [0, 485]
type input "[URL][DOMAIN_NAME]"
click at [659, 225] on button "Import as image" at bounding box center [646, 234] width 93 height 24
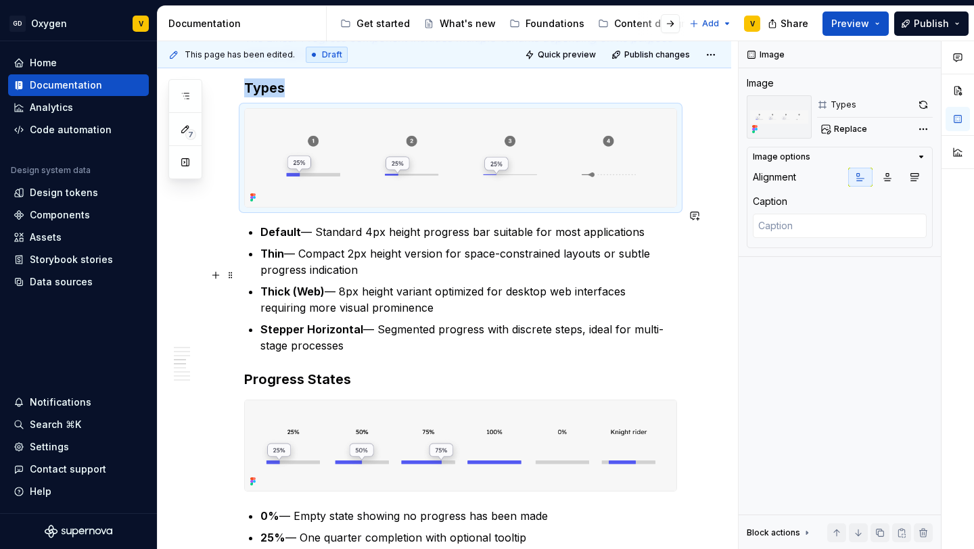
scroll to position [922, 0]
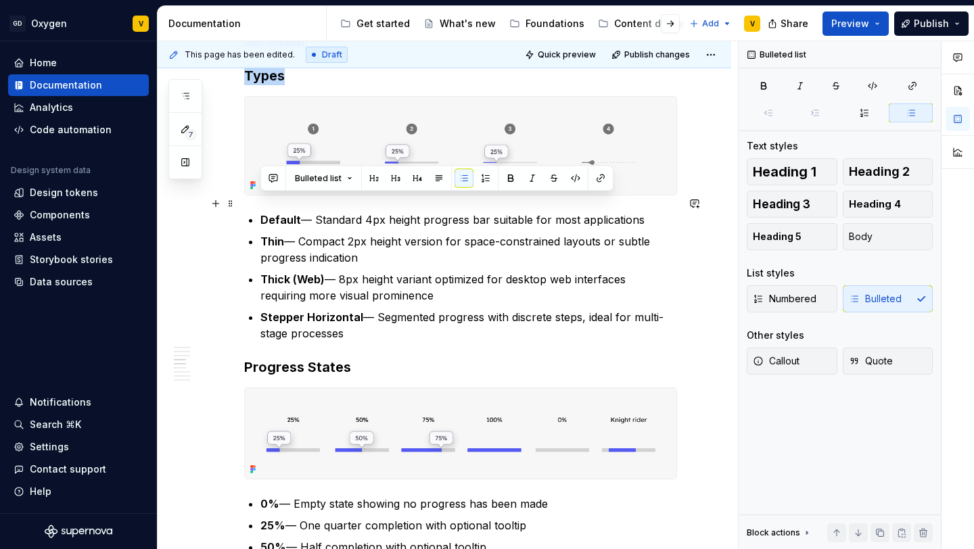
drag, startPoint x: 361, startPoint y: 317, endPoint x: 244, endPoint y: 202, distance: 164.1
click at [481, 181] on button "button" at bounding box center [485, 178] width 19 height 19
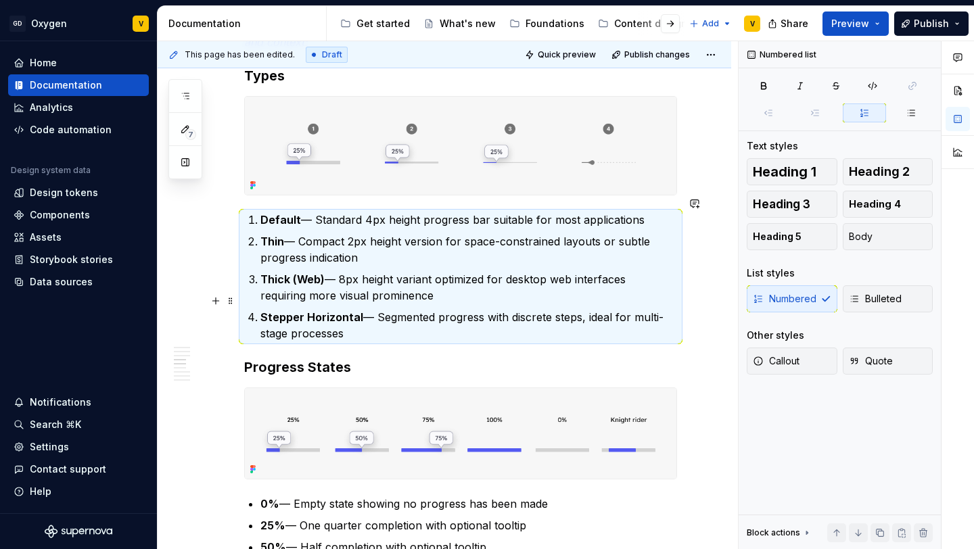
click at [377, 319] on p "Stepper Horizontal — Segmented progress with discrete steps, ideal for multi-st…" at bounding box center [469, 325] width 417 height 32
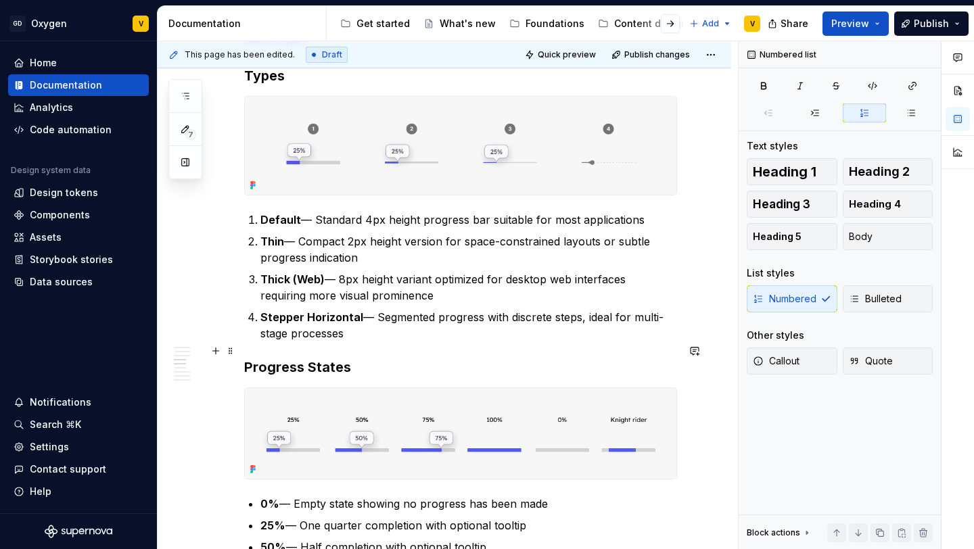
click at [244, 358] on h3 "Progress States" at bounding box center [460, 367] width 433 height 19
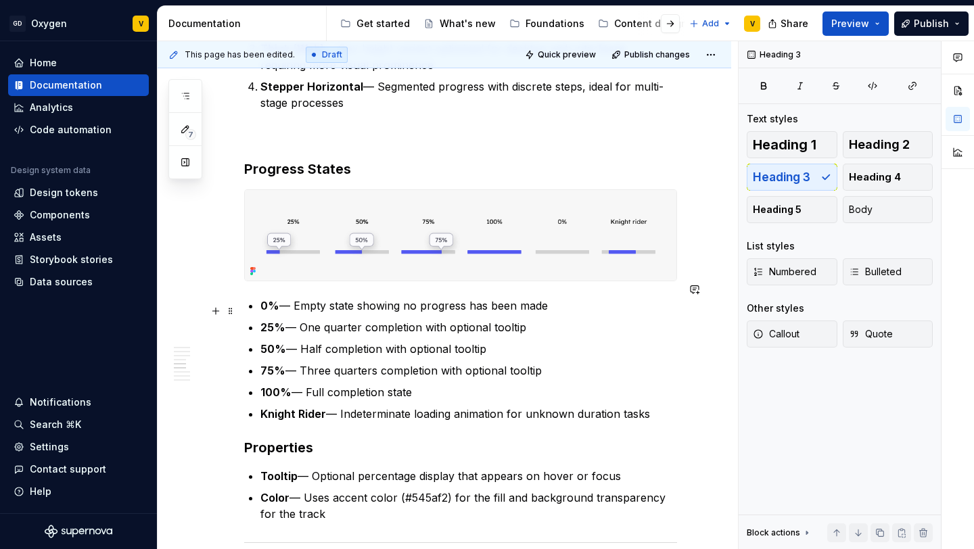
scroll to position [1156, 0]
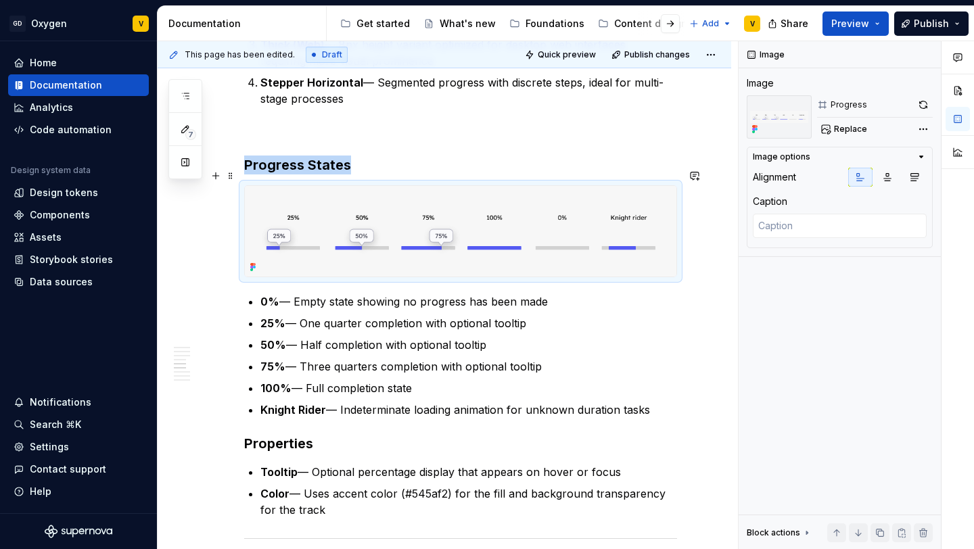
click at [393, 226] on img at bounding box center [461, 231] width 432 height 91
click at [802, 124] on button "Replace" at bounding box center [845, 129] width 56 height 19
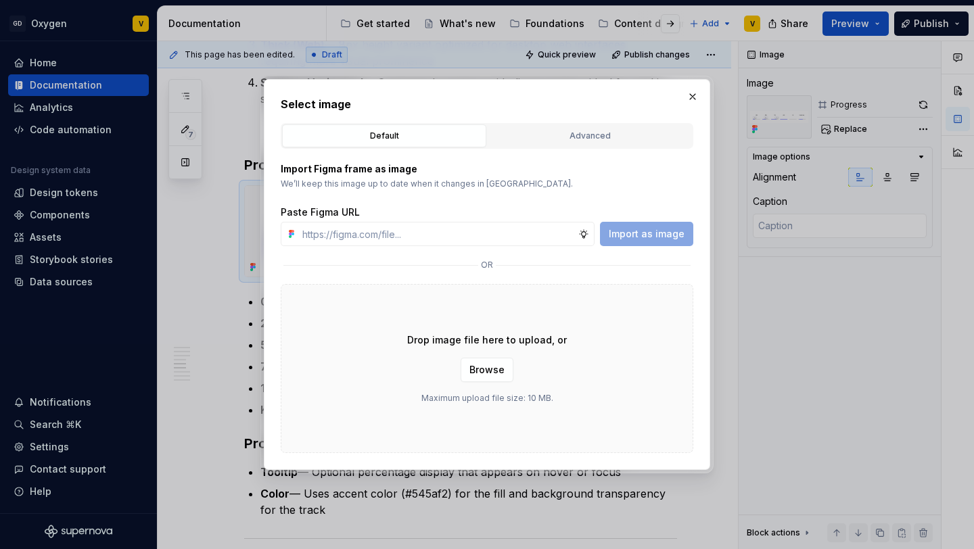
type textarea "*"
type input "[URL][DOMAIN_NAME]"
click at [621, 230] on span "Import as image" at bounding box center [647, 234] width 76 height 14
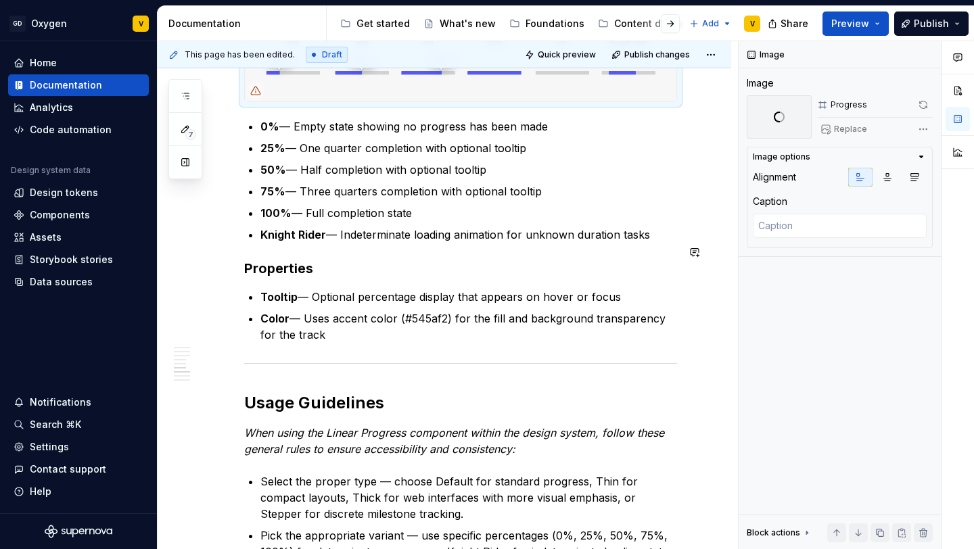
scroll to position [1331, 0]
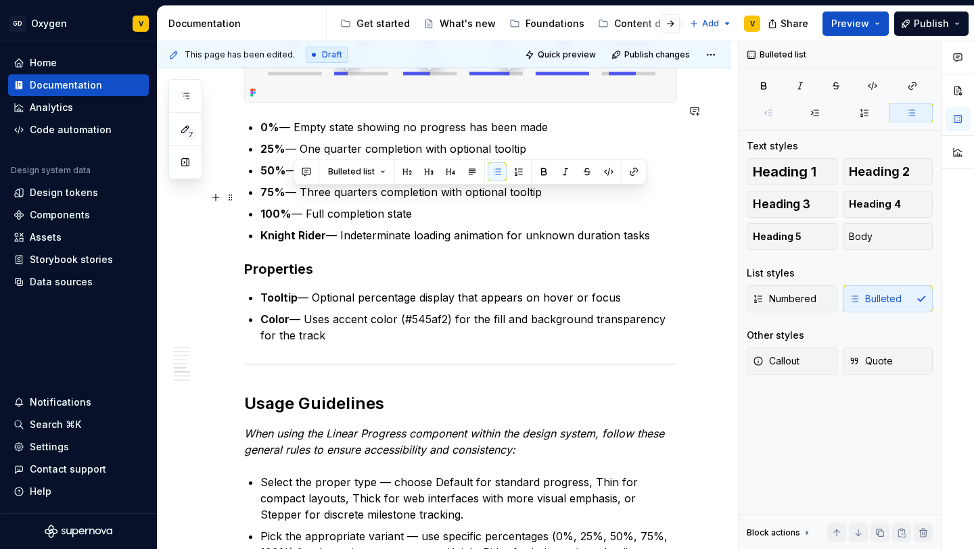
drag, startPoint x: 441, startPoint y: 201, endPoint x: 294, endPoint y: 198, distance: 146.9
click at [294, 206] on p "100% — Full completion state" at bounding box center [469, 214] width 417 height 16
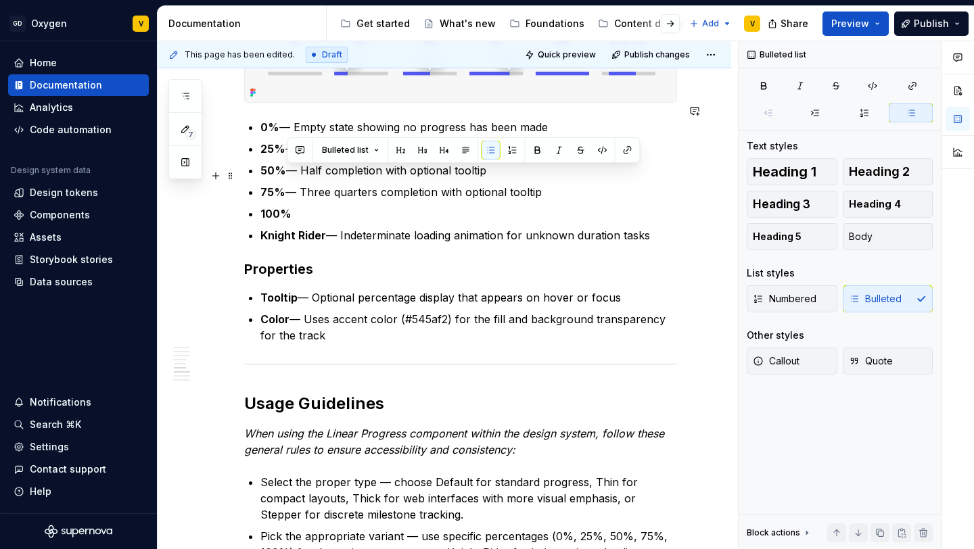
drag, startPoint x: 543, startPoint y: 178, endPoint x: 292, endPoint y: 171, distance: 250.5
click at [292, 184] on p "75% — Three quarters completion with optional tooltip" at bounding box center [469, 192] width 417 height 16
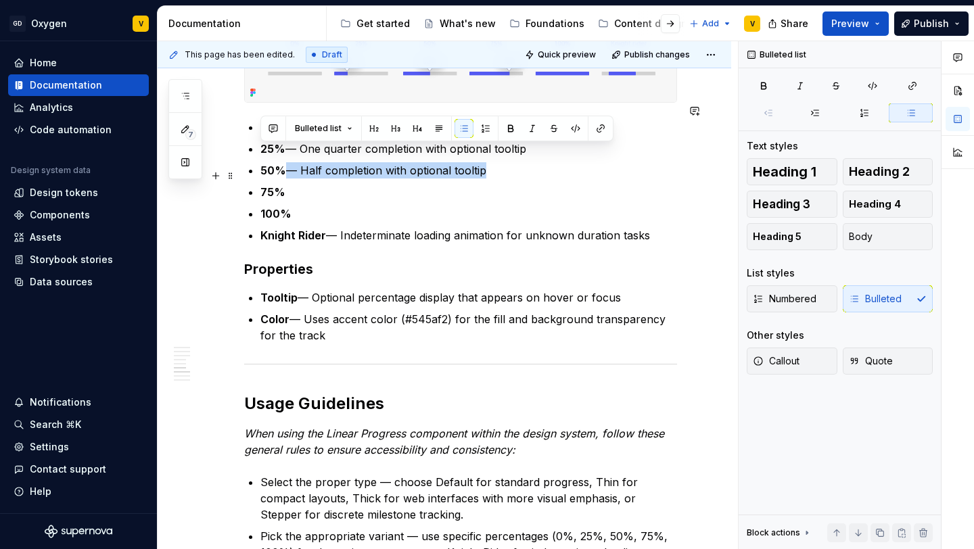
drag, startPoint x: 286, startPoint y: 155, endPoint x: 524, endPoint y: 164, distance: 239.0
click at [524, 164] on ul "0% — Empty state showing no progress has been made 25% — One quarter completion…" at bounding box center [469, 181] width 417 height 125
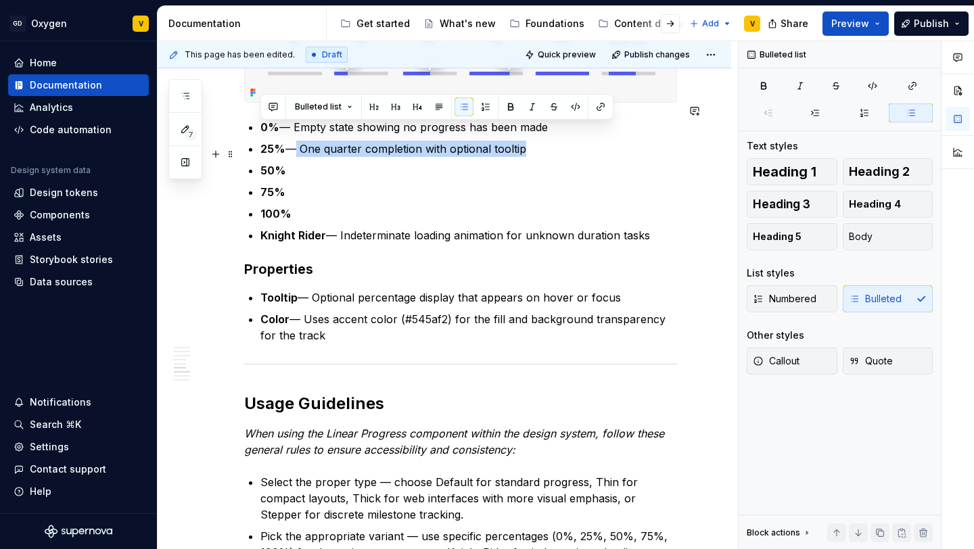
drag, startPoint x: 287, startPoint y: 138, endPoint x: 520, endPoint y: 143, distance: 232.8
click at [520, 143] on ul "0% — Empty state showing no progress has been made 25% — One quarter completion…" at bounding box center [469, 181] width 417 height 125
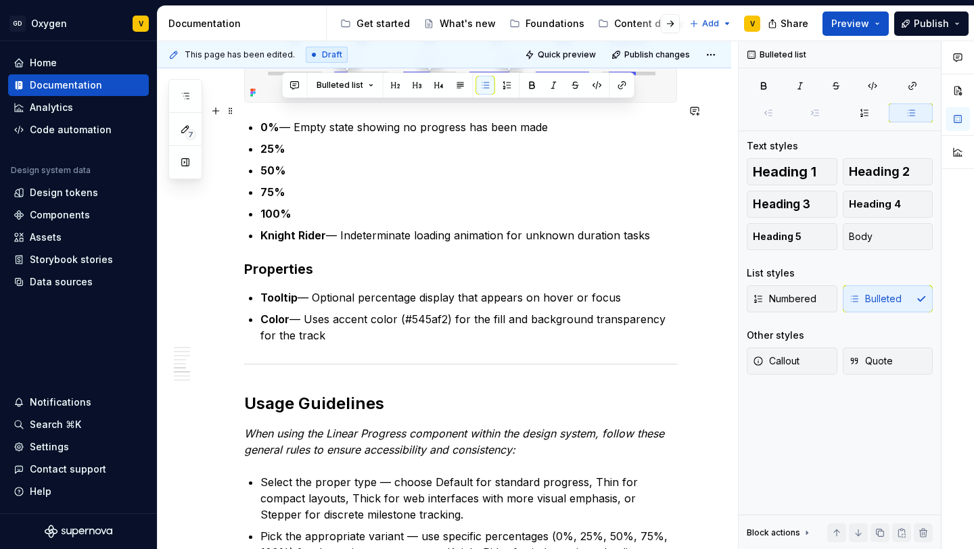
drag, startPoint x: 281, startPoint y: 112, endPoint x: 562, endPoint y: 114, distance: 280.8
click at [562, 119] on p "0% — Empty state showing no progress has been made" at bounding box center [469, 127] width 417 height 16
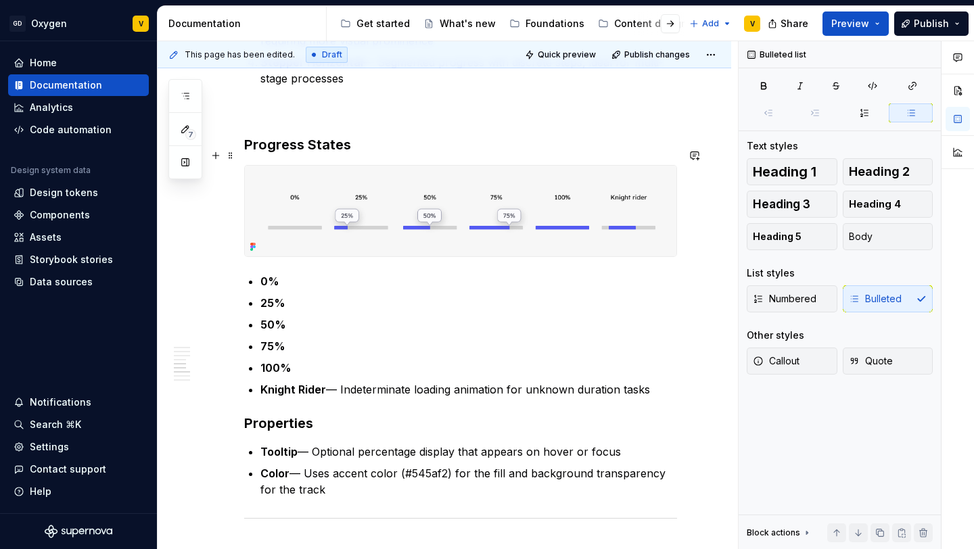
scroll to position [1173, 0]
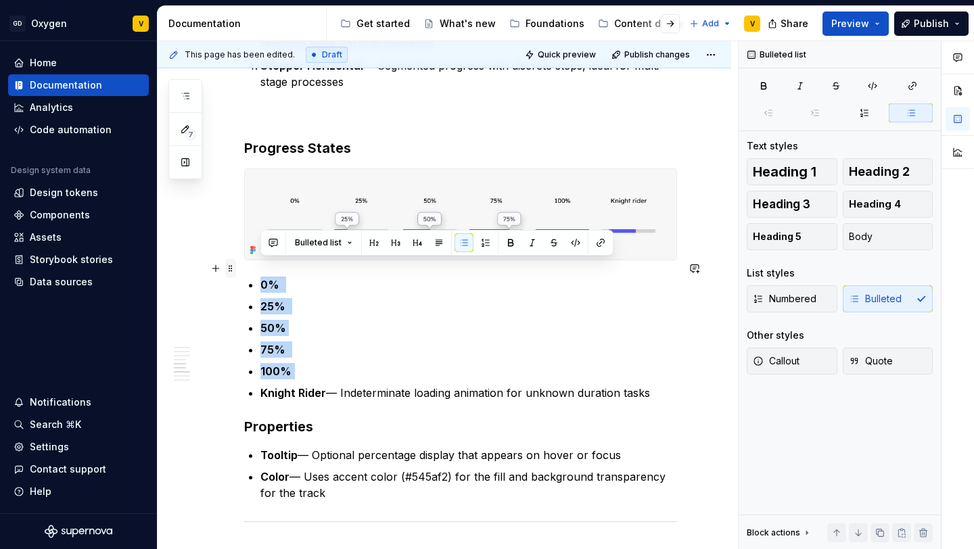
drag, startPoint x: 329, startPoint y: 361, endPoint x: 234, endPoint y: 261, distance: 138.4
click at [244, 261] on div "Anatomy The Linear Progress component is made up of several parts that work tog…" at bounding box center [460, 384] width 433 height 2548
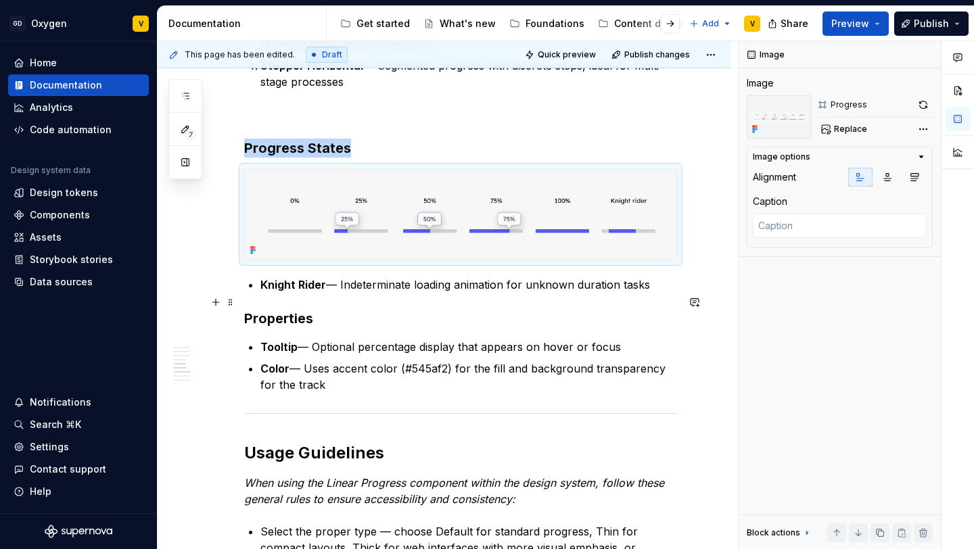
click at [242, 304] on div "Anatomy The Linear Progress component is made up of several parts that work tog…" at bounding box center [445, 397] width 574 height 2638
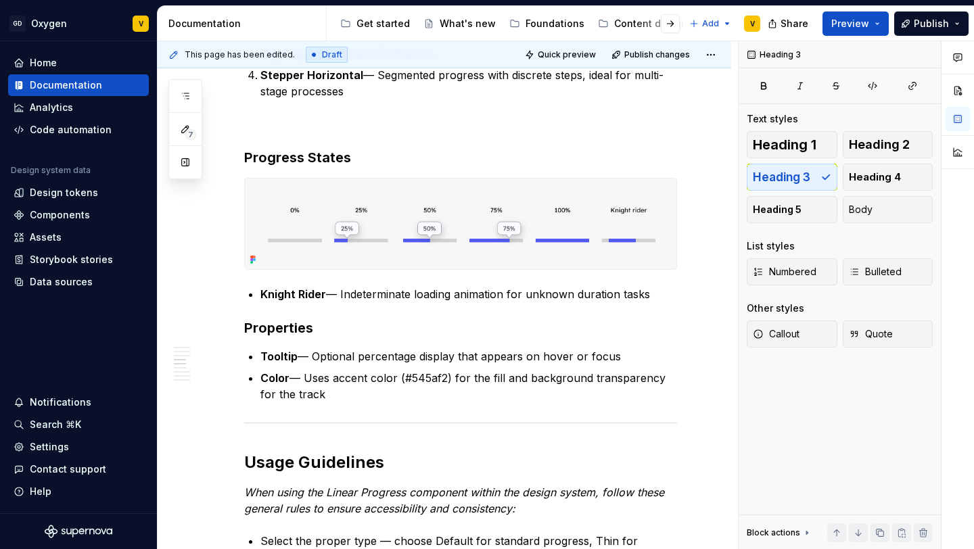
scroll to position [1194, 0]
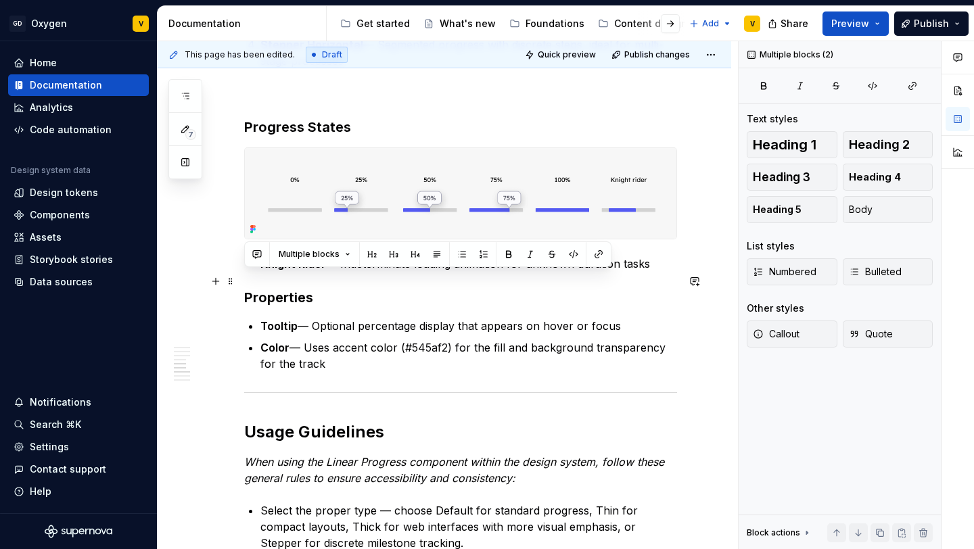
drag, startPoint x: 346, startPoint y: 361, endPoint x: 240, endPoint y: 288, distance: 129.0
click at [240, 288] on div "Anatomy The Linear Progress component is made up of several parts that work tog…" at bounding box center [445, 376] width 574 height 2638
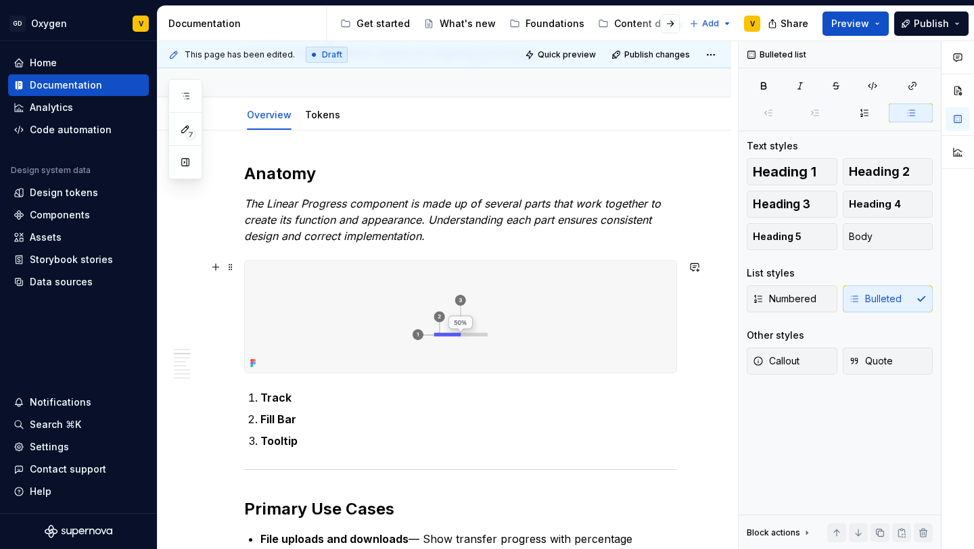
scroll to position [0, 0]
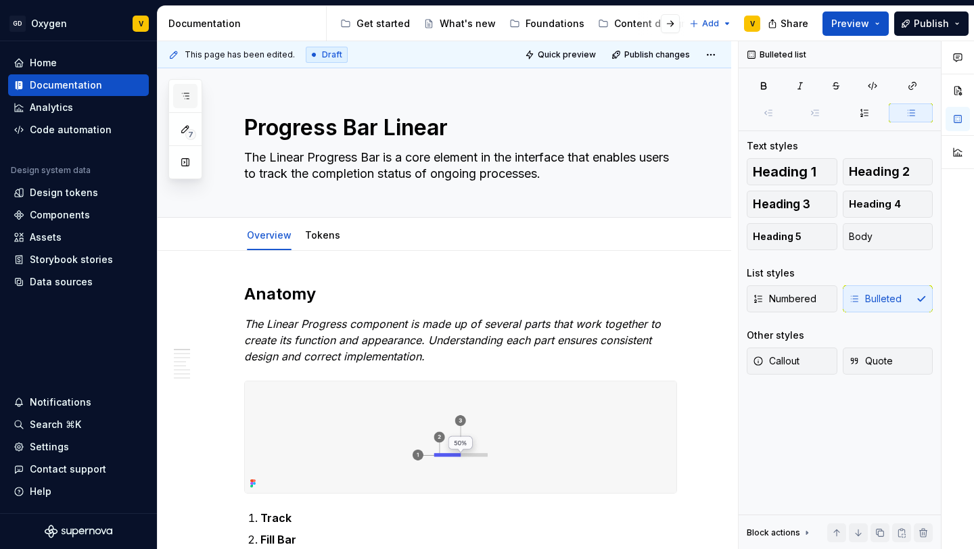
click at [192, 97] on button "button" at bounding box center [185, 96] width 24 height 24
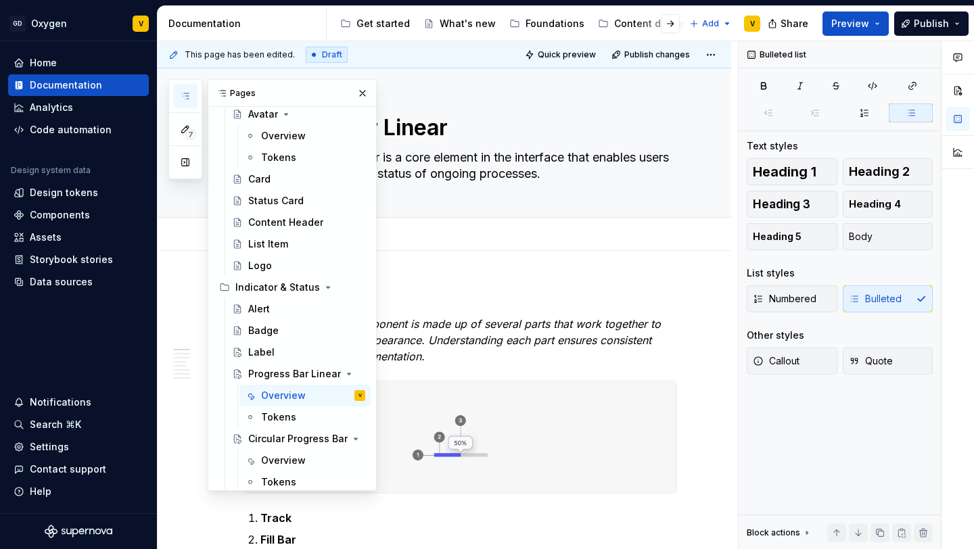
scroll to position [734, 0]
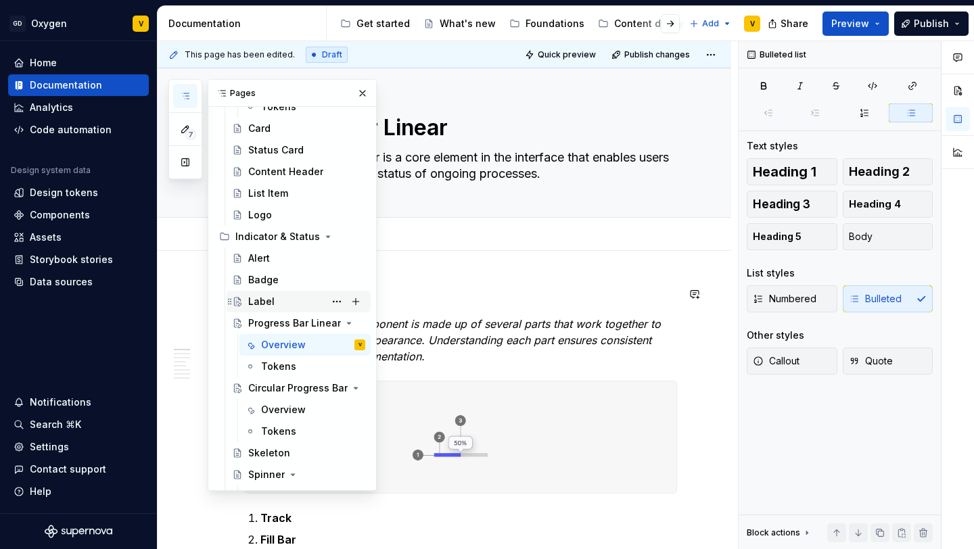
click at [273, 296] on div "Label" at bounding box center [306, 301] width 117 height 19
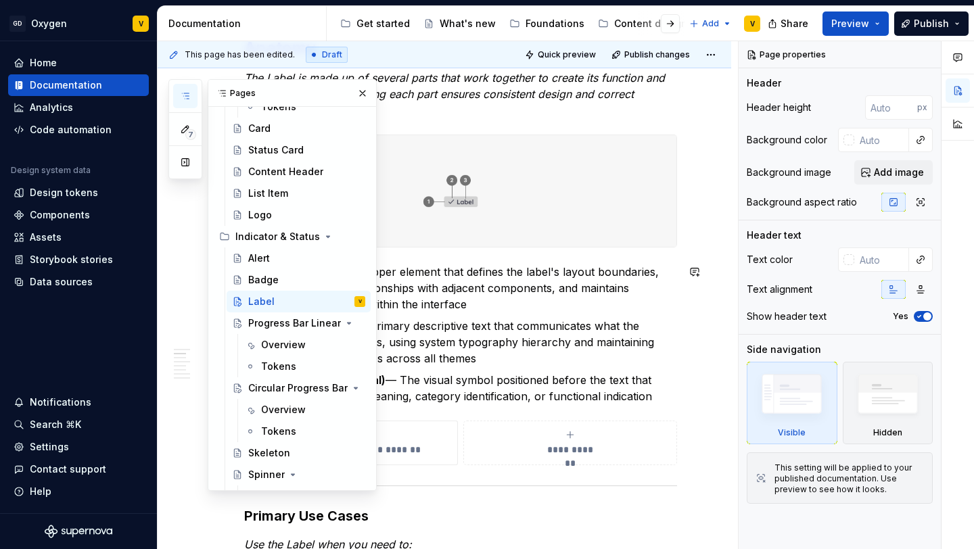
scroll to position [424, 0]
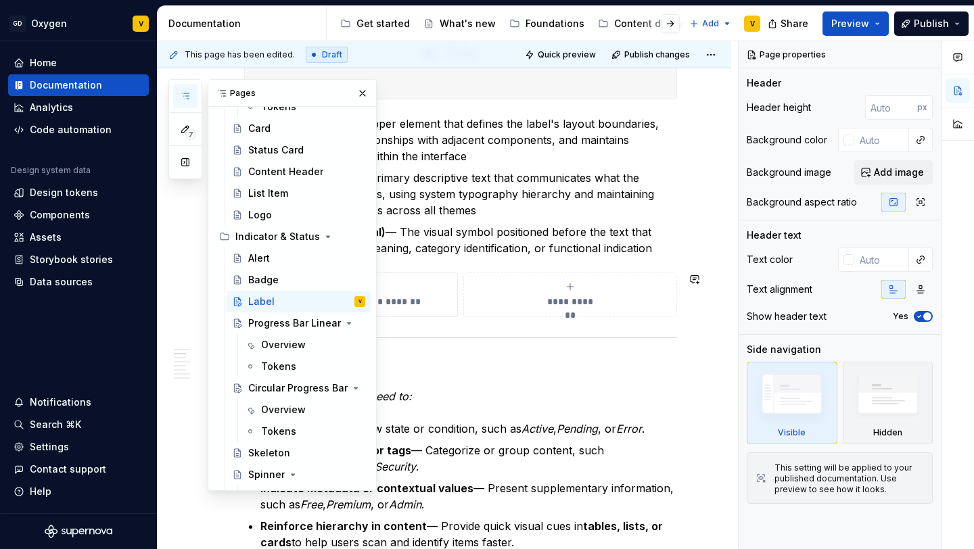
click at [677, 299] on div "**********" at bounding box center [460, 295] width 433 height 45
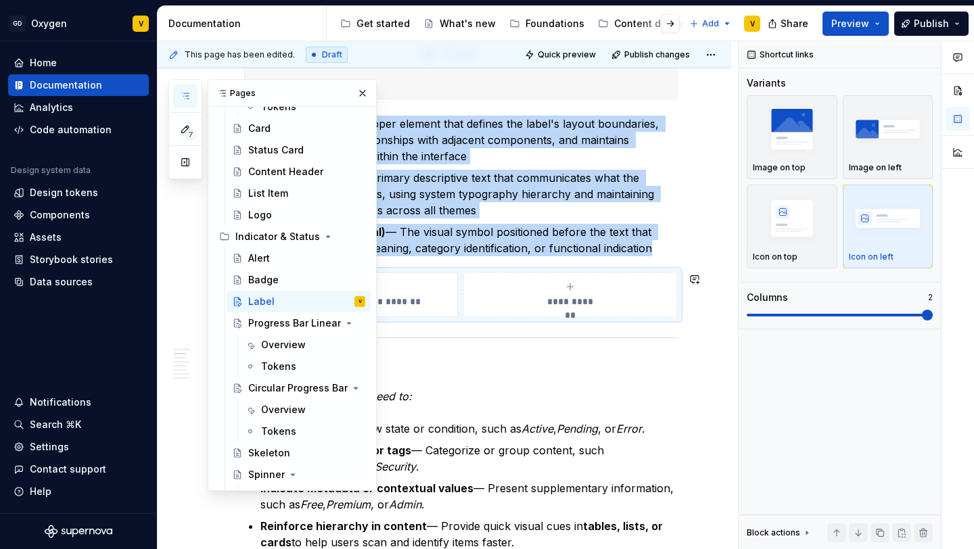
copy ol "Container — The wrapper element that defines the label's layout boundaries, con…"
click at [292, 323] on div "Progress Bar Linear" at bounding box center [279, 324] width 63 height 14
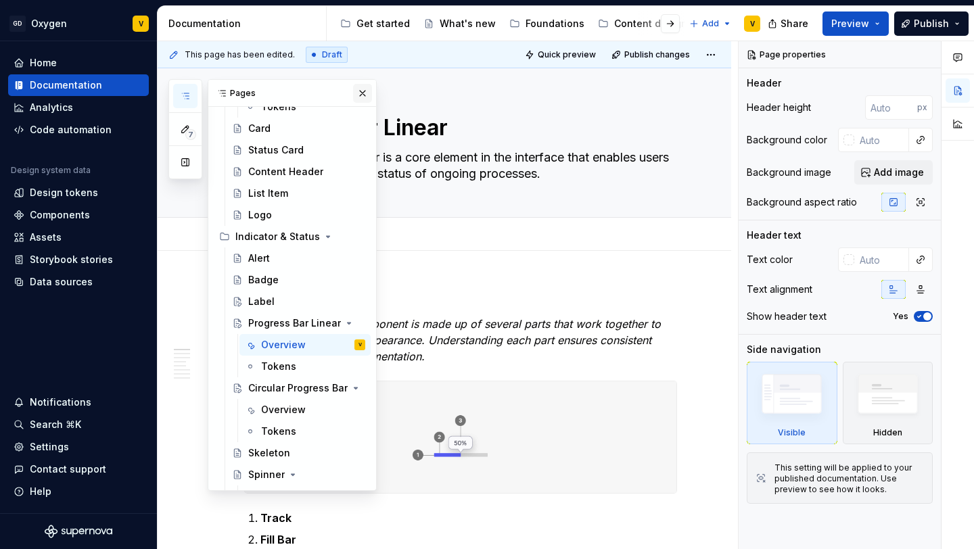
click at [355, 93] on button "button" at bounding box center [362, 93] width 19 height 19
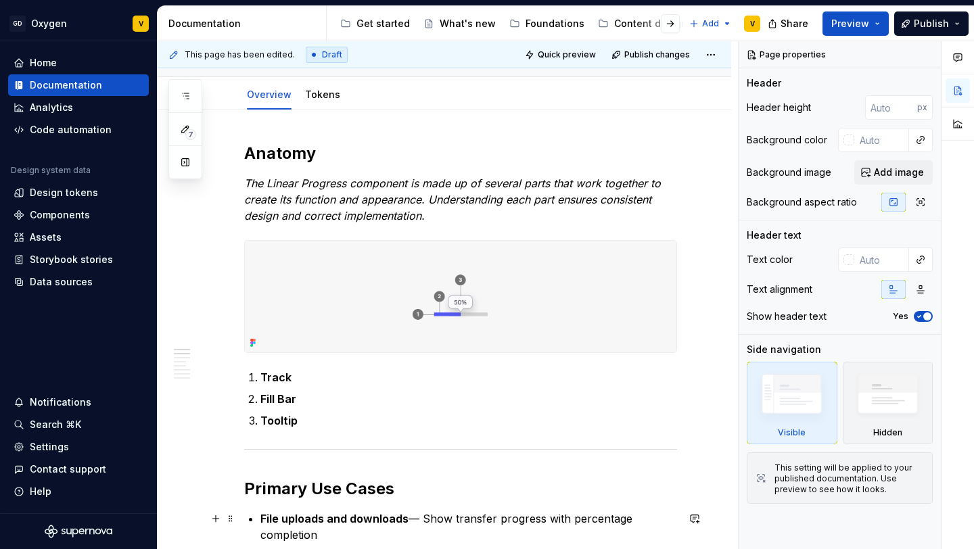
scroll to position [225, 0]
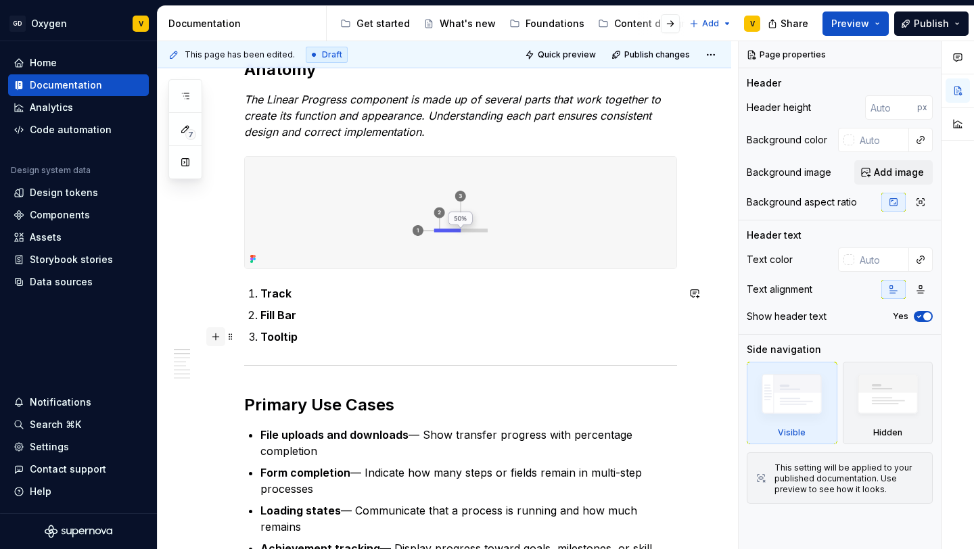
click at [215, 339] on button "button" at bounding box center [215, 337] width 19 height 19
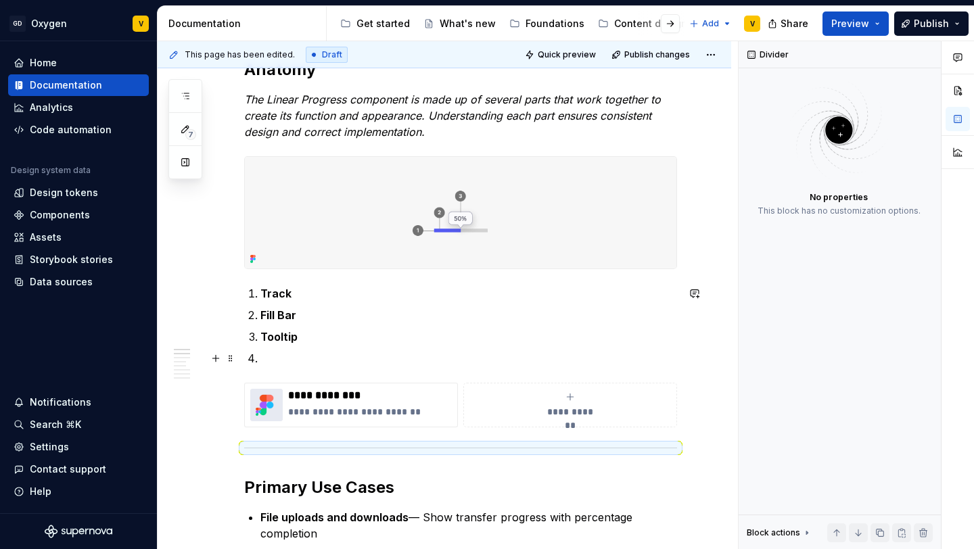
click at [261, 359] on li at bounding box center [469, 359] width 417 height 16
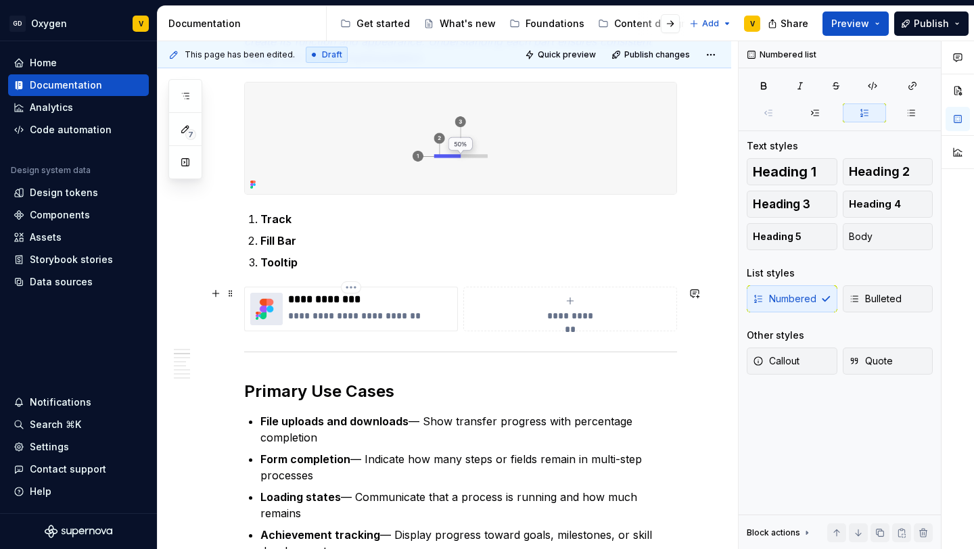
scroll to position [300, 0]
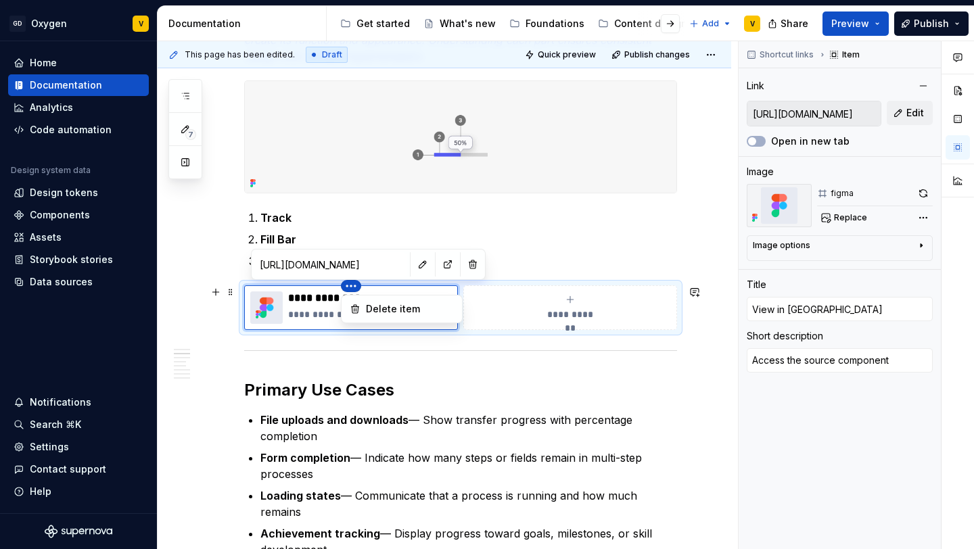
click at [350, 285] on html "GD Oxygen V Home Documentation Analytics Code automation Design system data Des…" at bounding box center [487, 274] width 974 height 549
click at [388, 263] on html "GD Oxygen V Home Documentation Analytics Code automation Design system data Des…" at bounding box center [487, 274] width 974 height 549
click at [354, 286] on html "GD Oxygen V Home Documentation Analytics Code automation Design system data Des…" at bounding box center [487, 274] width 974 height 549
click at [520, 208] on html "GD Oxygen V Home Documentation Analytics Code automation Design system data Des…" at bounding box center [487, 274] width 974 height 549
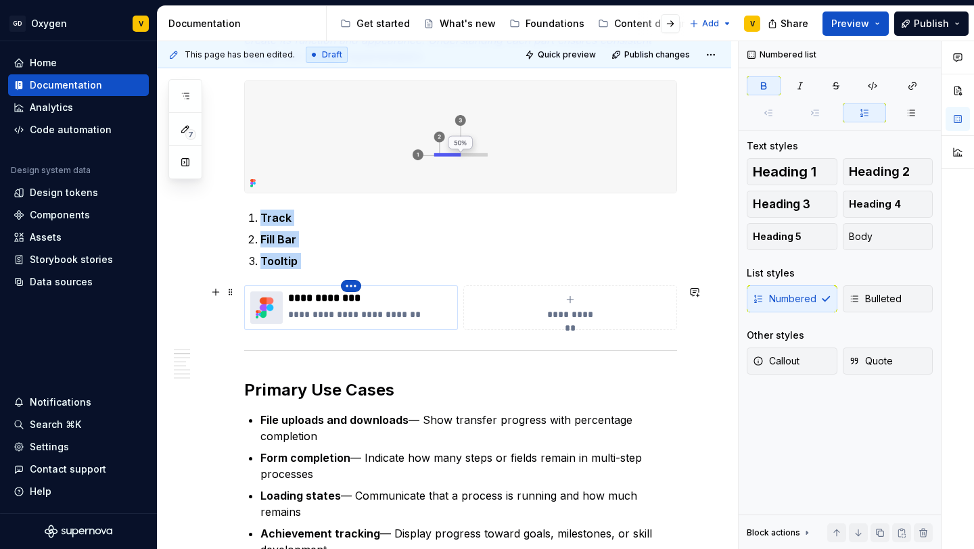
click at [351, 287] on html "GD Oxygen V Home Documentation Analytics Code automation Design system data Des…" at bounding box center [487, 274] width 974 height 549
click at [388, 263] on html "GD Oxygen V Home Documentation Analytics Code automation Design system data Des…" at bounding box center [487, 274] width 974 height 549
click at [323, 286] on div "**********" at bounding box center [460, 308] width 433 height 45
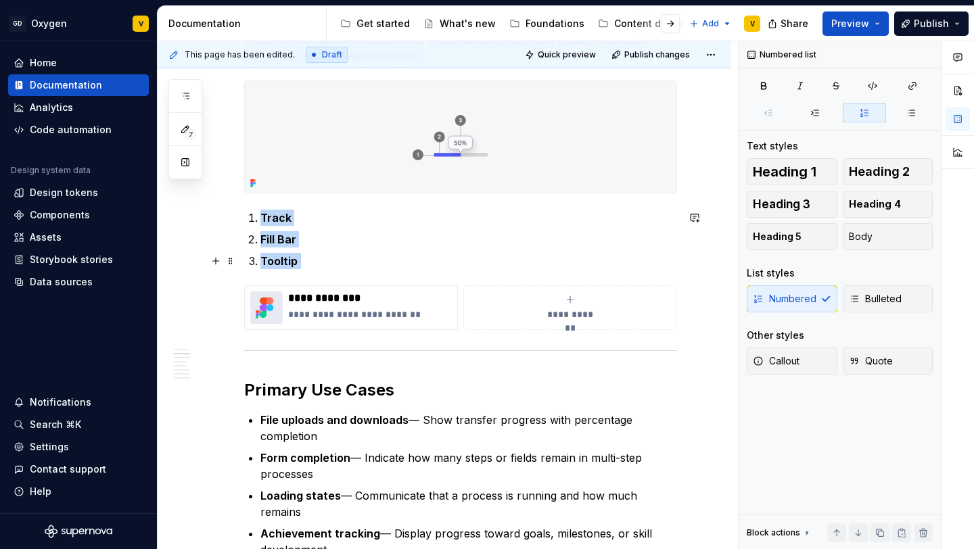
click at [303, 269] on p "Tooltip" at bounding box center [469, 261] width 417 height 16
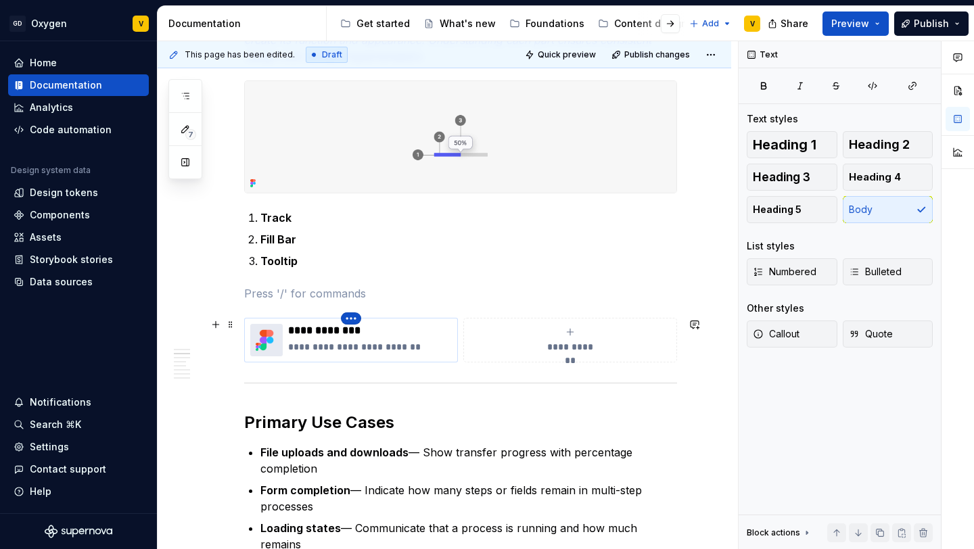
click at [352, 323] on html "GD Oxygen V Home Documentation Analytics Code automation Design system data Des…" at bounding box center [487, 274] width 974 height 549
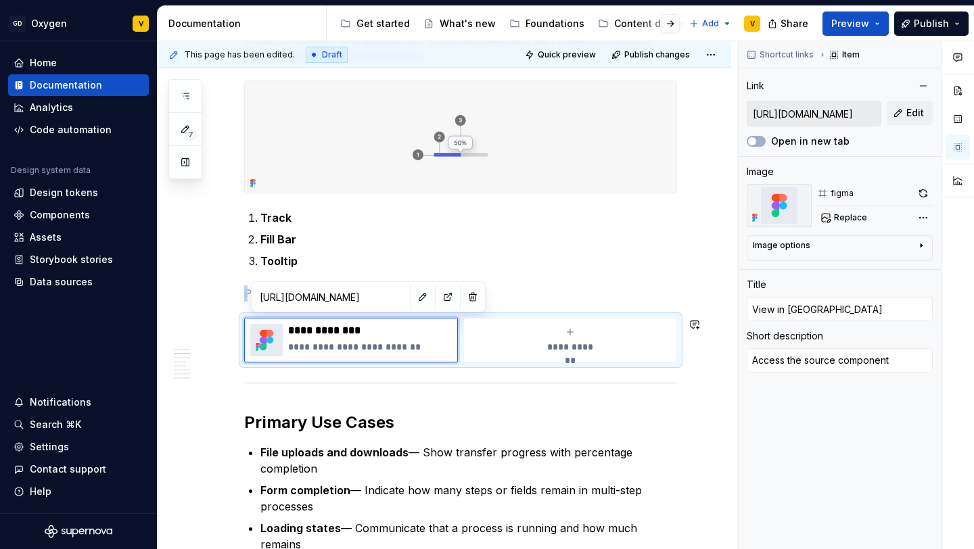
click at [386, 294] on html "GD Oxygen V Home Documentation Analytics Code automation Design system data Des…" at bounding box center [487, 274] width 974 height 549
click at [413, 294] on button "button" at bounding box center [422, 297] width 19 height 19
type textarea "*"
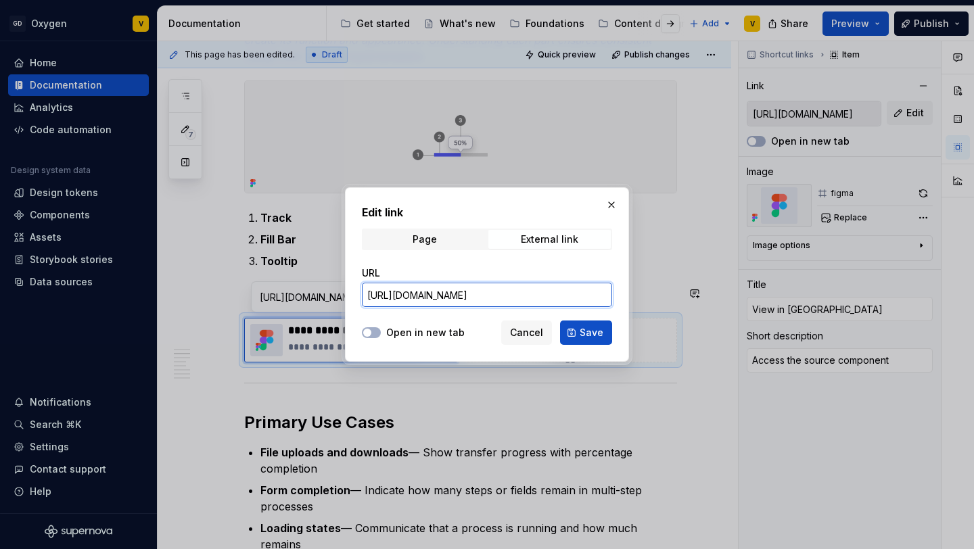
scroll to position [0, 619]
drag, startPoint x: 368, startPoint y: 297, endPoint x: 673, endPoint y: 309, distance: 304.8
click at [673, 309] on div "Edit link Page External link URL [URL][DOMAIN_NAME] Open in new tab Cancel Save" at bounding box center [487, 274] width 974 height 549
paste input "[URL][DOMAIN_NAME]"
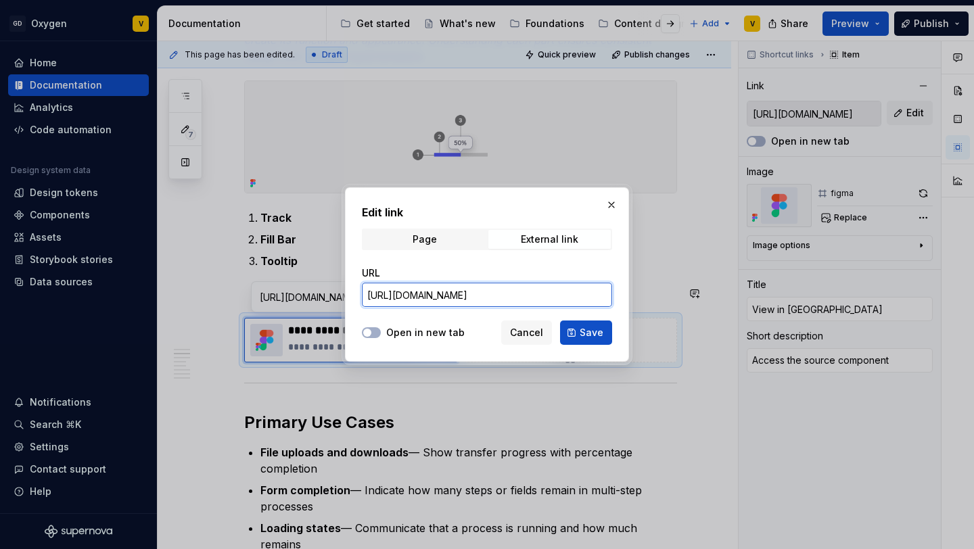
scroll to position [0, 617]
type input "[URL][DOMAIN_NAME]"
click at [371, 332] on span "button" at bounding box center [367, 333] width 8 height 8
click at [584, 327] on span "Save" at bounding box center [592, 333] width 24 height 14
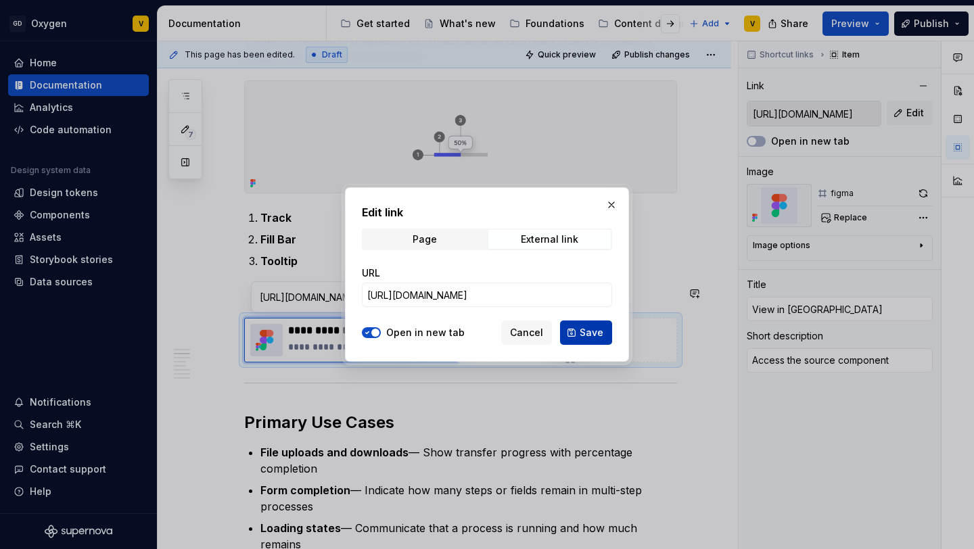
type textarea "*"
type input "[URL][DOMAIN_NAME]"
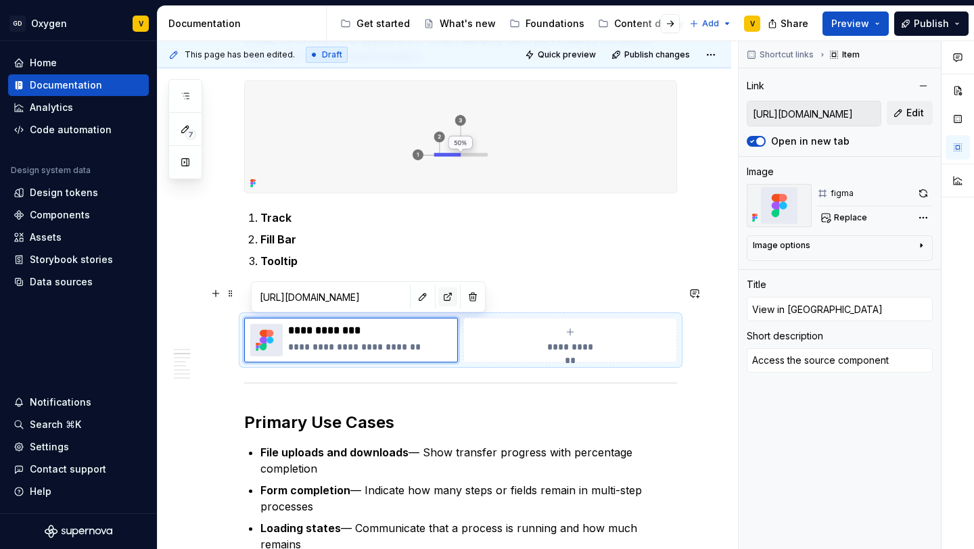
click at [439, 300] on button "button" at bounding box center [448, 297] width 19 height 19
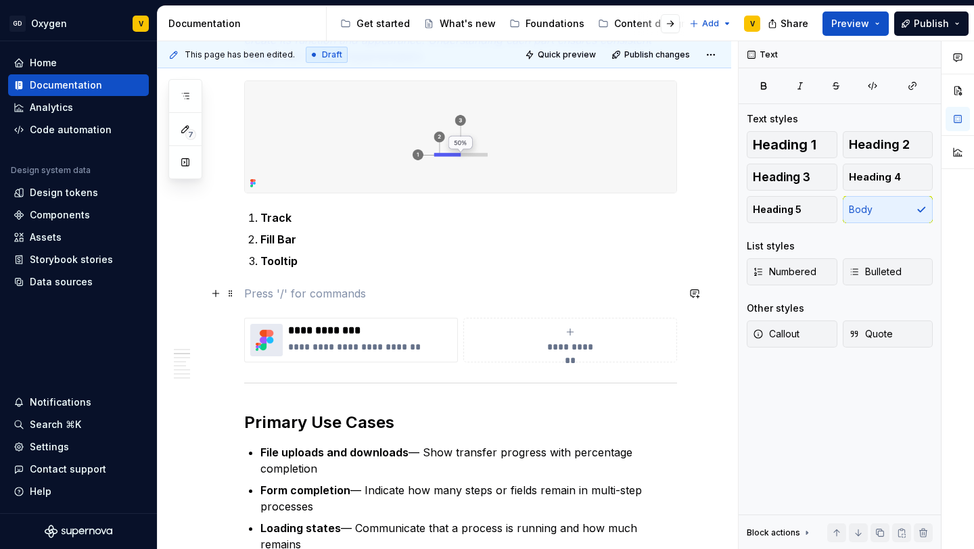
click at [250, 288] on p at bounding box center [460, 294] width 433 height 16
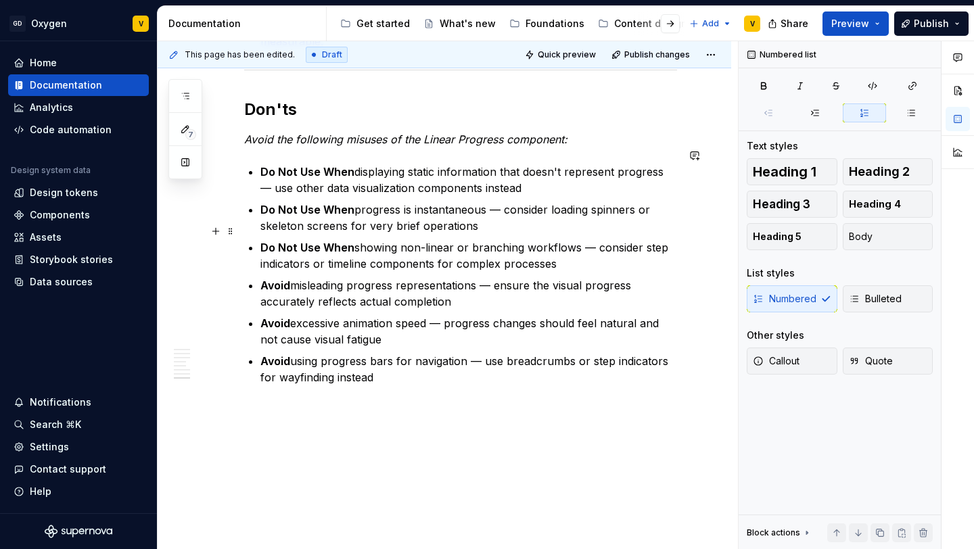
scroll to position [2279, 0]
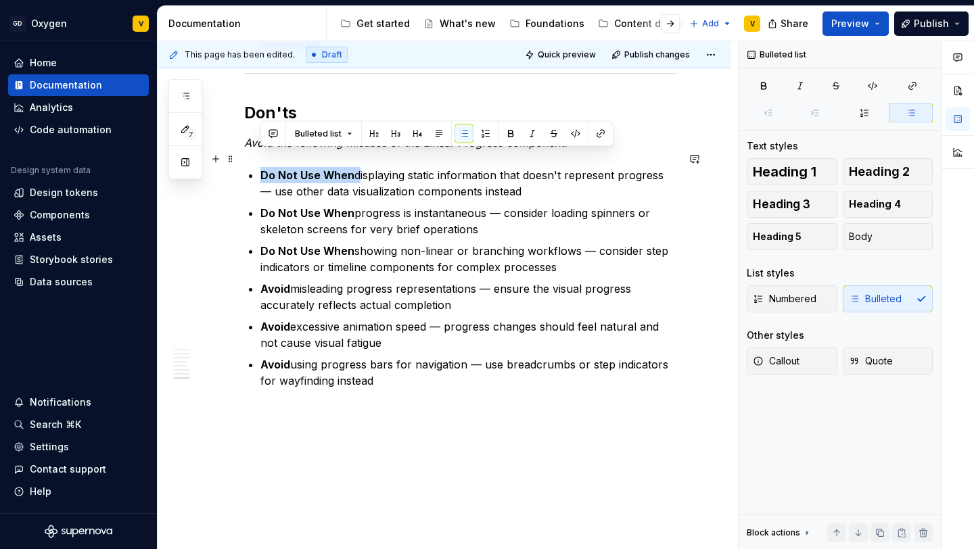
drag, startPoint x: 259, startPoint y: 155, endPoint x: 358, endPoint y: 152, distance: 98.9
click at [358, 167] on p "Do Not Use When displaying static information that doesn't represent progress —…" at bounding box center [469, 183] width 417 height 32
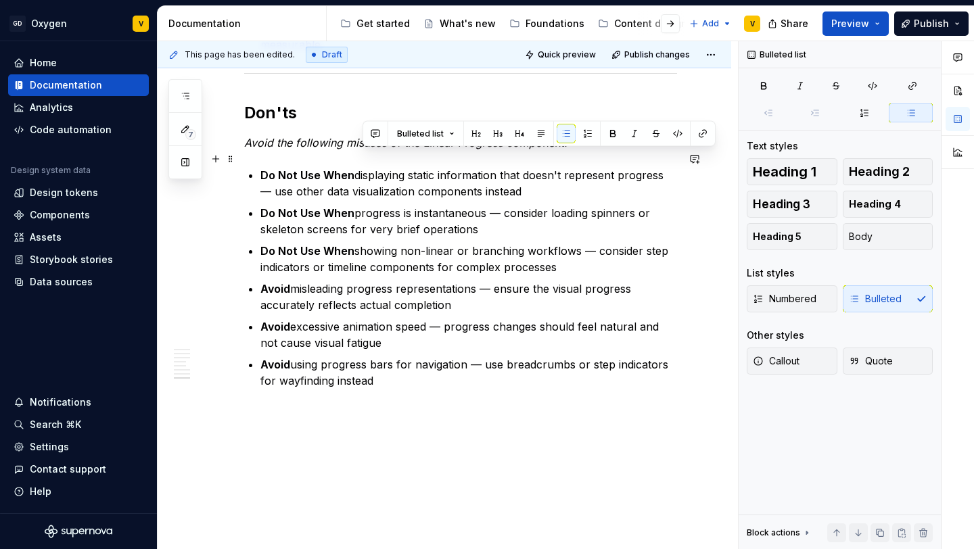
drag, startPoint x: 359, startPoint y: 157, endPoint x: 525, endPoint y: 183, distance: 167.8
click at [525, 183] on p "Do Not Use When displaying static information that doesn't represent progress —…" at bounding box center [469, 183] width 417 height 32
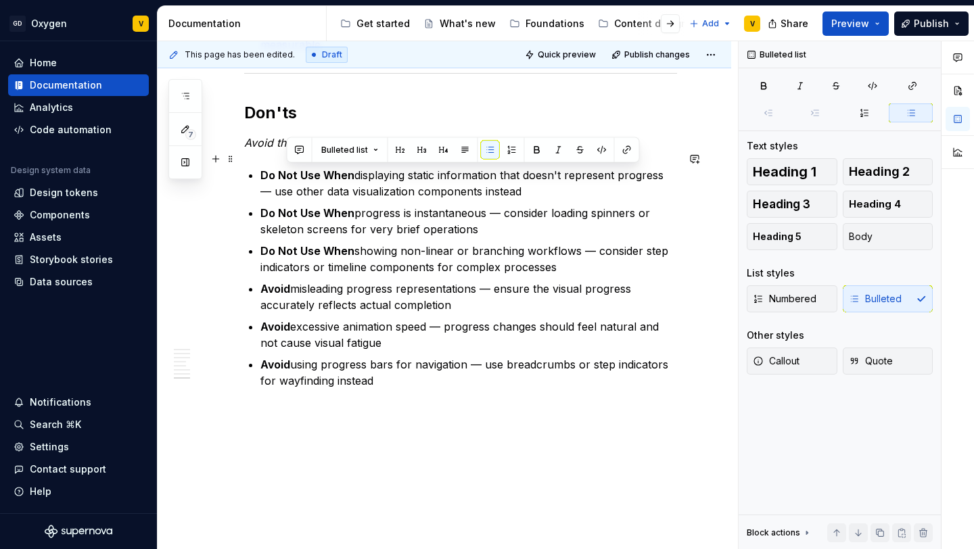
drag, startPoint x: 521, startPoint y: 179, endPoint x: 287, endPoint y: 178, distance: 234.1
click at [287, 178] on p "Do Not Use When displaying static information that doesn't represent progress —…" at bounding box center [469, 183] width 417 height 32
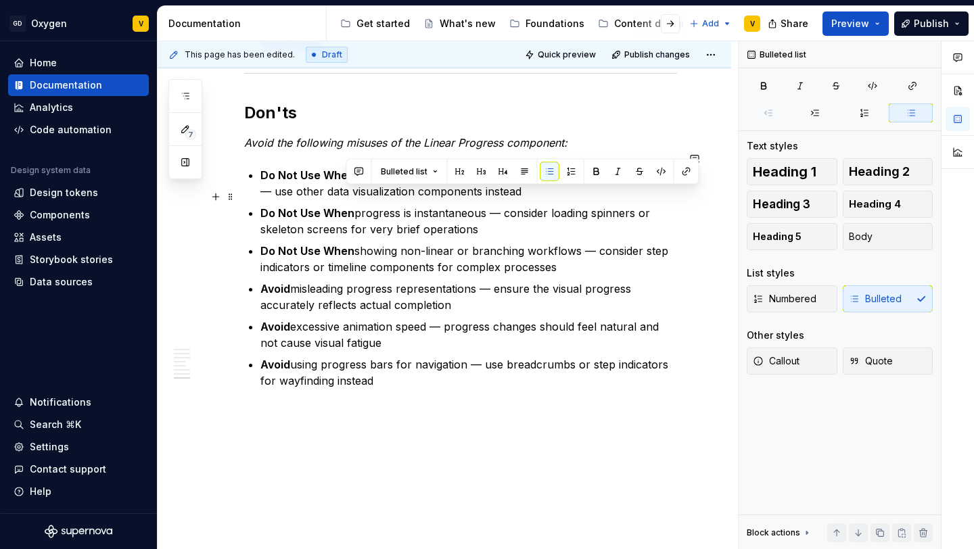
drag, startPoint x: 349, startPoint y: 198, endPoint x: 484, endPoint y: 219, distance: 137.0
click at [485, 219] on p "Do Not Use When progress is instantaneous — consider loading spinners or skelet…" at bounding box center [469, 221] width 417 height 32
click at [484, 219] on p "Do Not Use When progress is instantaneous — consider loading spinners or skelet…" at bounding box center [469, 221] width 417 height 32
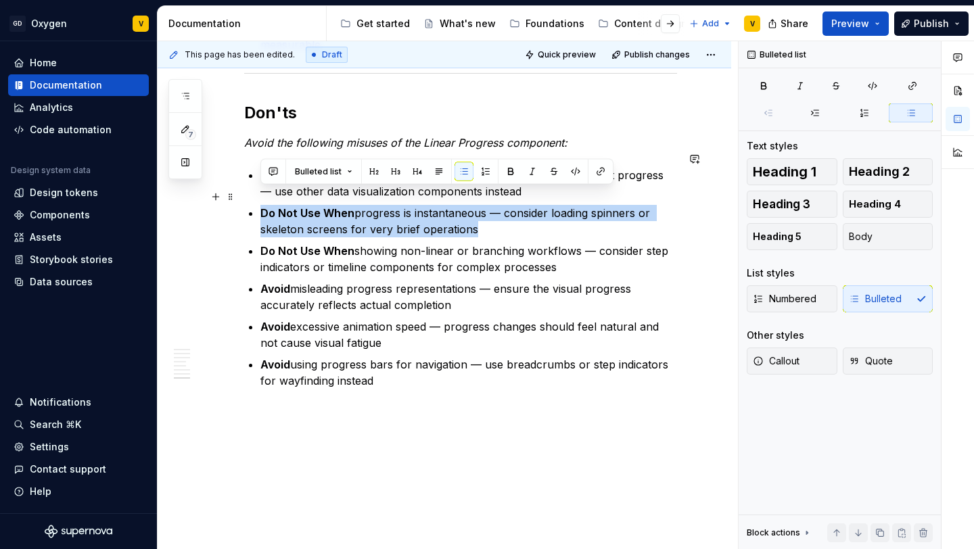
drag, startPoint x: 484, startPoint y: 219, endPoint x: 252, endPoint y: 202, distance: 232.7
click at [261, 205] on li "Do Not Use When progress is instantaneous — consider loading spinners or skelet…" at bounding box center [469, 221] width 417 height 32
click at [308, 210] on p "Do Not Use When progress is instantaneous — consider loading spinners or skelet…" at bounding box center [469, 221] width 417 height 32
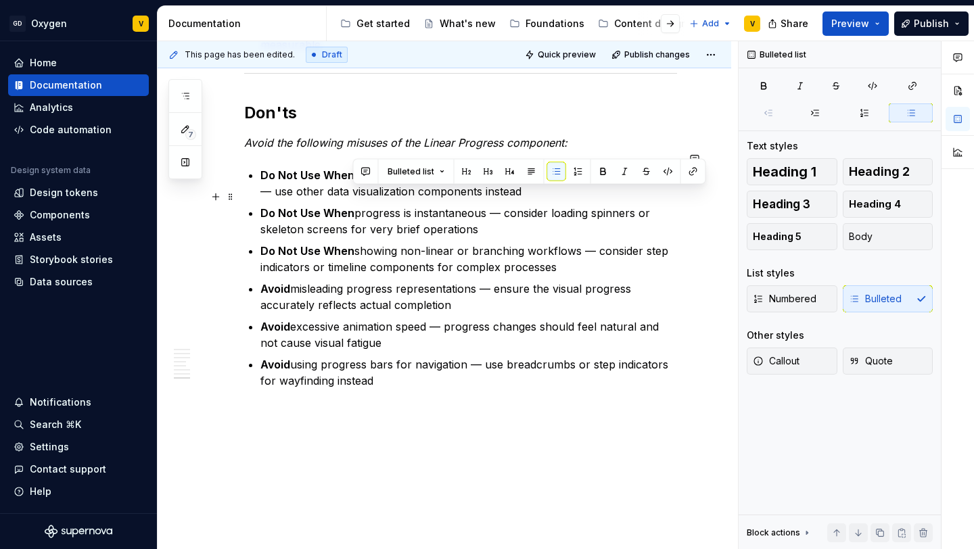
drag, startPoint x: 353, startPoint y: 199, endPoint x: 499, endPoint y: 209, distance: 145.8
click at [499, 210] on p "Do Not Use When progress is instantaneous — consider loading spinners or skelet…" at bounding box center [469, 221] width 417 height 32
click at [499, 209] on p "Do Not Use When progress is instantaneous — consider loading spinners or skelet…" at bounding box center [469, 221] width 417 height 32
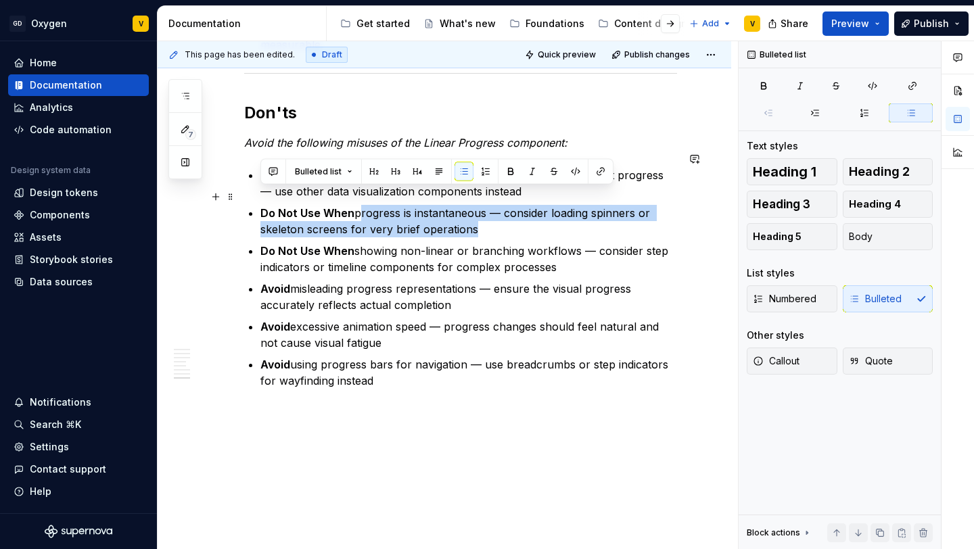
drag, startPoint x: 499, startPoint y: 209, endPoint x: 361, endPoint y: 199, distance: 137.7
click at [361, 205] on p "Do Not Use When progress is instantaneous — consider loading spinners or skelet…" at bounding box center [469, 221] width 417 height 32
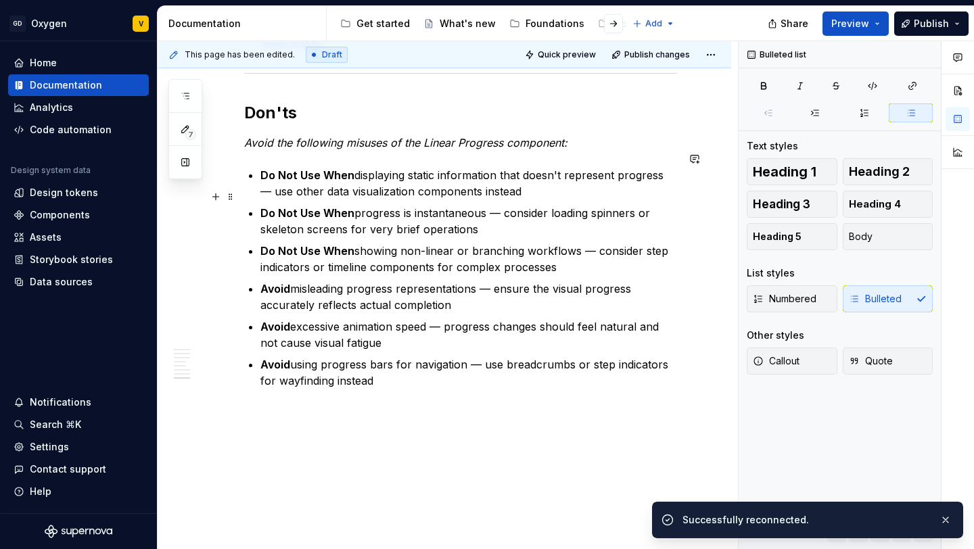
type textarea "*"
